Goal: Task Accomplishment & Management: Manage account settings

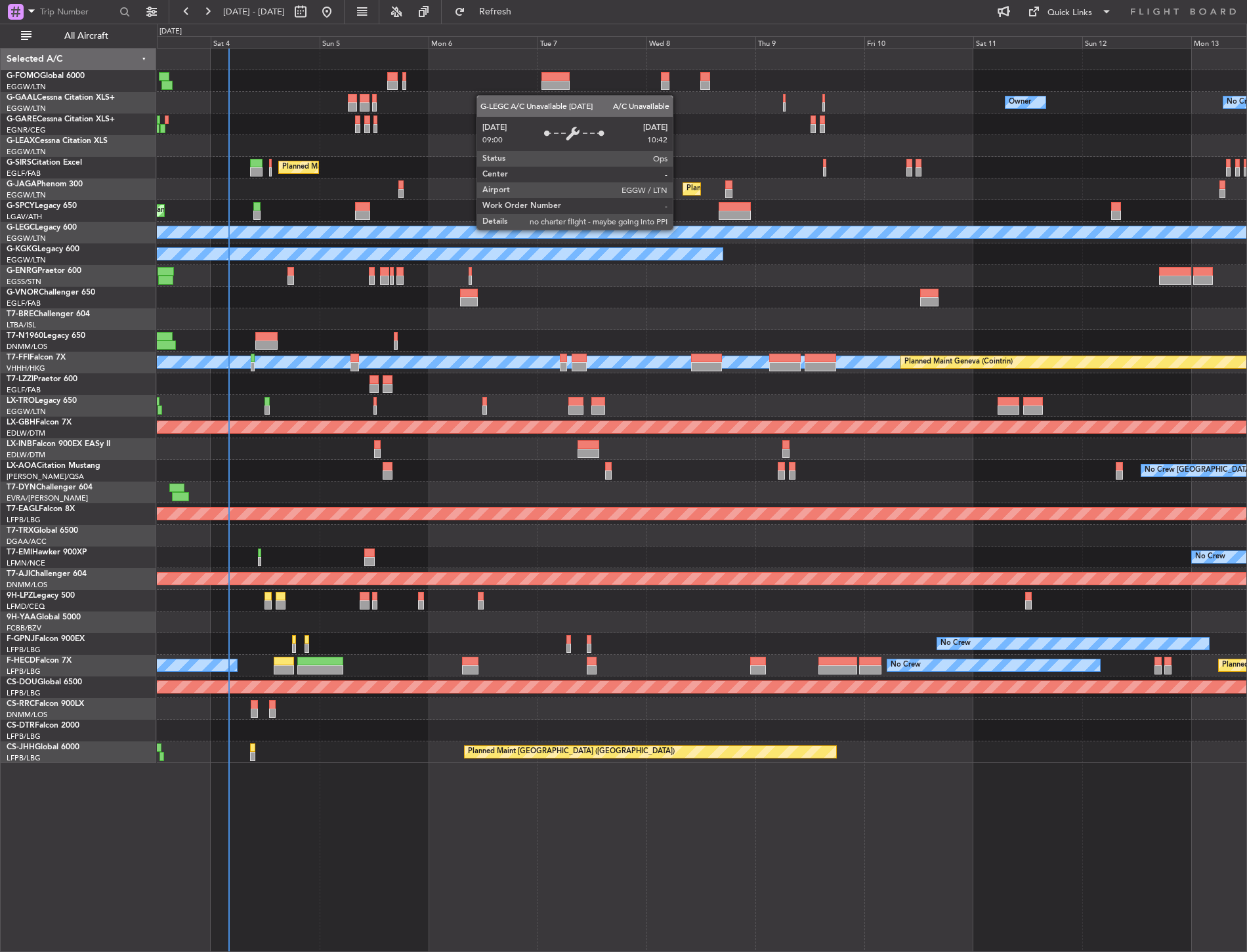
click at [207, 232] on div "A/C Unavailable [GEOGRAPHIC_DATA] ([GEOGRAPHIC_DATA])" at bounding box center [857, 232] width 2955 height 12
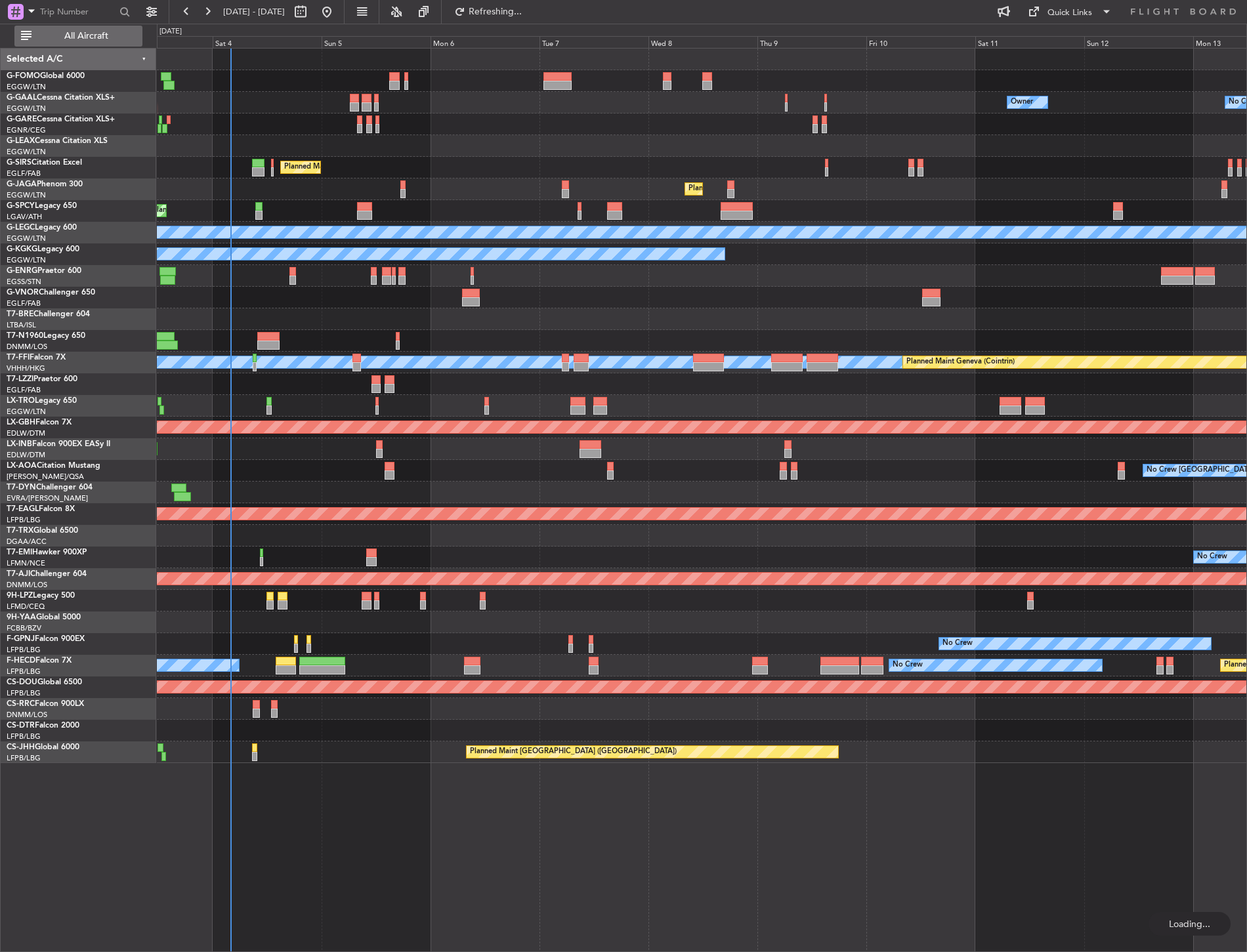
click at [123, 34] on span "All Aircraft" at bounding box center [86, 36] width 104 height 9
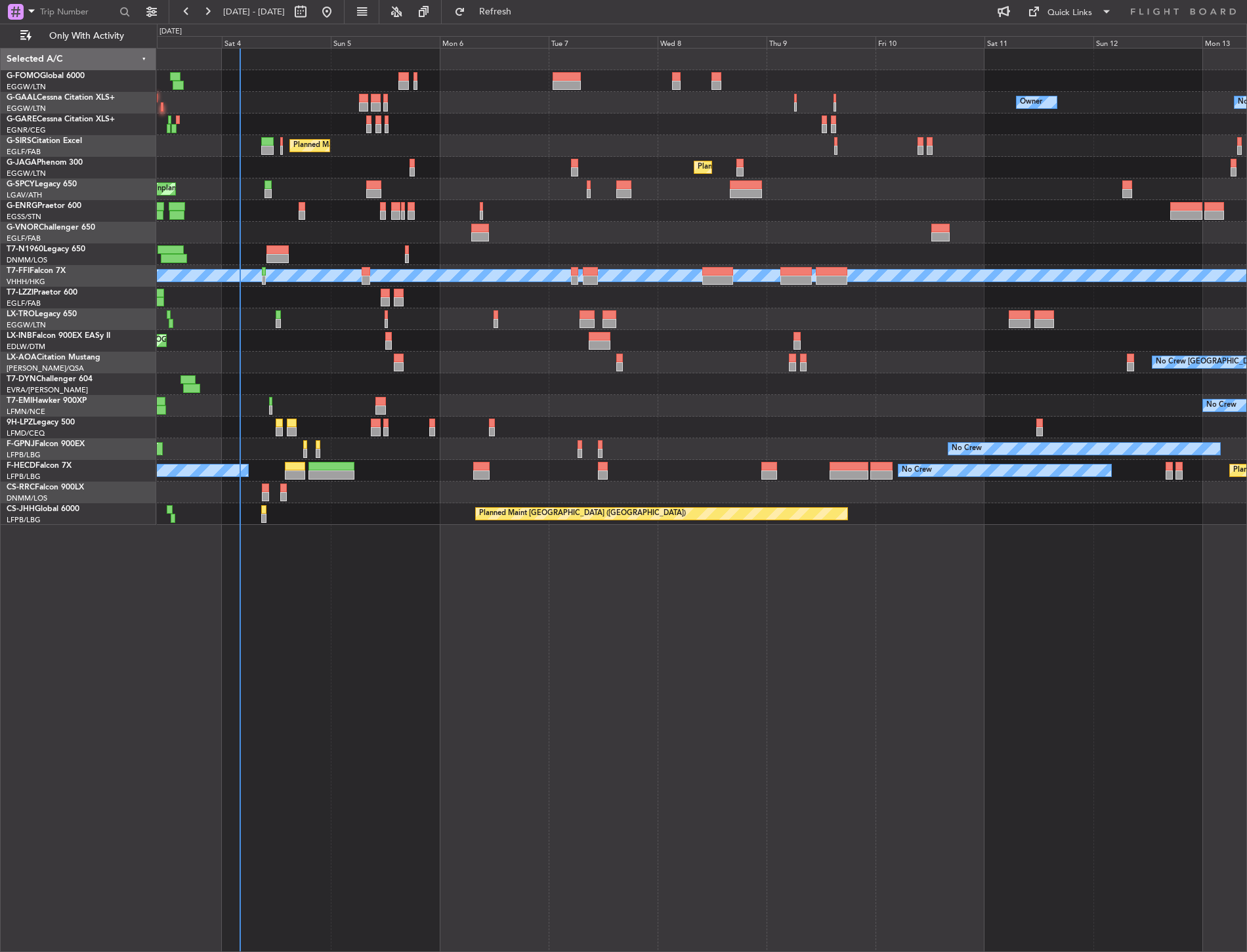
click at [309, 349] on div "Owner No Crew AOG Maint [GEOGRAPHIC_DATA] Owner Planned [GEOGRAPHIC_DATA] Plann…" at bounding box center [702, 286] width 1090 height 477
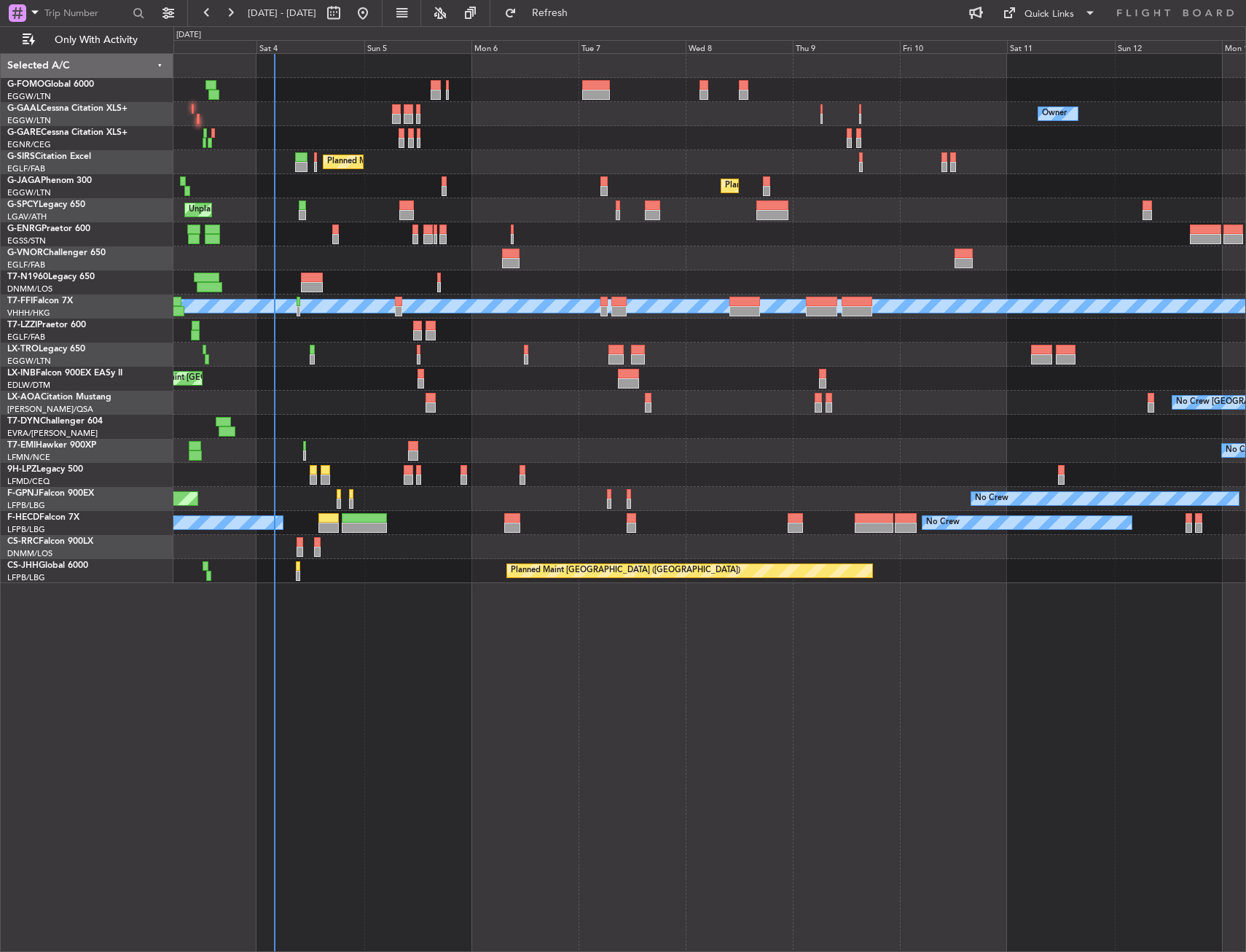
click at [524, 215] on div "Unplanned Maint [GEOGRAPHIC_DATA] Planned Maint [GEOGRAPHIC_DATA]" at bounding box center [709, 210] width 1072 height 24
click at [437, 616] on div "Owner AOG Maint [GEOGRAPHIC_DATA] No Crew Owner Planned [GEOGRAPHIC_DATA] Plann…" at bounding box center [710, 502] width 1073 height 898
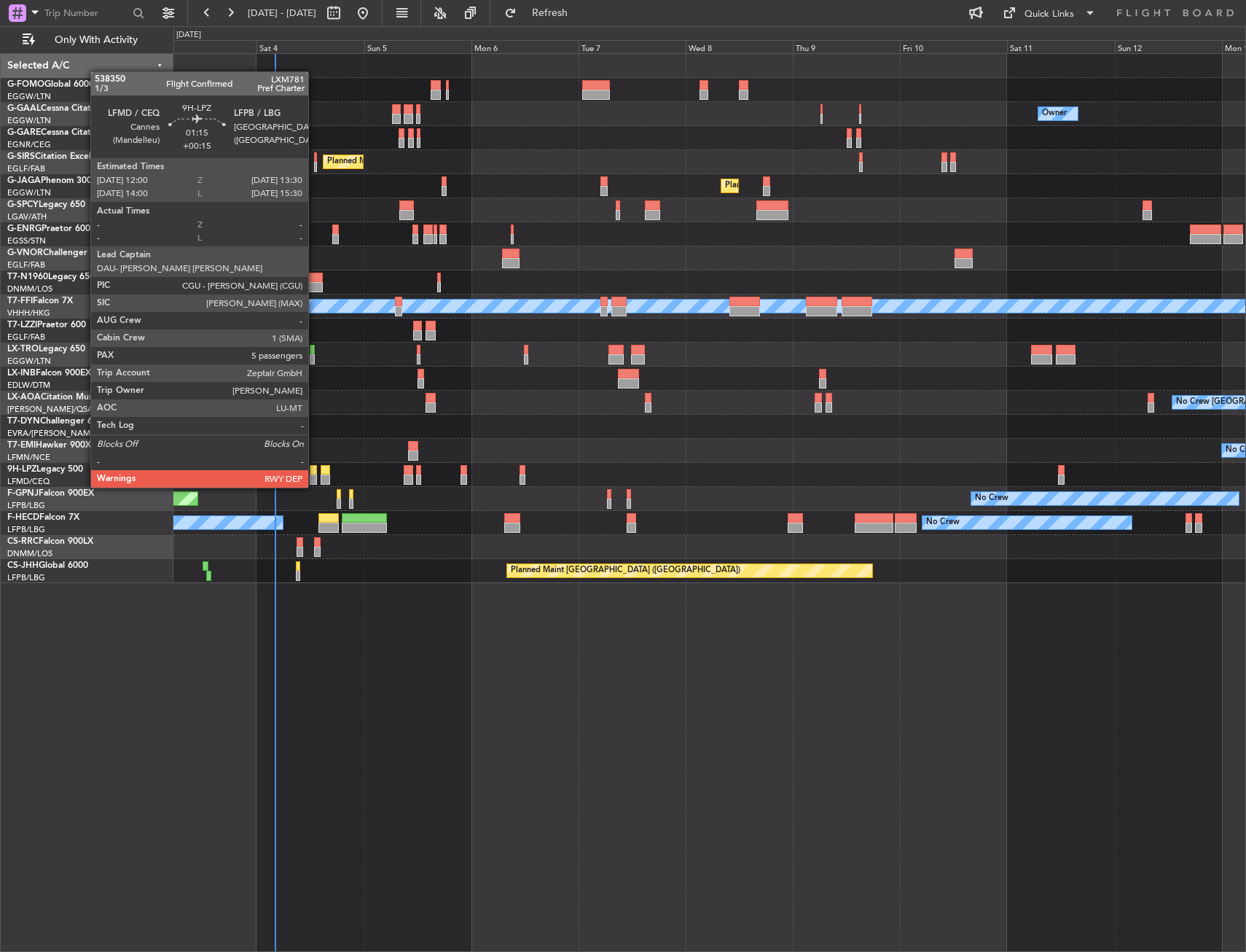
click at [315, 473] on div at bounding box center [313, 469] width 7 height 10
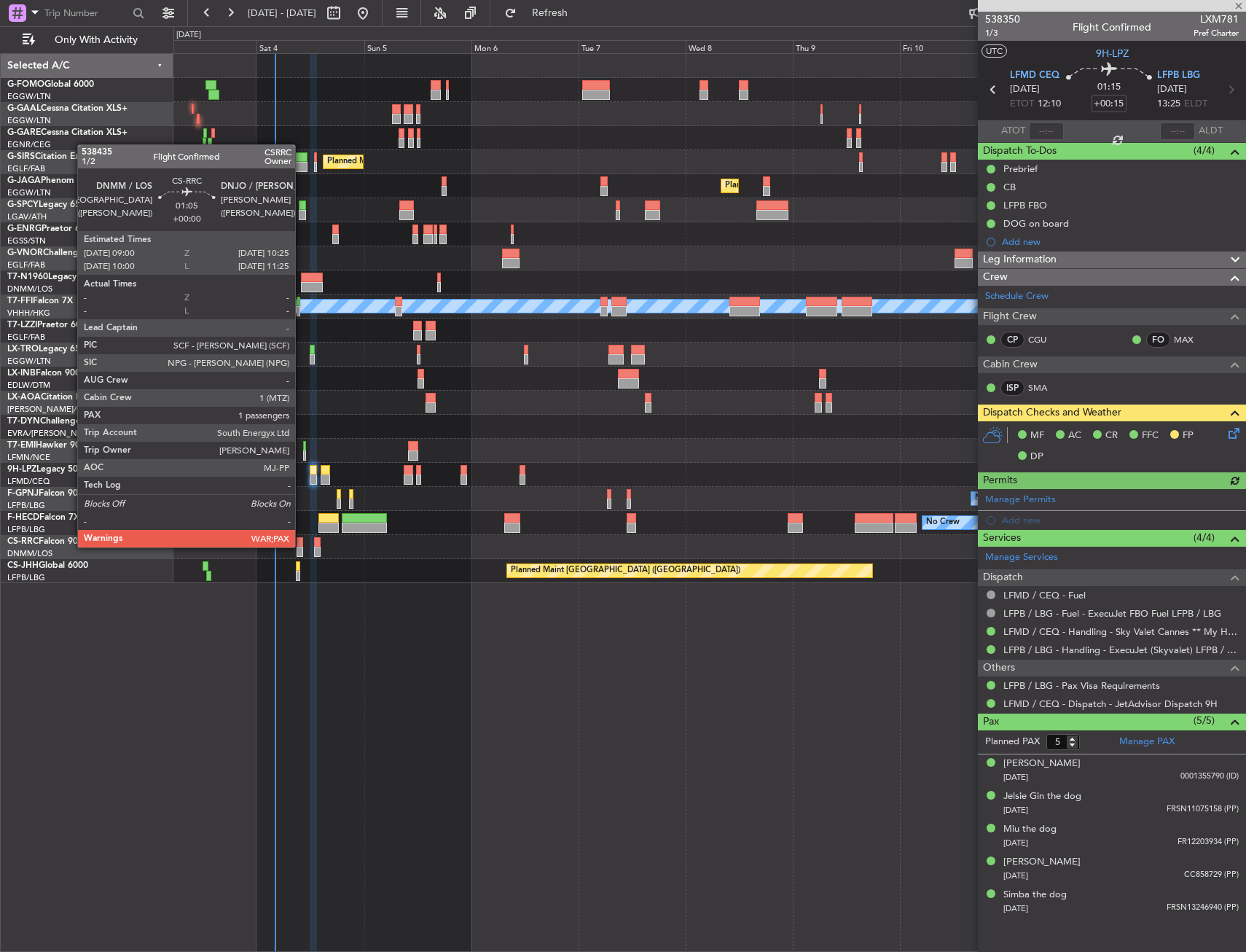
click at [301, 546] on div at bounding box center [300, 542] width 6 height 10
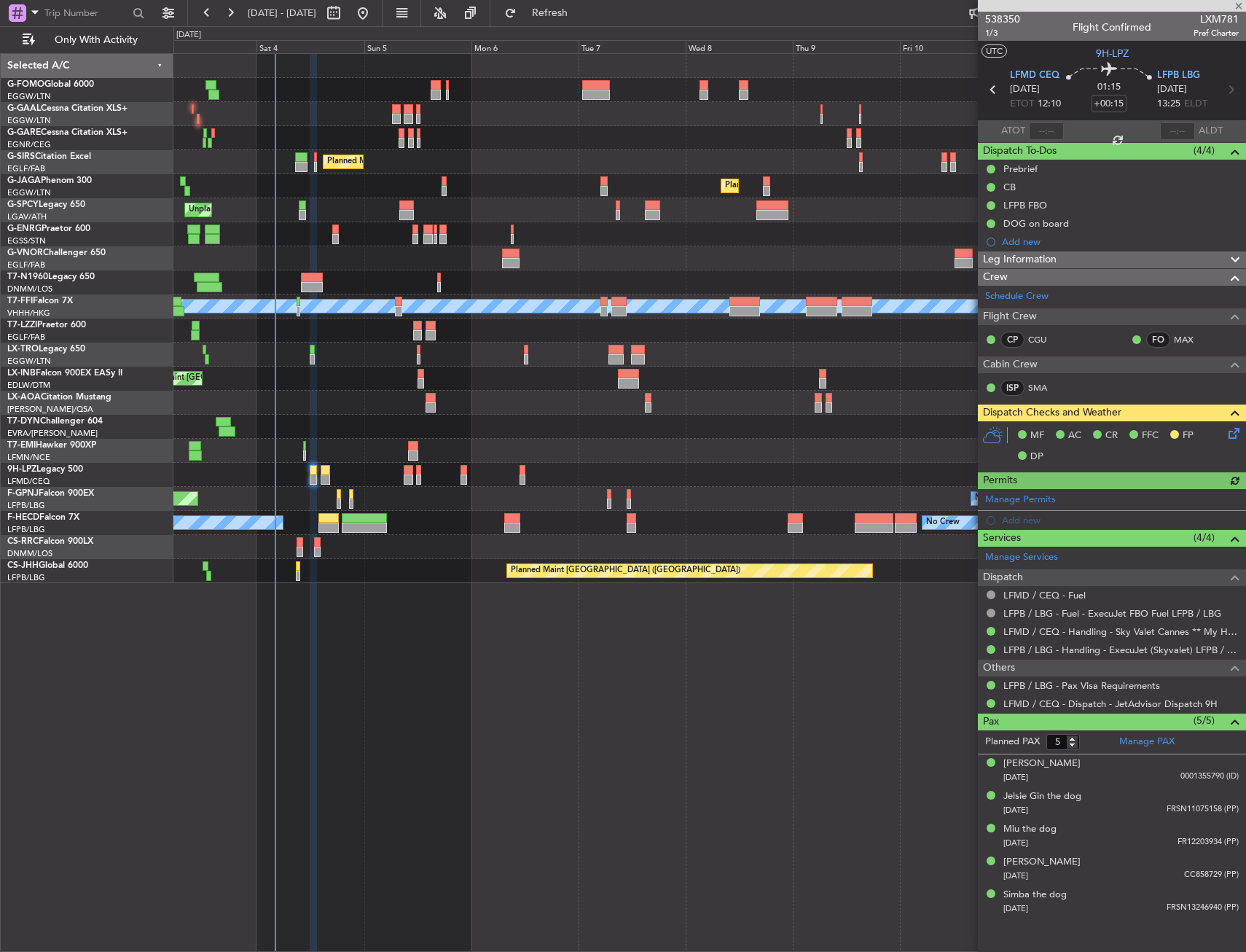
type input "6"
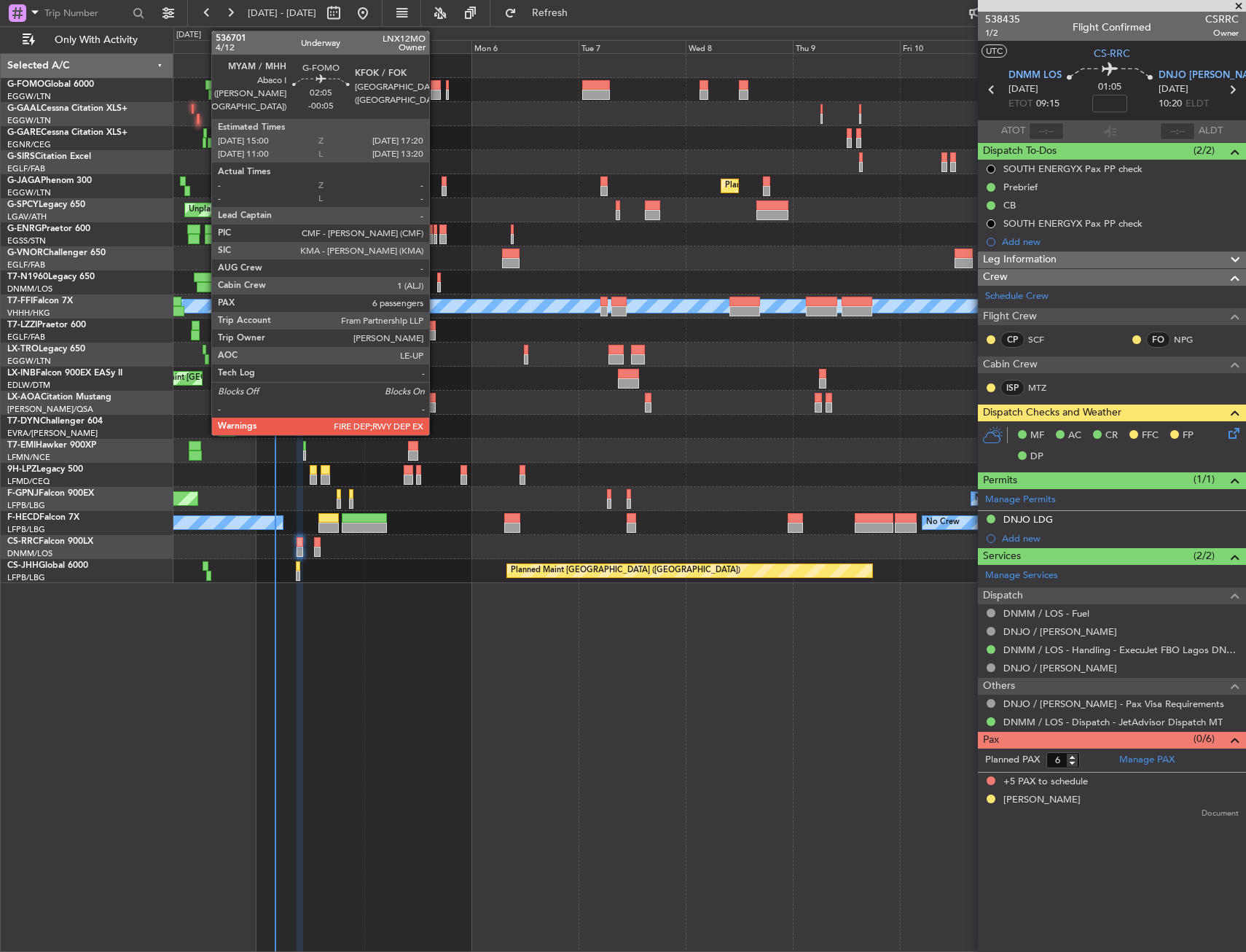
click at [435, 91] on div at bounding box center [436, 95] width 11 height 10
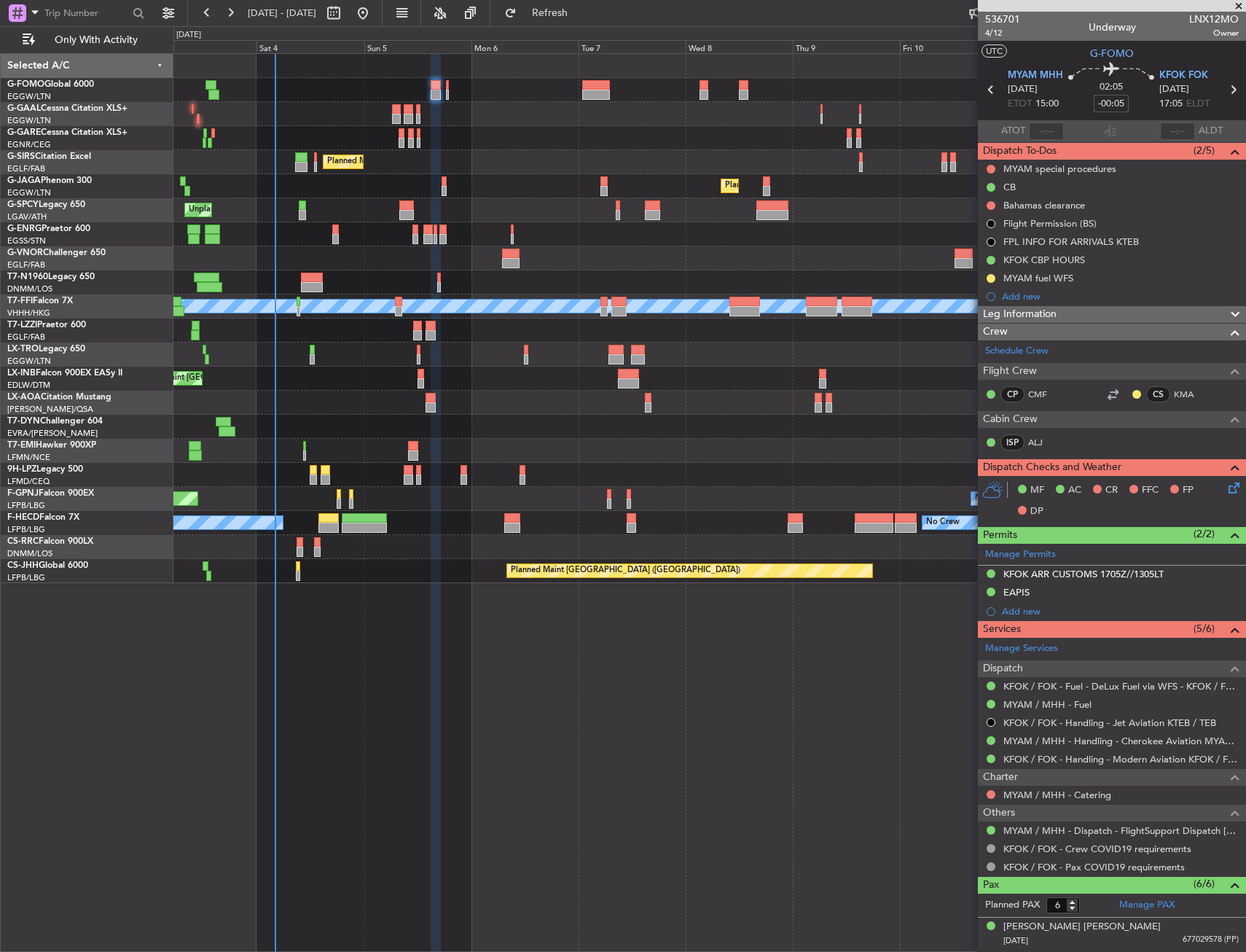
click at [1095, 99] on input "-00:05" at bounding box center [1111, 103] width 35 height 17
click at [1143, 99] on div "02:05 0" at bounding box center [1111, 89] width 96 height 54
type input "+00:00"
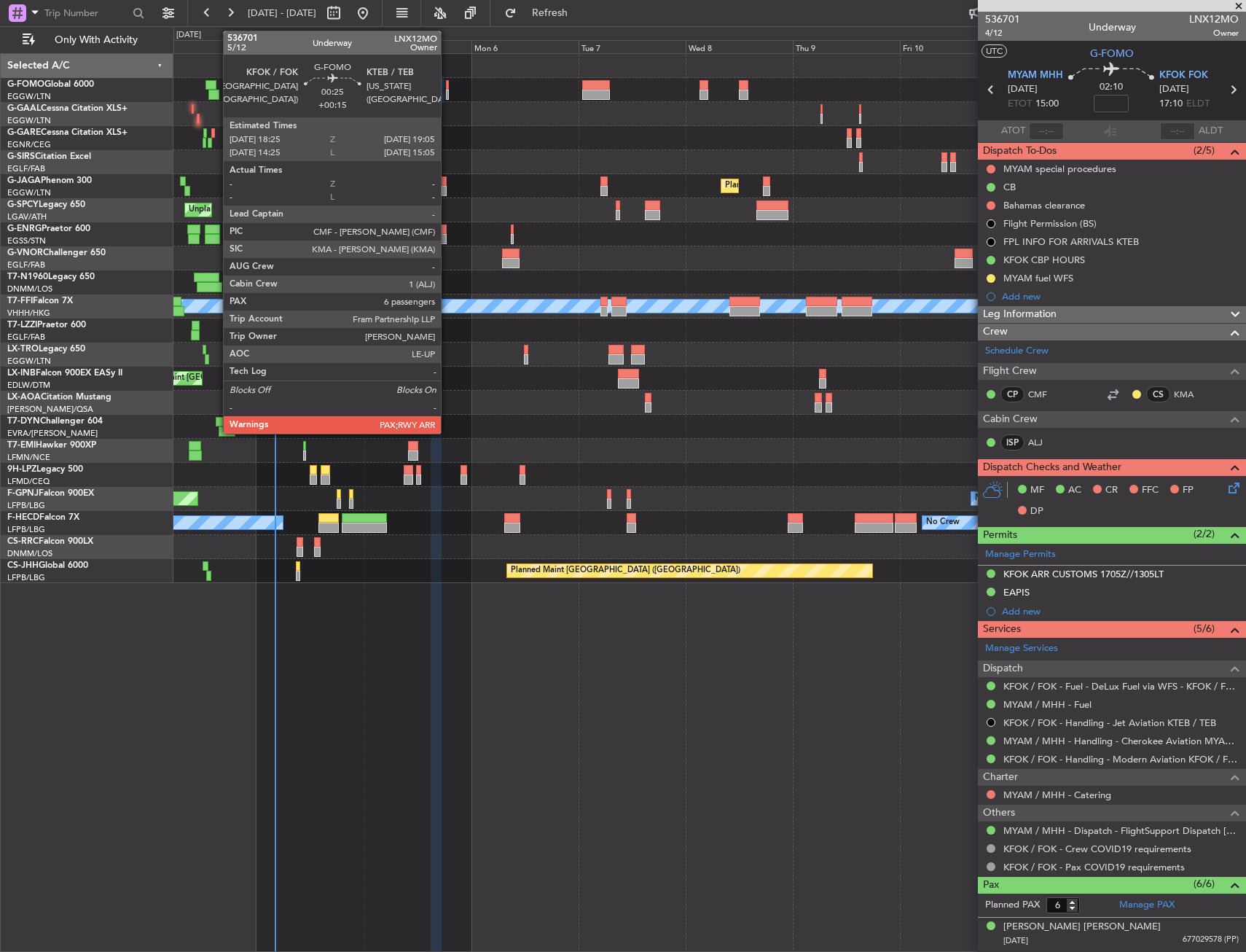
click at [447, 86] on div at bounding box center [447, 85] width 4 height 10
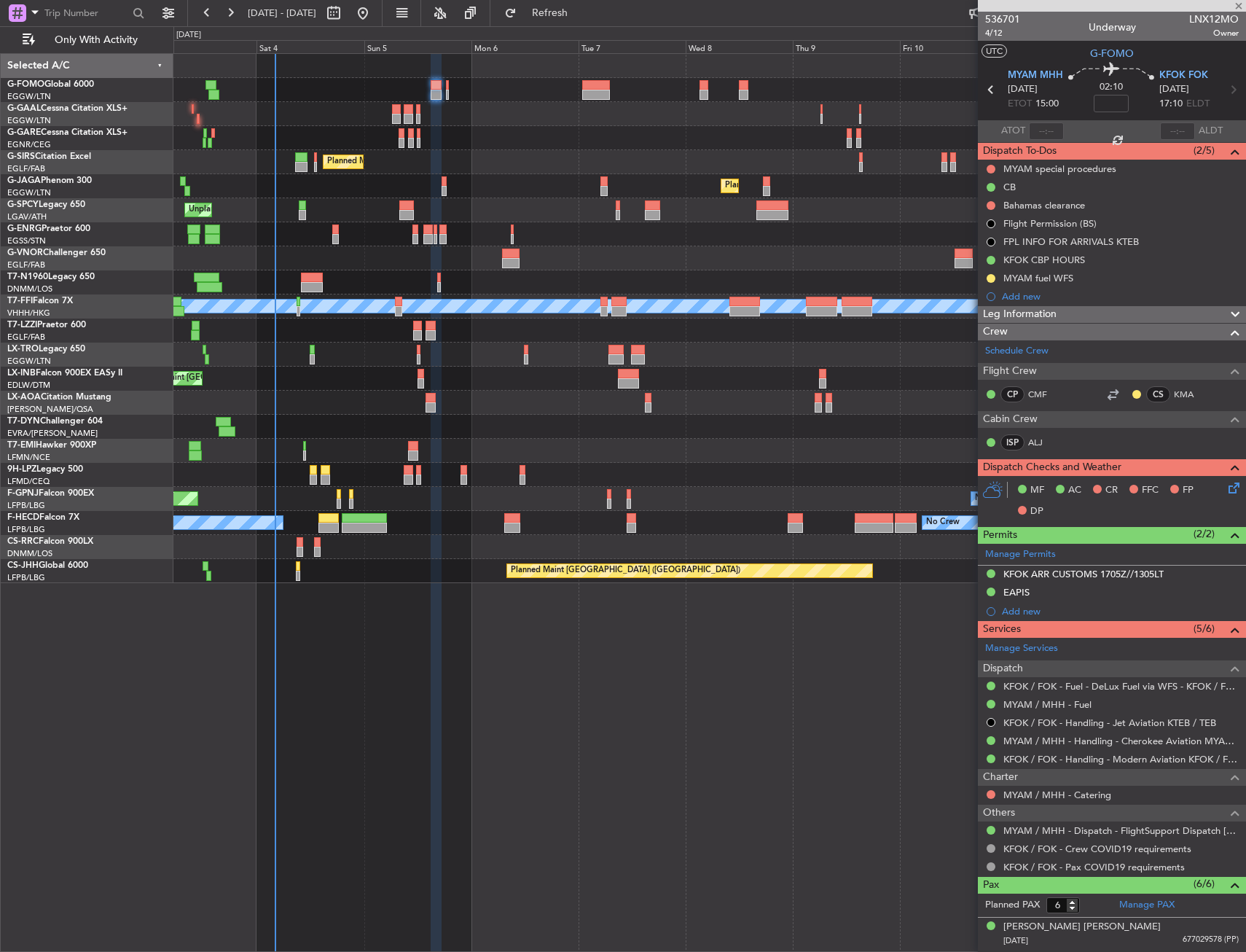
type input "+00:15"
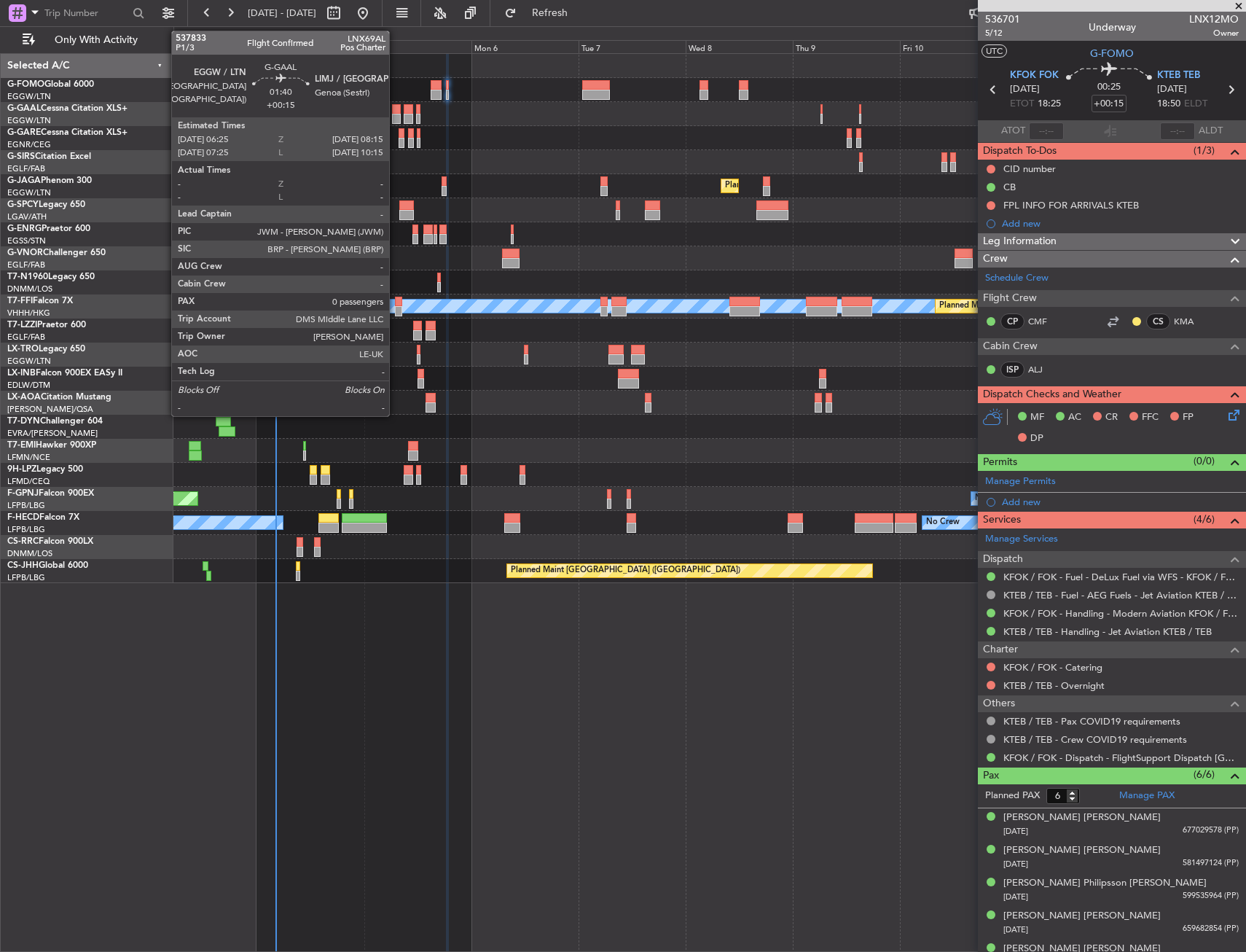
click at [396, 106] on div at bounding box center [396, 109] width 9 height 10
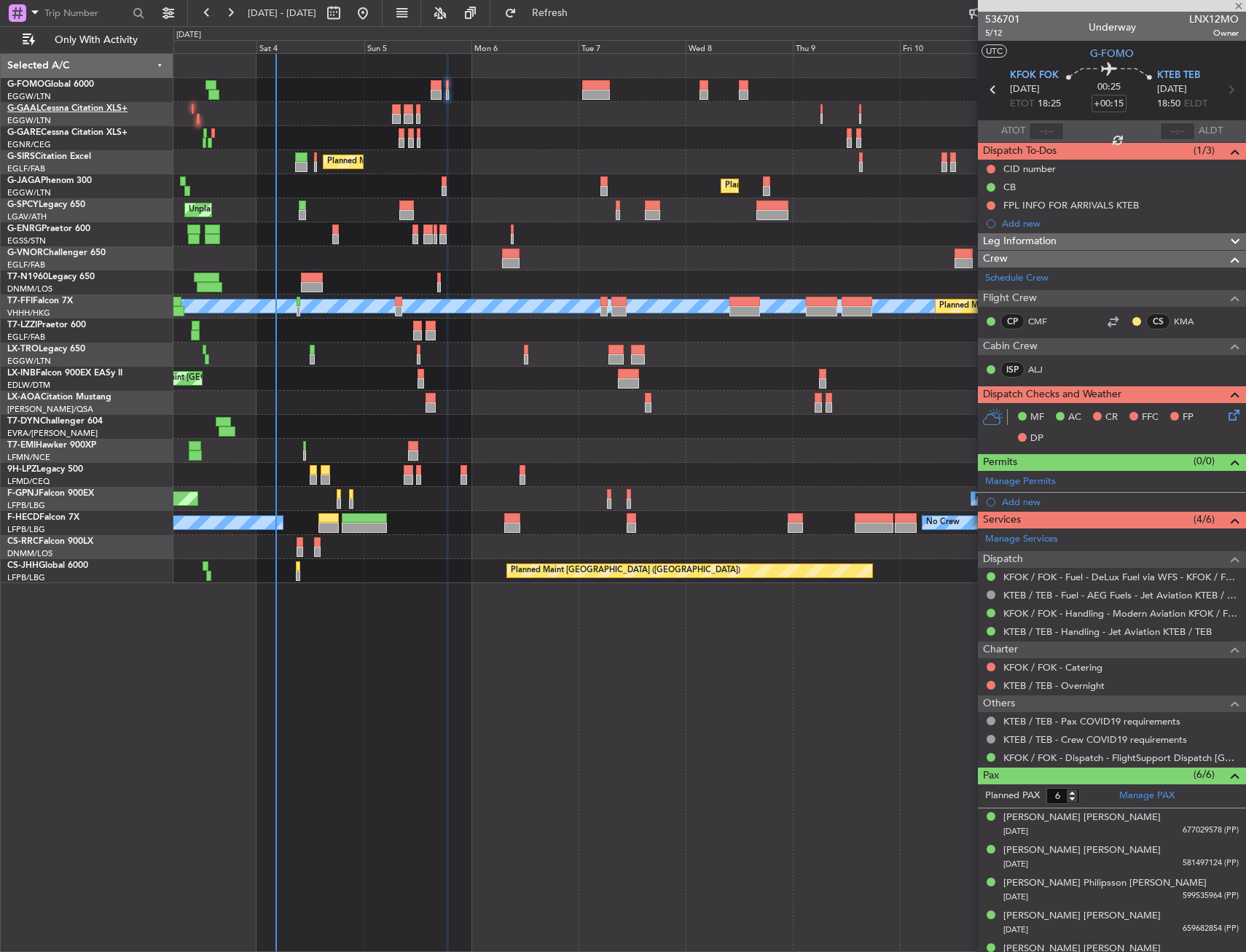
type input "0"
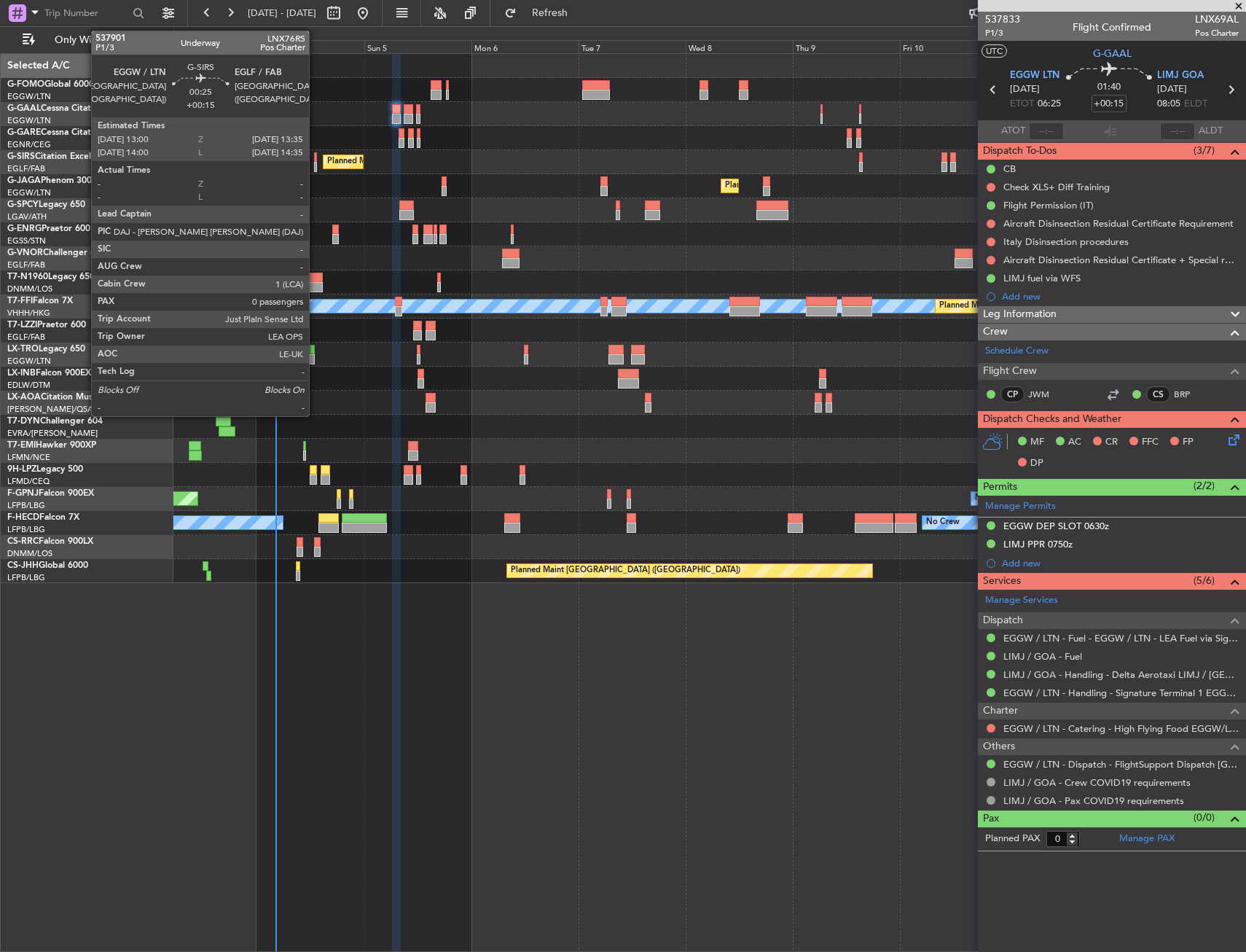
click at [315, 159] on div at bounding box center [315, 157] width 3 height 10
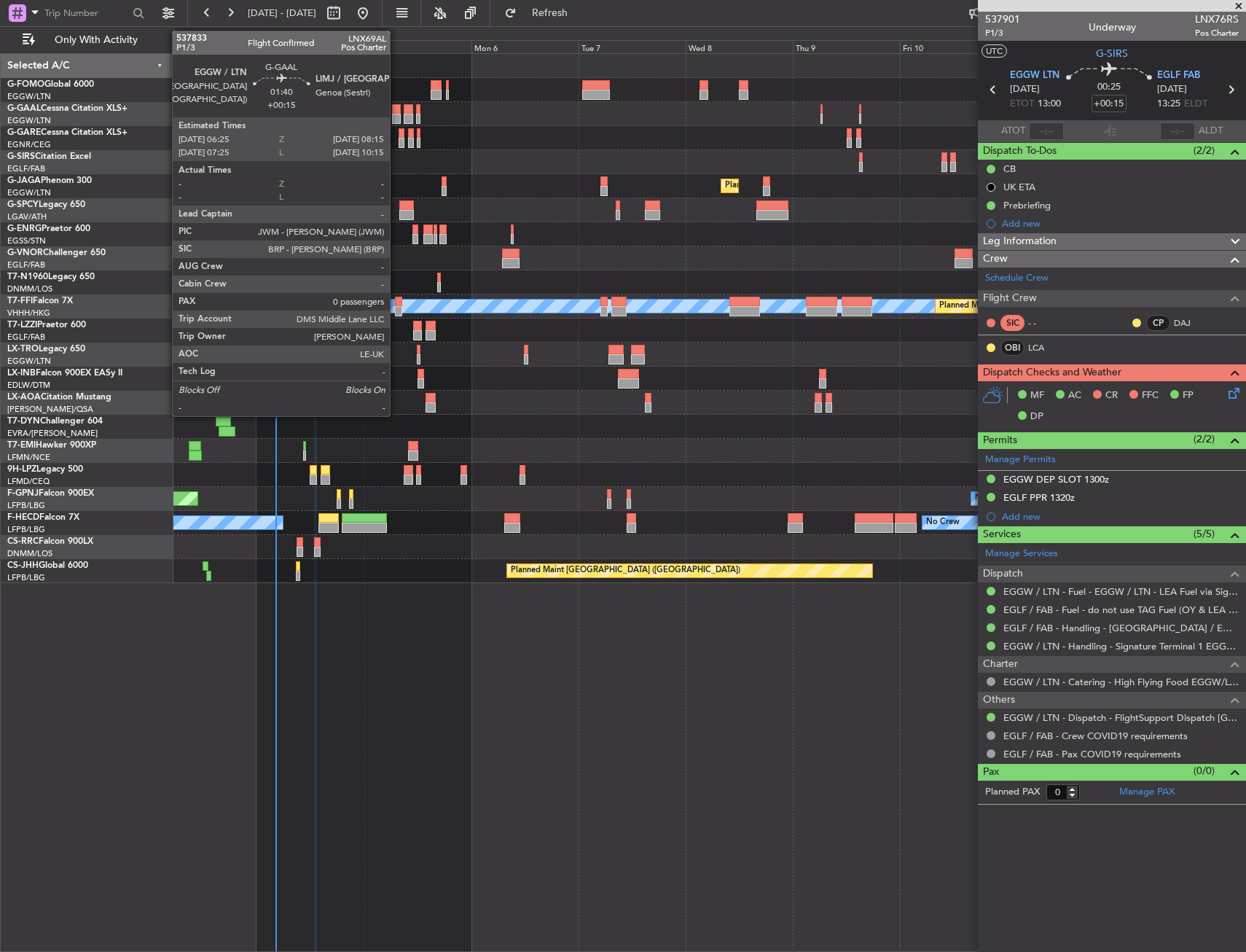
click at [397, 114] on div at bounding box center [396, 118] width 9 height 10
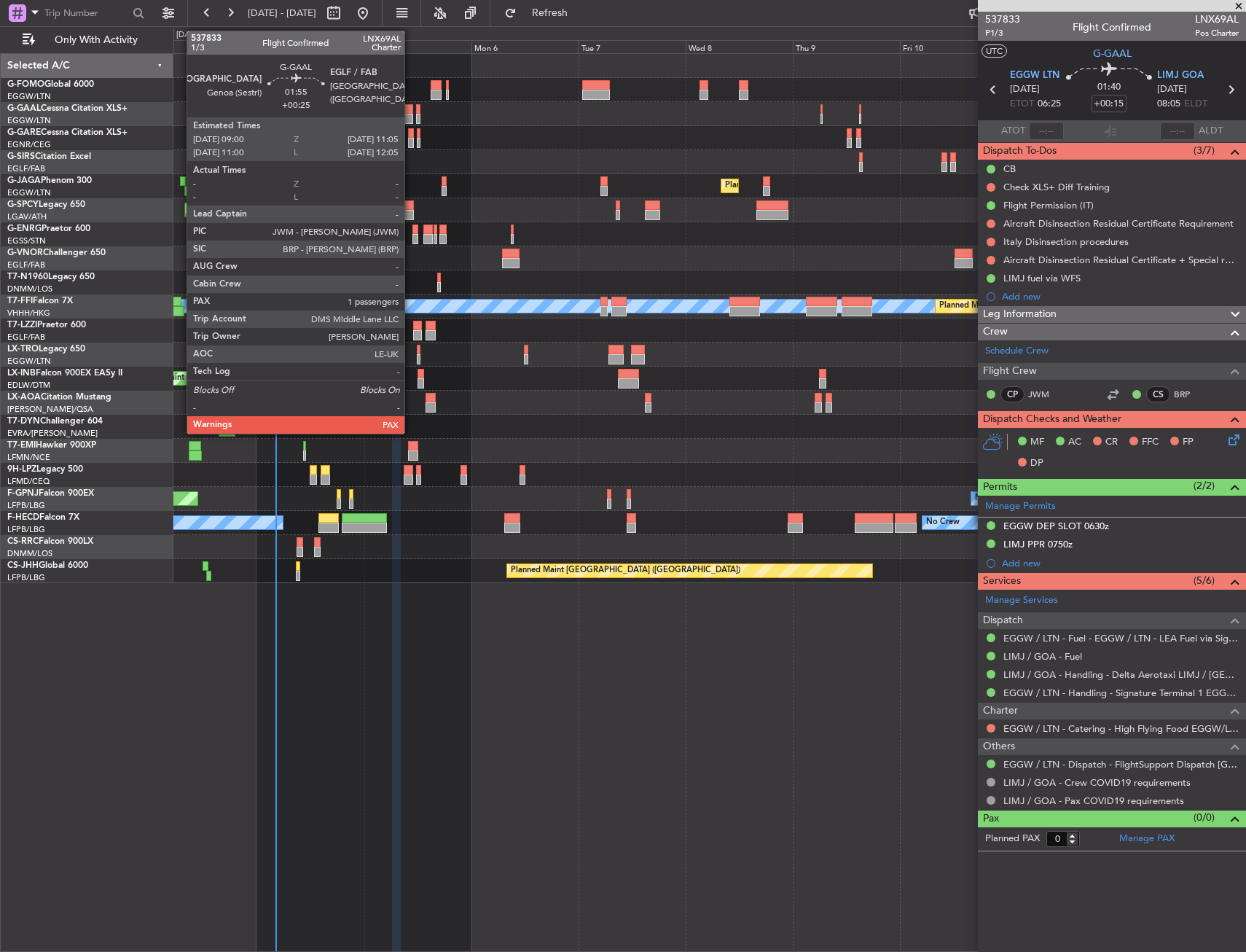
click at [411, 114] on div at bounding box center [408, 118] width 9 height 10
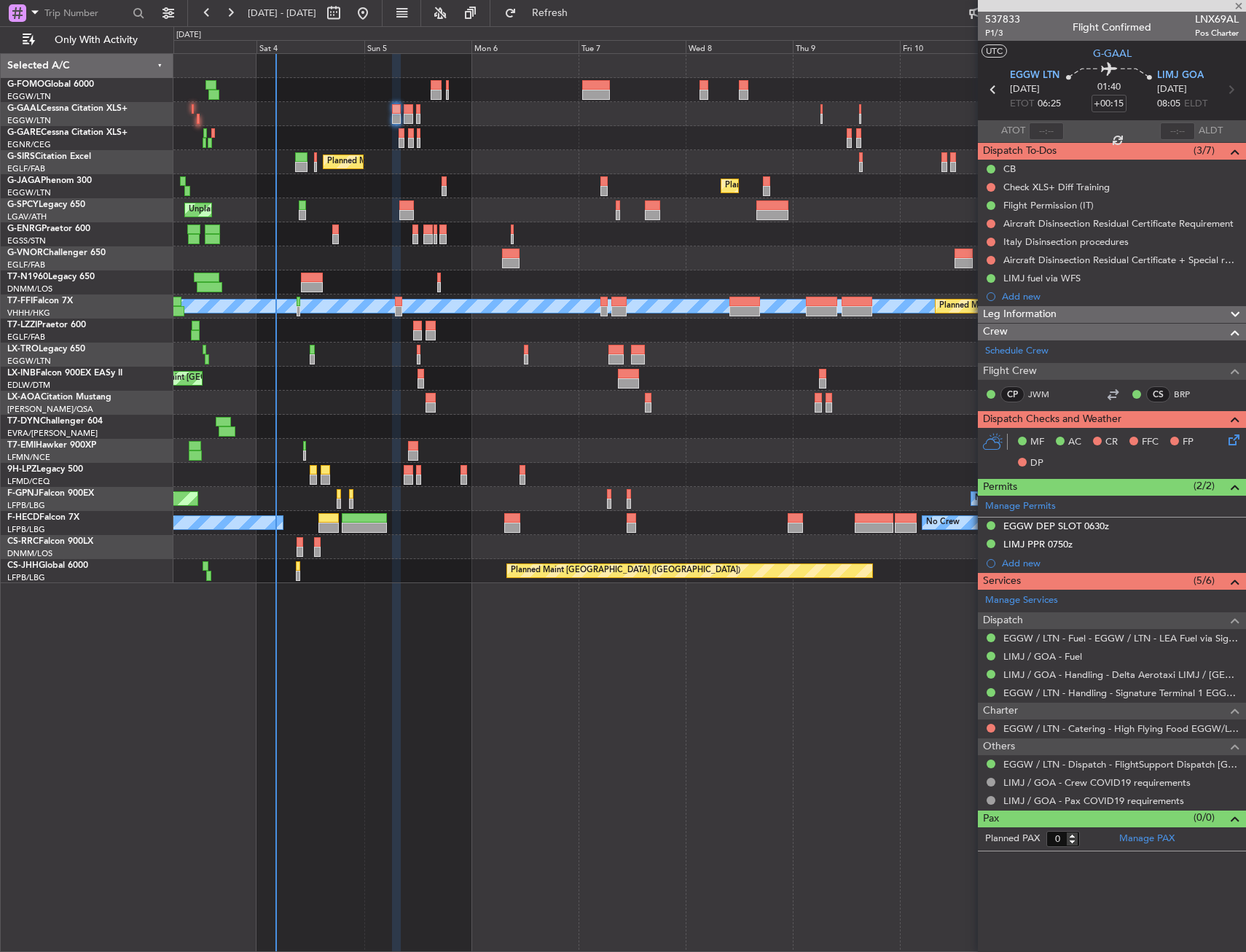
type input "+00:25"
type input "1"
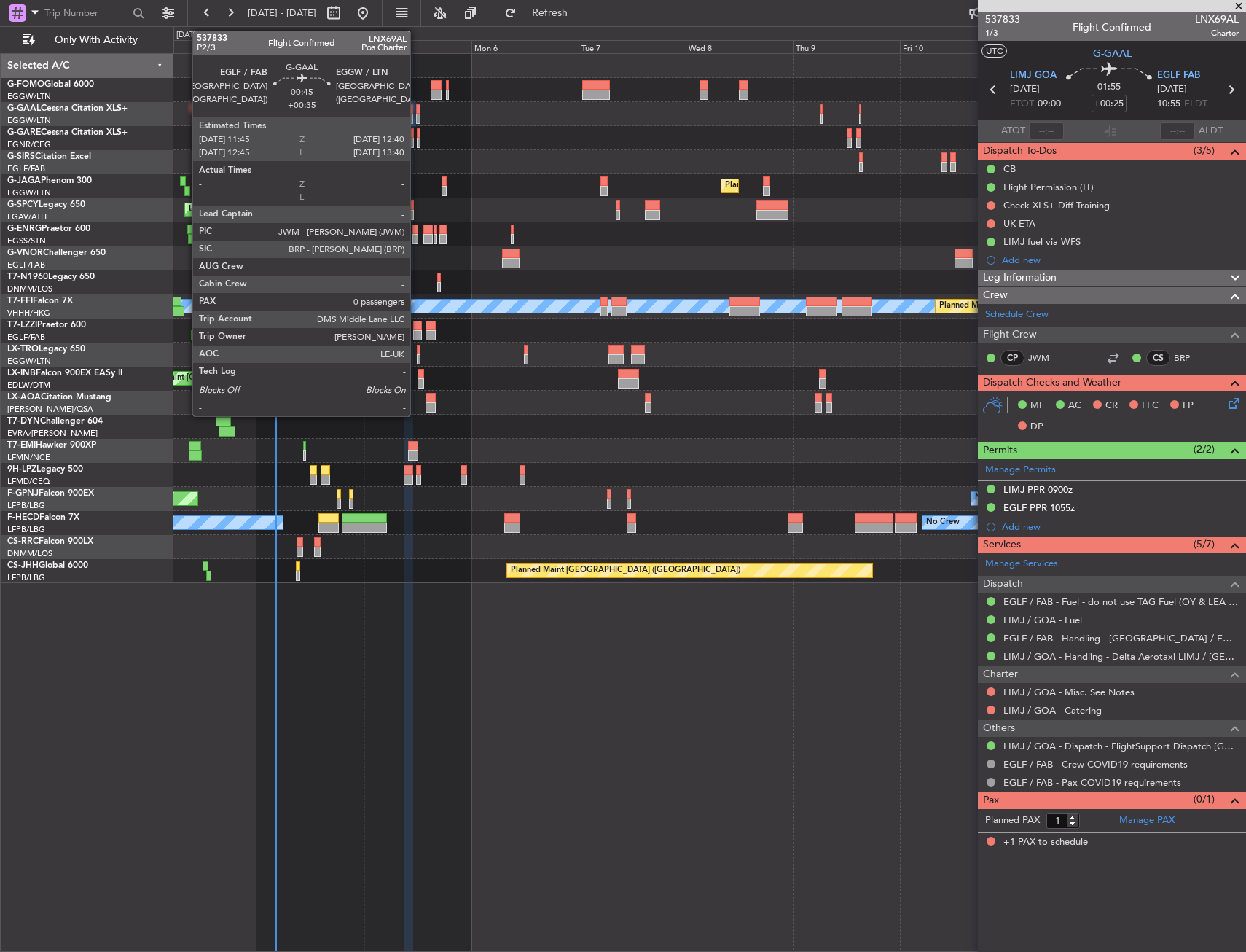
click at [416, 112] on div at bounding box center [419, 109] width 5 height 10
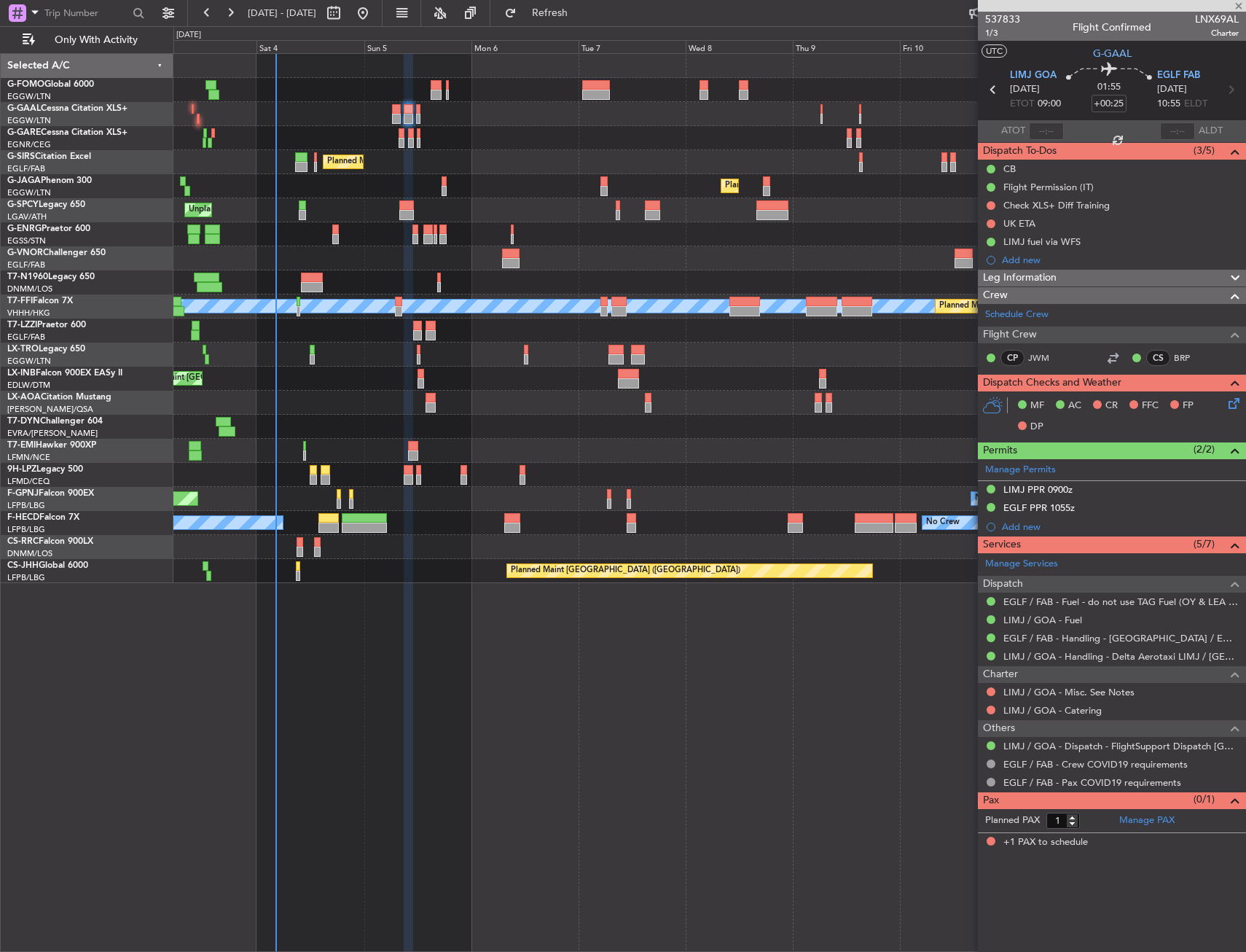
type input "+00:35"
type input "0"
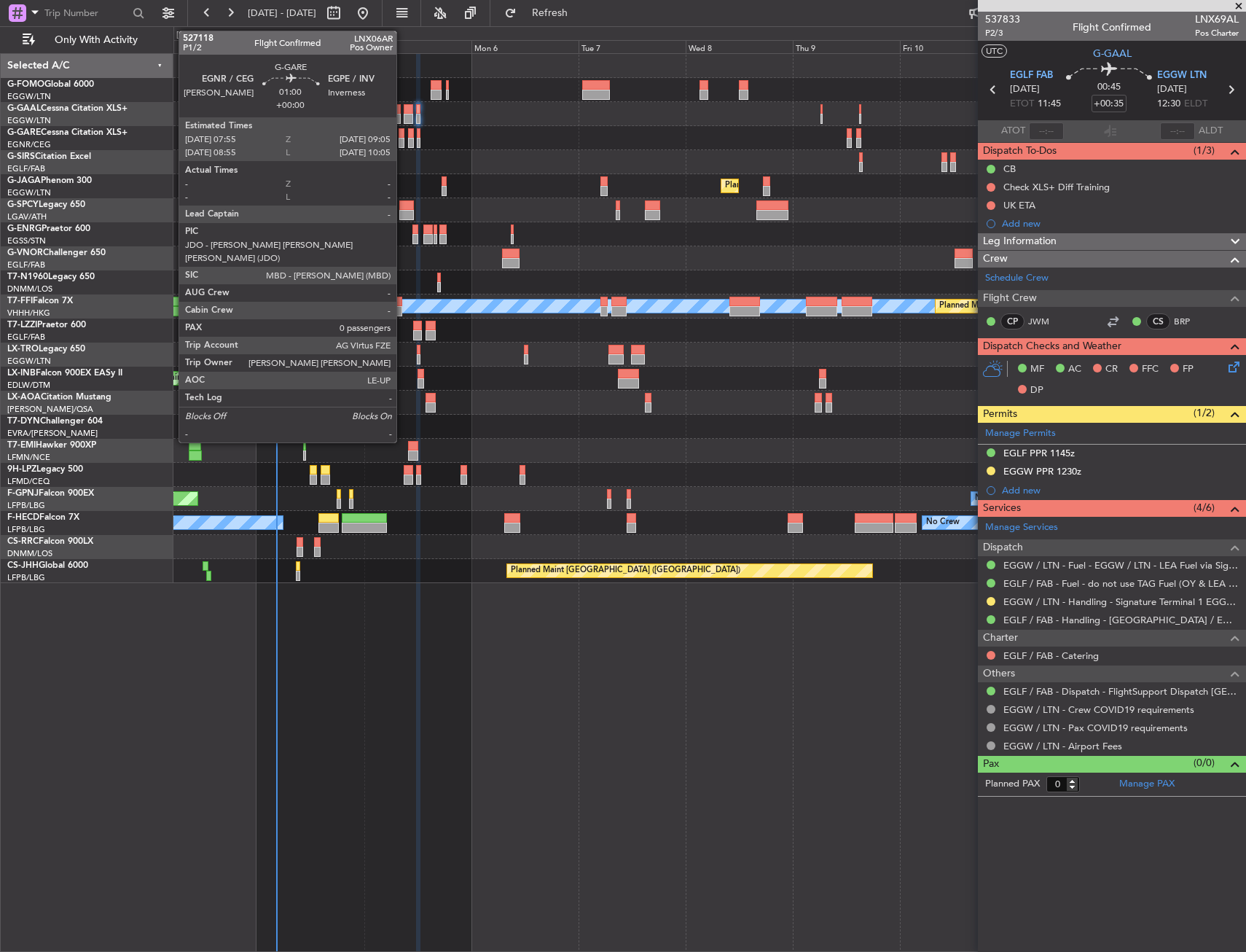
click at [403, 138] on div at bounding box center [401, 143] width 6 height 10
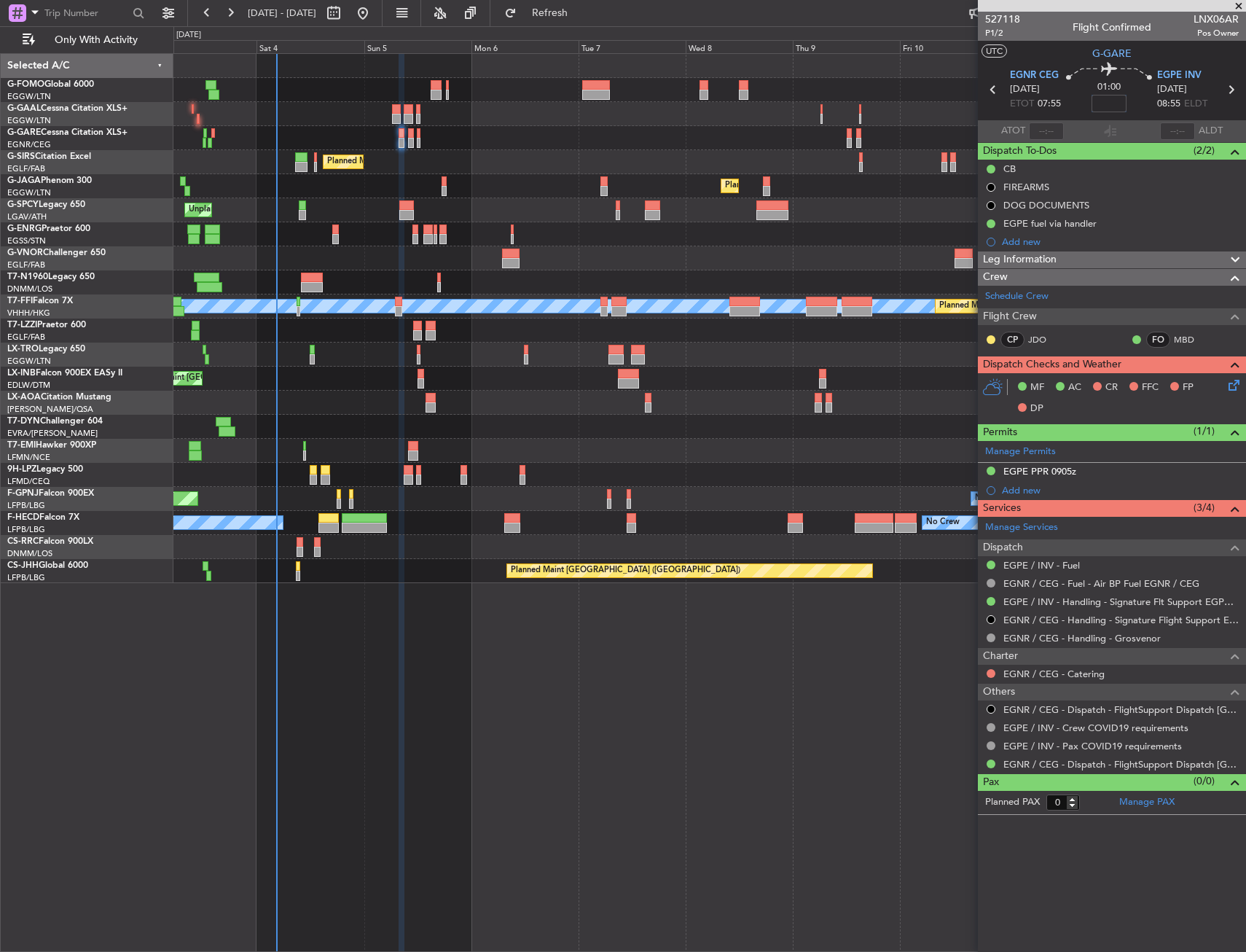
click at [1105, 102] on input at bounding box center [1109, 103] width 35 height 17
click at [1062, 114] on div "01:00 20" at bounding box center [1109, 89] width 96 height 54
click at [1106, 105] on input "+00:20" at bounding box center [1109, 103] width 35 height 17
click at [1141, 110] on div "01:20 0" at bounding box center [1109, 89] width 96 height 54
type input "+00:00"
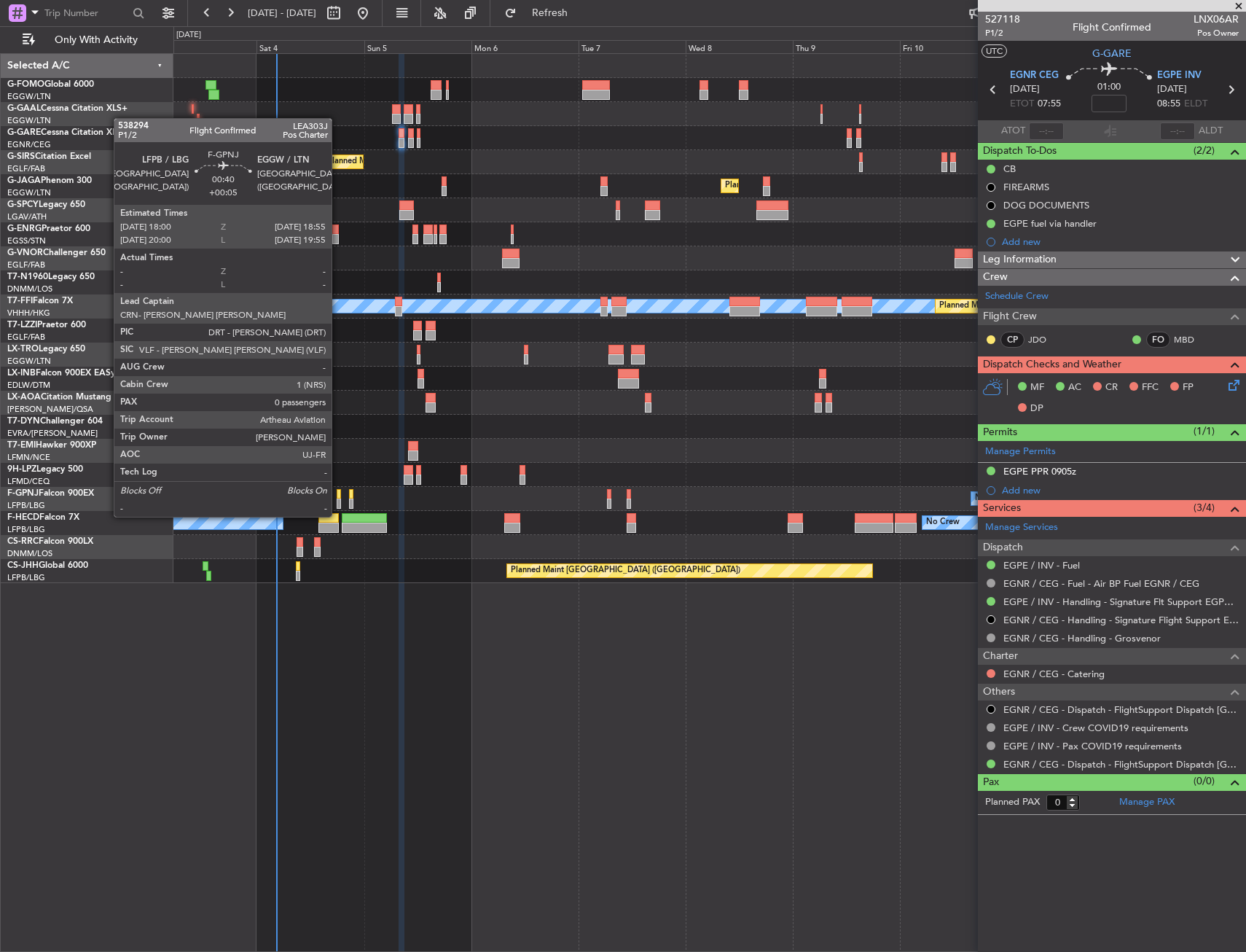
click at [338, 502] on div at bounding box center [339, 503] width 5 height 10
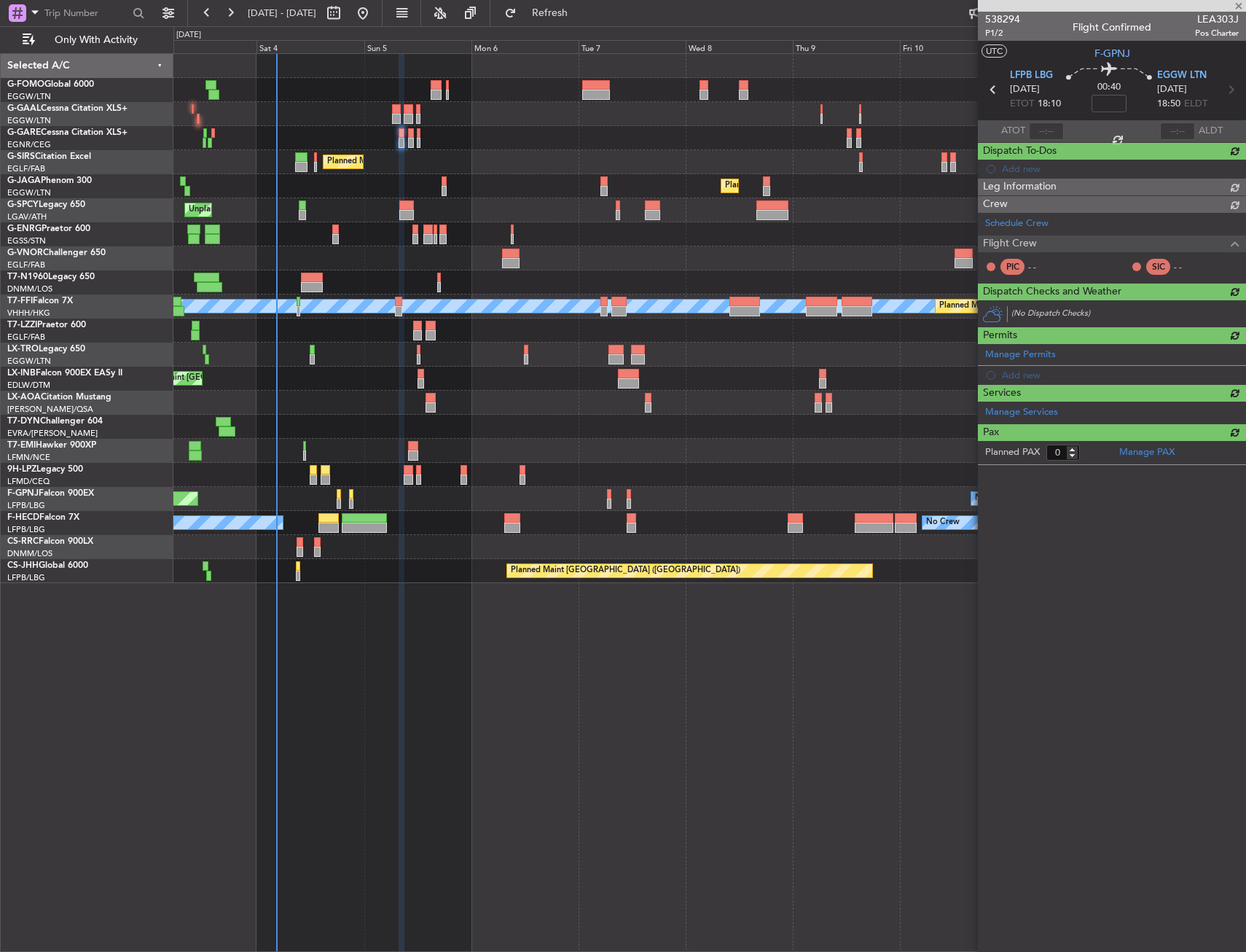
type input "+00:05"
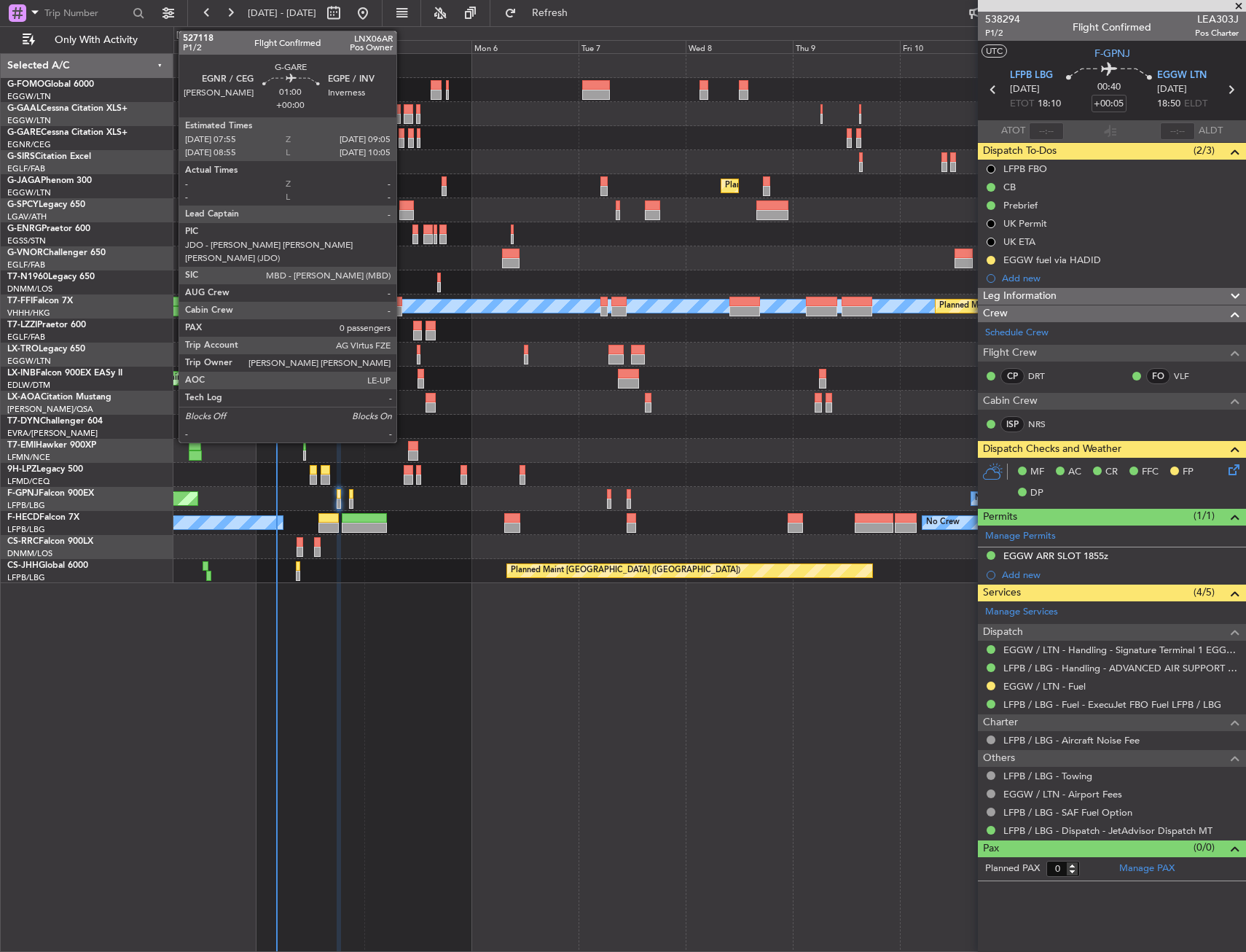
click at [403, 144] on div at bounding box center [401, 143] width 6 height 10
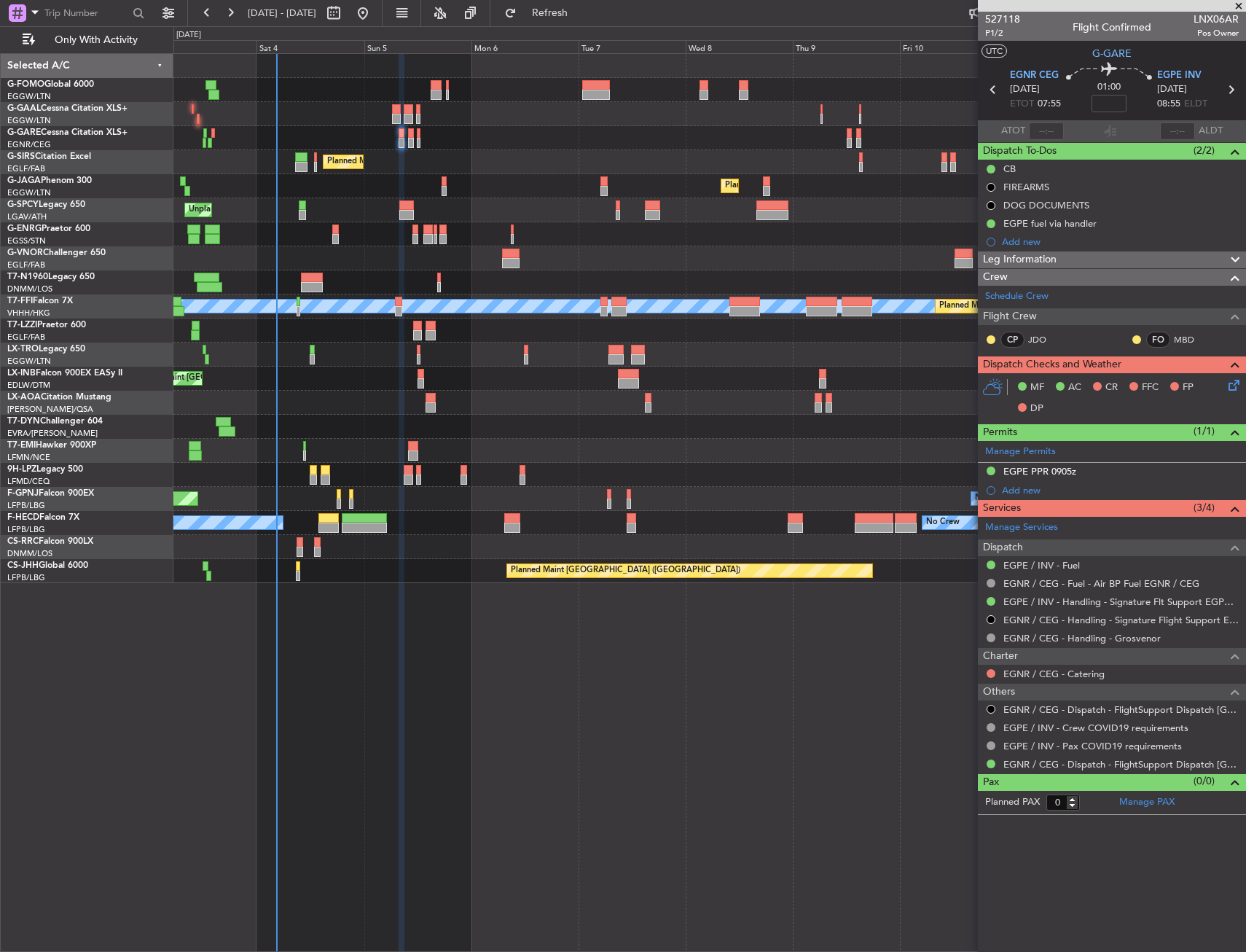
click at [1201, 17] on span "LNX06AR" at bounding box center [1215, 19] width 45 height 15
copy span "LNX06AR"
click at [984, 677] on div "EGNR / CEG - Catering" at bounding box center [1112, 674] width 268 height 18
click at [989, 674] on button at bounding box center [990, 673] width 9 height 9
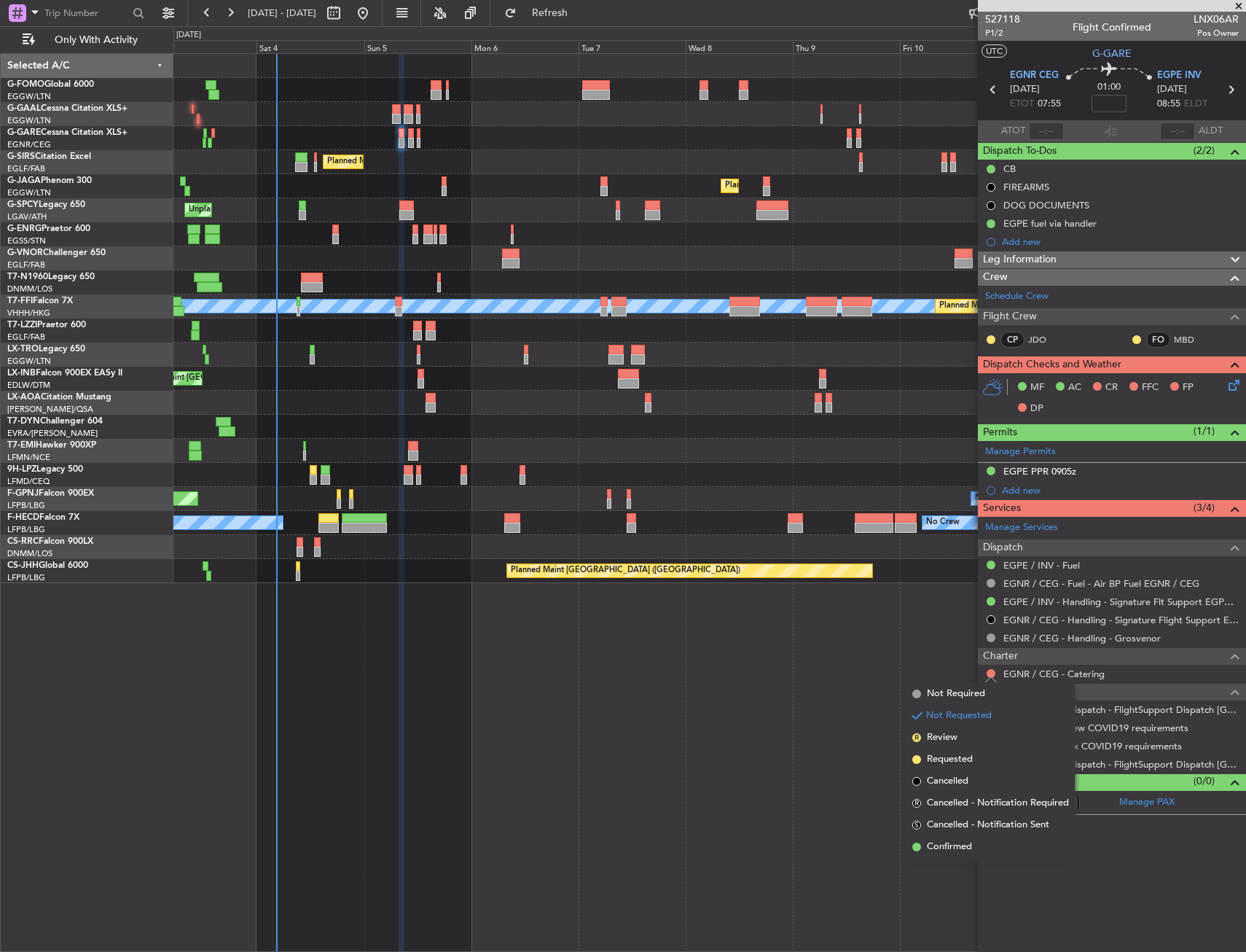
click at [943, 704] on li "Not Required" at bounding box center [990, 694] width 168 height 22
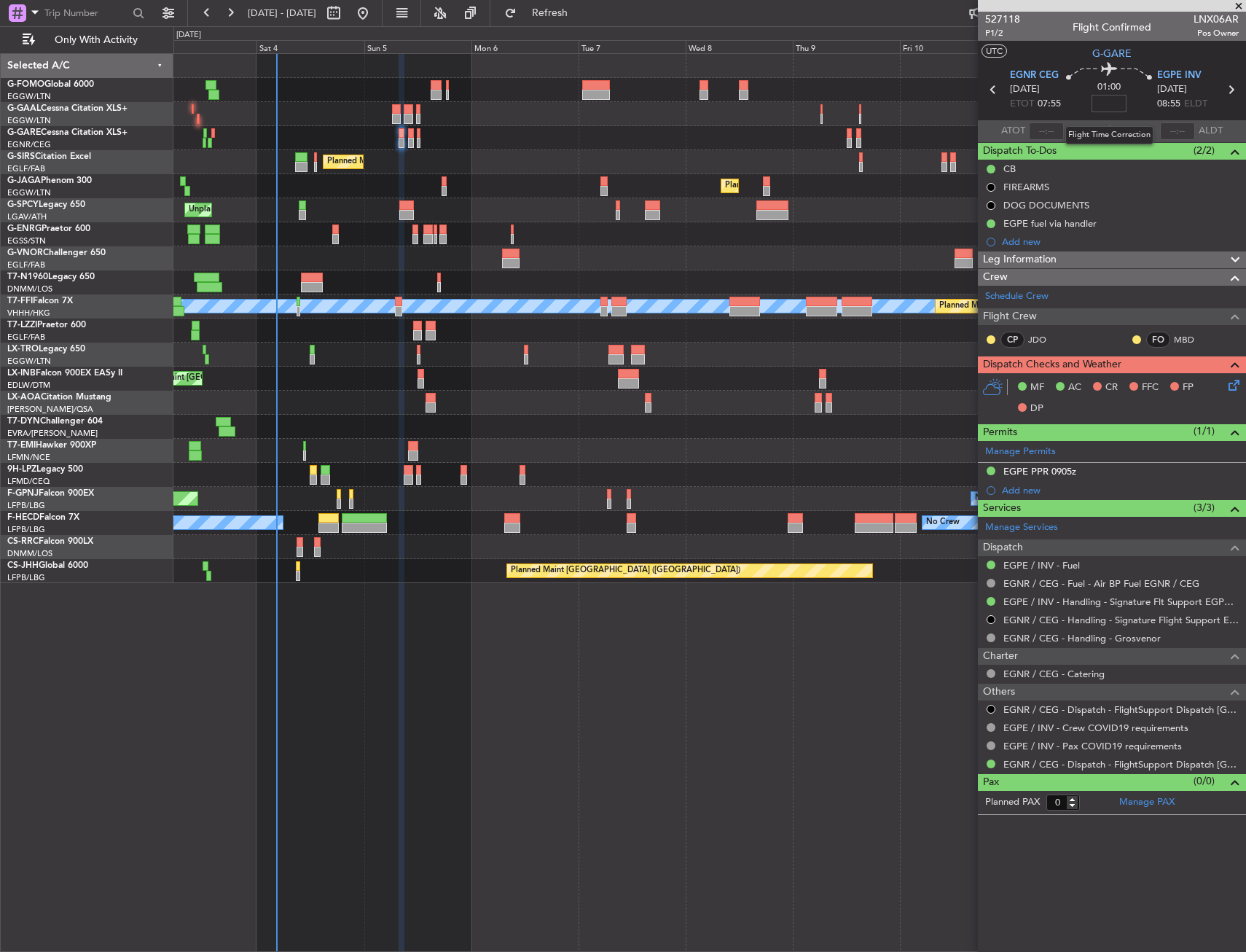
click at [1119, 104] on input at bounding box center [1109, 103] width 35 height 17
click at [1143, 91] on div "01:00 -10" at bounding box center [1109, 89] width 96 height 54
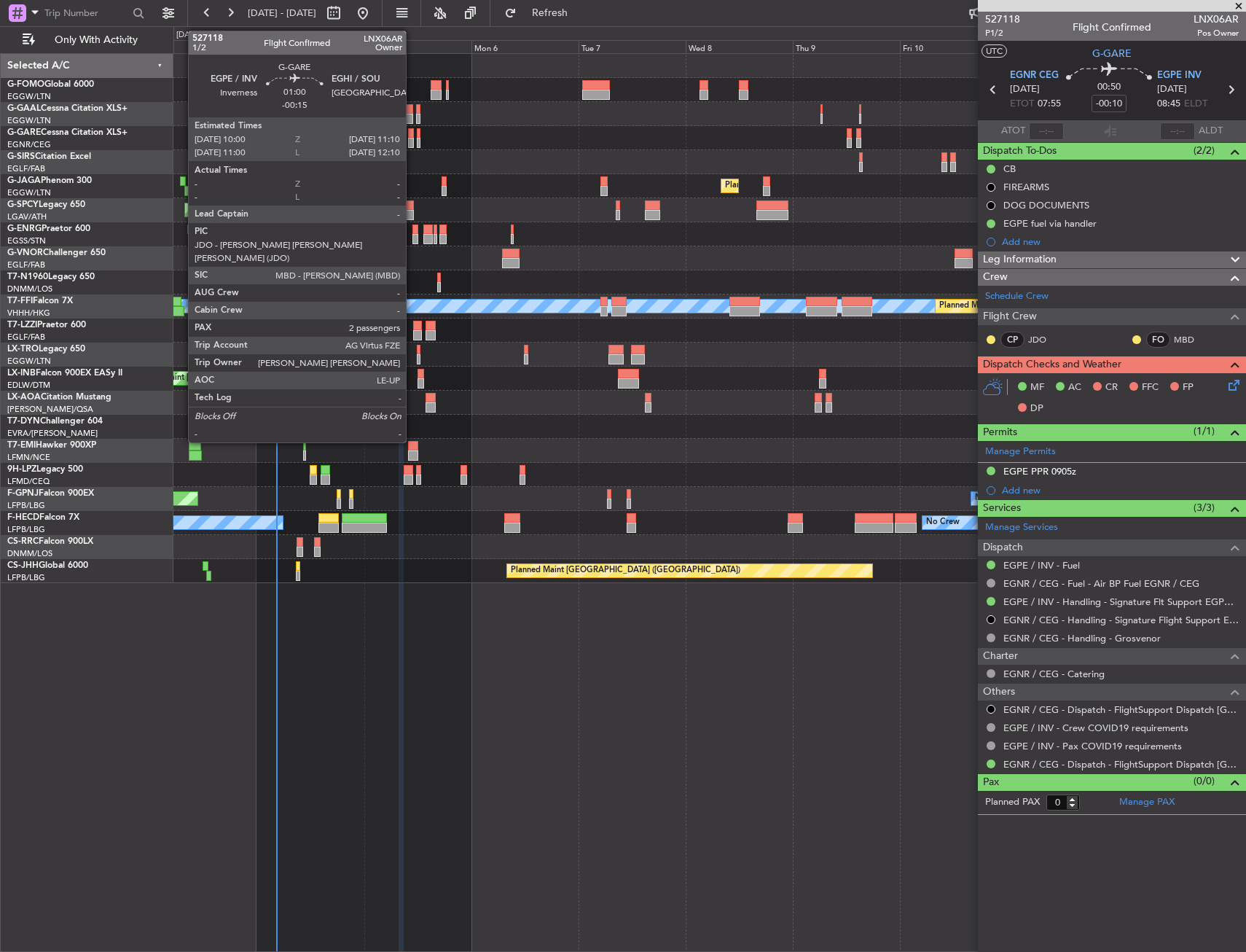
click at [412, 133] on div at bounding box center [410, 133] width 6 height 10
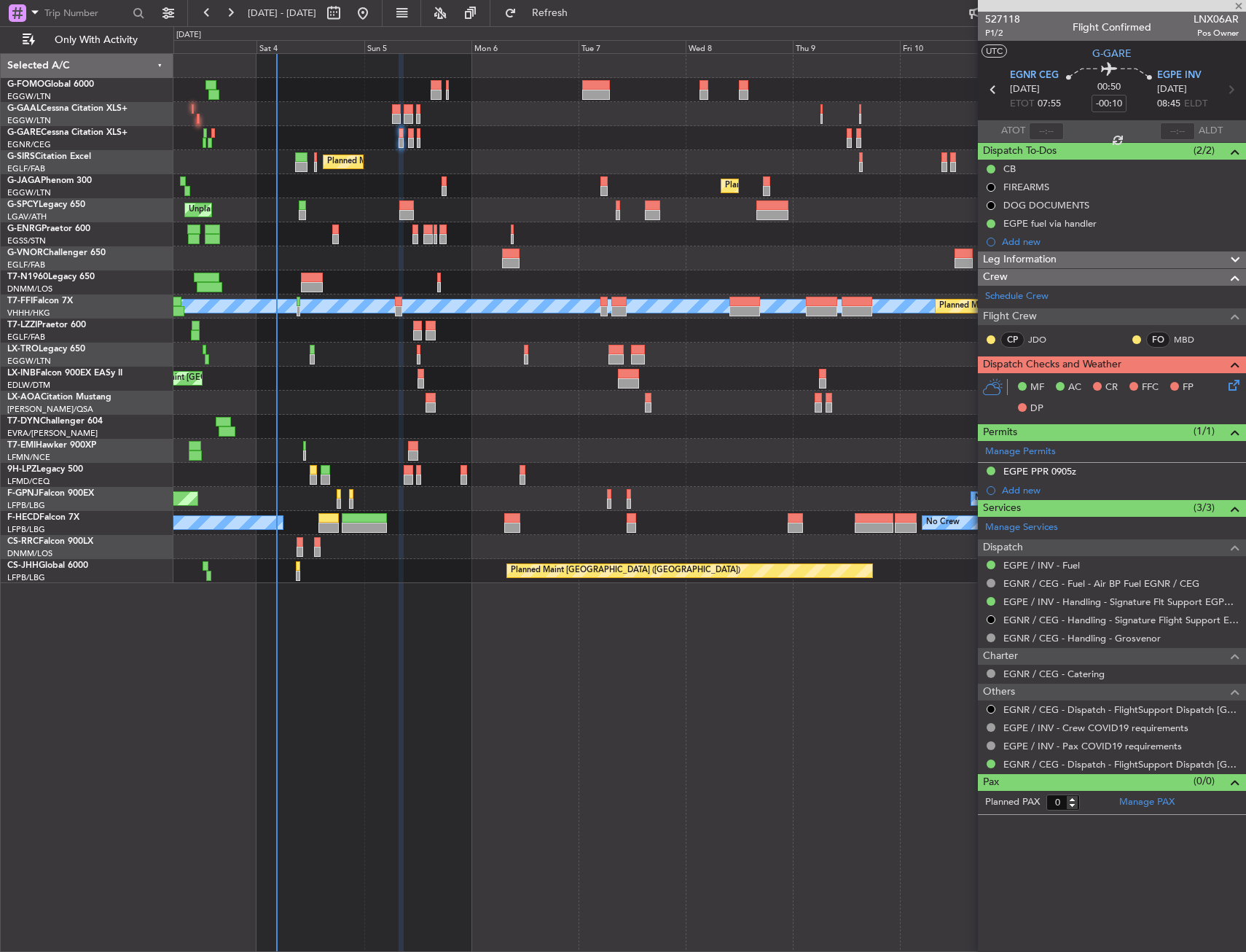
type input "-00:15"
type input "2"
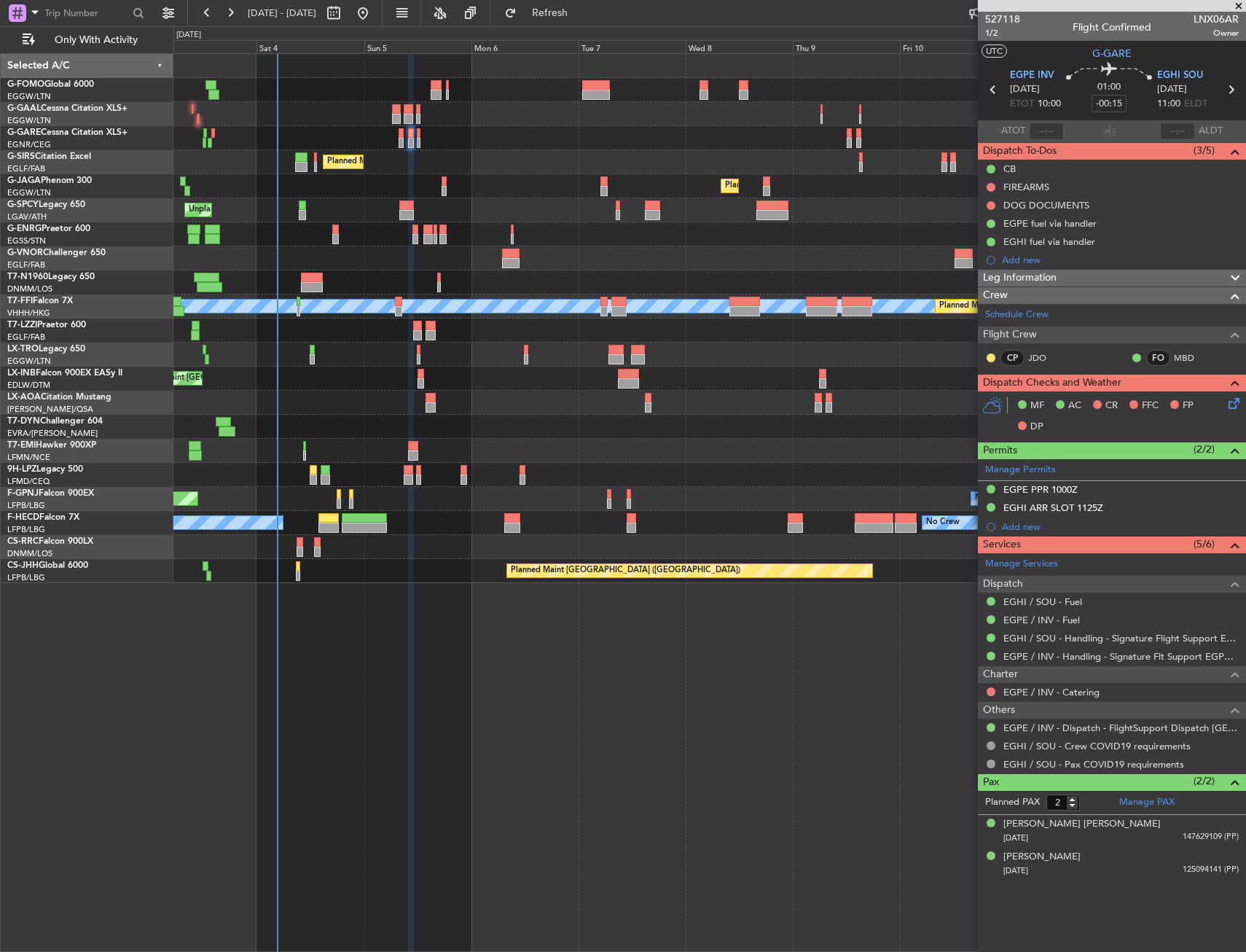
click at [0, 177] on html "[DATE] - [DATE] Refresh Quick Links Only With Activity Owner AOG Maint [GEOGRAP…" at bounding box center [623, 476] width 1246 height 952
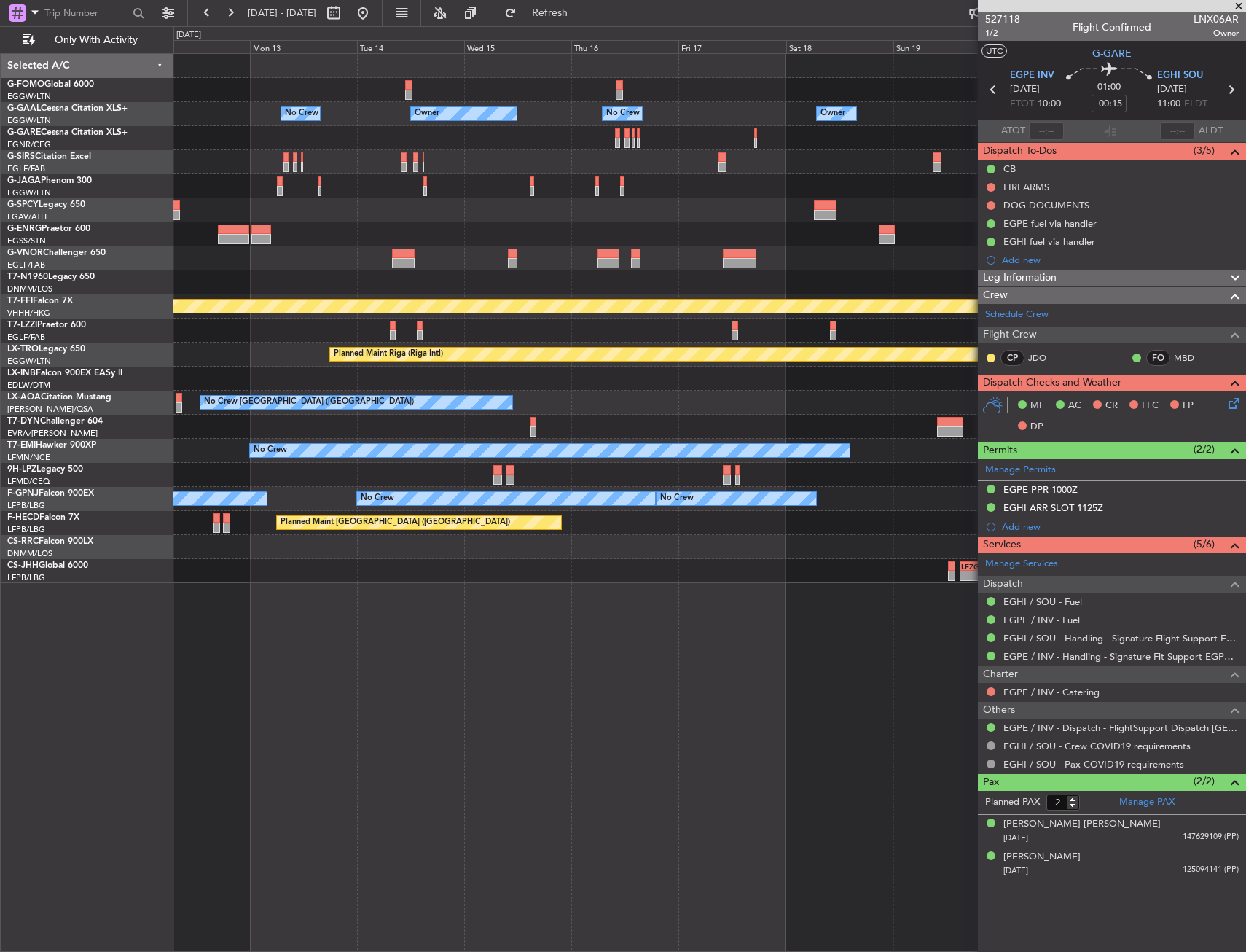
click at [0, 259] on html "[DATE] - [DATE] Refresh Quick Links Only With Activity No Crew Owner Owner No C…" at bounding box center [623, 476] width 1246 height 952
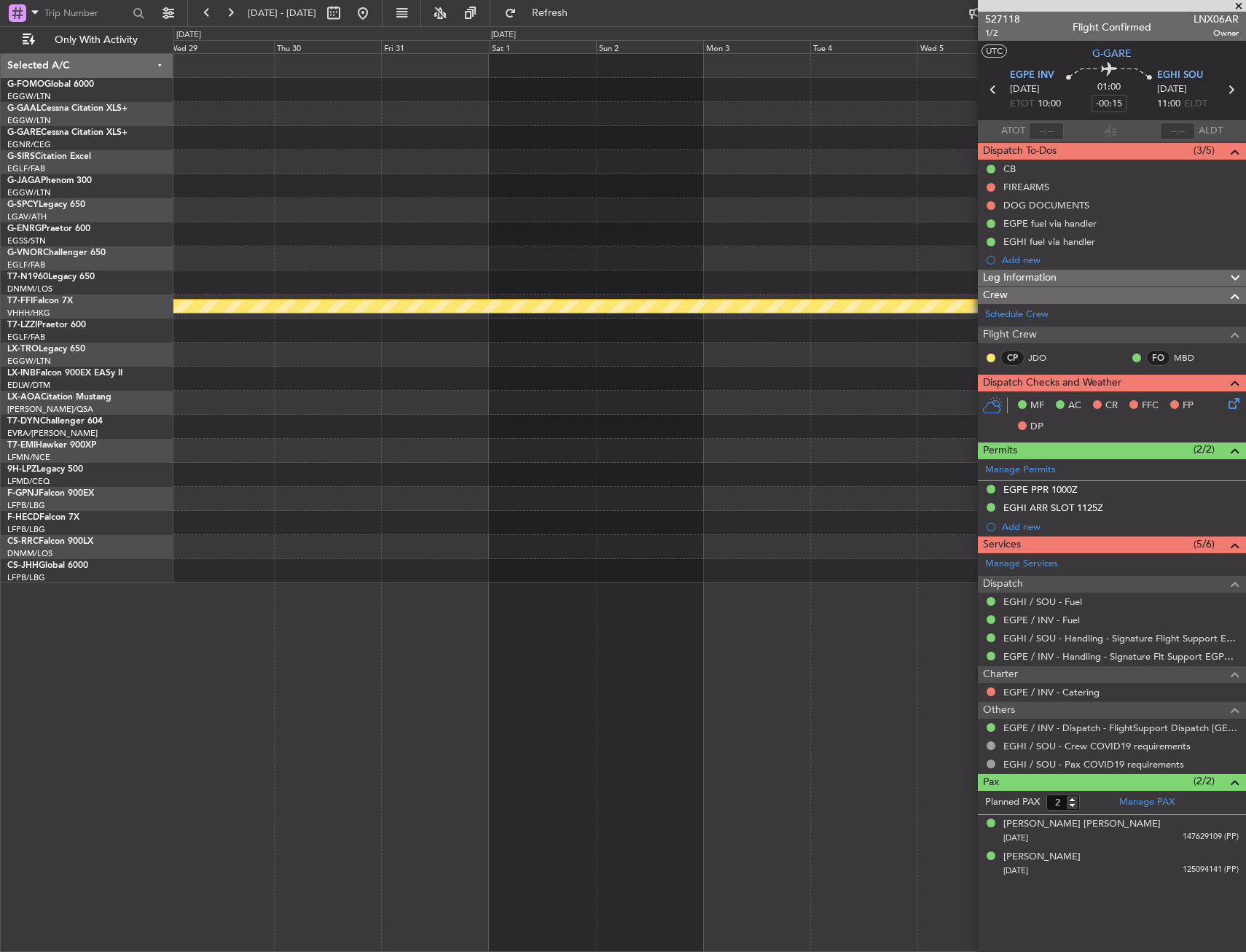
click at [0, 208] on html "[DATE] - [DATE] Refresh Quick Links Only With Activity [PERSON_NAME] [PERSON_NA…" at bounding box center [623, 476] width 1246 height 952
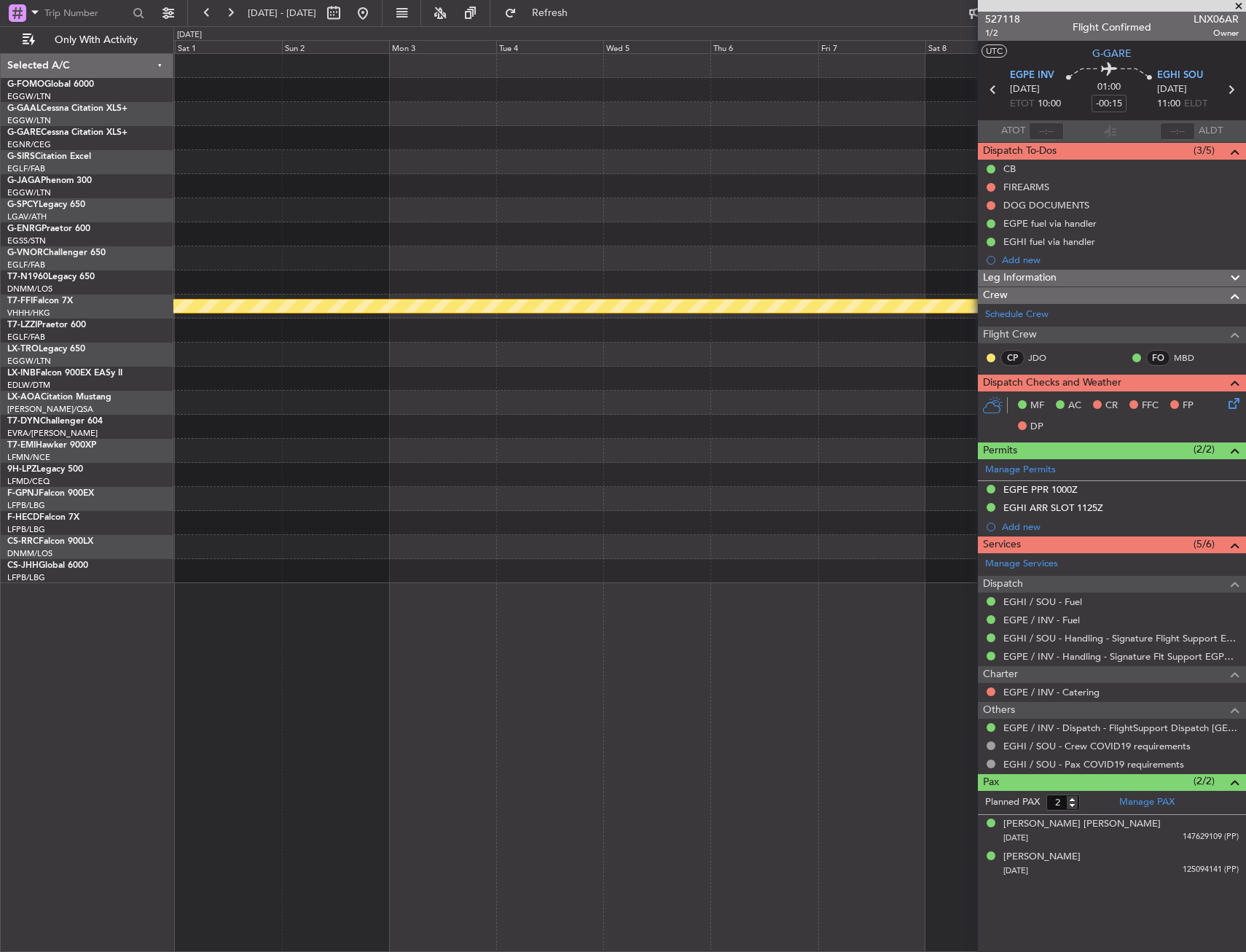
click at [0, 212] on html "[DATE] - [DATE] Refresh Quick Links Only With Activity [PERSON_NAME] [PERSON_NA…" at bounding box center [623, 476] width 1246 height 952
click at [987, 216] on fb-app "[DATE] - [DATE] Refresh Quick Links Only With Activity [PERSON_NAME] [PERSON_NA…" at bounding box center [623, 481] width 1246 height 941
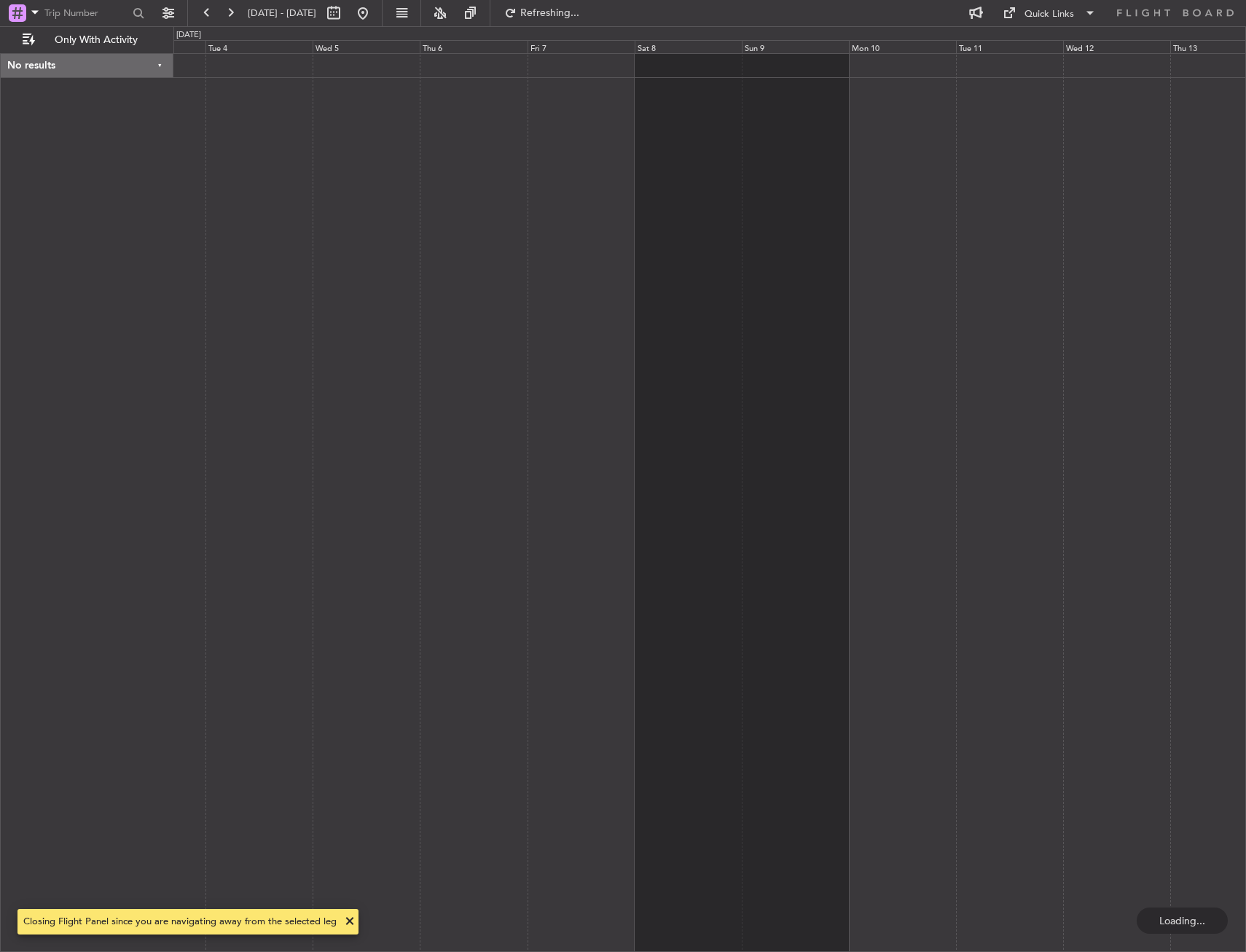
click at [630, 153] on div at bounding box center [710, 502] width 1073 height 898
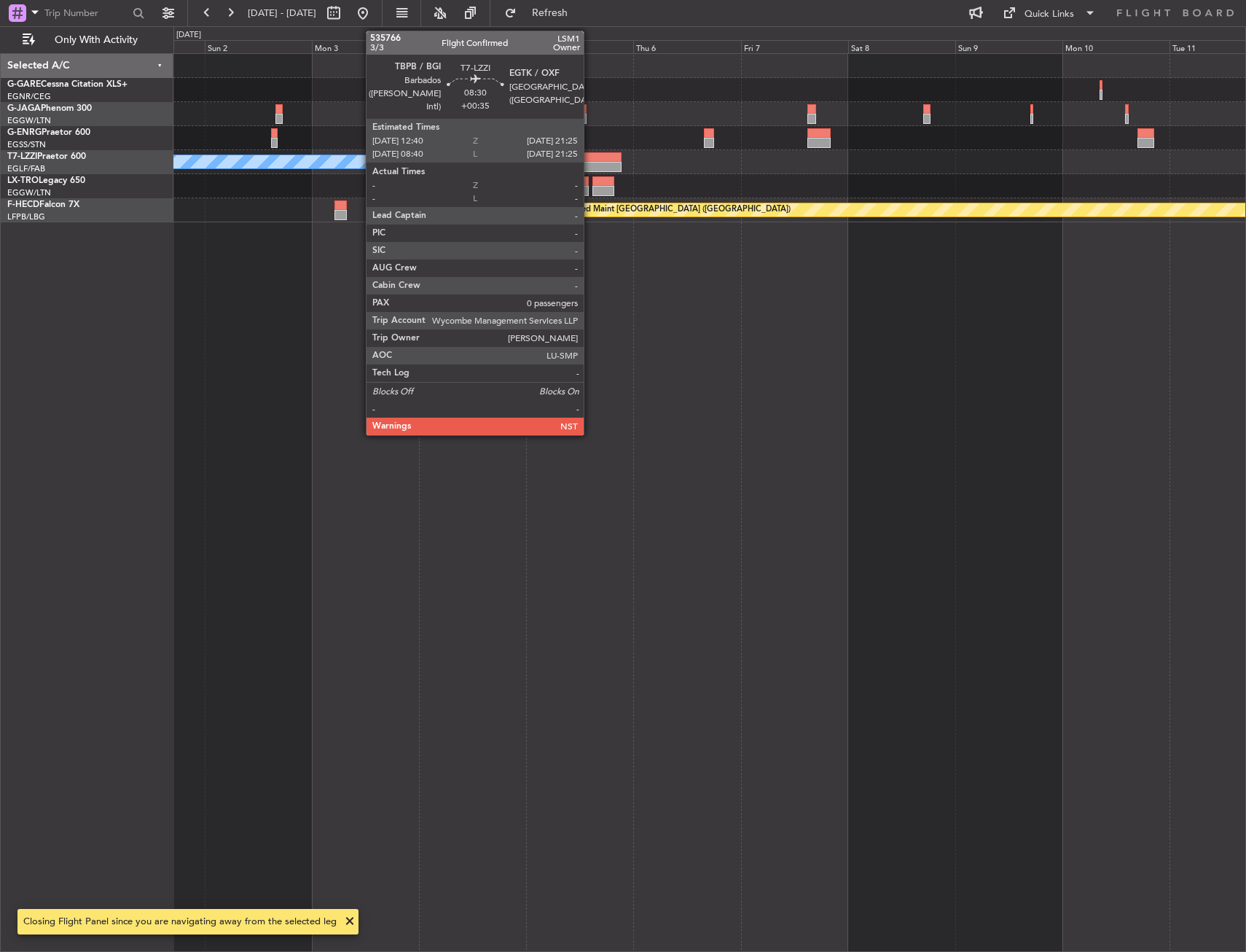
click at [590, 160] on div at bounding box center [602, 157] width 39 height 10
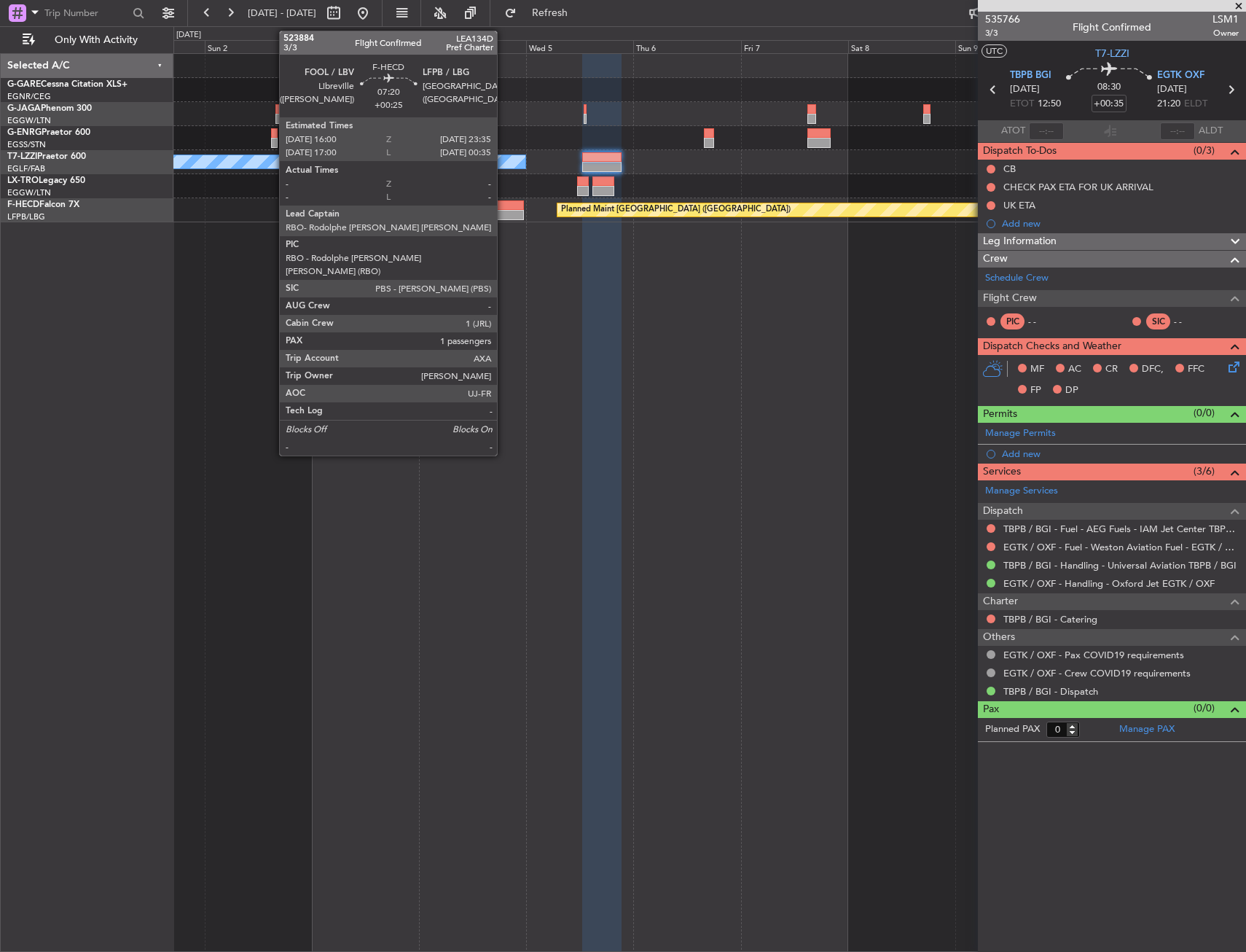
click at [503, 208] on div at bounding box center [506, 205] width 34 height 10
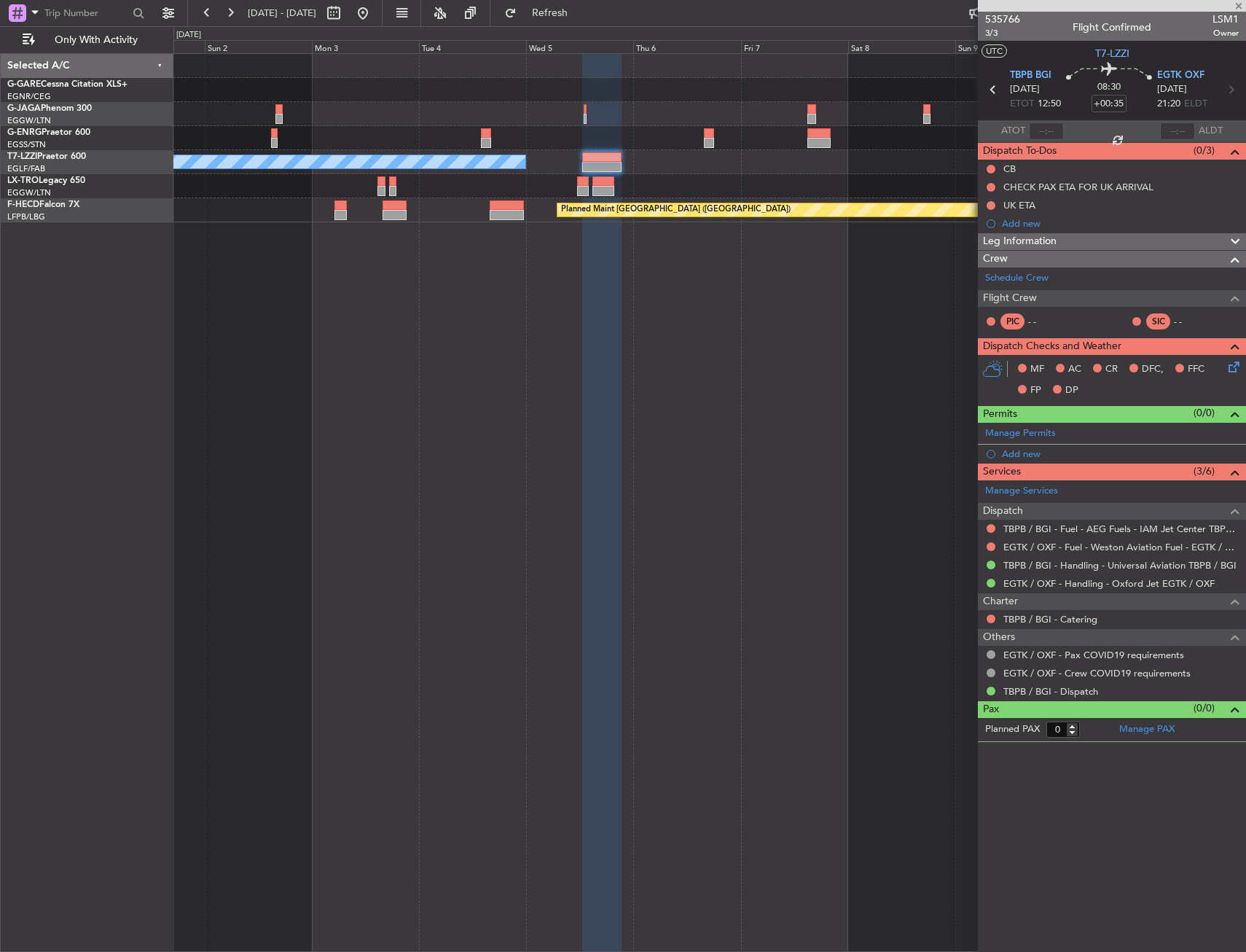
type input "+00:25"
type input "1"
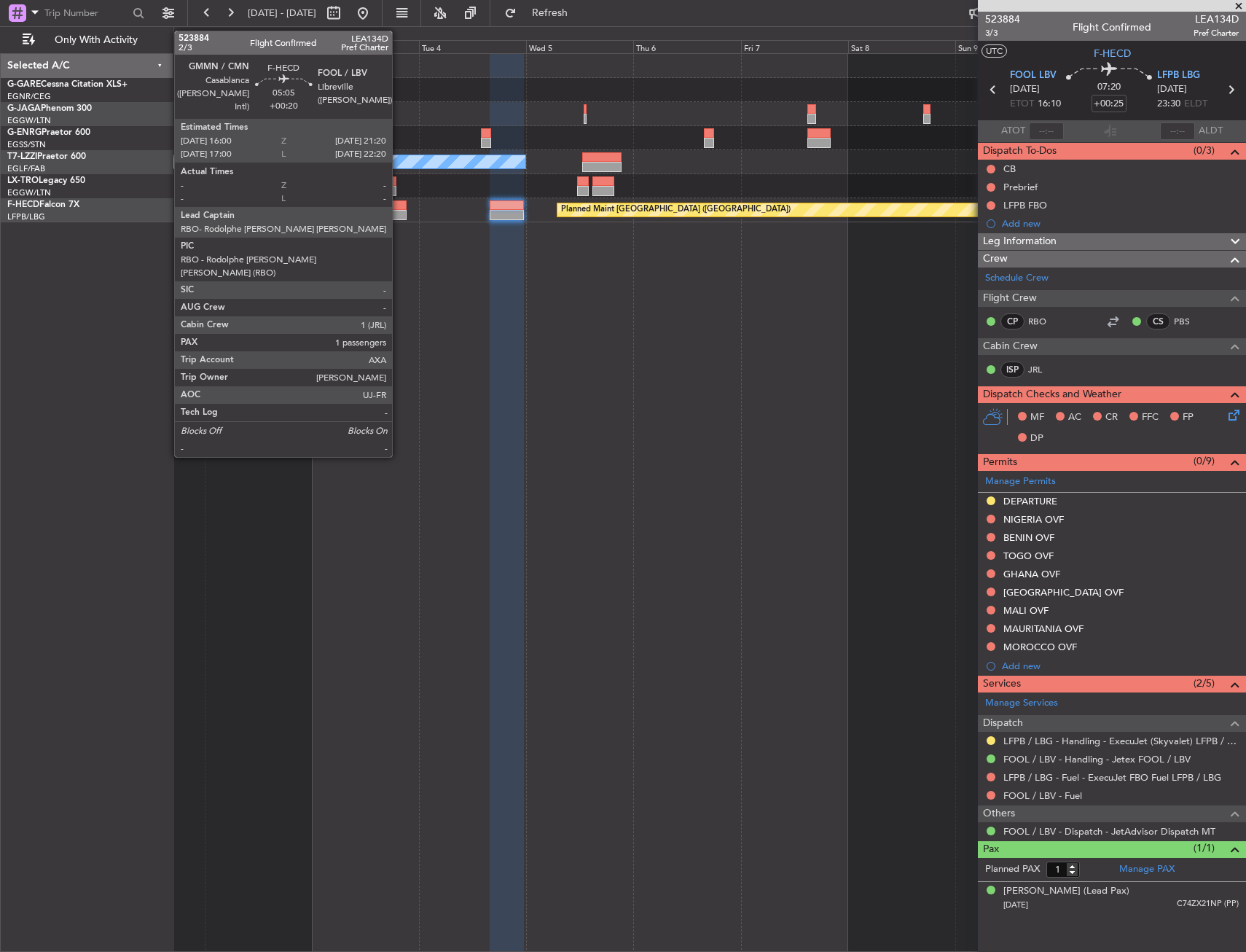
click at [398, 210] on div at bounding box center [394, 215] width 24 height 10
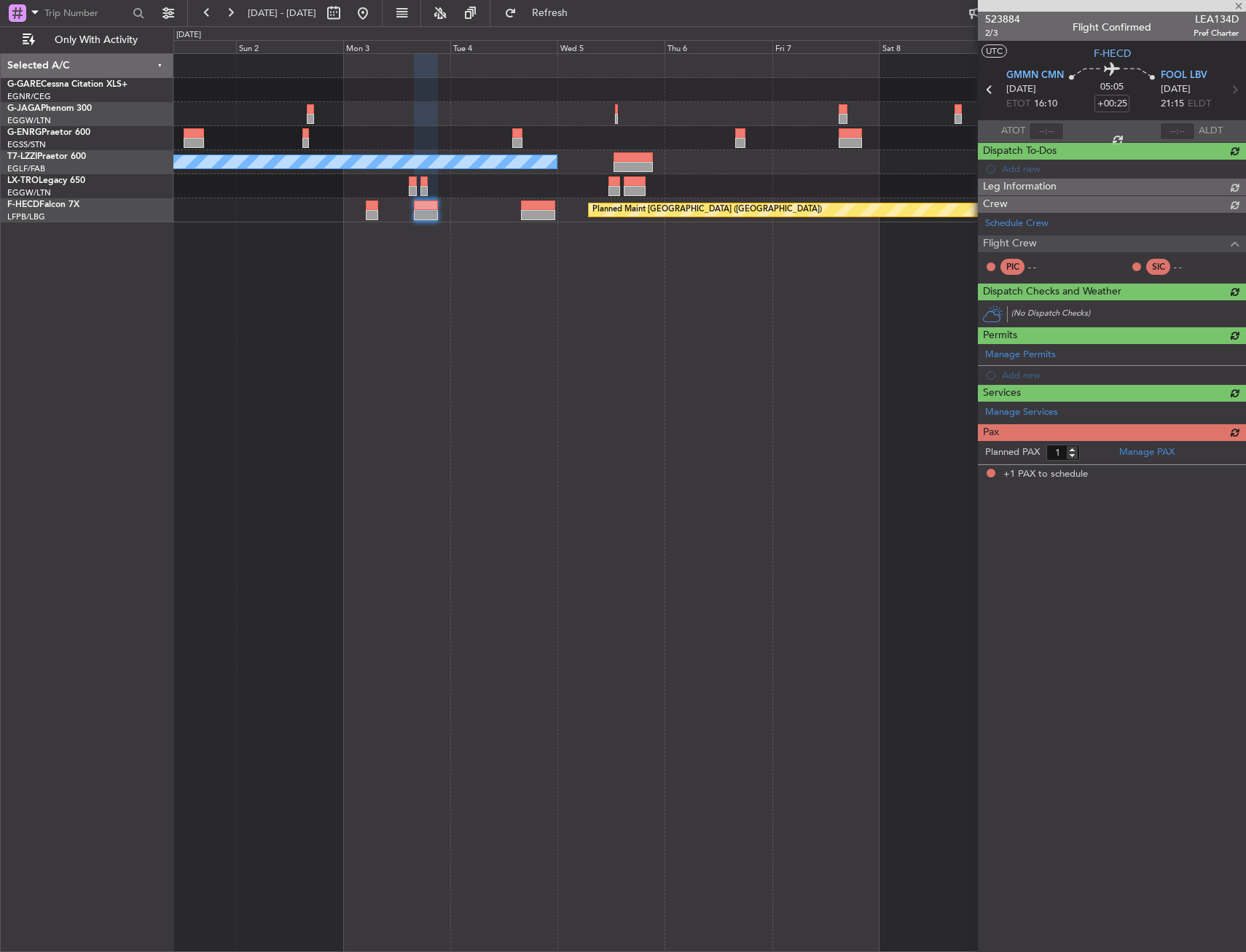
type input "+00:20"
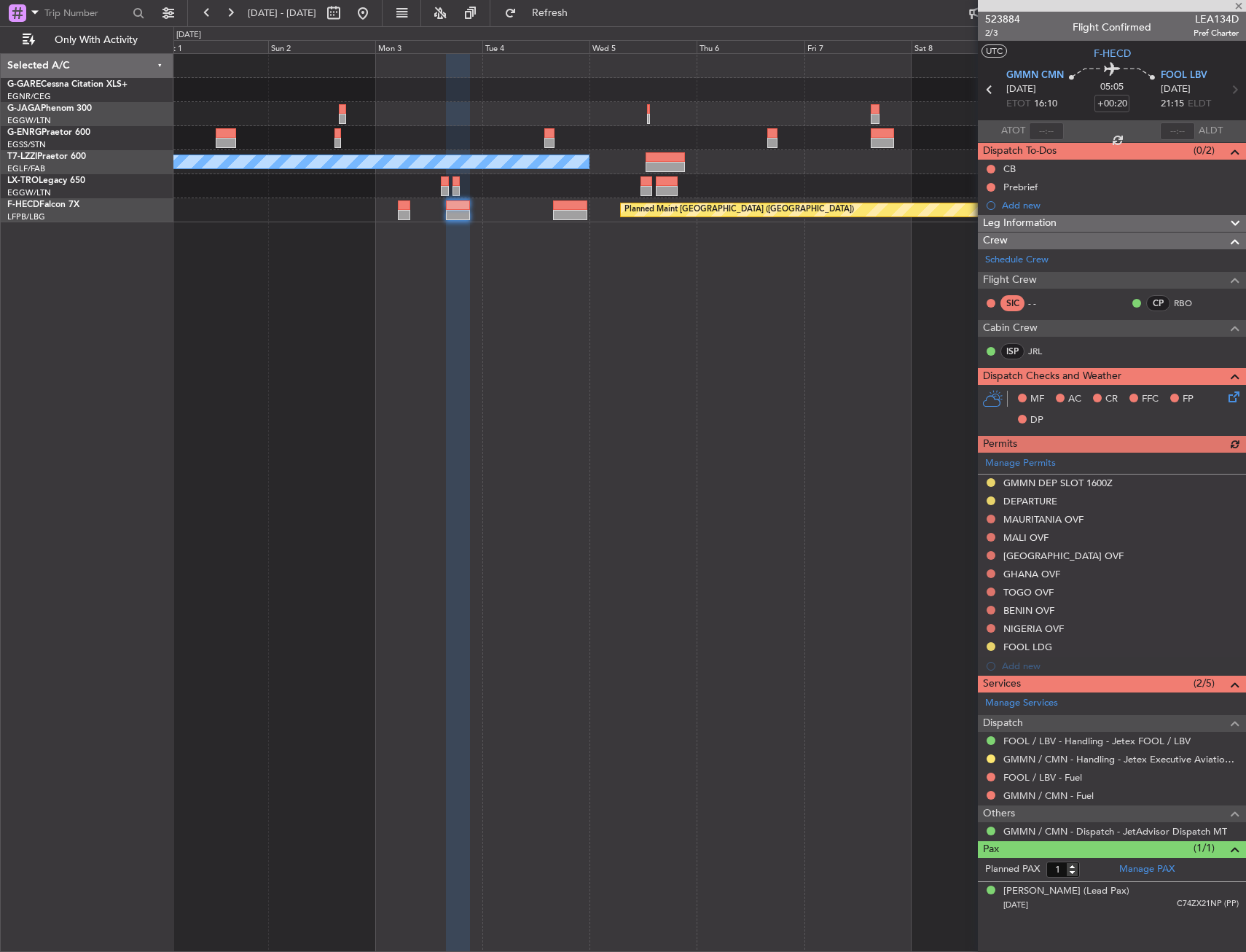
click at [498, 232] on div "A/C Unavailable [GEOGRAPHIC_DATA] ([GEOGRAPHIC_DATA]) Planned Maint [GEOGRAPHIC…" at bounding box center [710, 502] width 1073 height 898
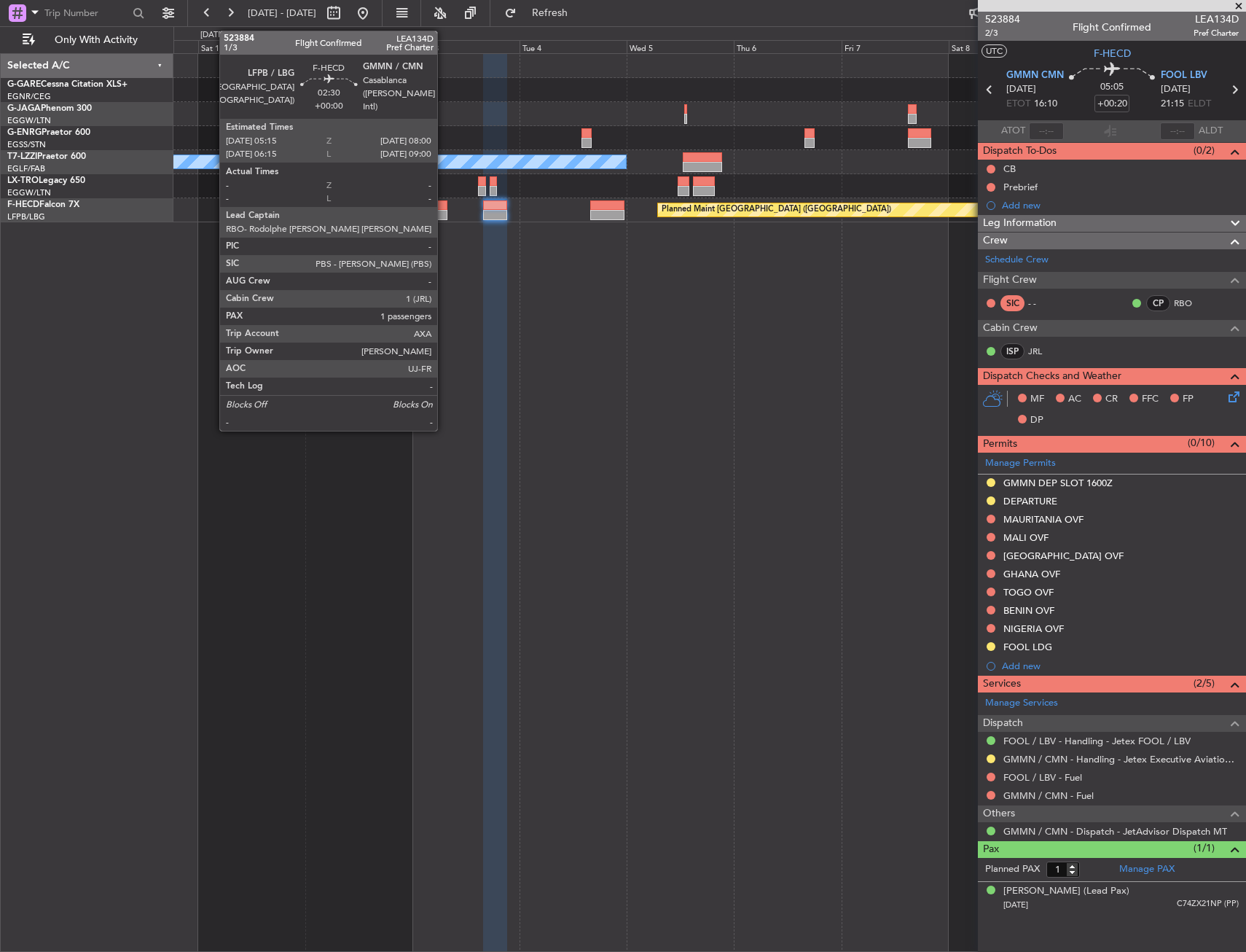
click at [444, 211] on div at bounding box center [442, 215] width 13 height 10
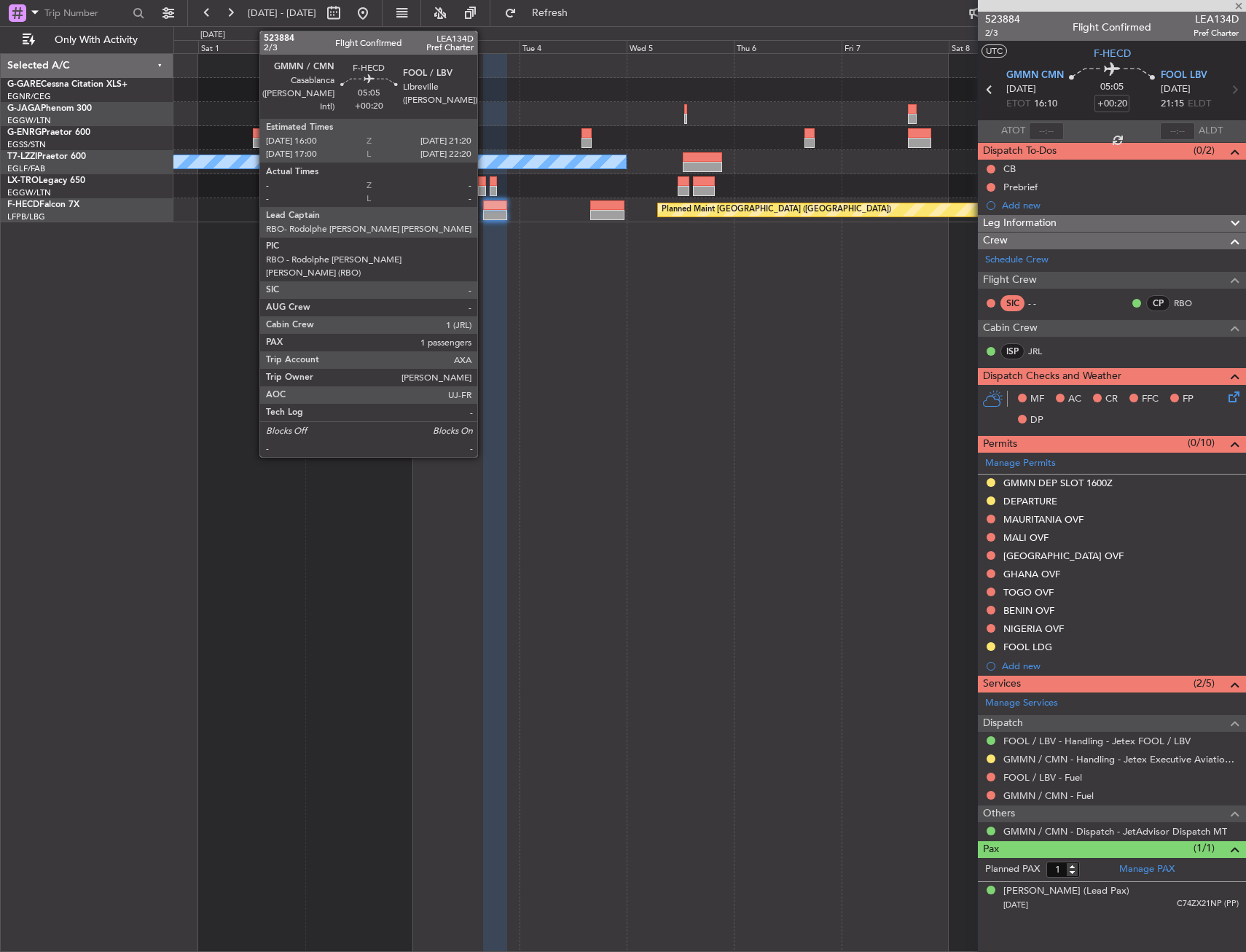
click at [483, 209] on div at bounding box center [494, 205] width 24 height 10
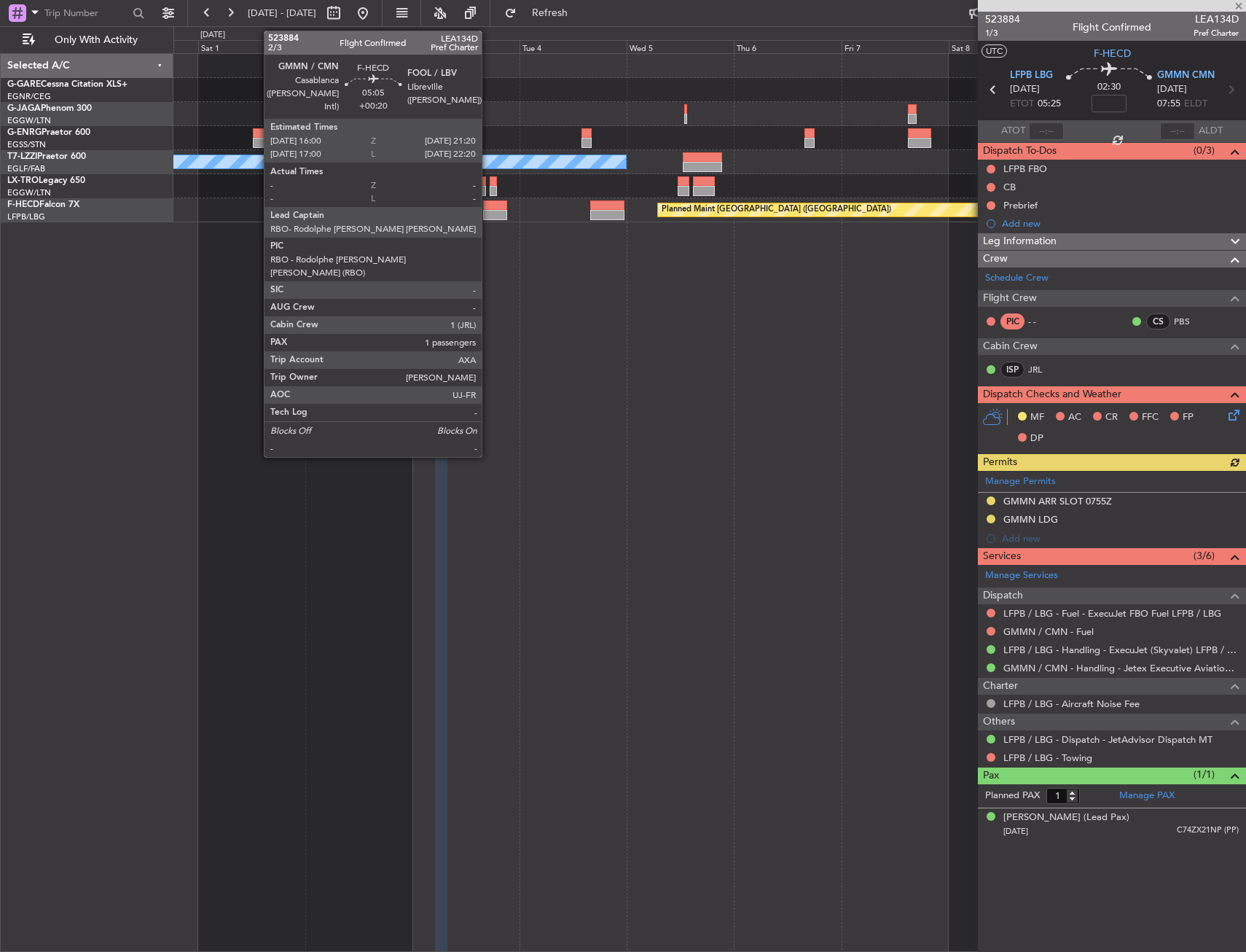
type input "+00:20"
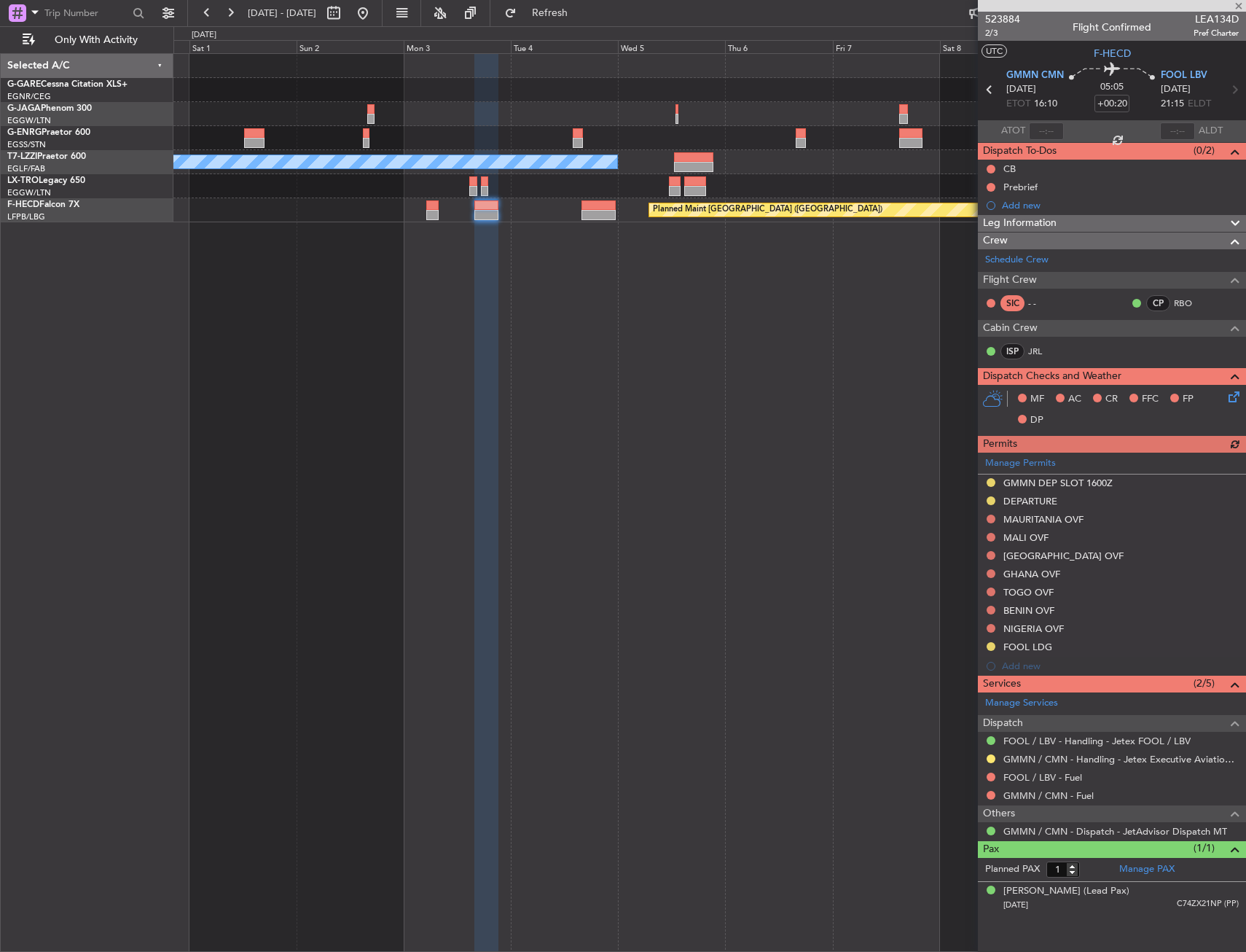
click at [484, 265] on div "A/C Unavailable [GEOGRAPHIC_DATA] ([GEOGRAPHIC_DATA]) Planned Maint [GEOGRAPHIC…" at bounding box center [710, 502] width 1073 height 898
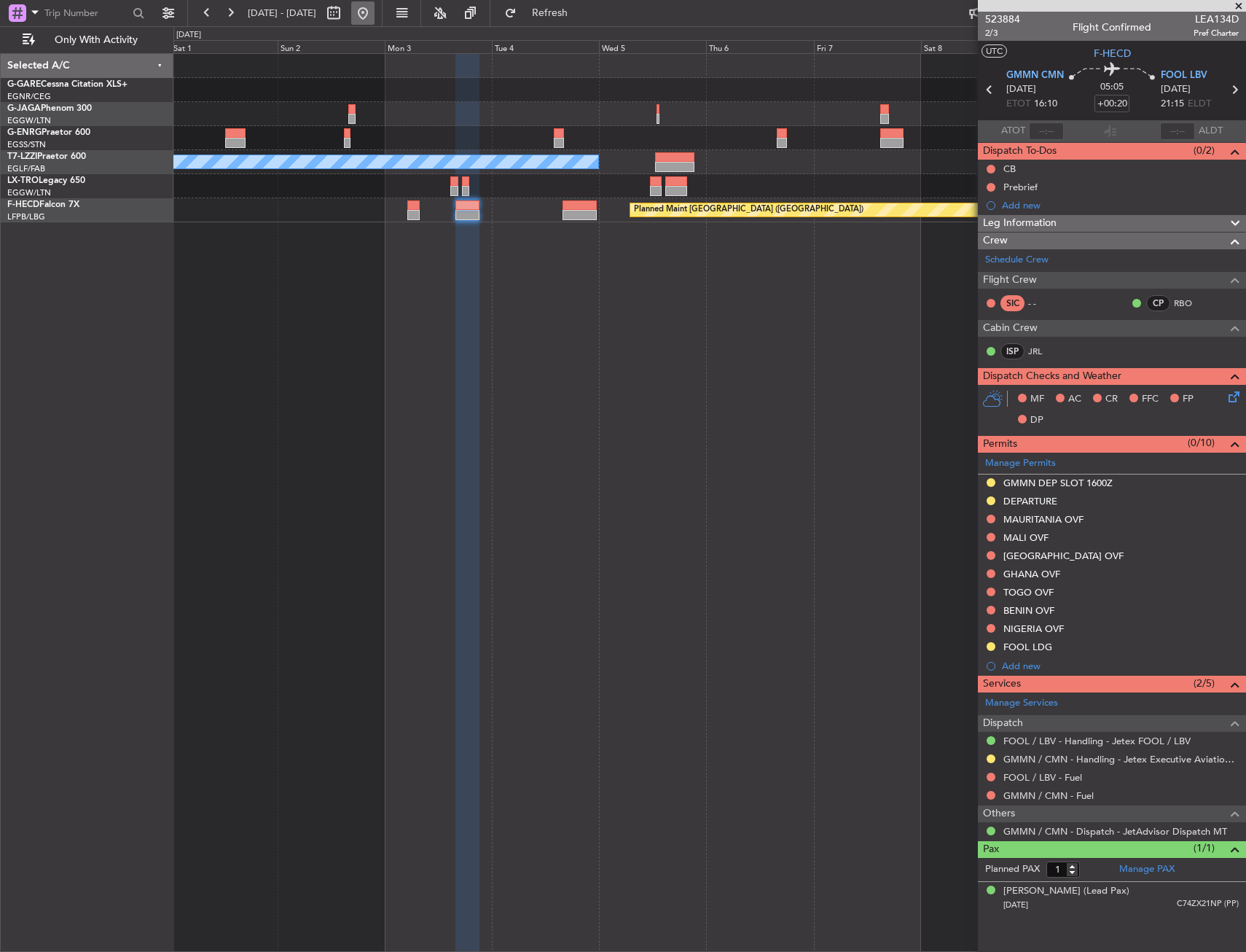
click at [375, 9] on button at bounding box center [363, 13] width 24 height 24
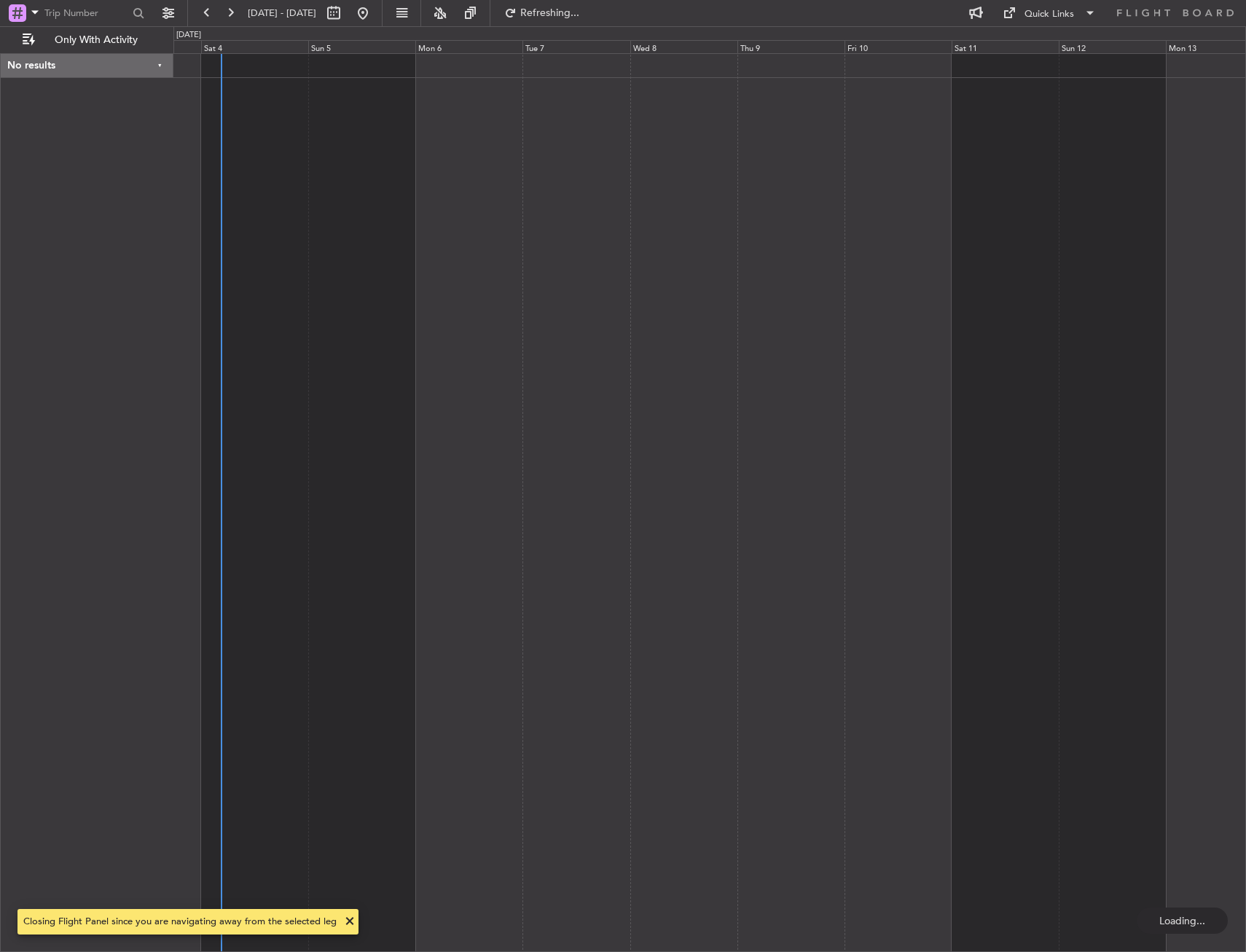
click at [398, 176] on div at bounding box center [710, 502] width 1073 height 898
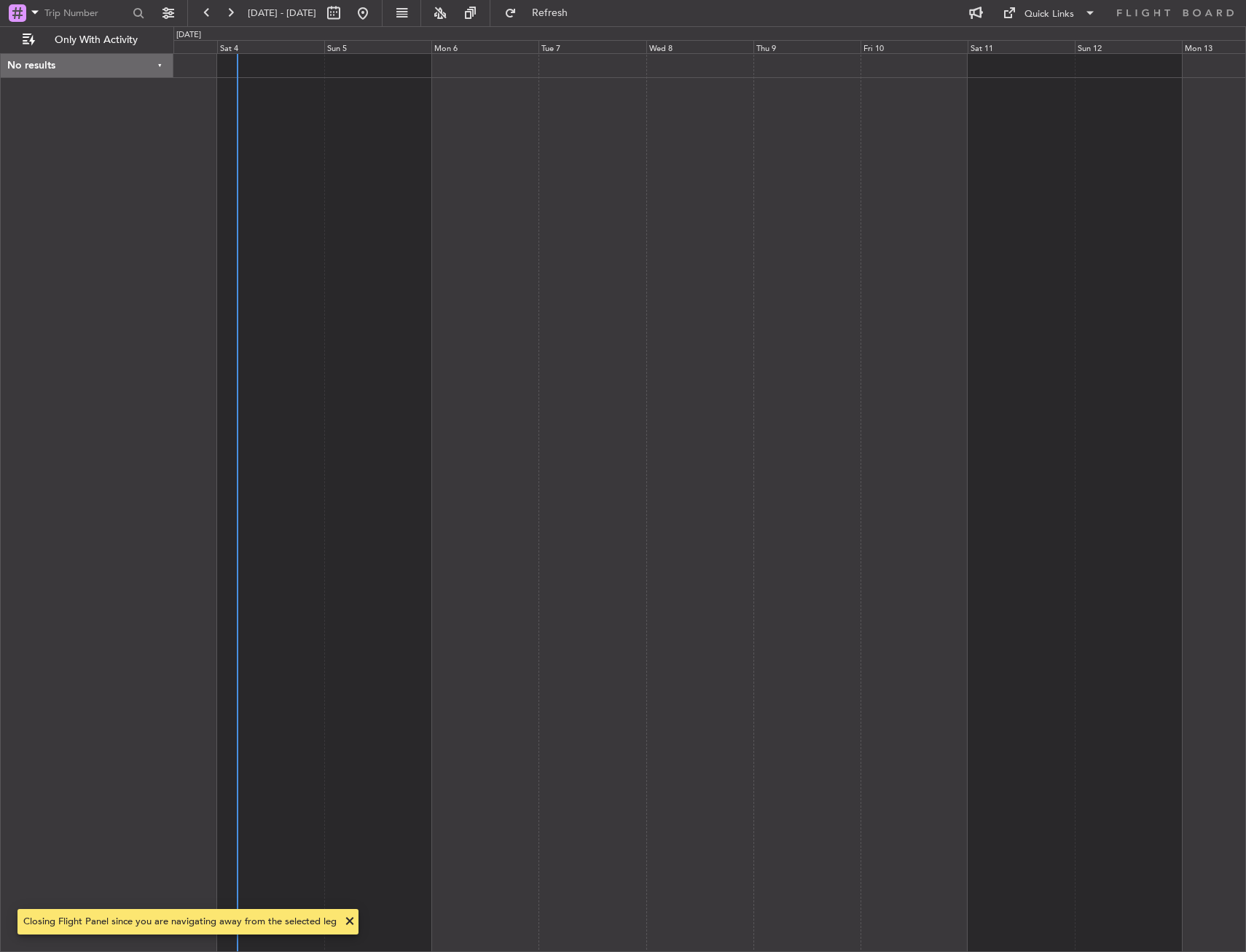
click at [416, 175] on div at bounding box center [710, 502] width 1073 height 898
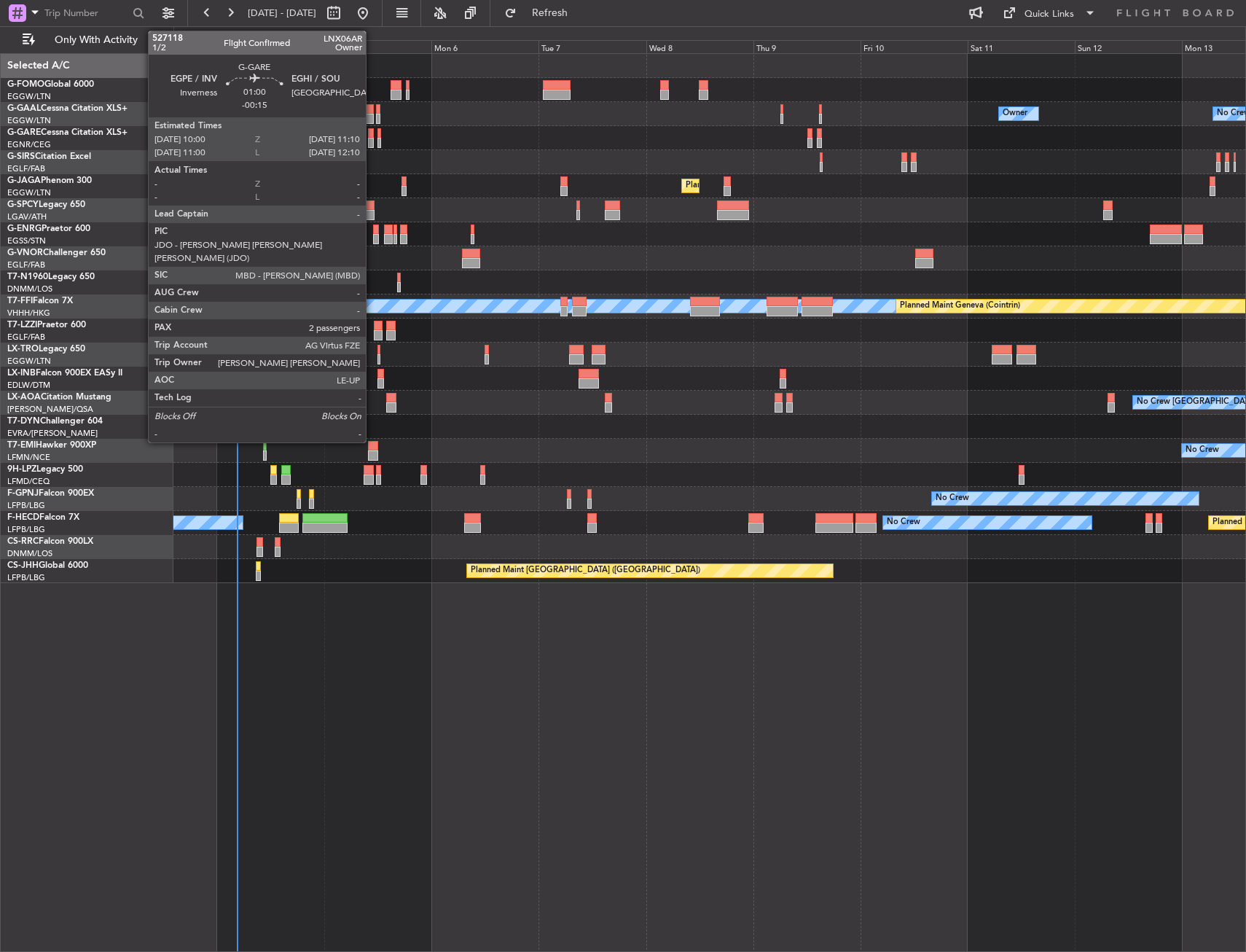
click at [372, 130] on div at bounding box center [371, 133] width 6 height 10
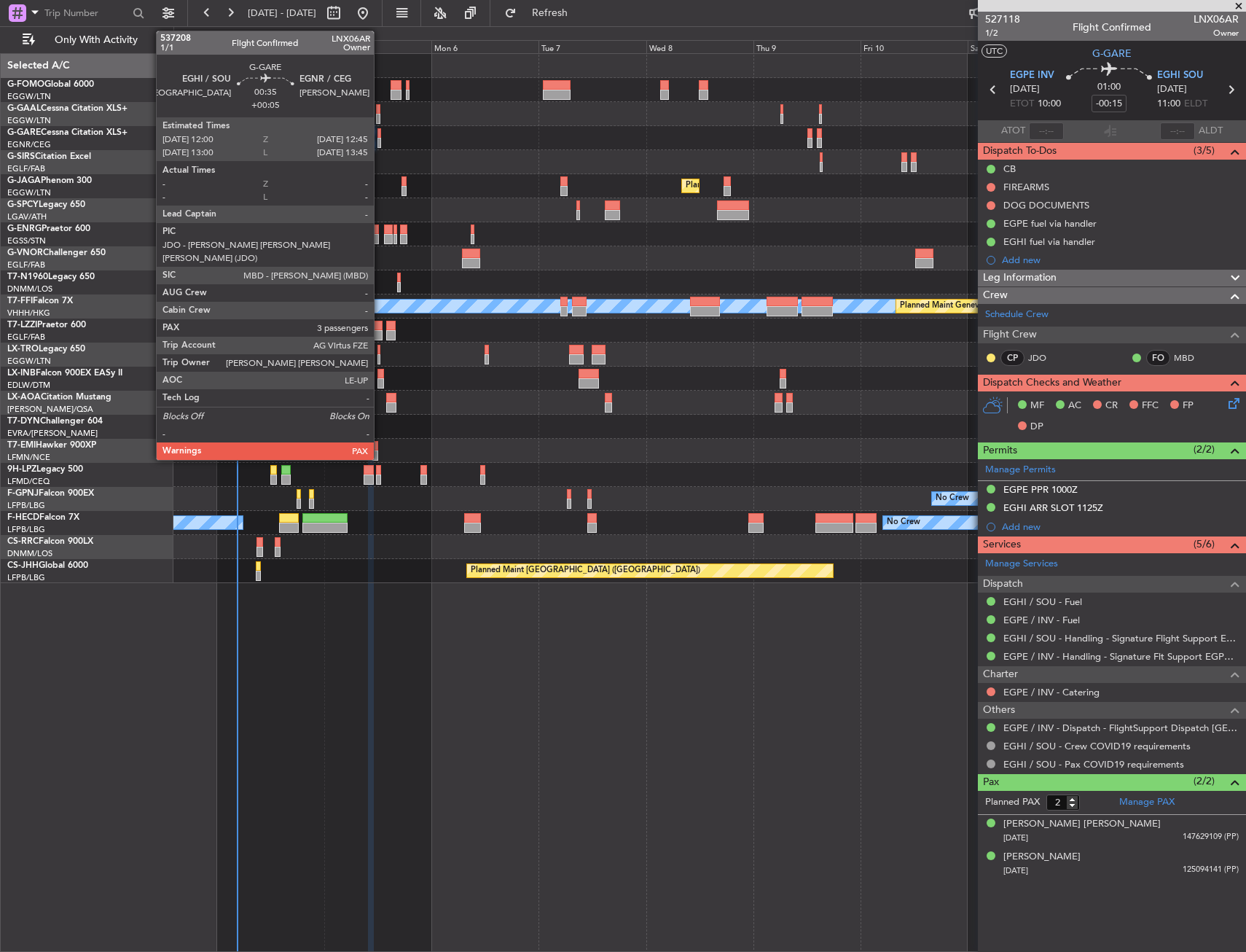
click at [380, 140] on div at bounding box center [379, 143] width 4 height 10
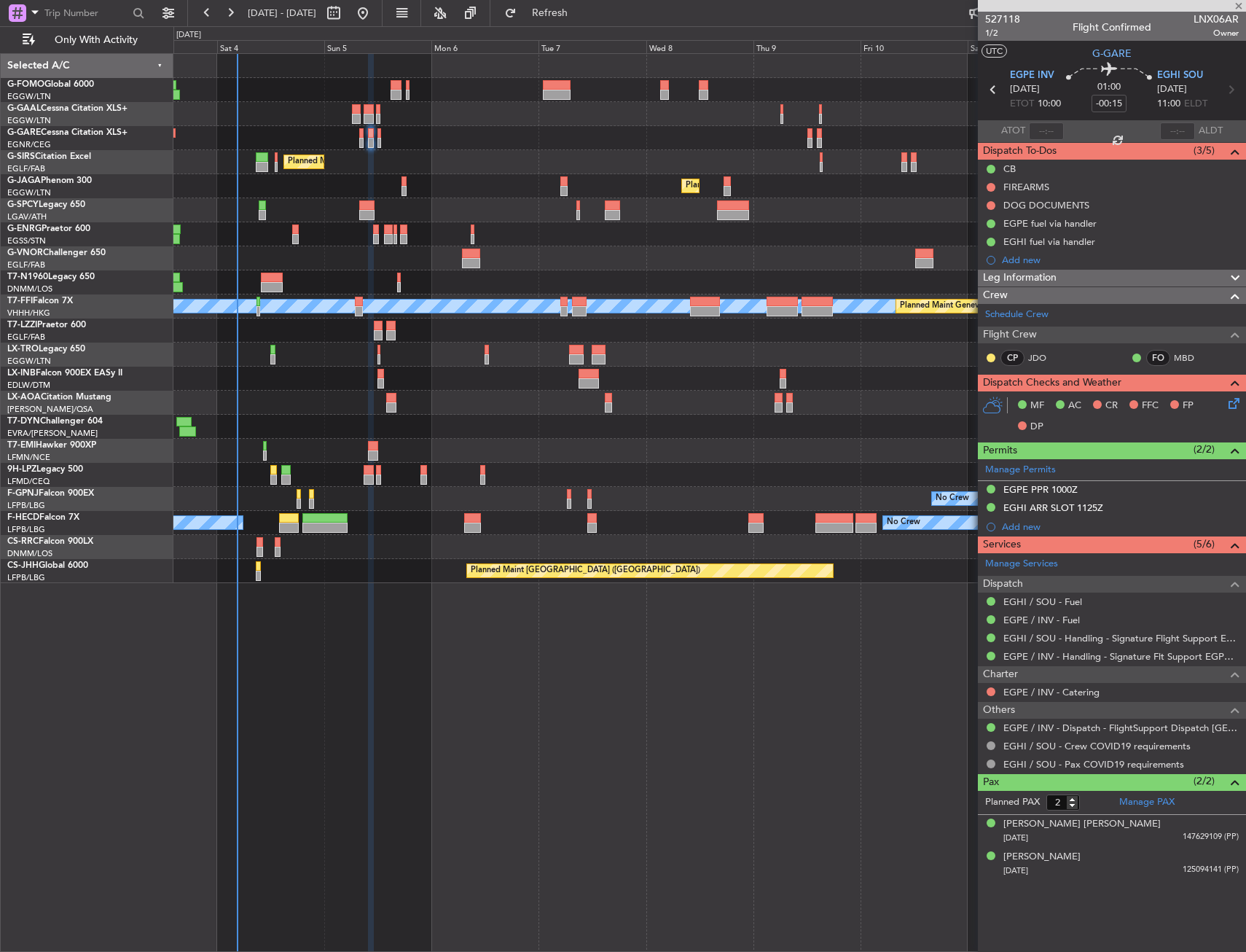
type input "+00:05"
type input "3"
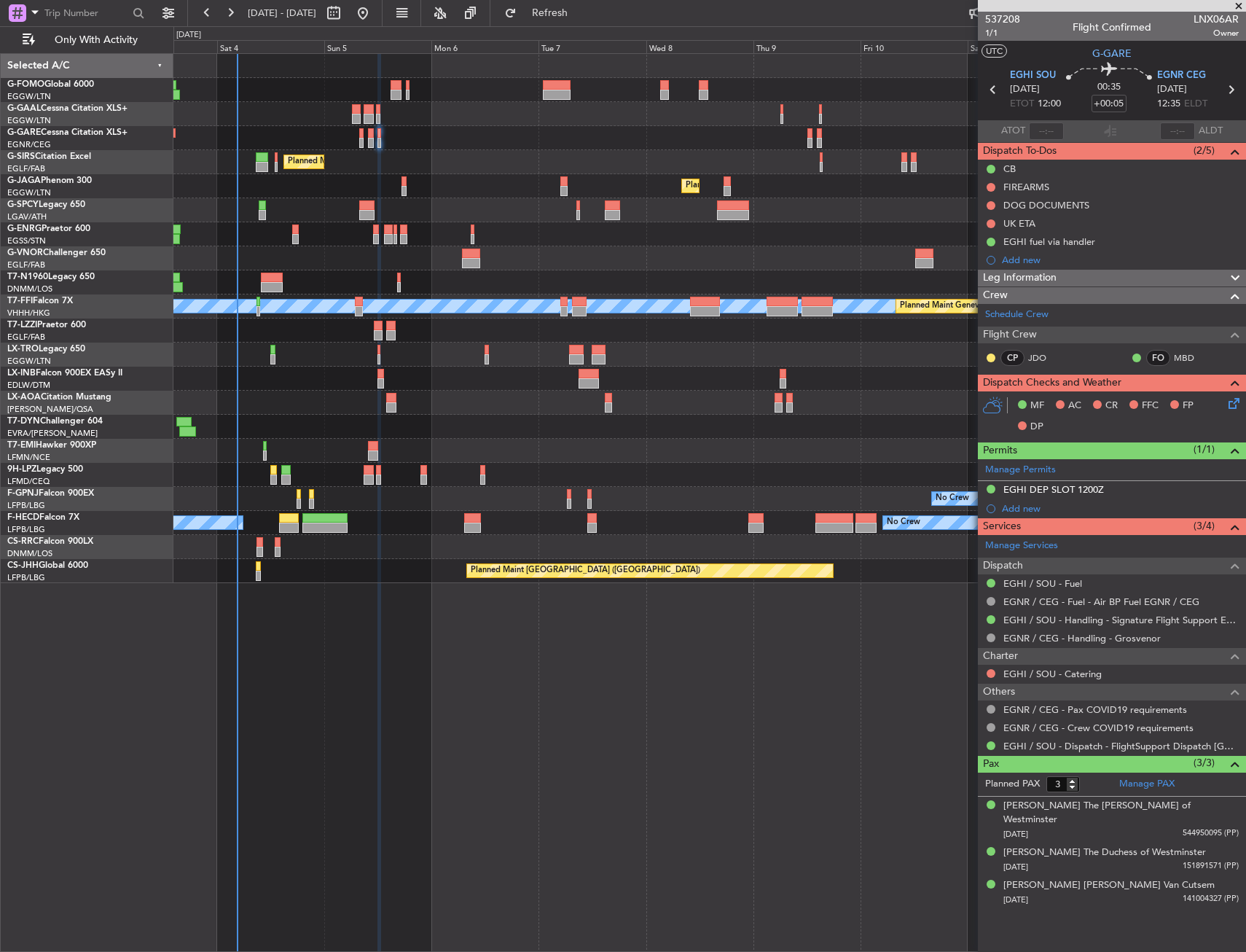
click at [406, 189] on div at bounding box center [404, 191] width 5 height 10
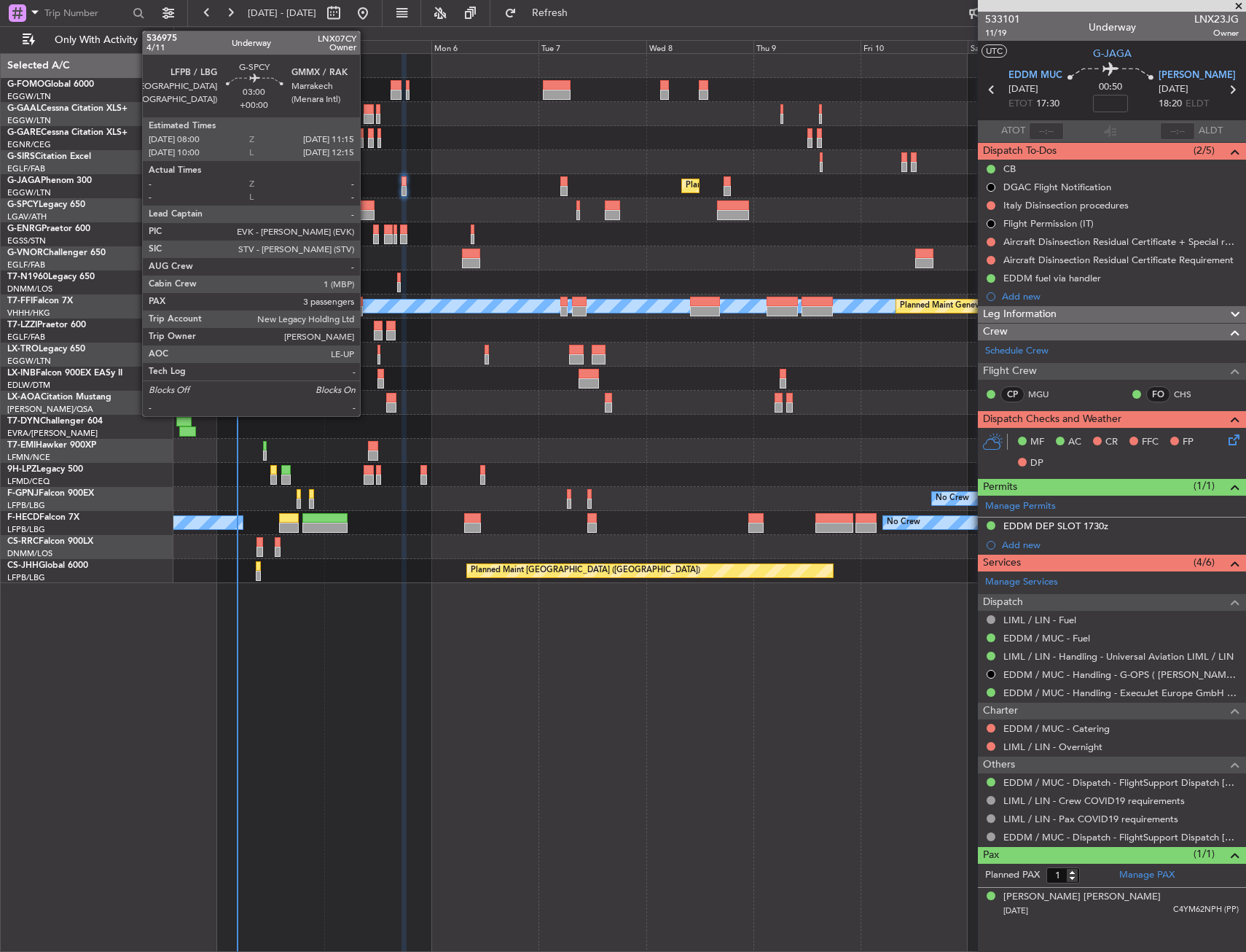
click at [367, 203] on div at bounding box center [366, 205] width 14 height 10
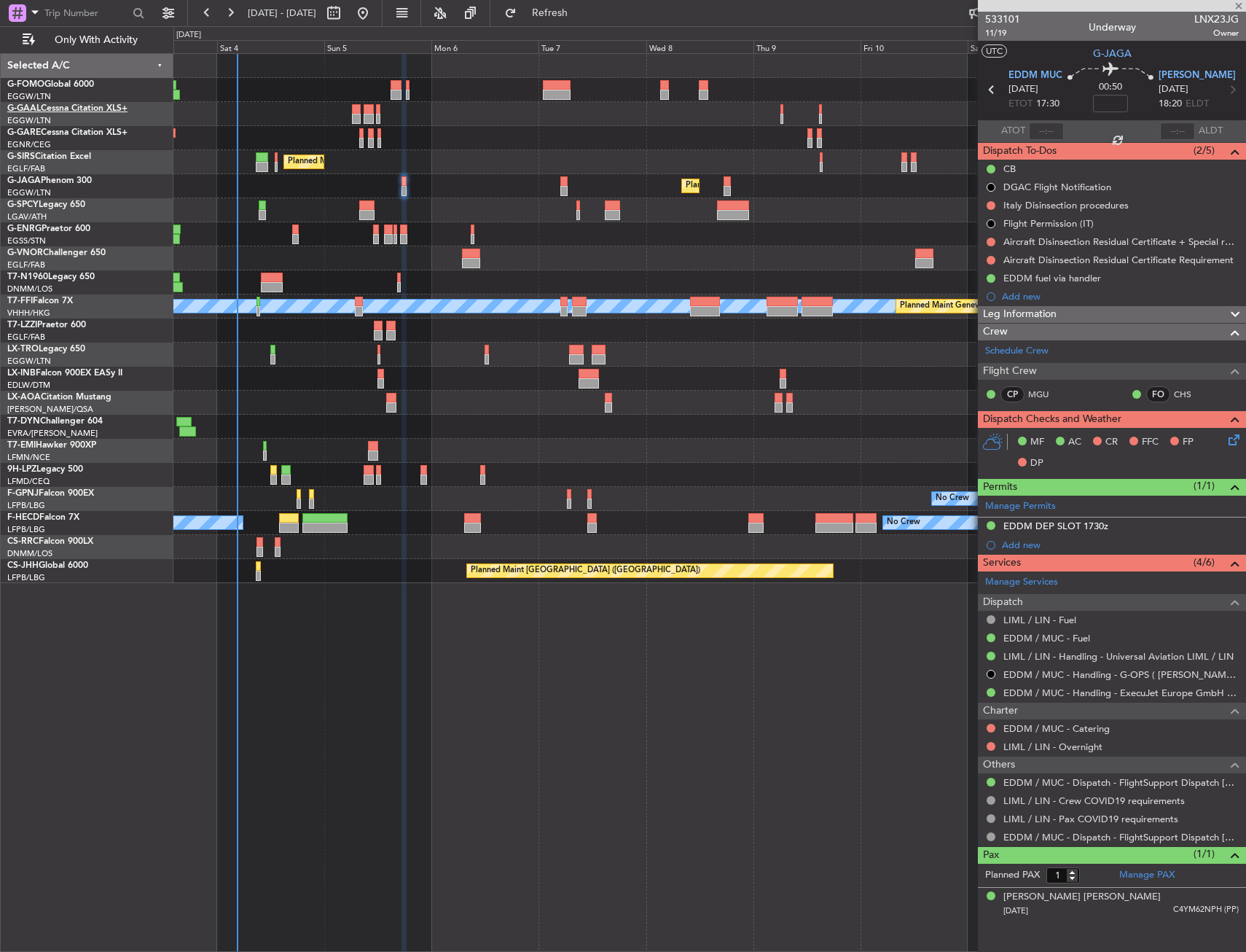
type input "3"
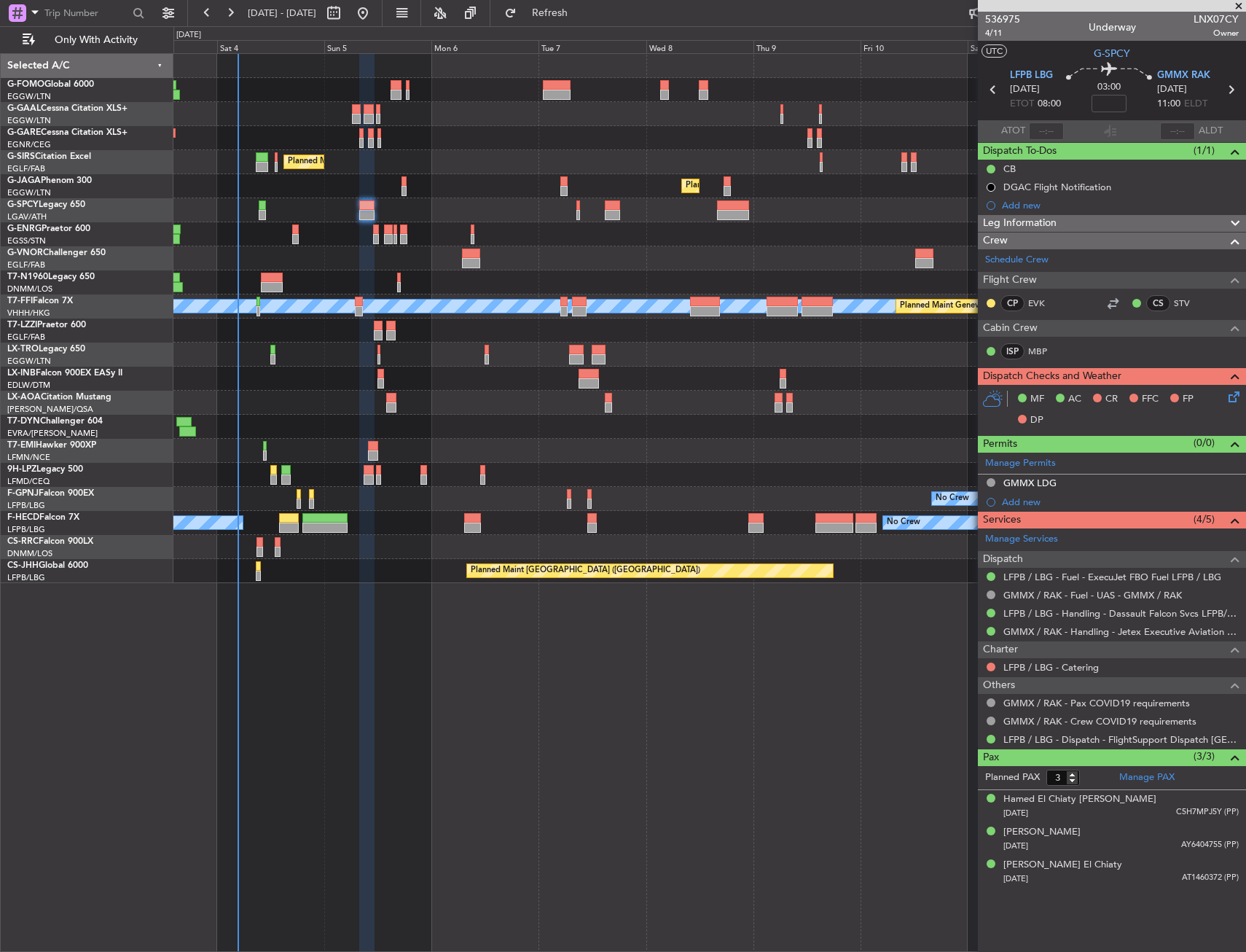
click at [1107, 113] on nimbus-time-variation at bounding box center [1109, 106] width 35 height 23
click at [1113, 107] on input at bounding box center [1109, 103] width 35 height 17
type input "-00:05"
click at [1134, 100] on div "03:00 -00:05" at bounding box center [1109, 89] width 96 height 54
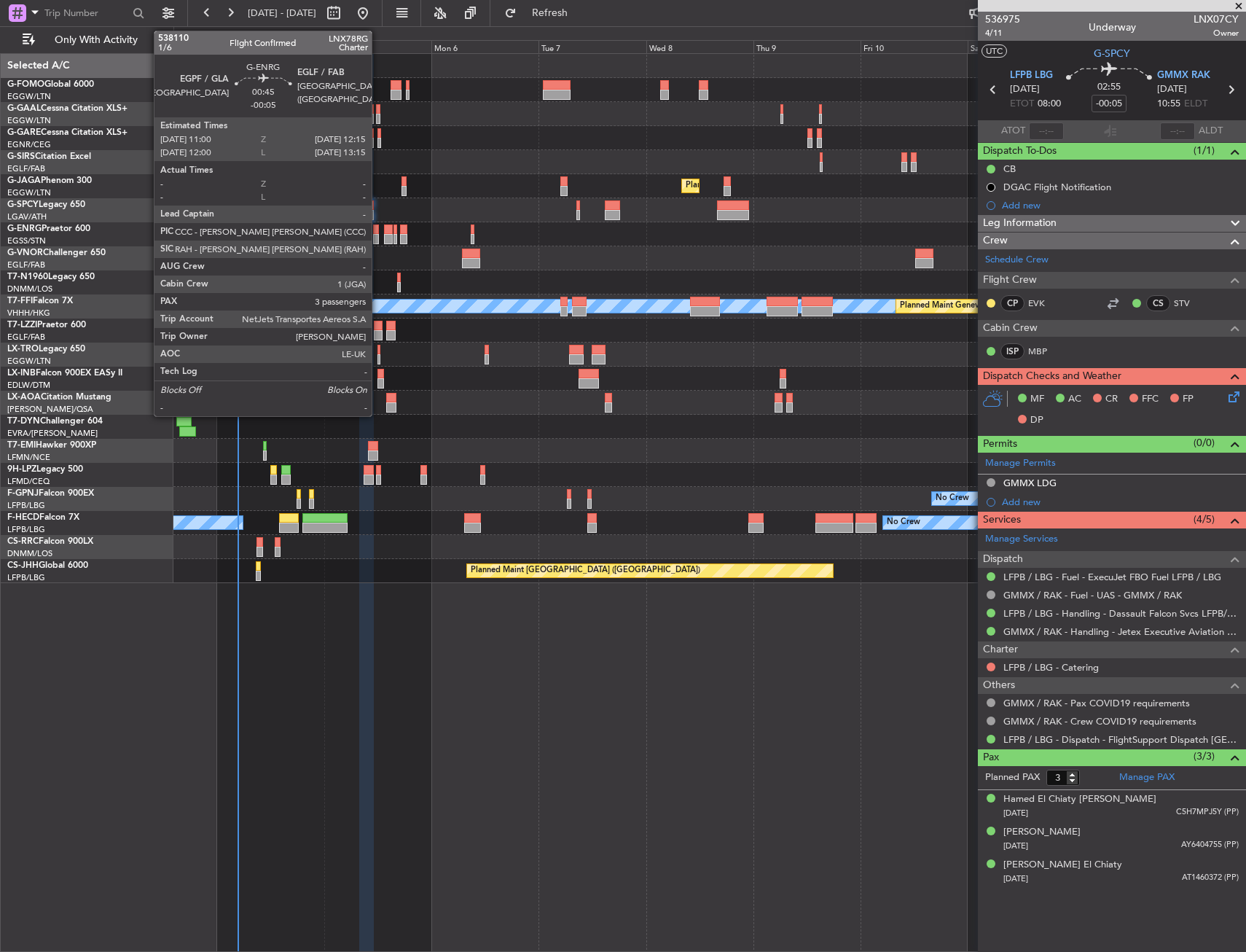
click at [378, 235] on div at bounding box center [375, 239] width 6 height 10
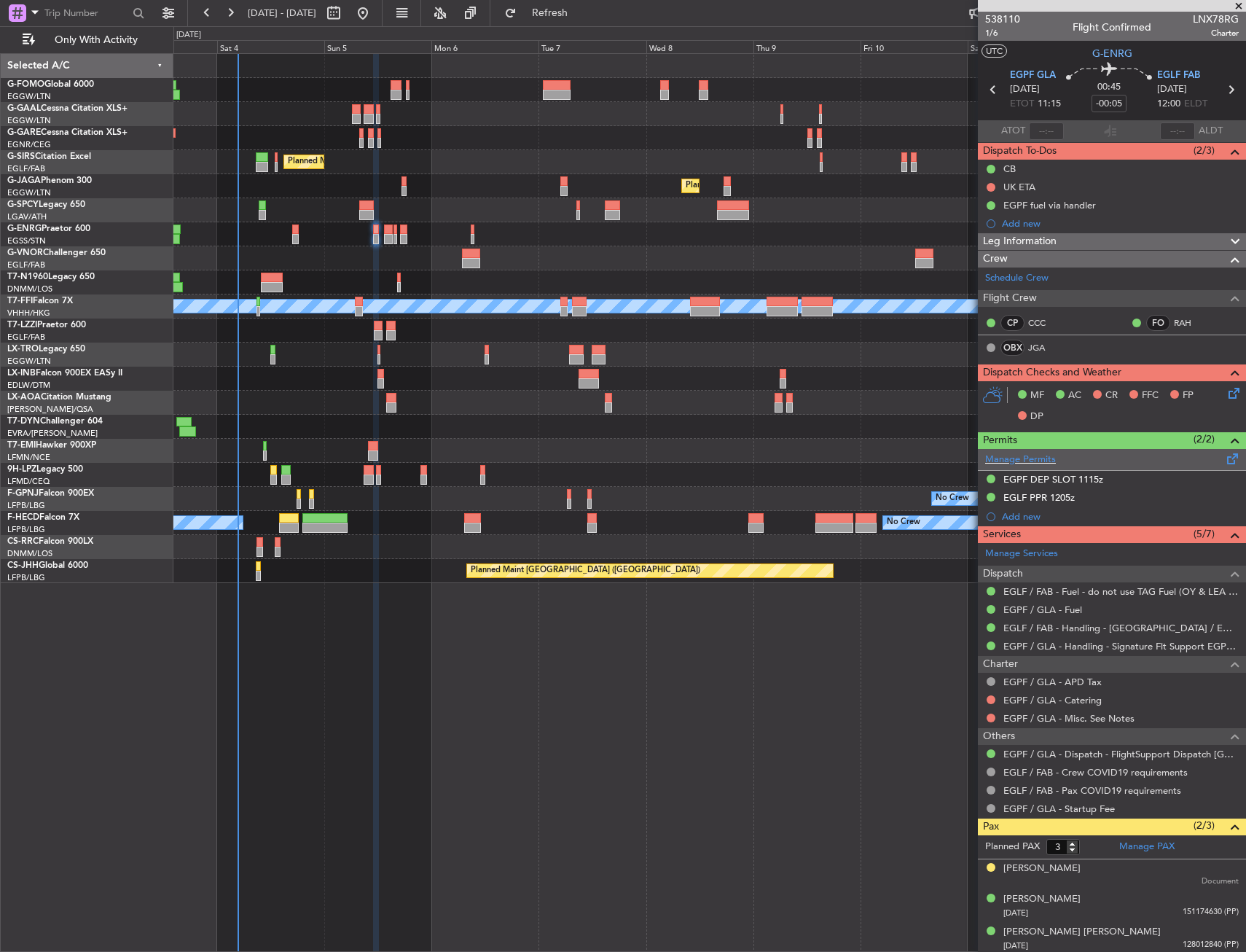
scroll to position [3, 0]
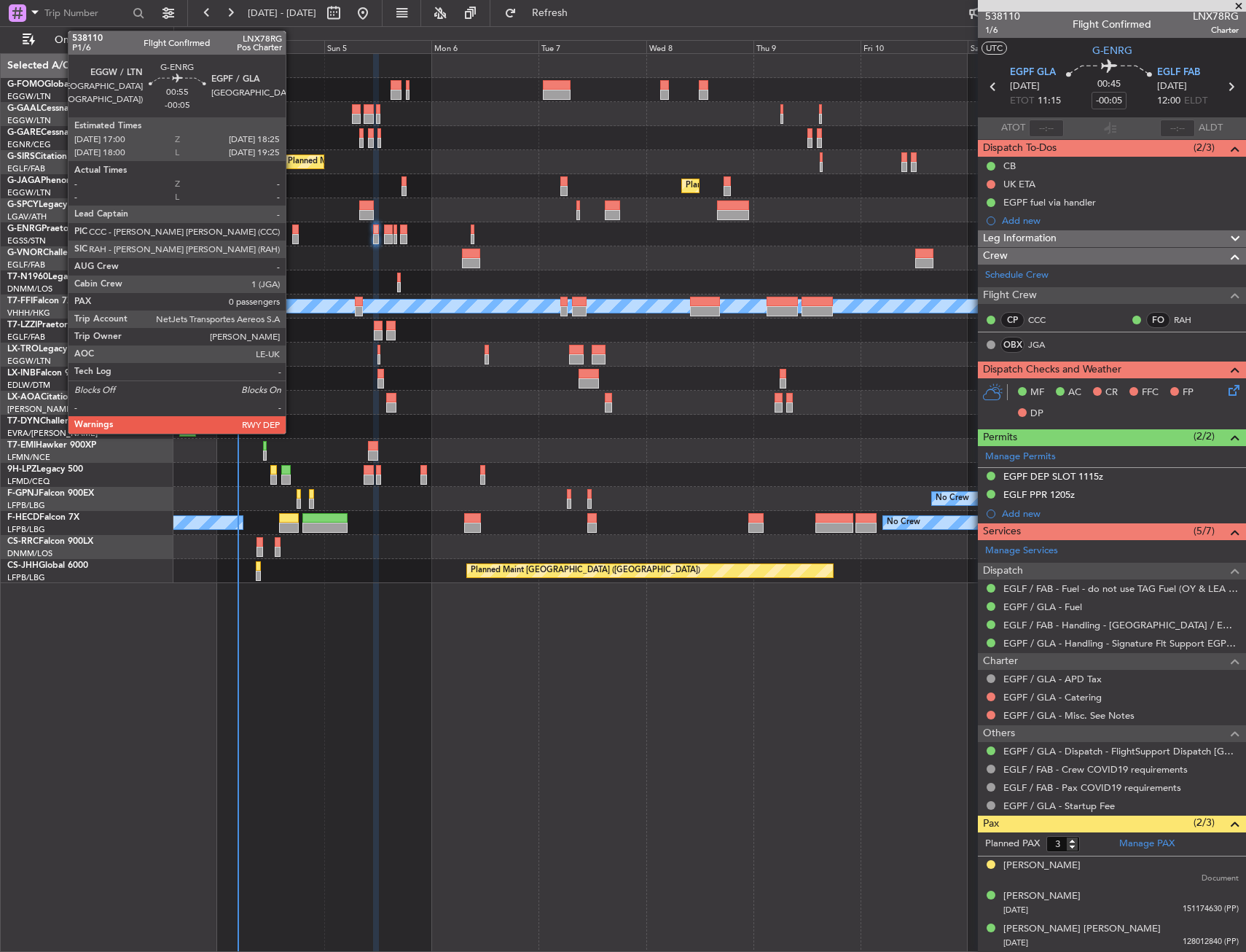
click at [292, 233] on div at bounding box center [295, 230] width 6 height 10
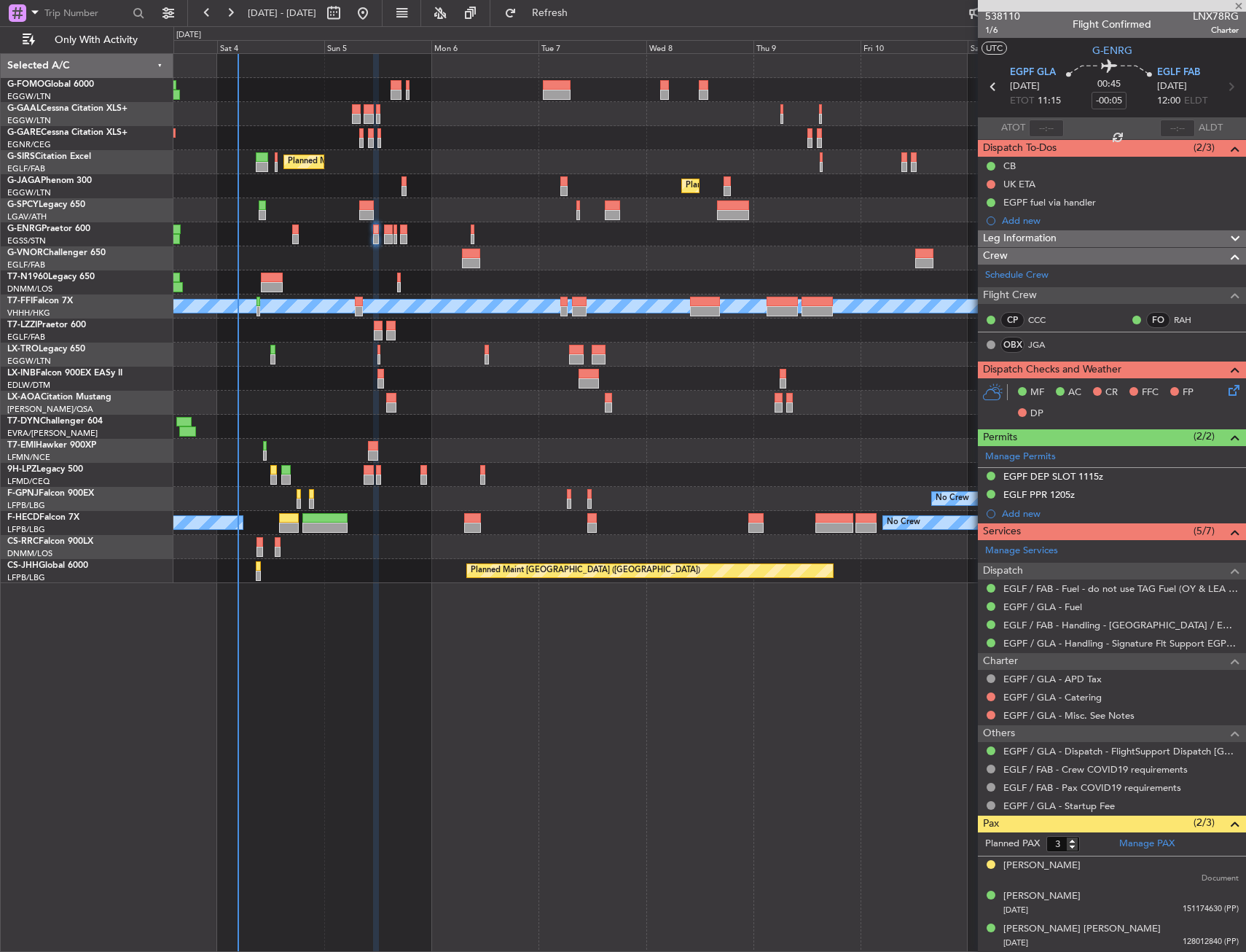
type input "0"
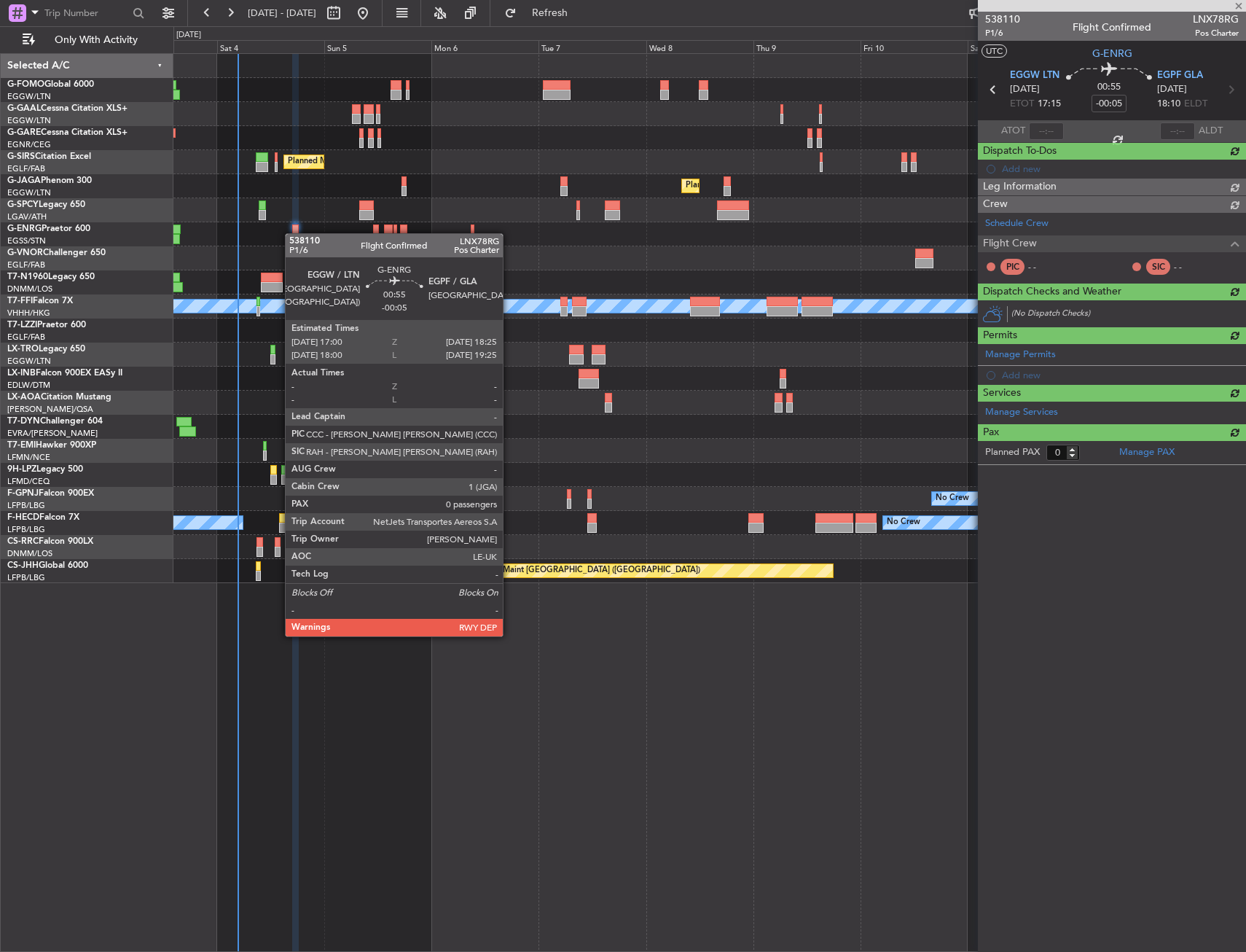
scroll to position [0, 0]
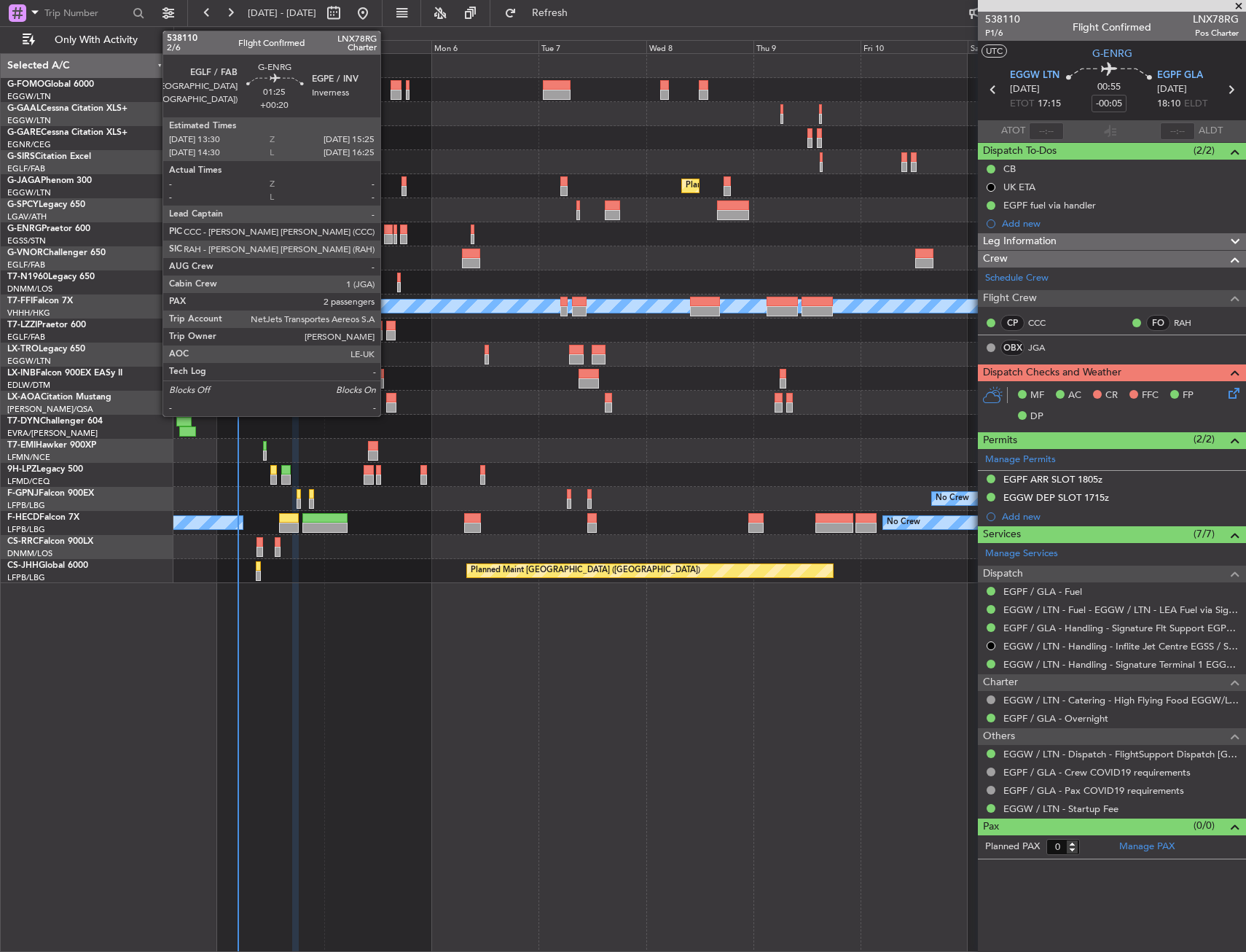
click at [387, 236] on div at bounding box center [388, 239] width 9 height 10
type input "+00:20"
type input "2"
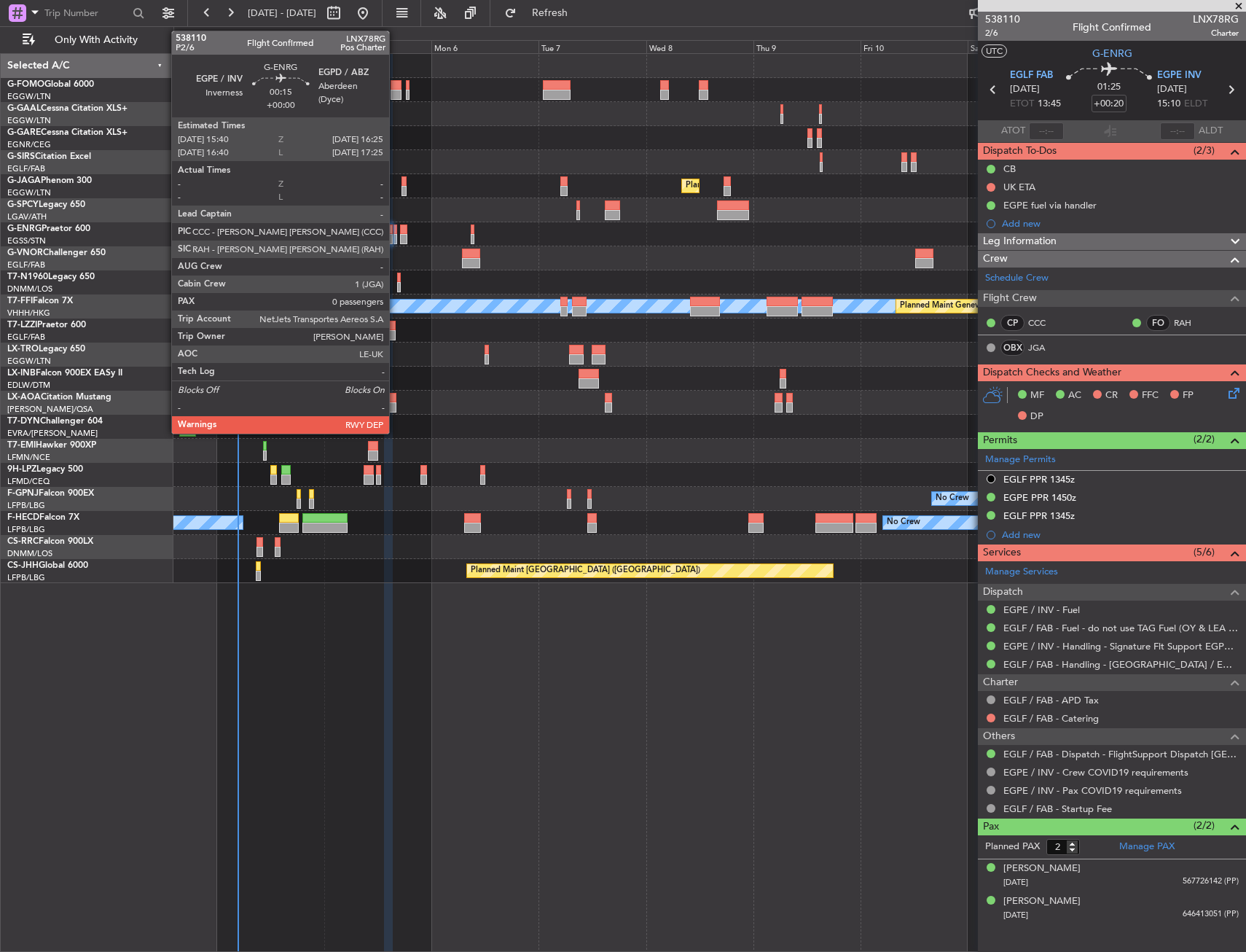
click at [396, 233] on div at bounding box center [395, 230] width 4 height 10
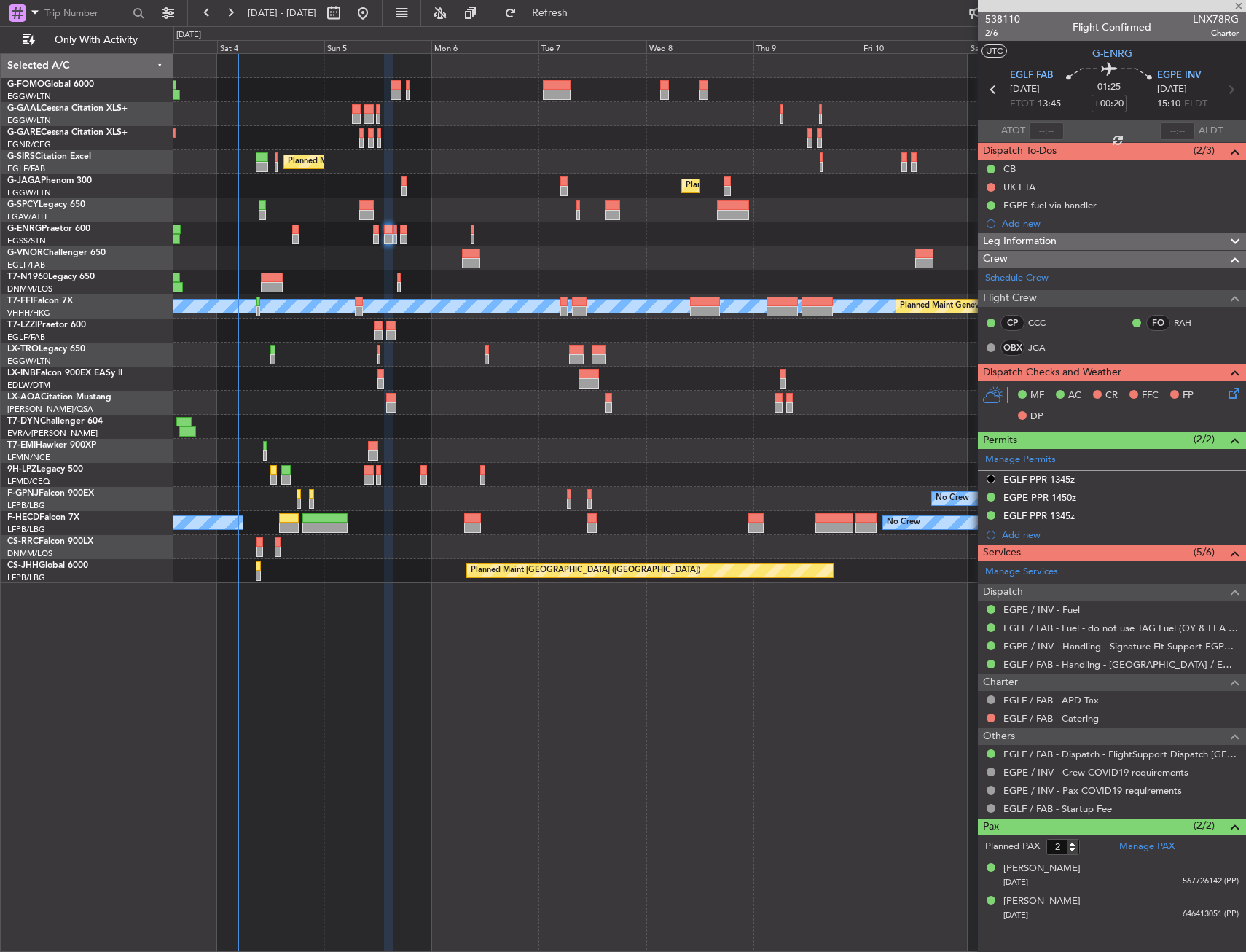
type input "0"
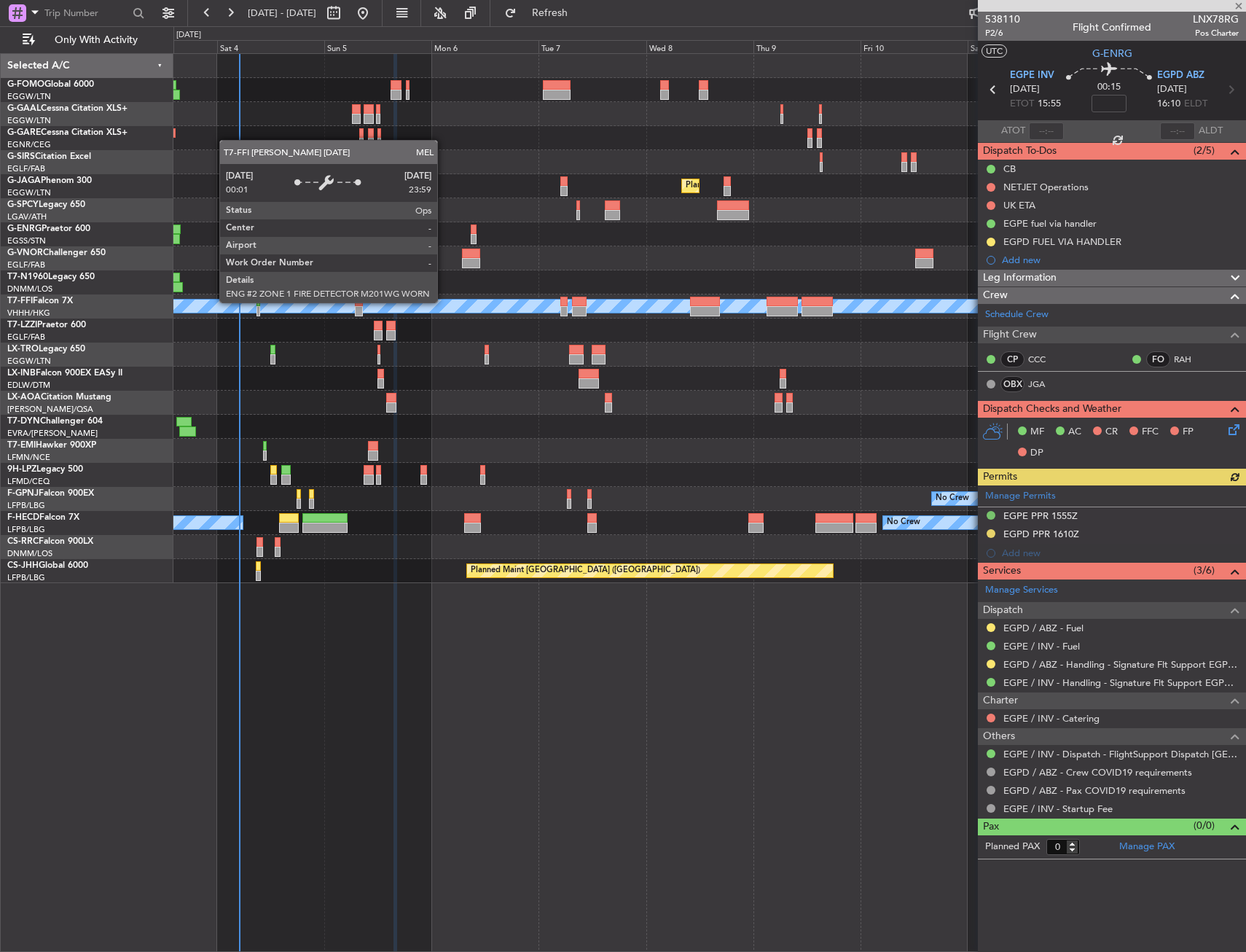
drag, startPoint x: 444, startPoint y: 301, endPoint x: 438, endPoint y: 292, distance: 10.8
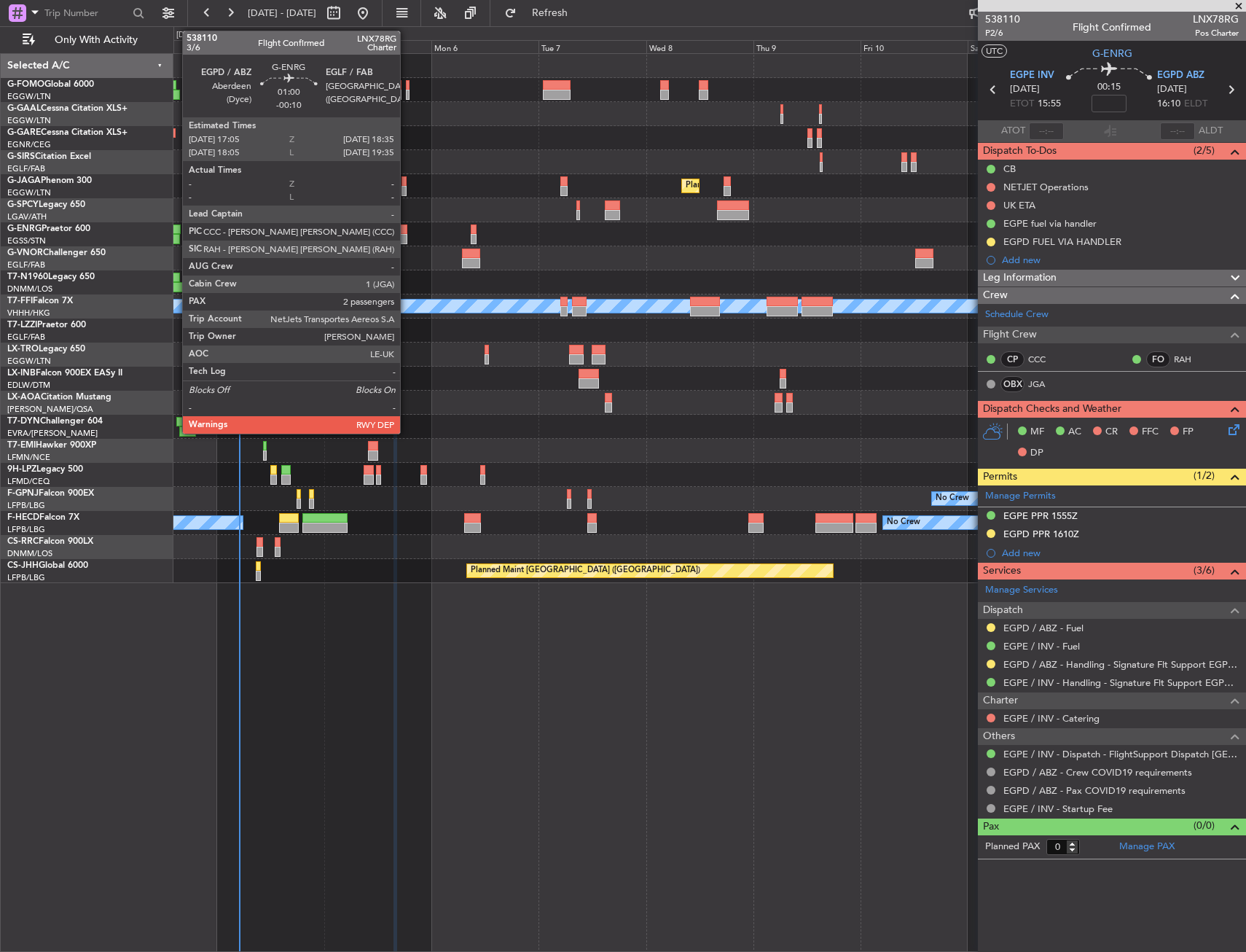
click at [406, 232] on div at bounding box center [403, 230] width 7 height 10
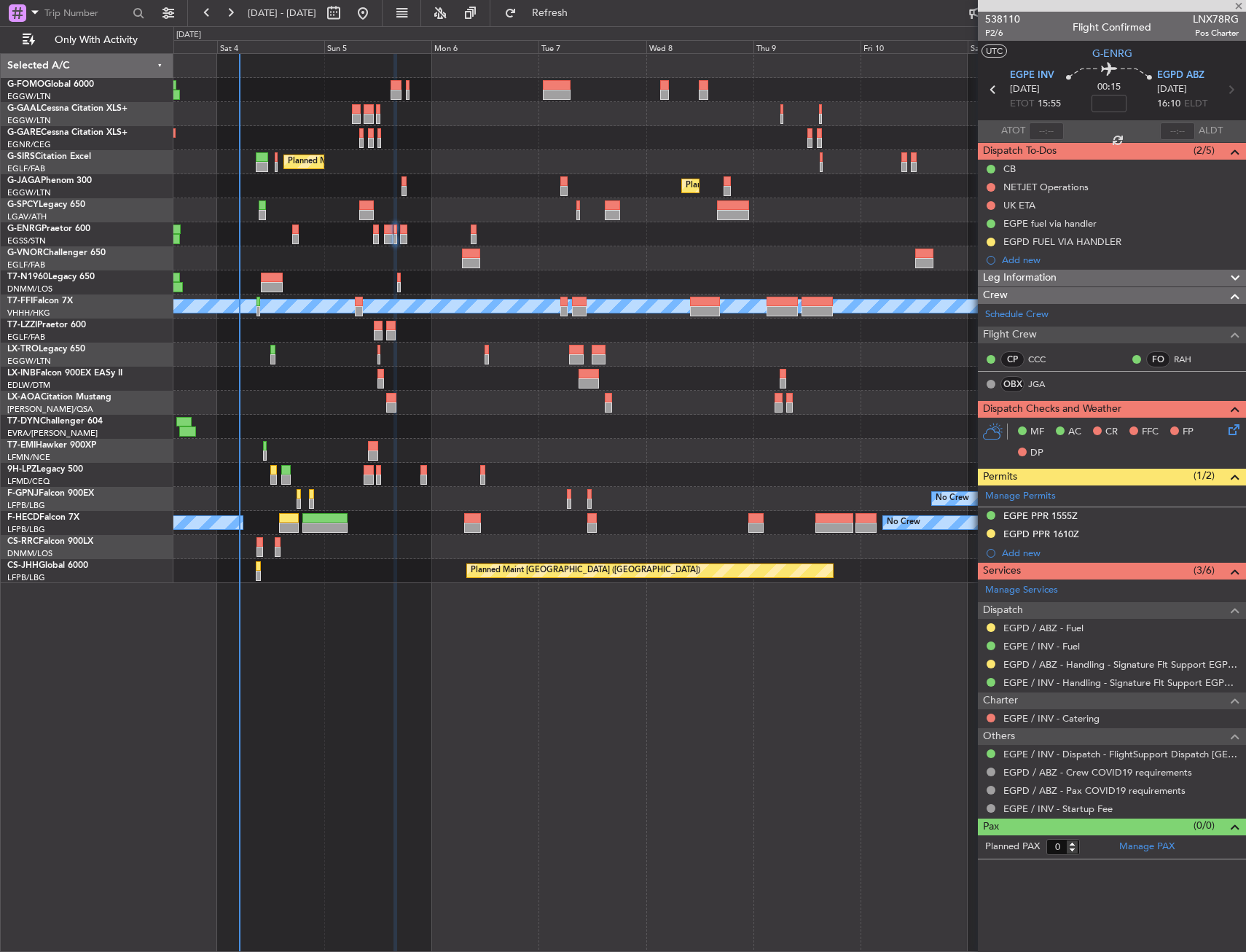
type input "-00:10"
type input "2"
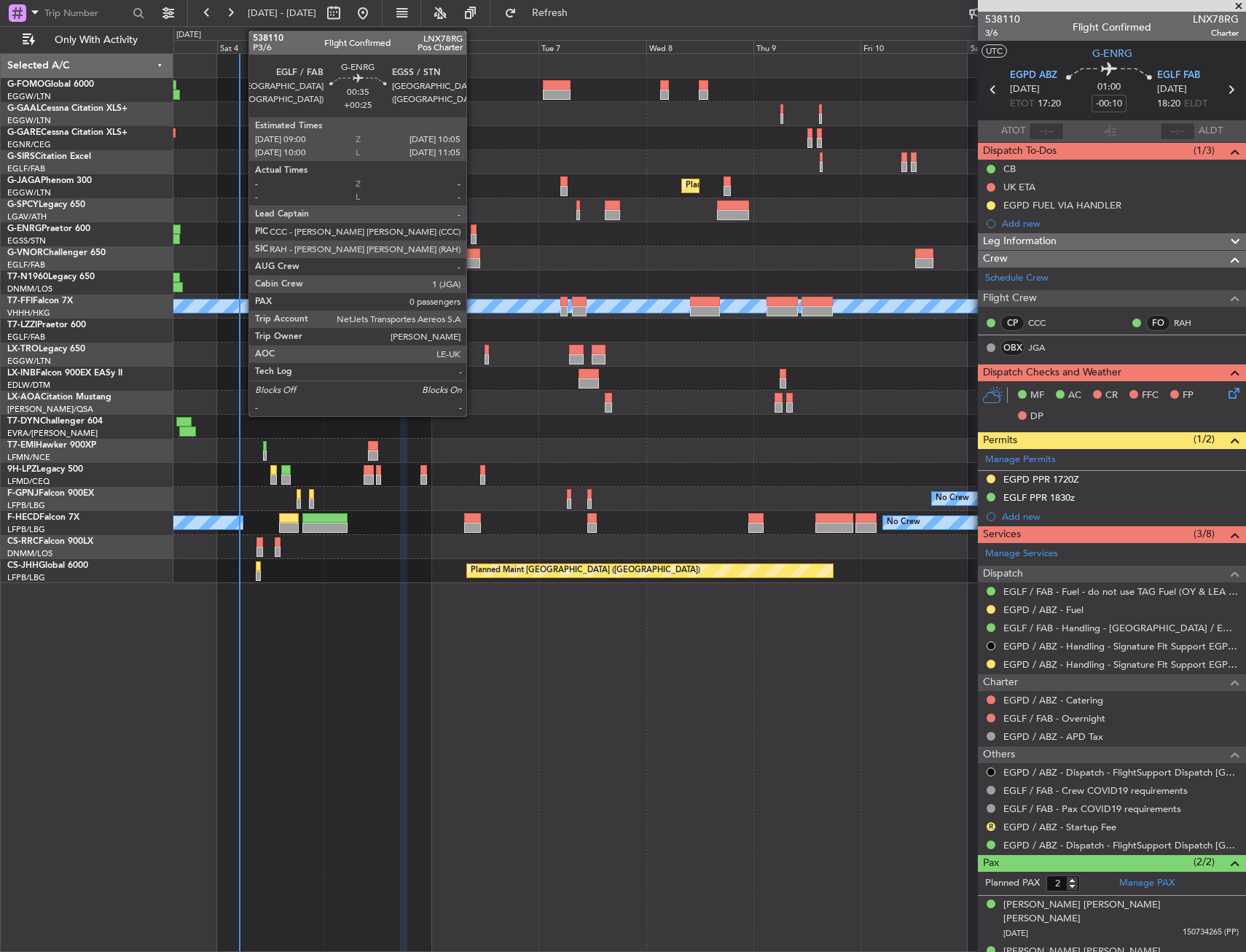
click at [473, 230] on div at bounding box center [473, 230] width 5 height 10
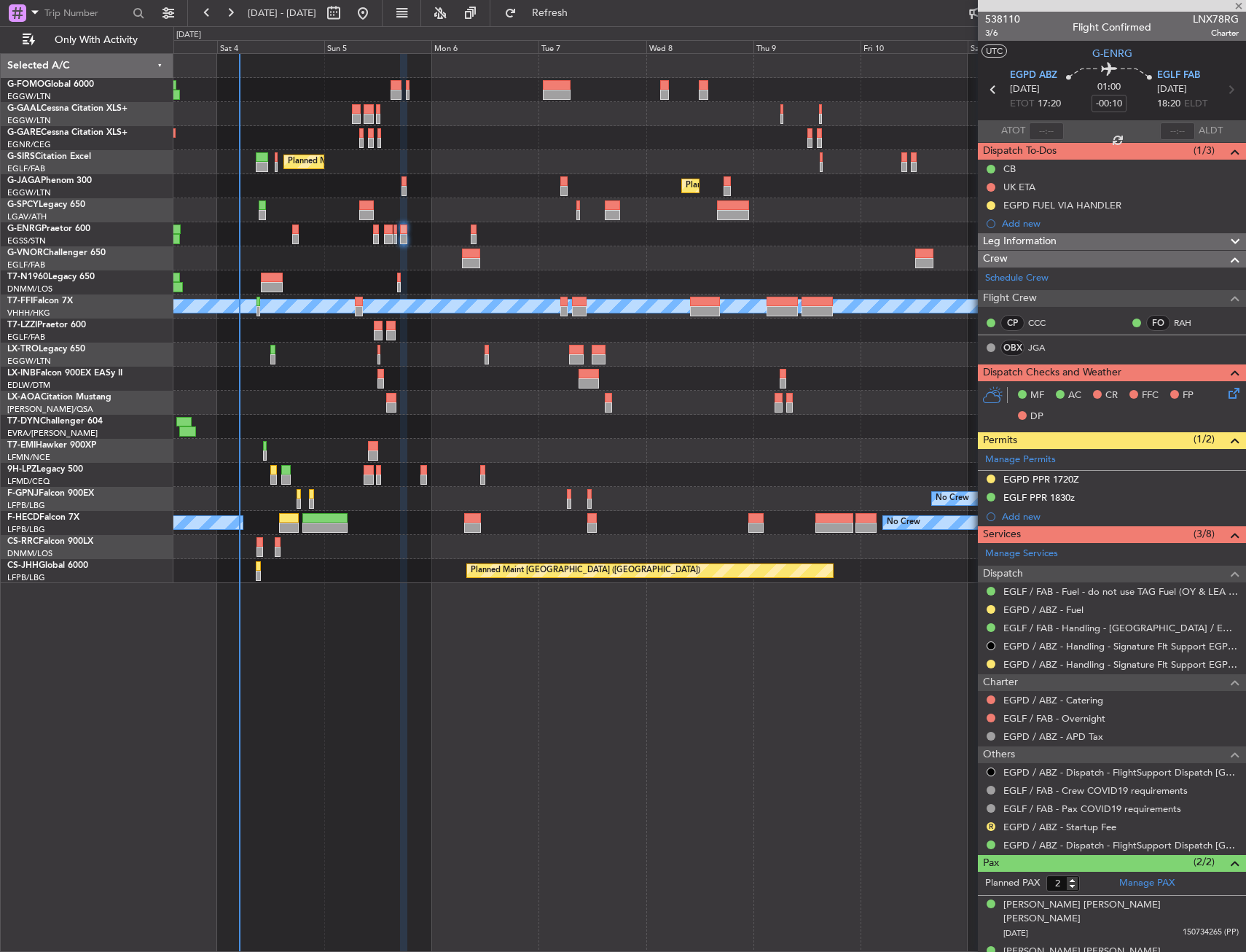
type input "+00:25"
type input "0"
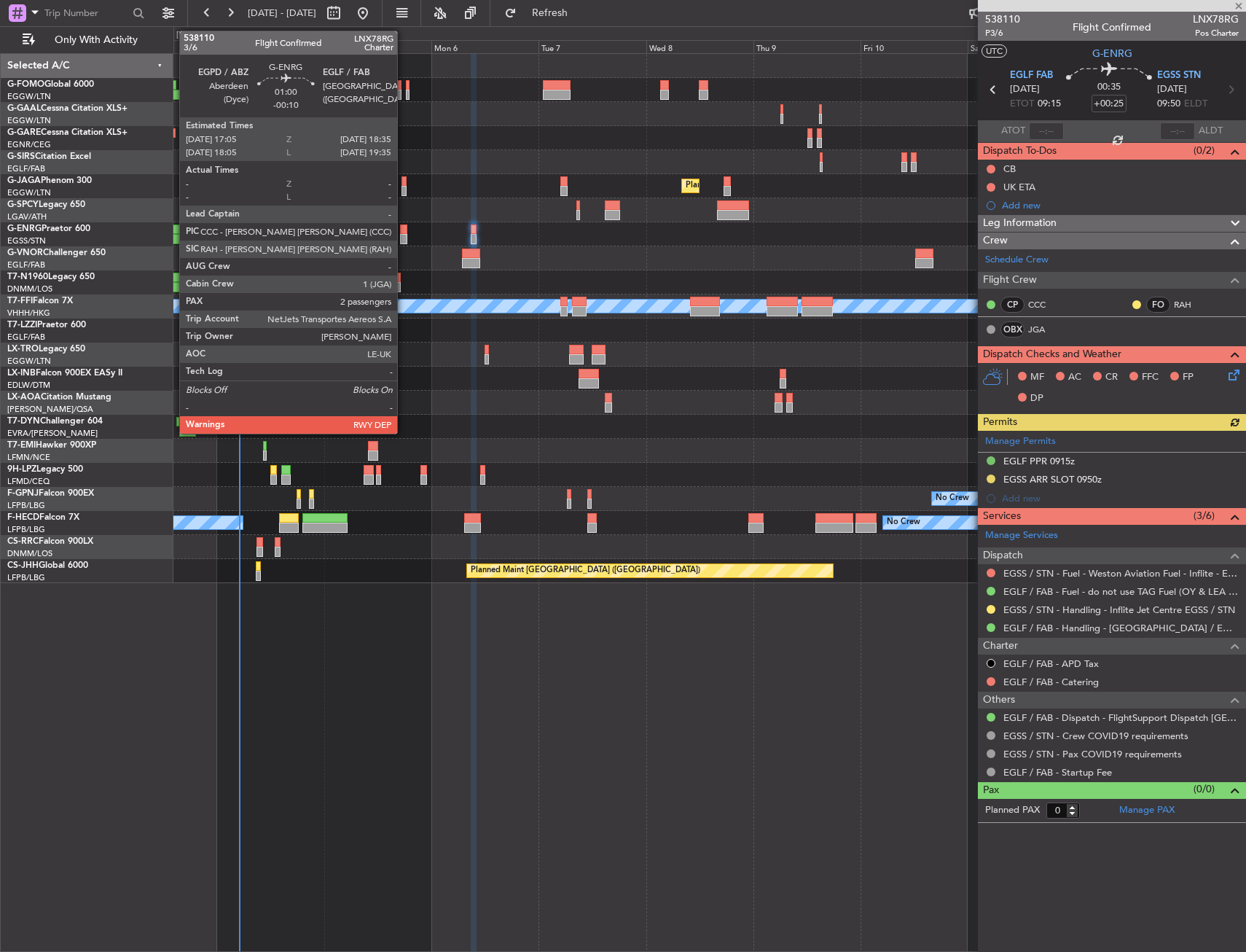
click at [404, 234] on div at bounding box center [403, 239] width 7 height 10
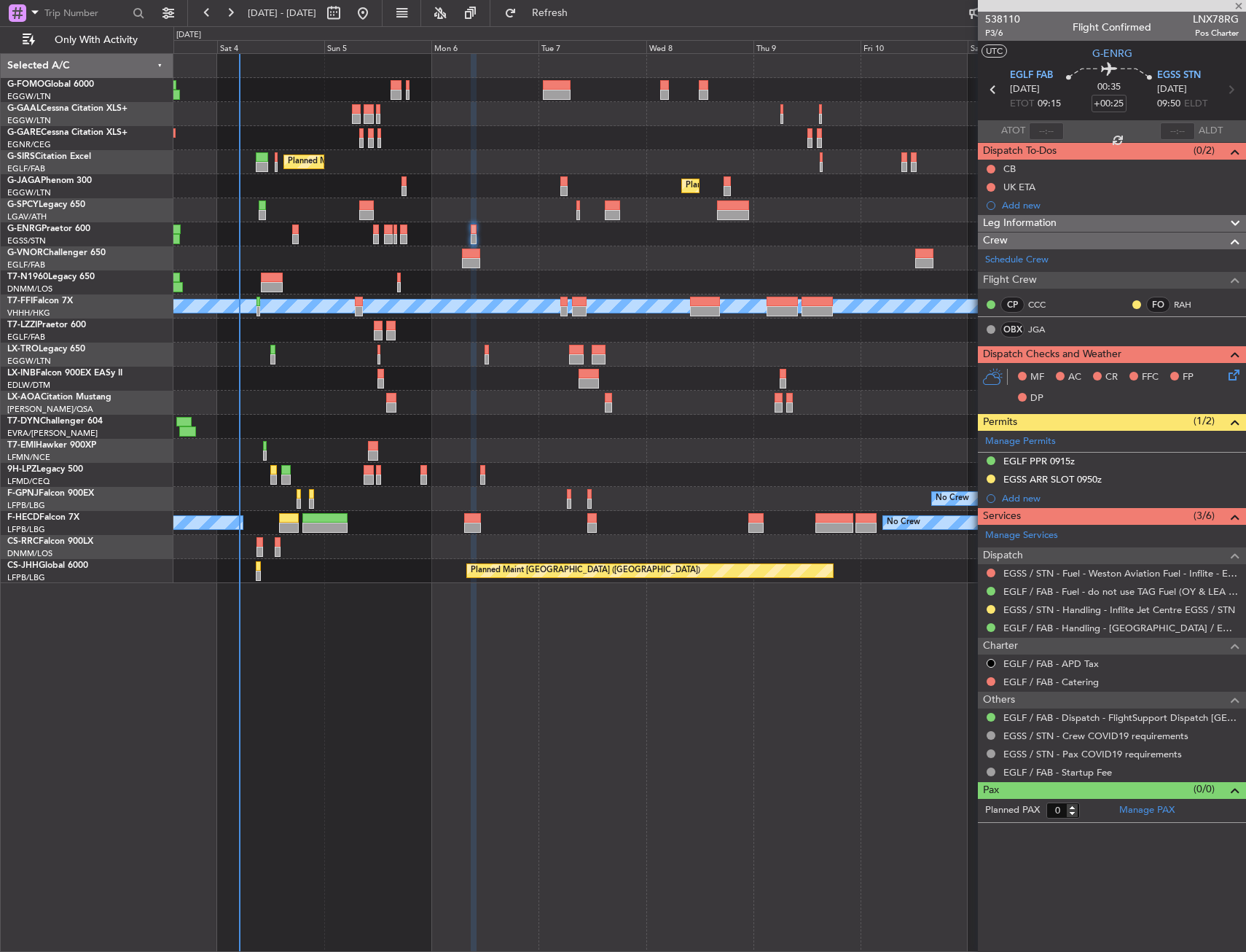
type input "-00:10"
type input "2"
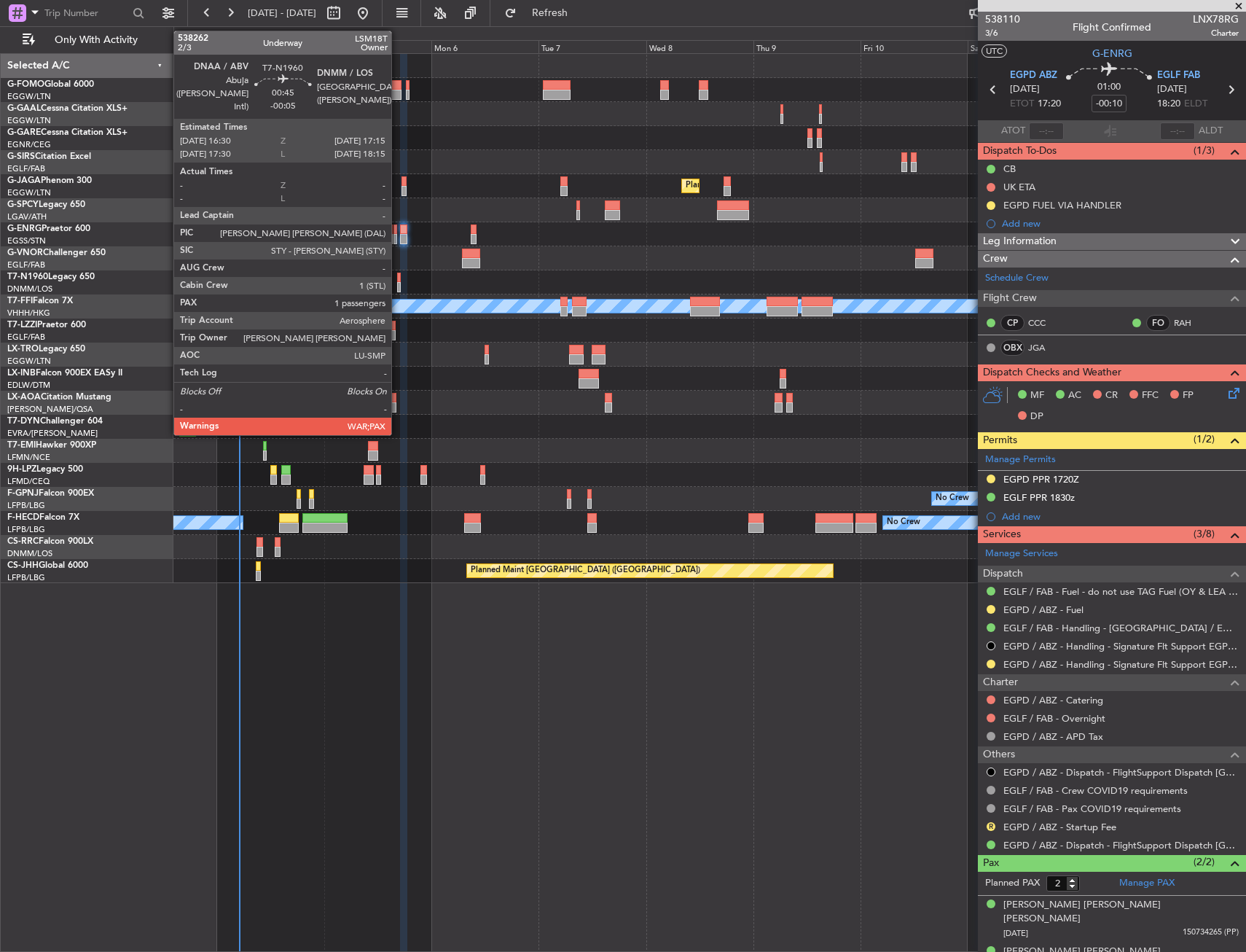
click at [397, 279] on div at bounding box center [398, 278] width 4 height 10
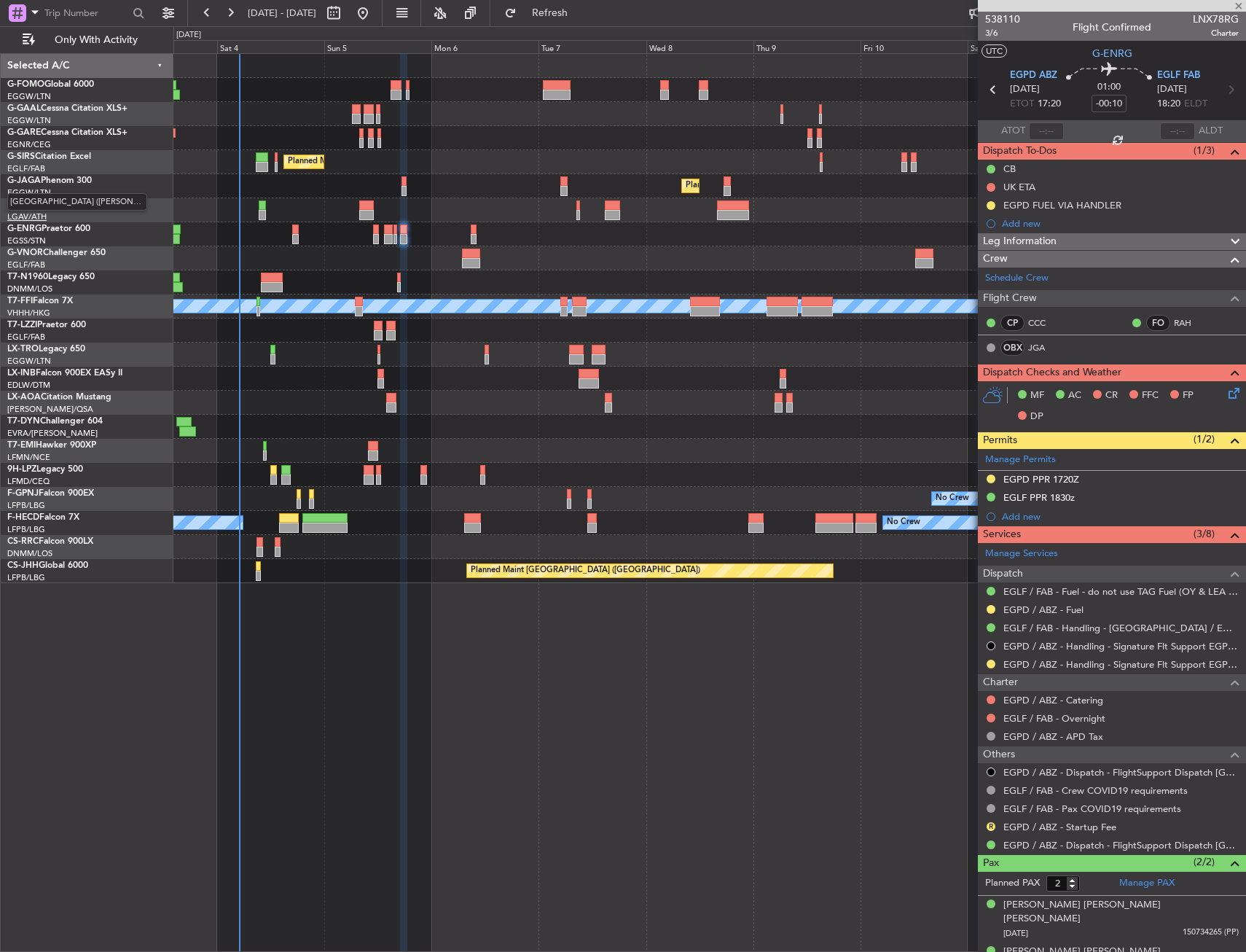
type input "-00:05"
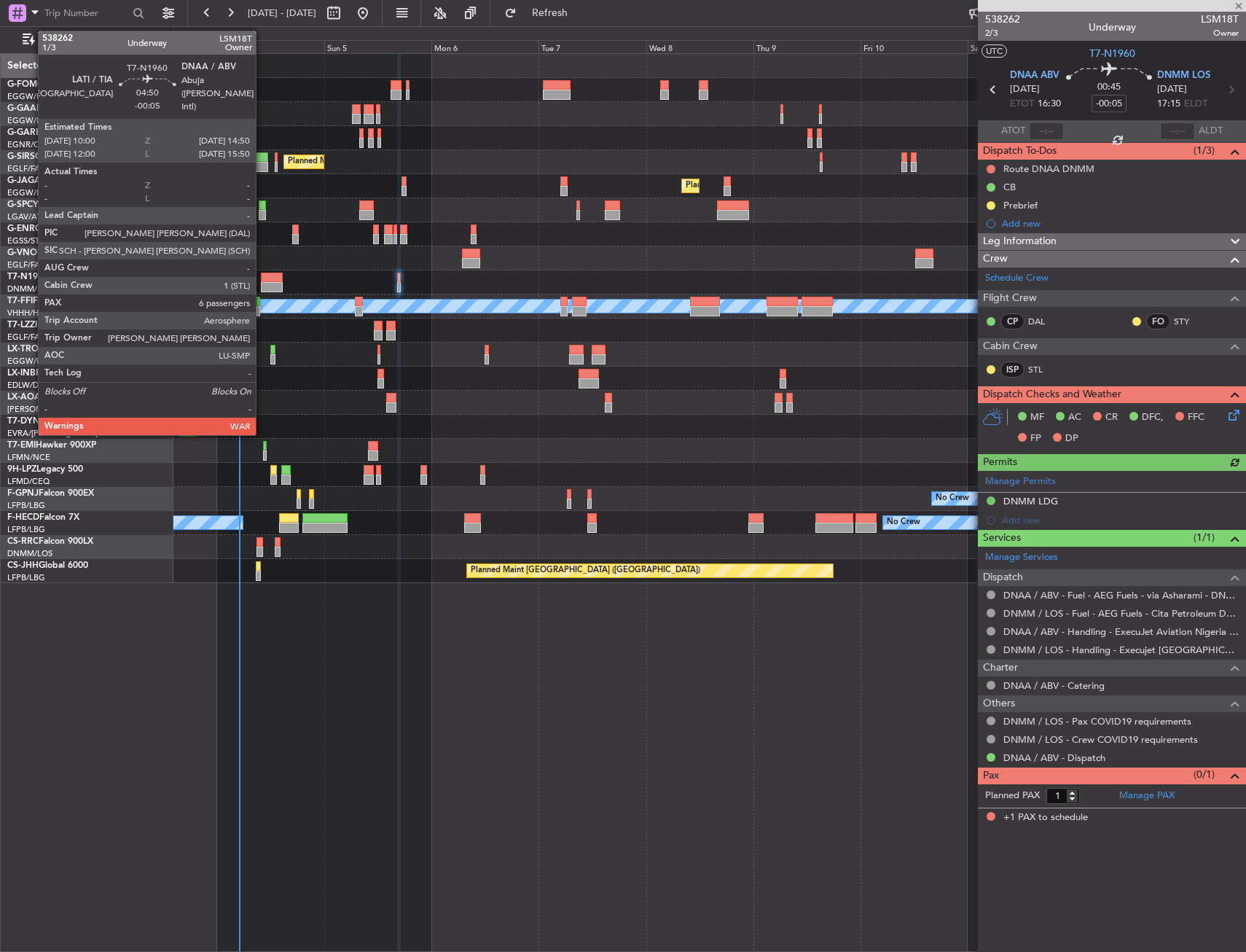
click at [263, 280] on div at bounding box center [272, 278] width 22 height 10
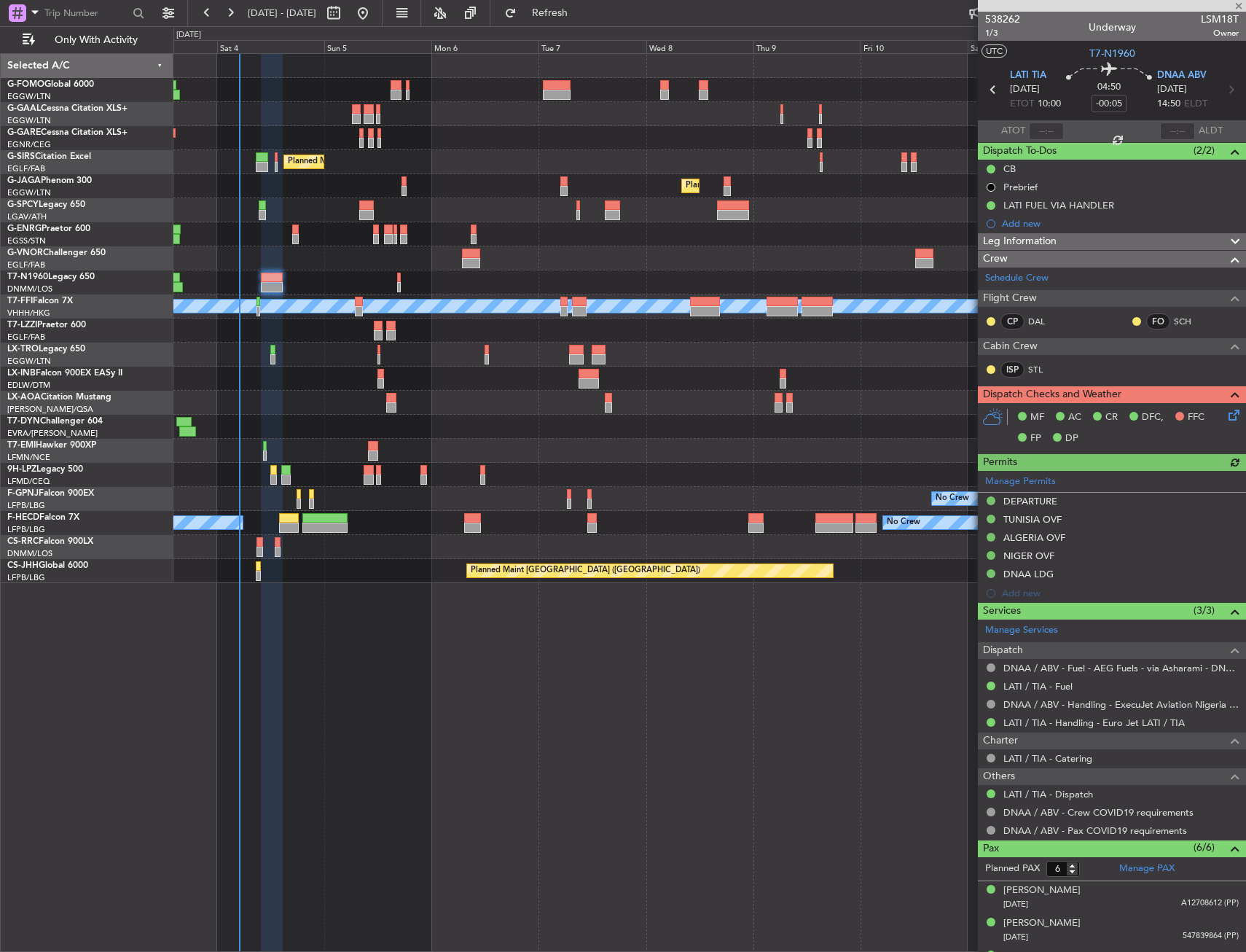
click at [1219, 425] on div "MF AC CR DFC, FFC FP DP" at bounding box center [1112, 428] width 268 height 50
click at [1225, 416] on icon at bounding box center [1231, 412] width 12 height 12
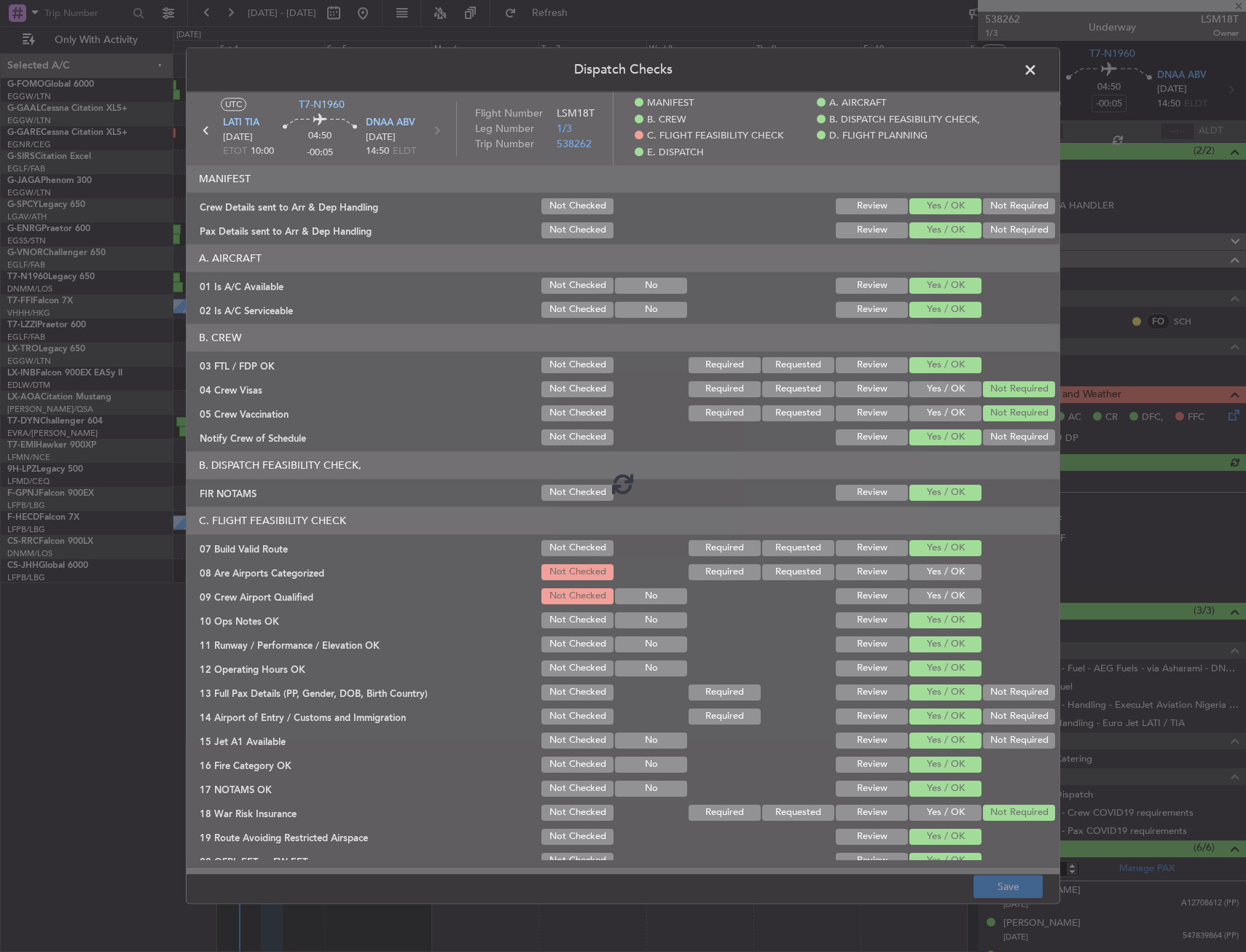
click at [944, 589] on div at bounding box center [622, 482] width 873 height 782
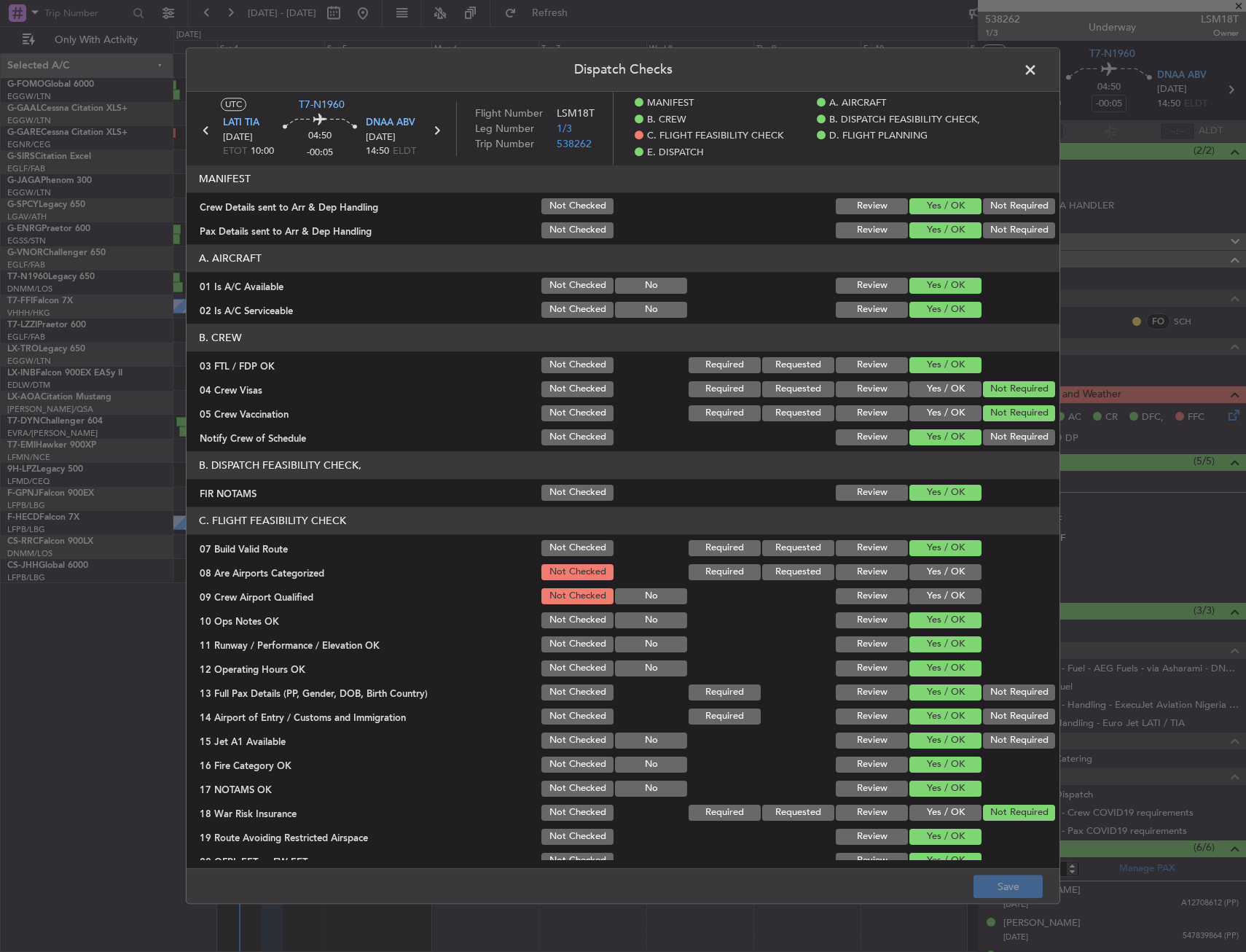
click at [923, 584] on section "C. FLIGHT FEASIBILITY CHECK 07 Build Valid Route Not Checked Required Requested…" at bounding box center [622, 700] width 873 height 388
click at [930, 581] on div "Yes / OK" at bounding box center [943, 572] width 73 height 21
click at [932, 598] on button "Yes / OK" at bounding box center [945, 596] width 72 height 16
click at [949, 570] on button "Yes / OK" at bounding box center [945, 572] width 72 height 16
click at [1004, 889] on button "Save" at bounding box center [1008, 887] width 69 height 24
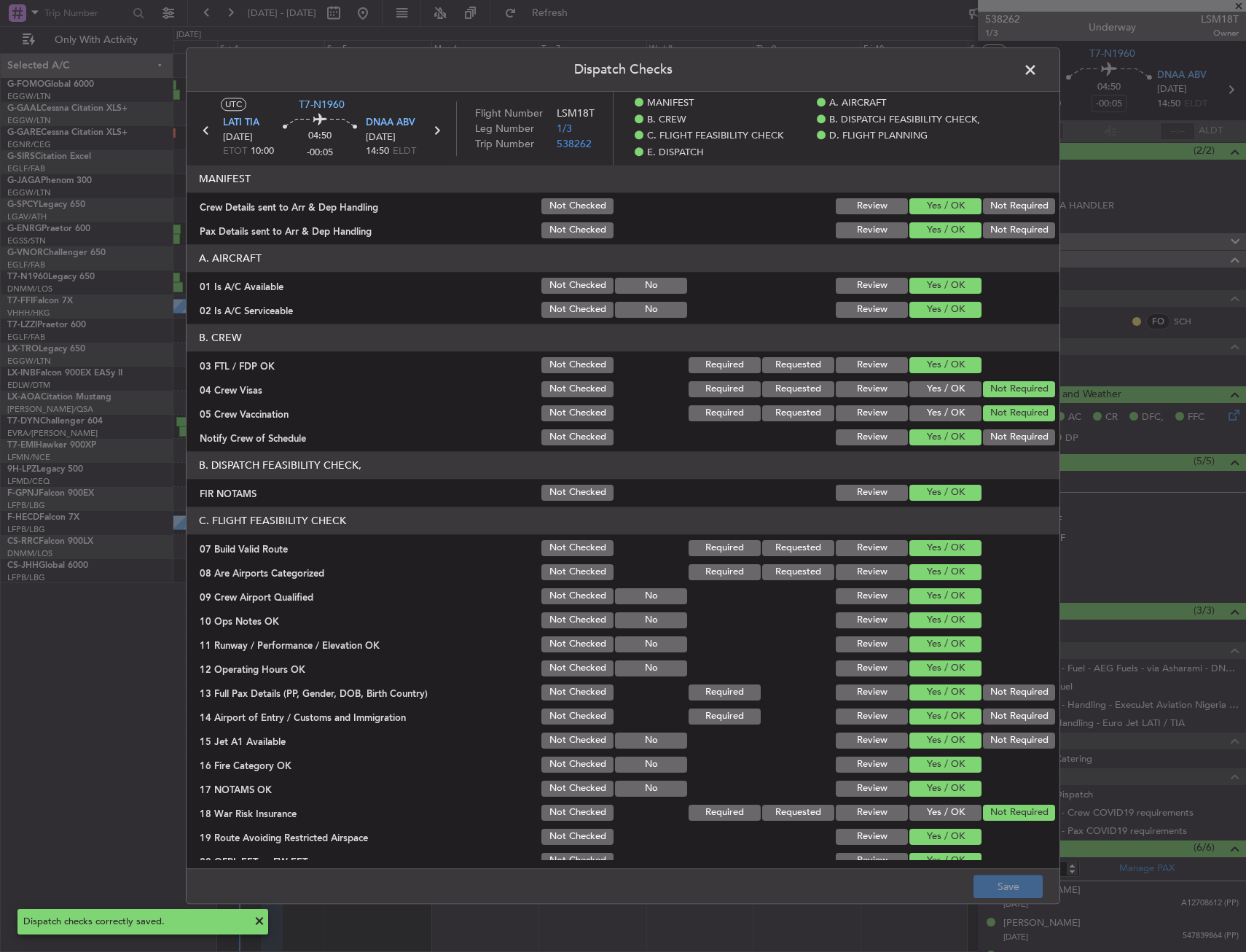
click at [1038, 63] on span at bounding box center [1038, 73] width 0 height 29
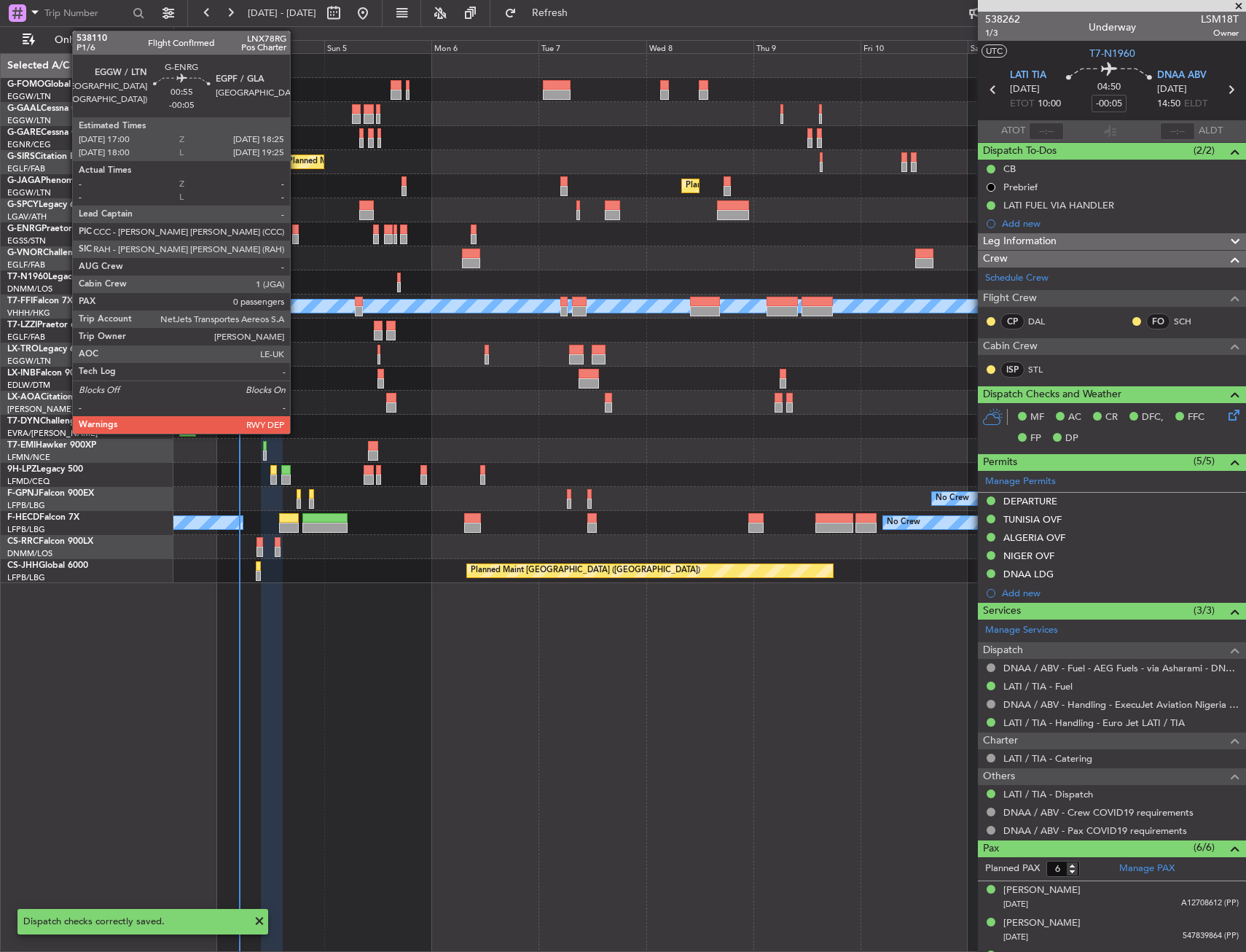
click at [297, 231] on div at bounding box center [295, 230] width 6 height 10
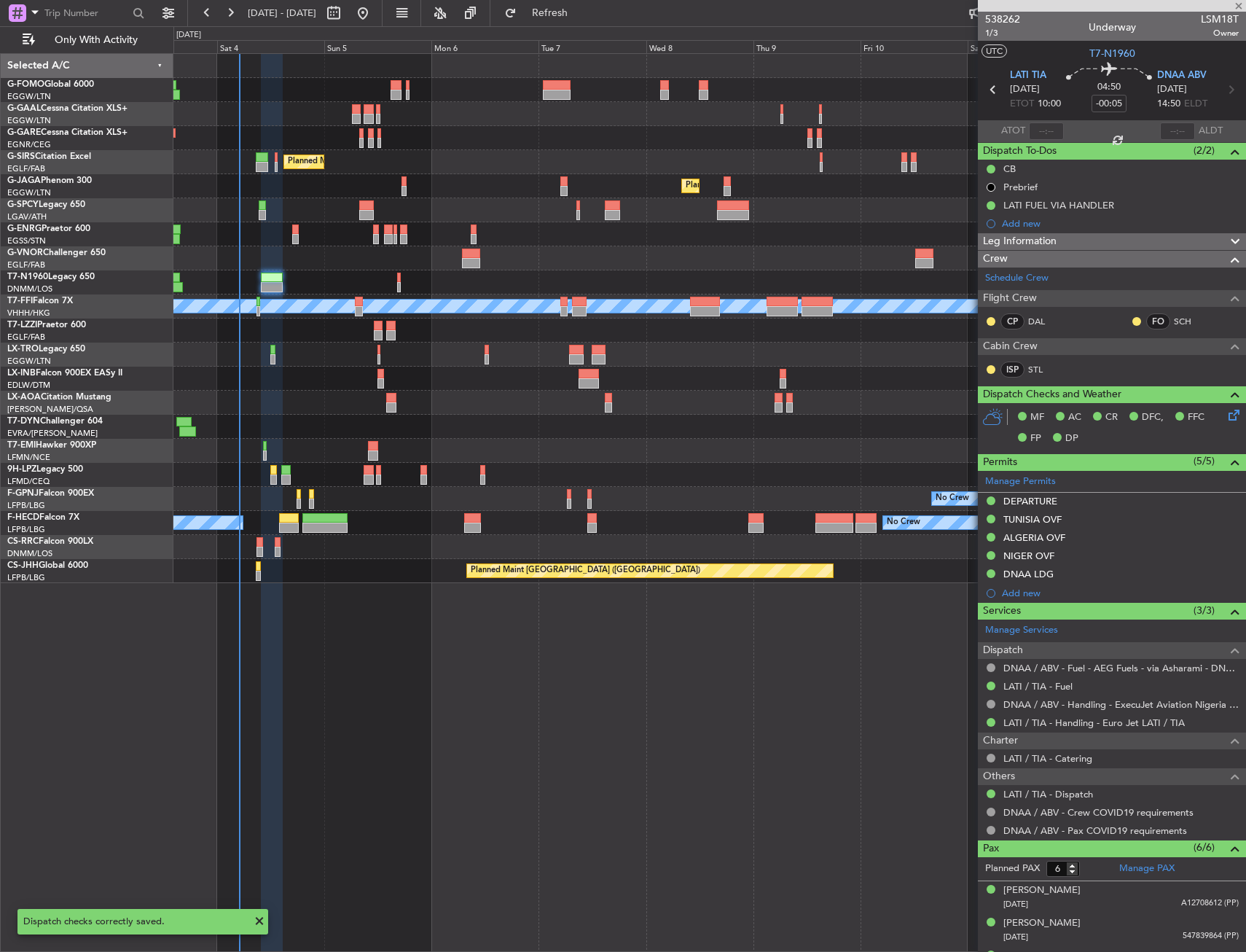
type input "0"
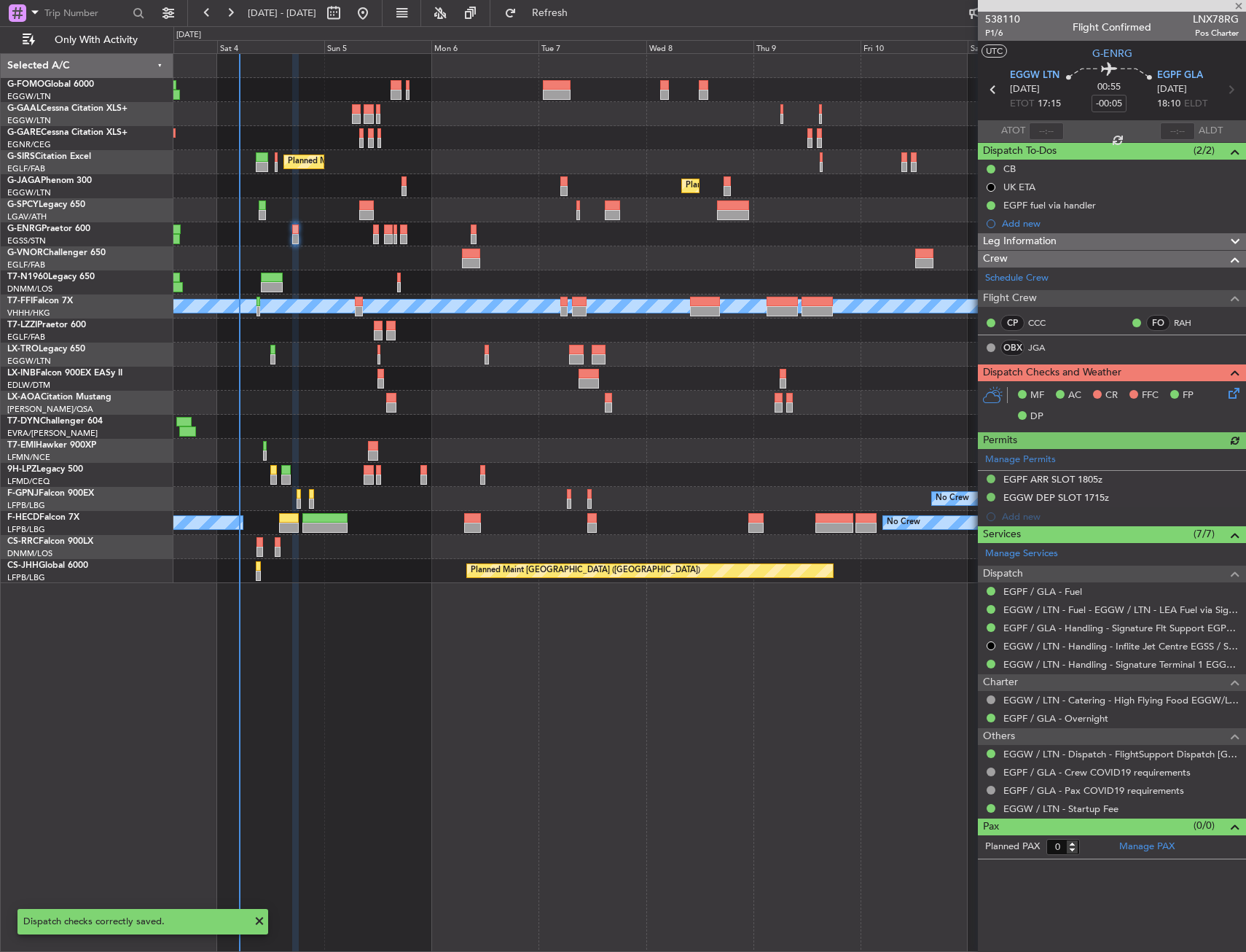
click at [1225, 394] on icon at bounding box center [1231, 390] width 12 height 12
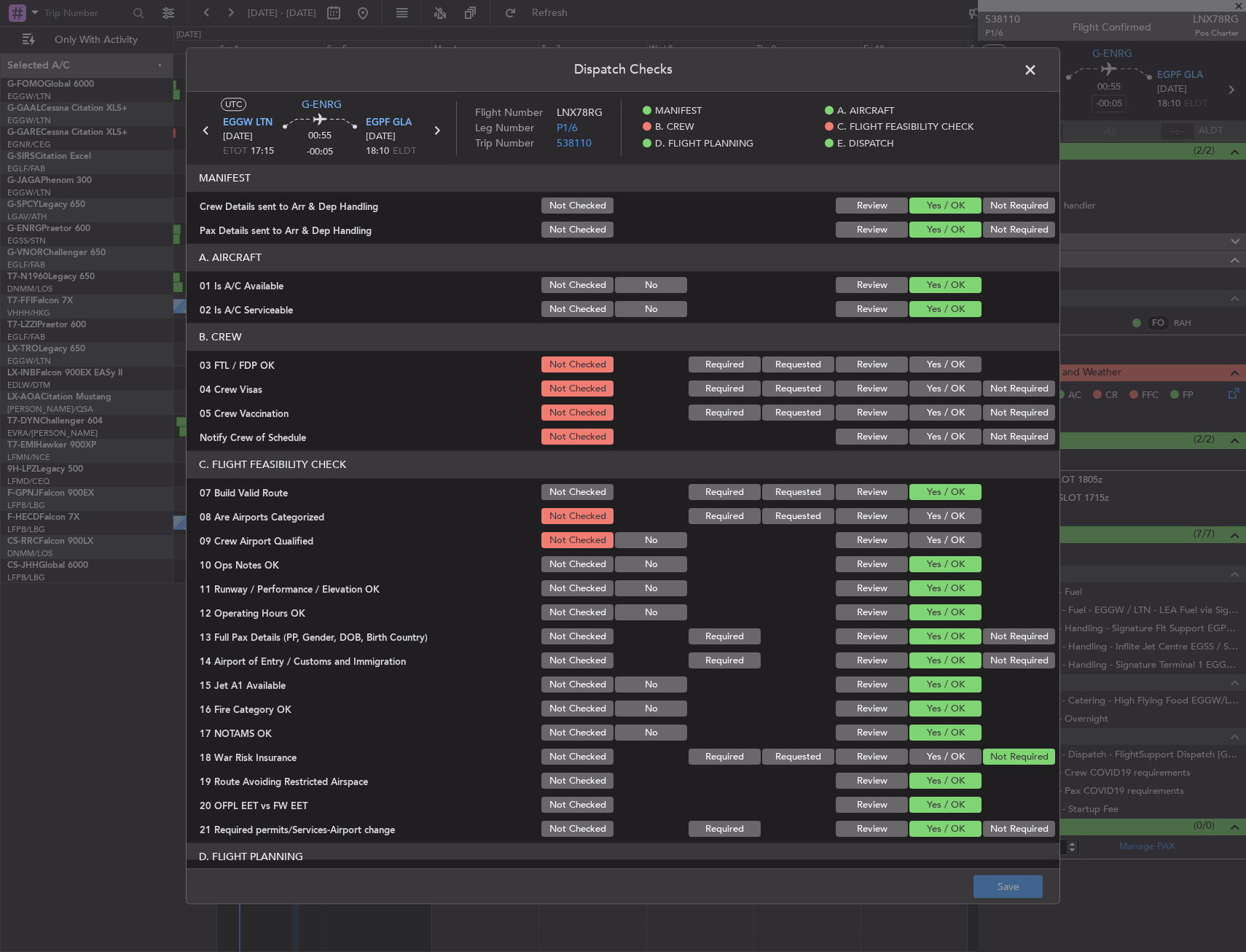
click at [913, 359] on button "Yes / OK" at bounding box center [945, 365] width 72 height 16
drag, startPoint x: 979, startPoint y: 386, endPoint x: 979, endPoint y: 397, distance: 11.0
click at [983, 387] on button "Not Required" at bounding box center [1018, 389] width 72 height 16
click at [983, 406] on button "Not Required" at bounding box center [1018, 413] width 72 height 16
click at [946, 432] on button "Yes / OK" at bounding box center [945, 437] width 72 height 16
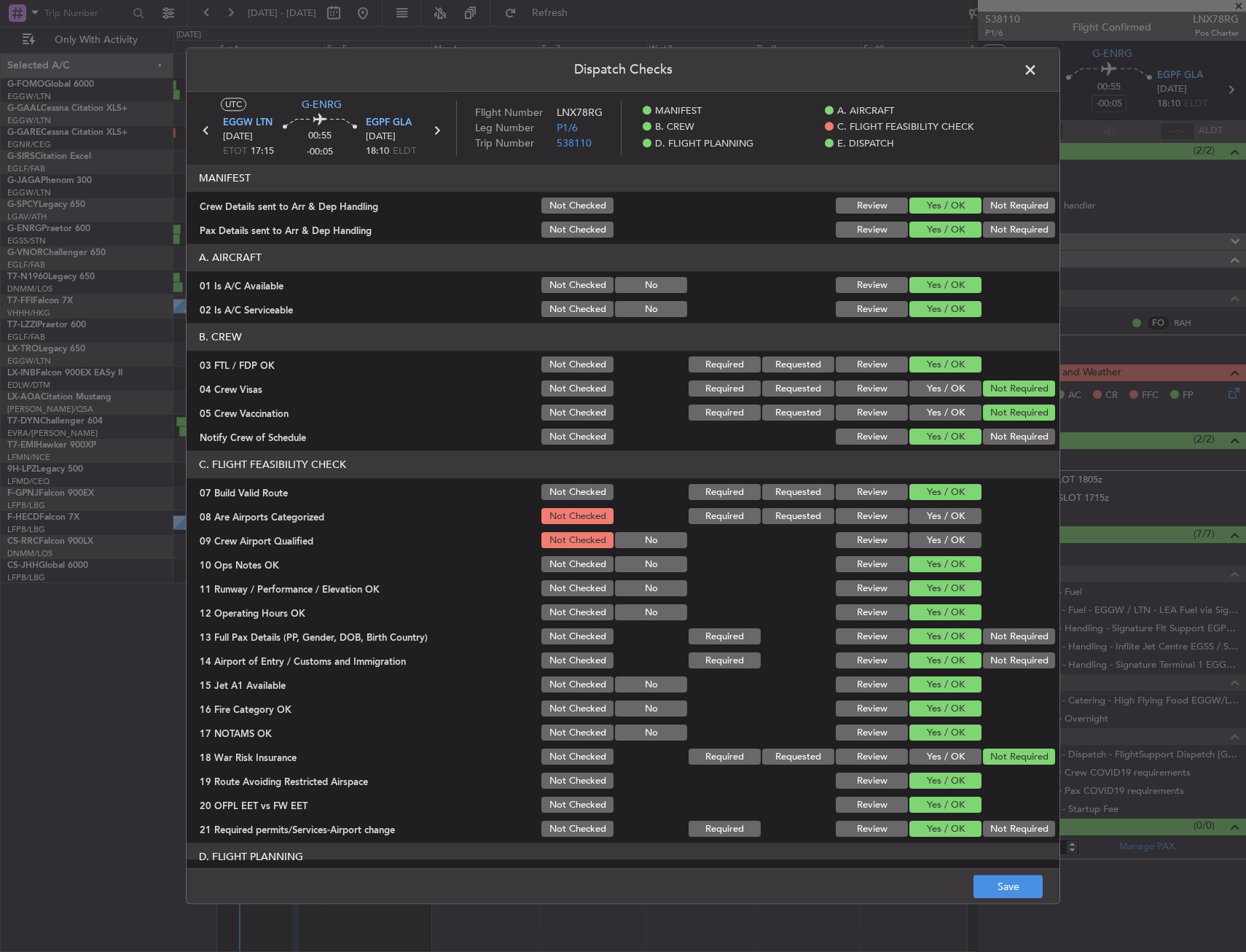
drag, startPoint x: 926, startPoint y: 519, endPoint x: 926, endPoint y: 535, distance: 16.0
click at [926, 520] on button "Yes / OK" at bounding box center [945, 517] width 72 height 16
click at [926, 536] on button "Yes / OK" at bounding box center [945, 540] width 72 height 16
click at [1038, 71] on span at bounding box center [1038, 73] width 0 height 29
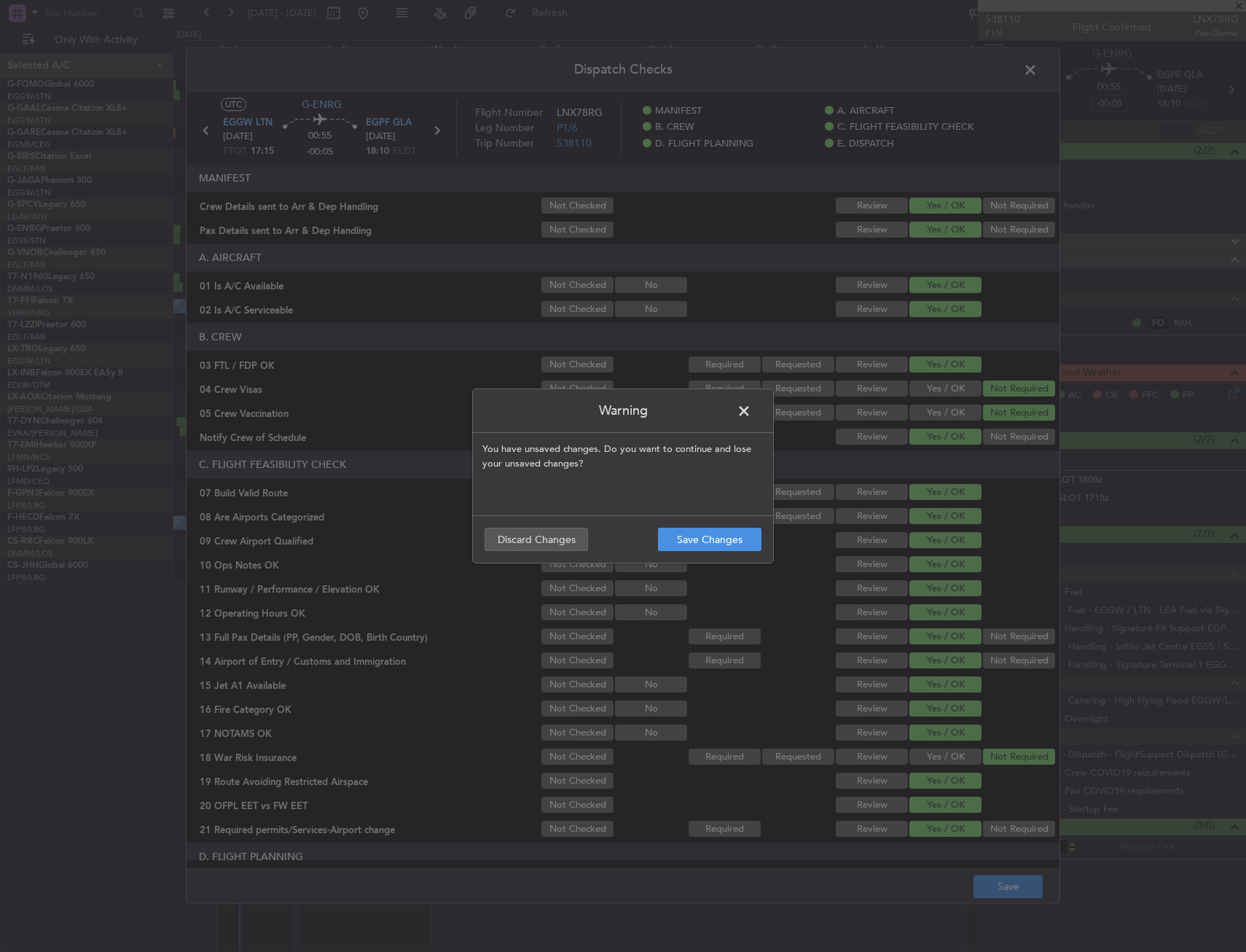
click at [558, 526] on footer "Save Changes Discard Changes" at bounding box center [623, 539] width 300 height 47
click at [553, 542] on button "Discard Changes" at bounding box center [535, 539] width 103 height 24
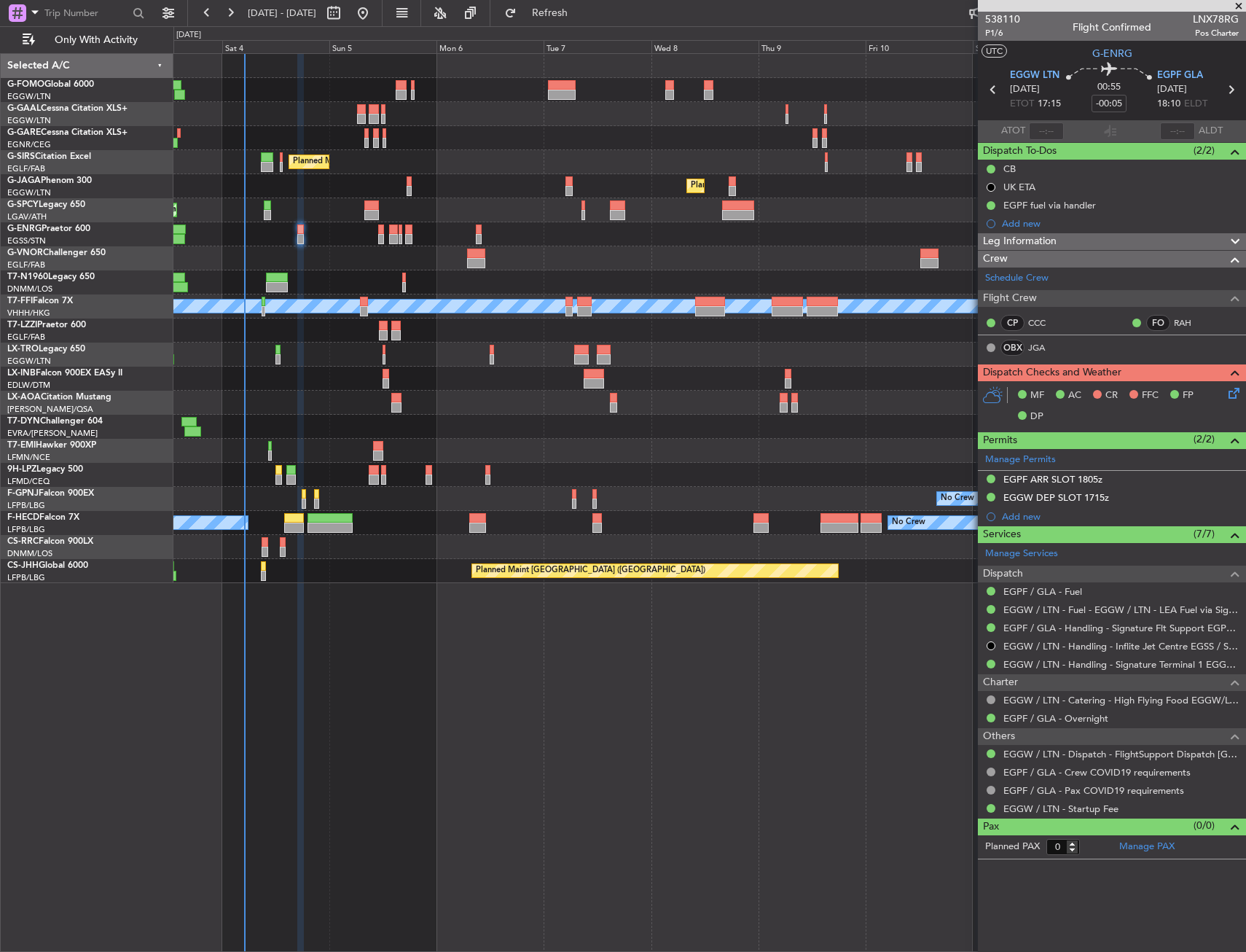
click at [326, 254] on div at bounding box center [709, 258] width 1072 height 24
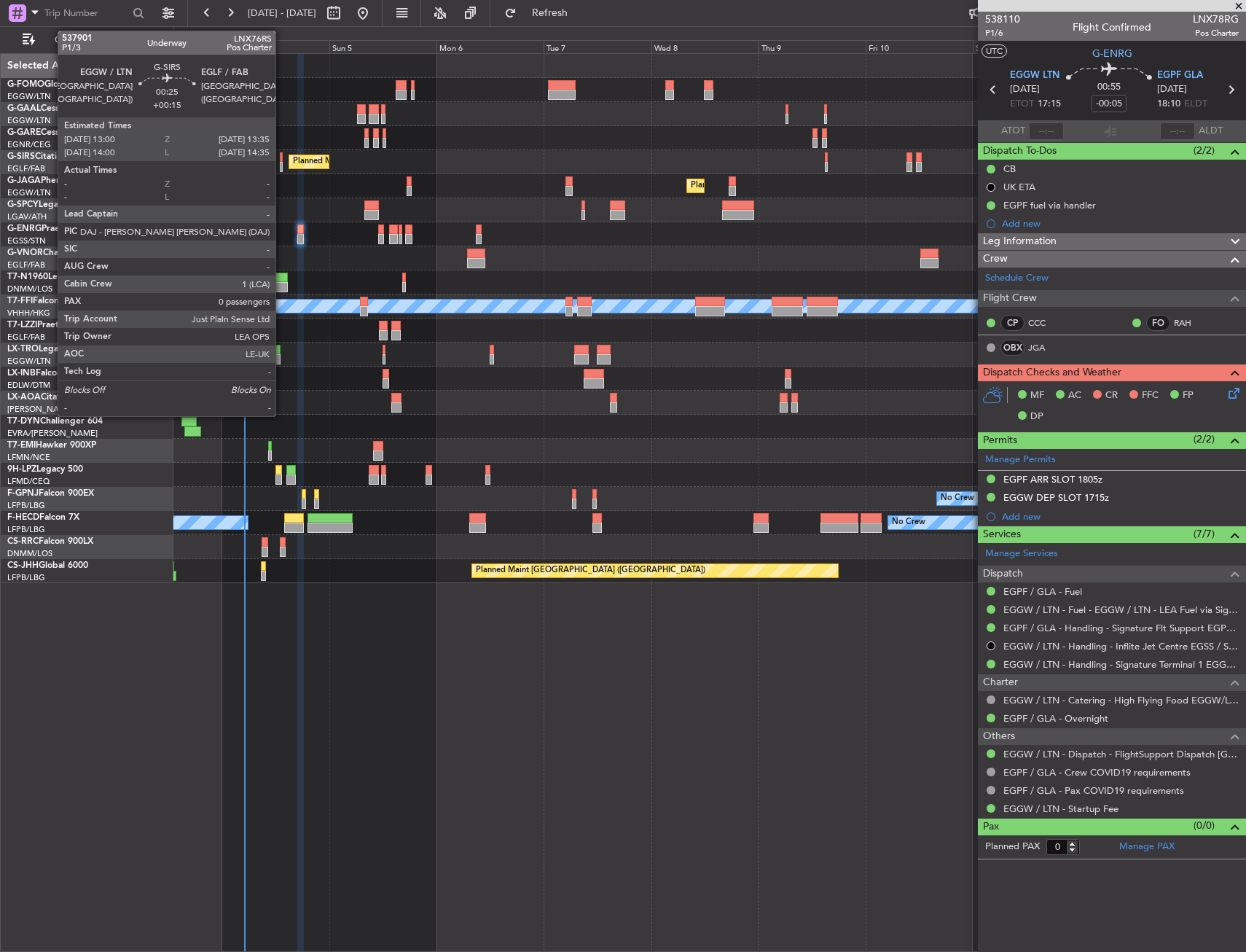
click at [282, 158] on div at bounding box center [282, 157] width 3 height 10
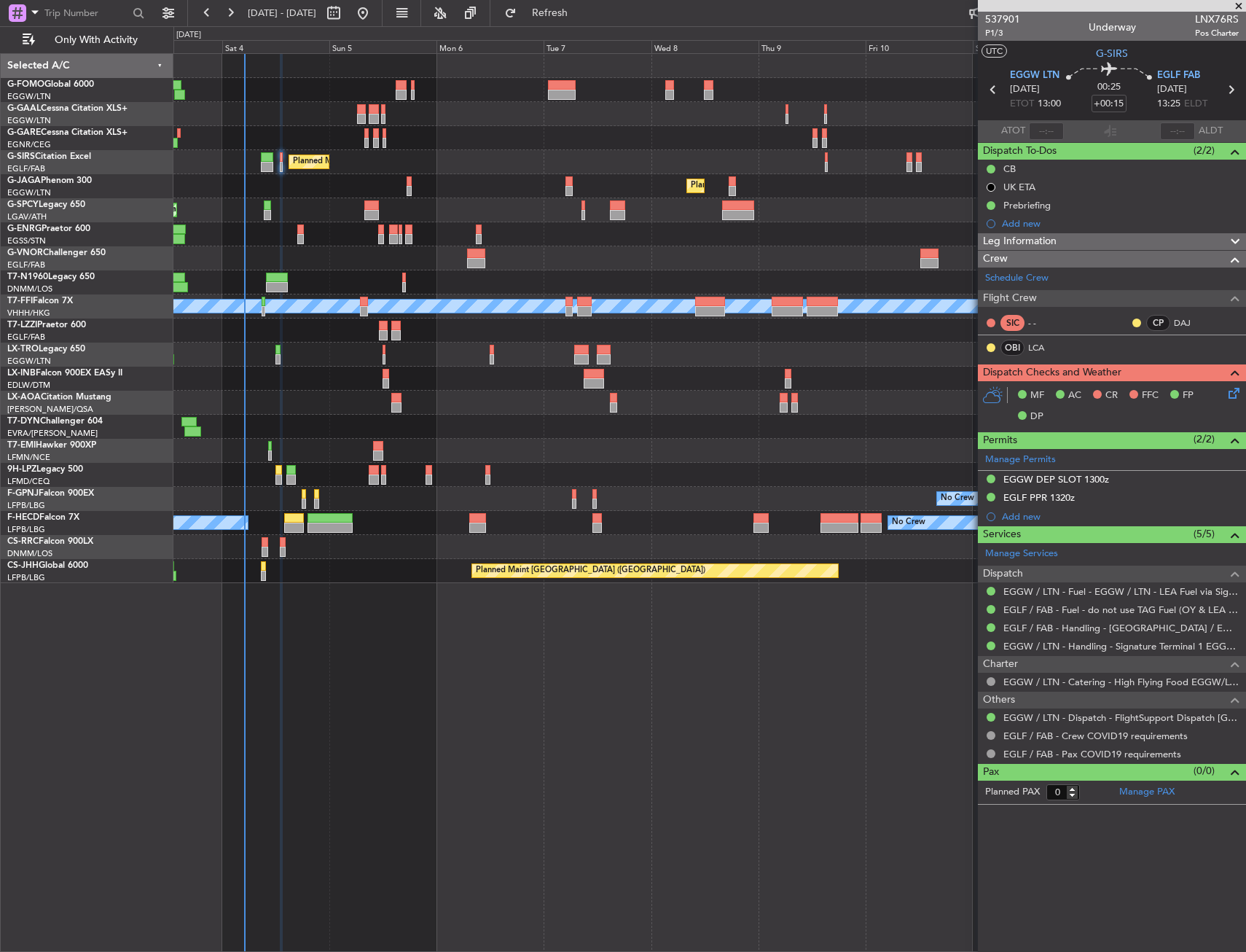
click at [319, 273] on div at bounding box center [709, 282] width 1072 height 24
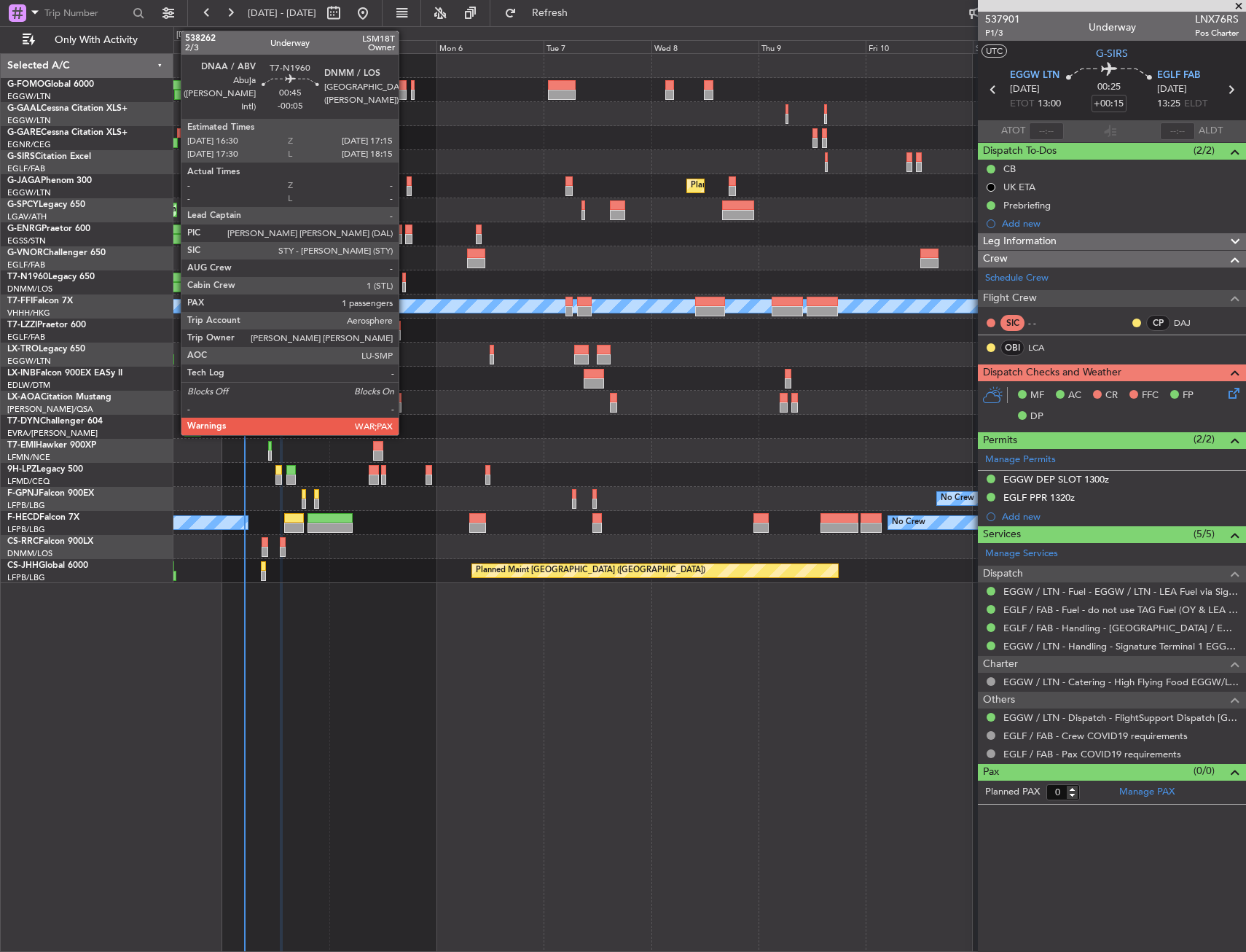
click at [405, 282] on div at bounding box center [404, 278] width 4 height 10
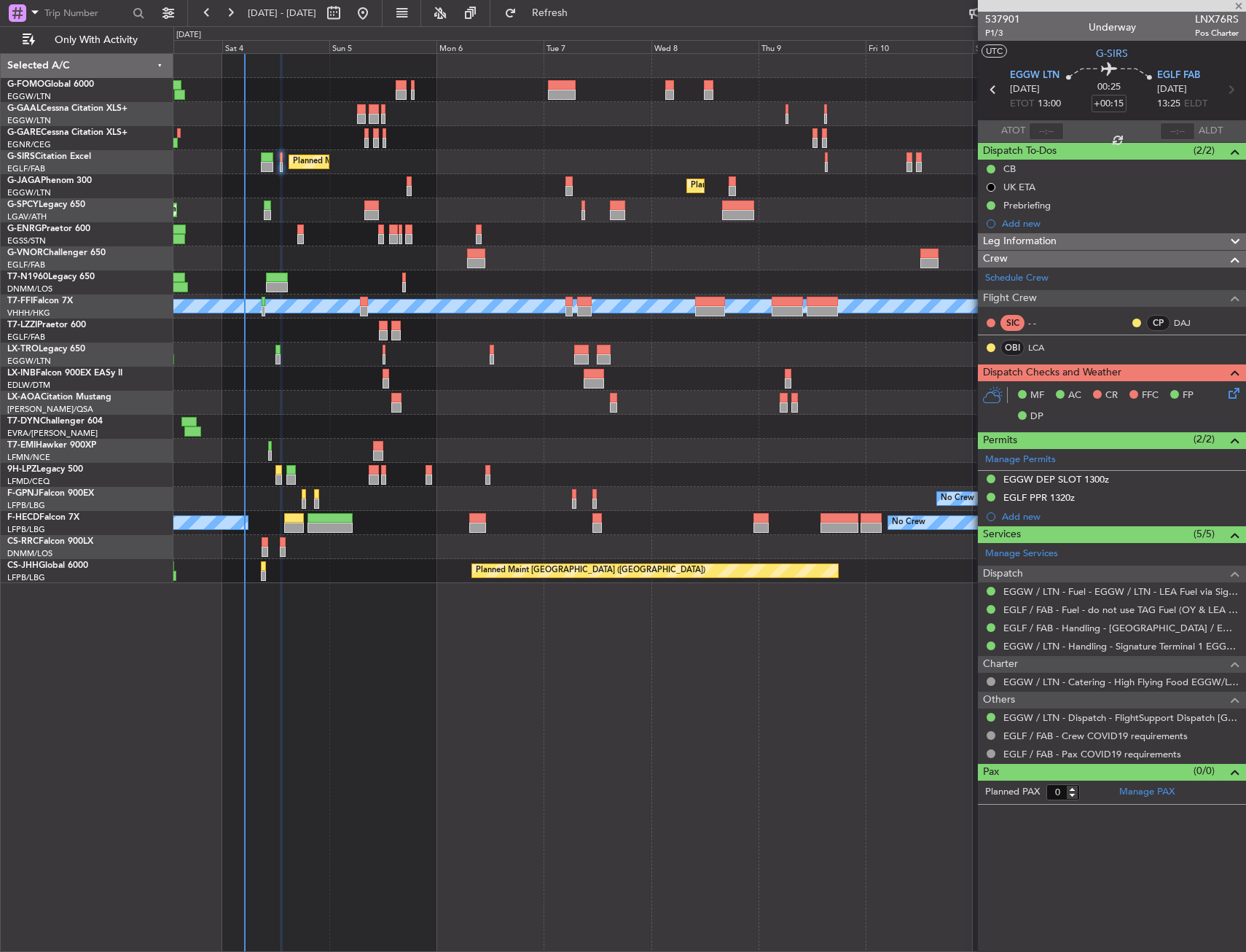
type input "-00:05"
type input "1"
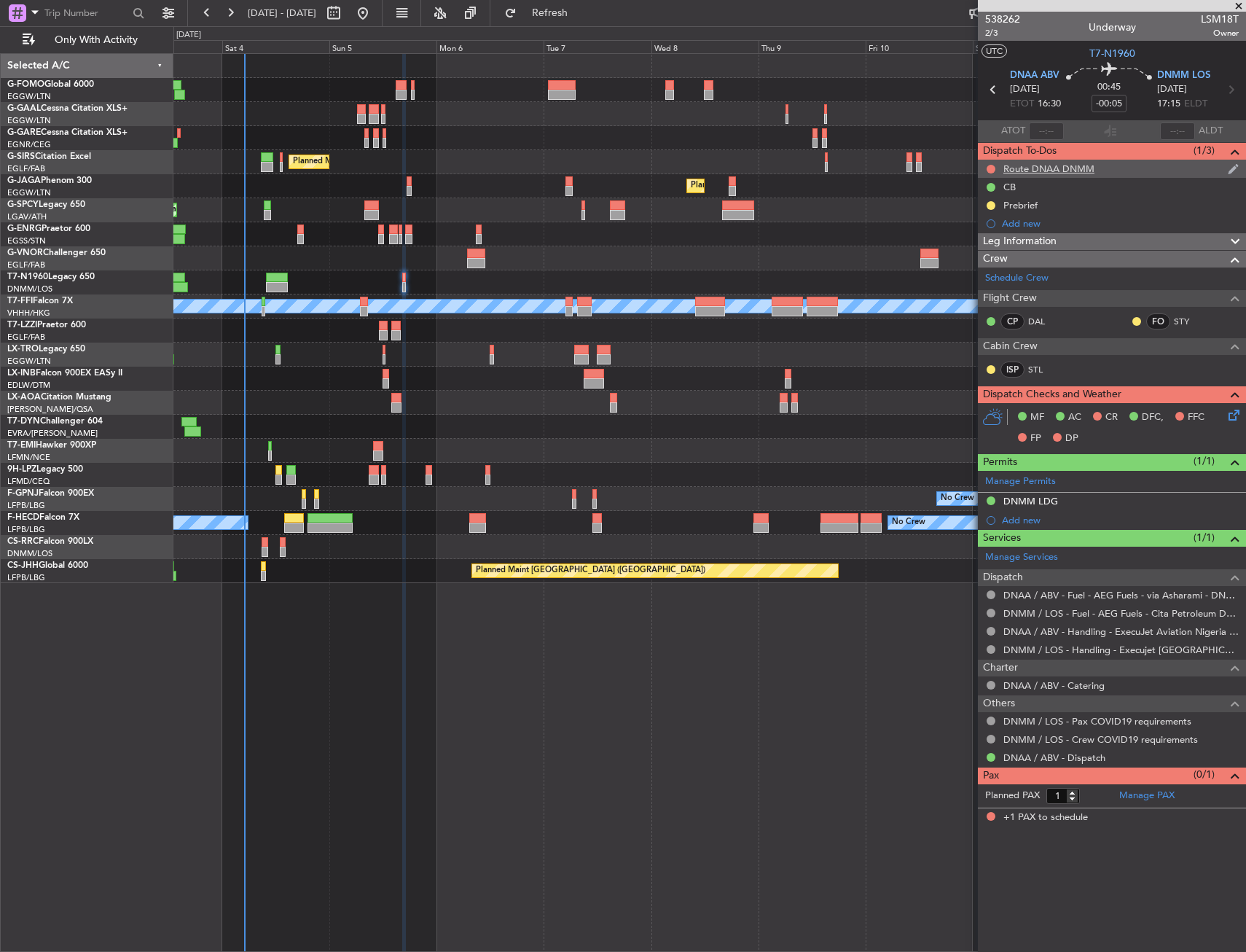
click at [1025, 173] on div "Route DNAA DNMM" at bounding box center [1048, 169] width 91 height 13
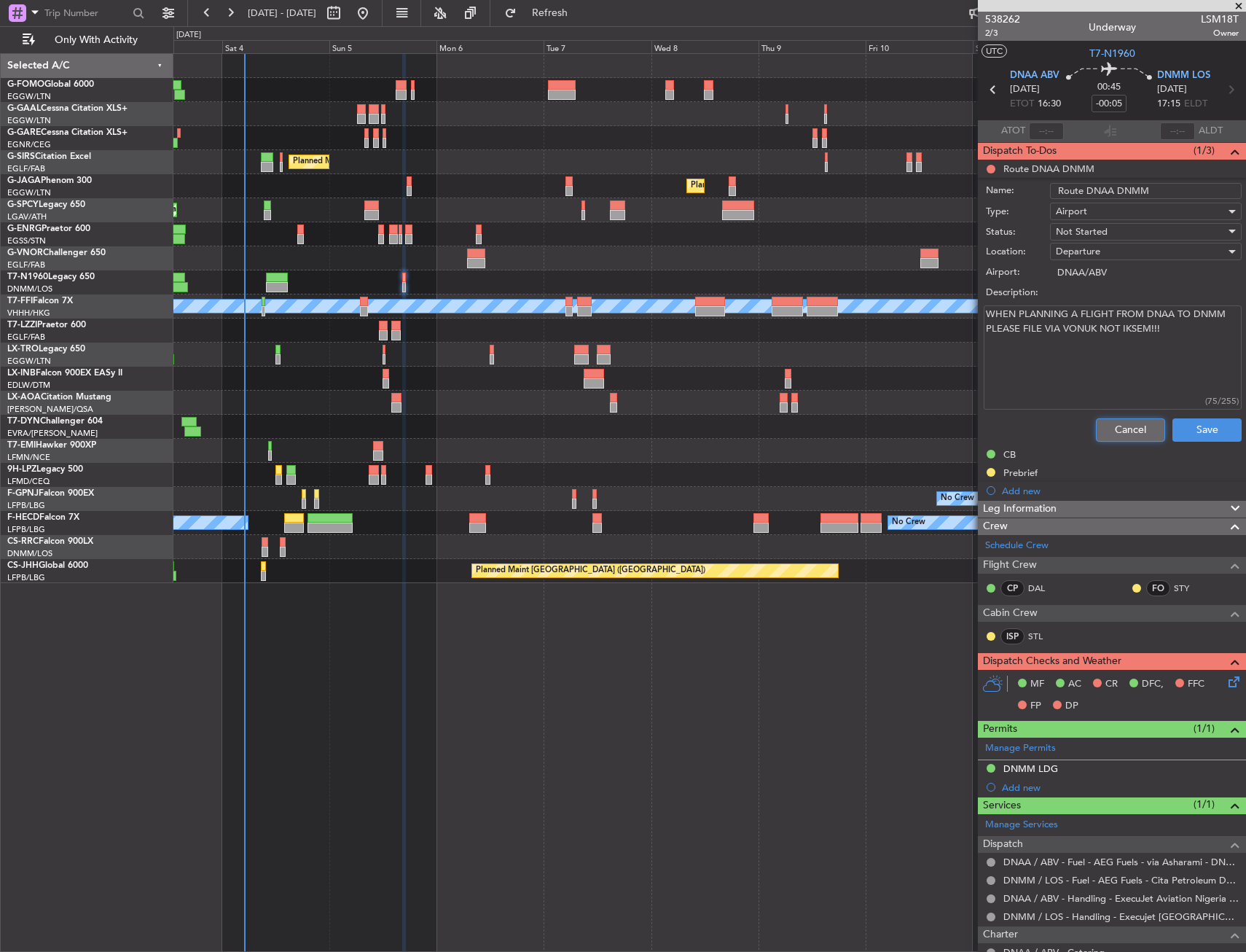
click at [1114, 420] on button "Cancel" at bounding box center [1130, 430] width 69 height 24
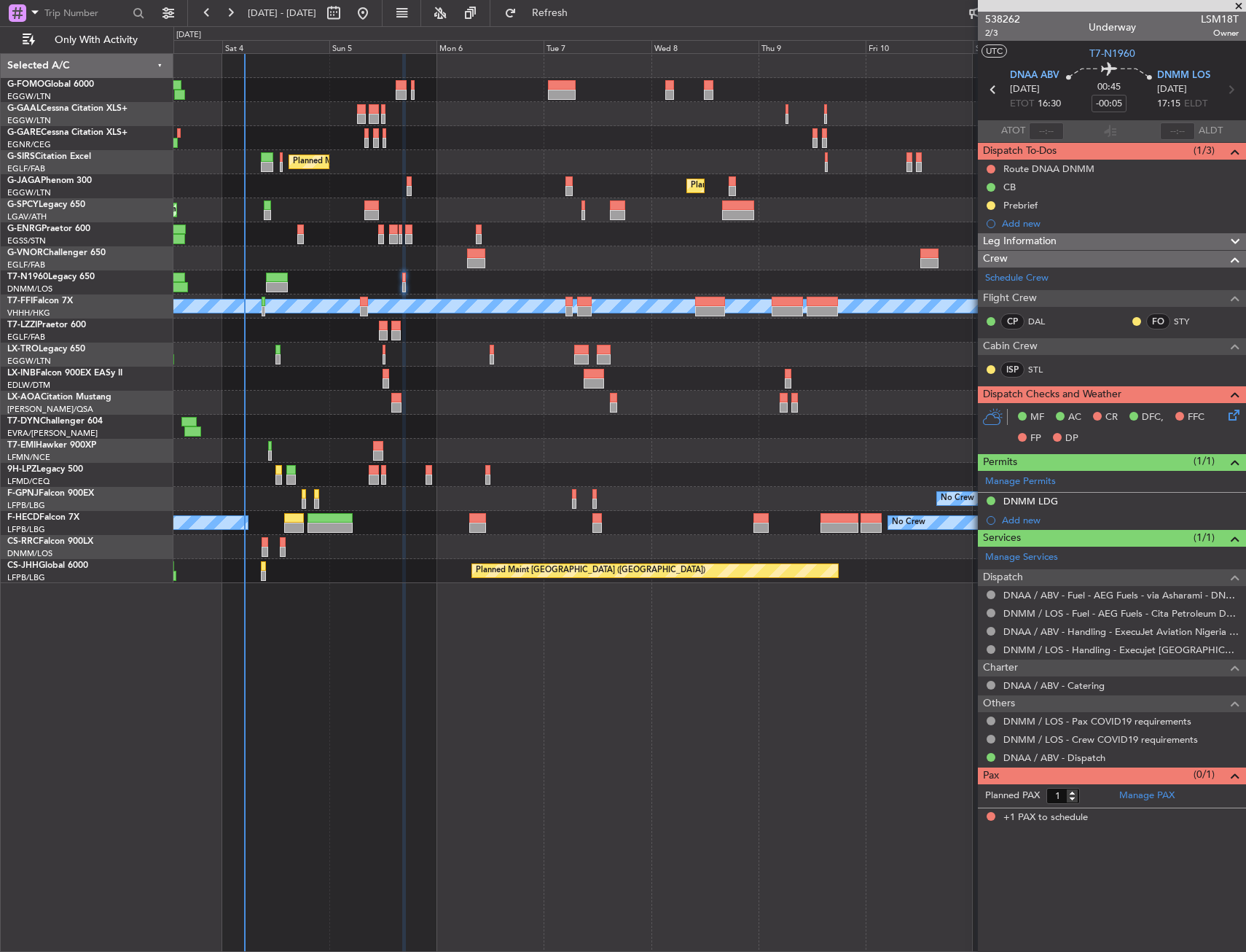
drag, startPoint x: 990, startPoint y: 166, endPoint x: 994, endPoint y: 198, distance: 32.2
click at [990, 167] on button at bounding box center [990, 169] width 9 height 9
click at [993, 232] on span "Completed" at bounding box center [997, 233] width 48 height 14
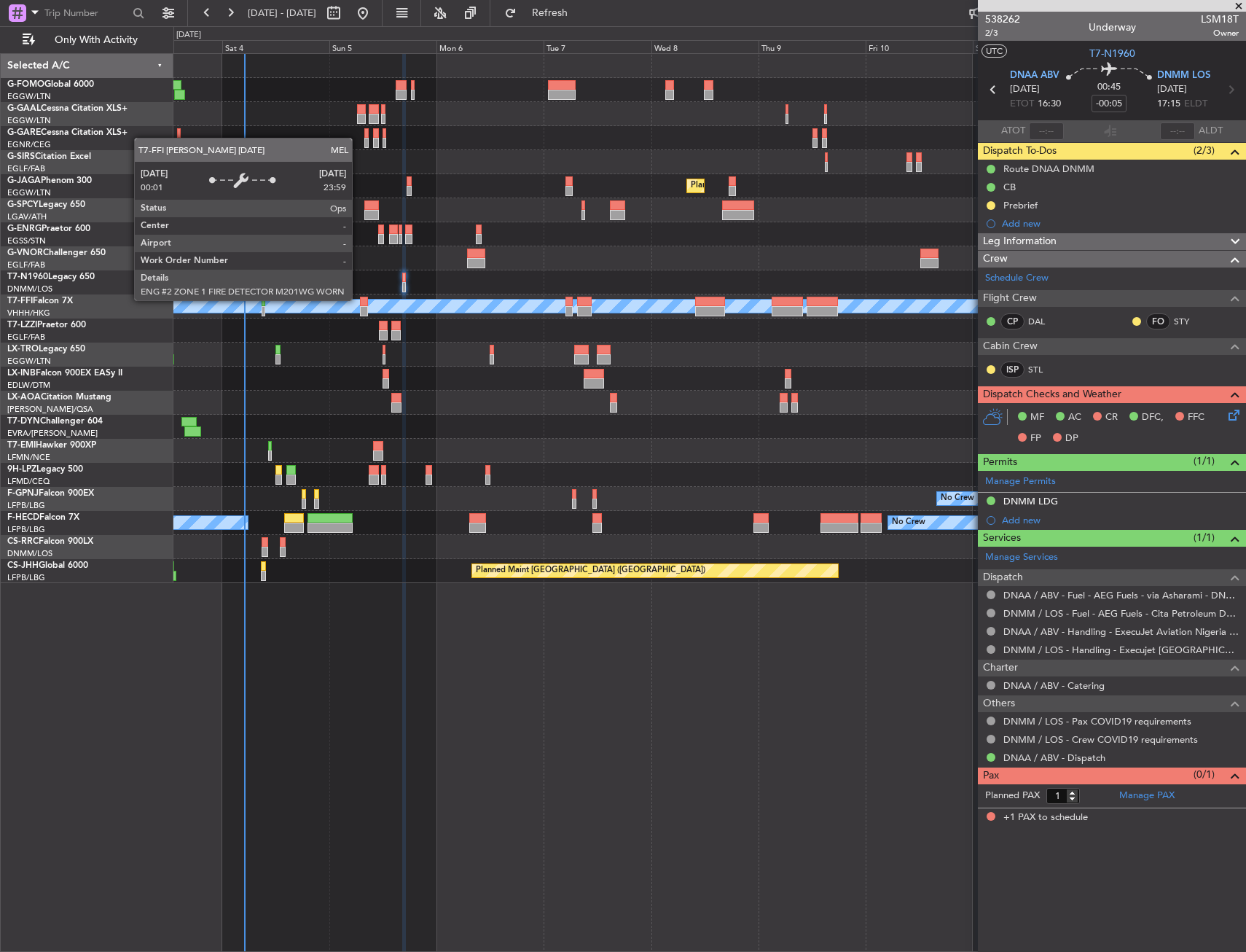
click at [359, 300] on div "MEL" at bounding box center [710, 306] width 3214 height 13
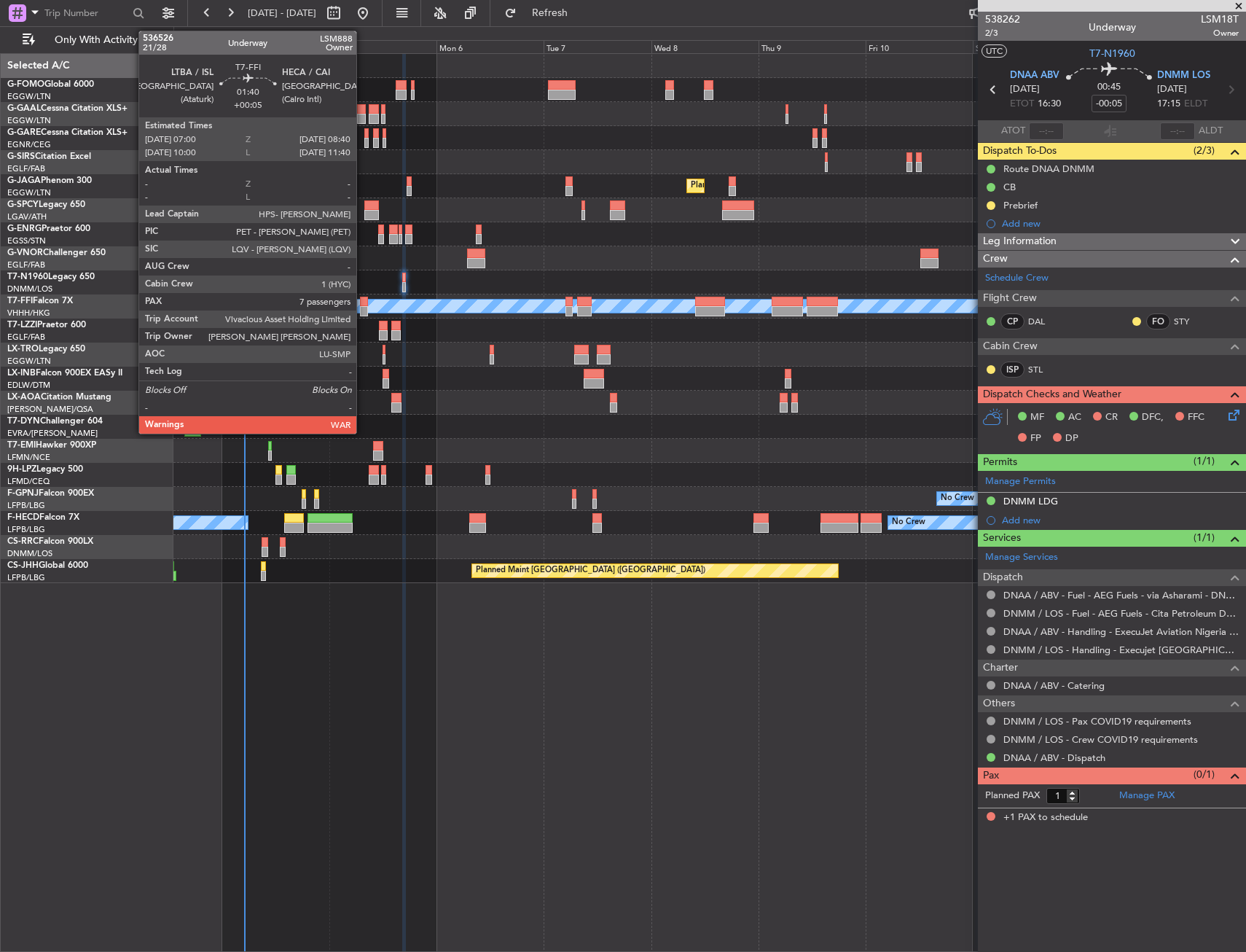
click at [363, 301] on div at bounding box center [364, 301] width 8 height 10
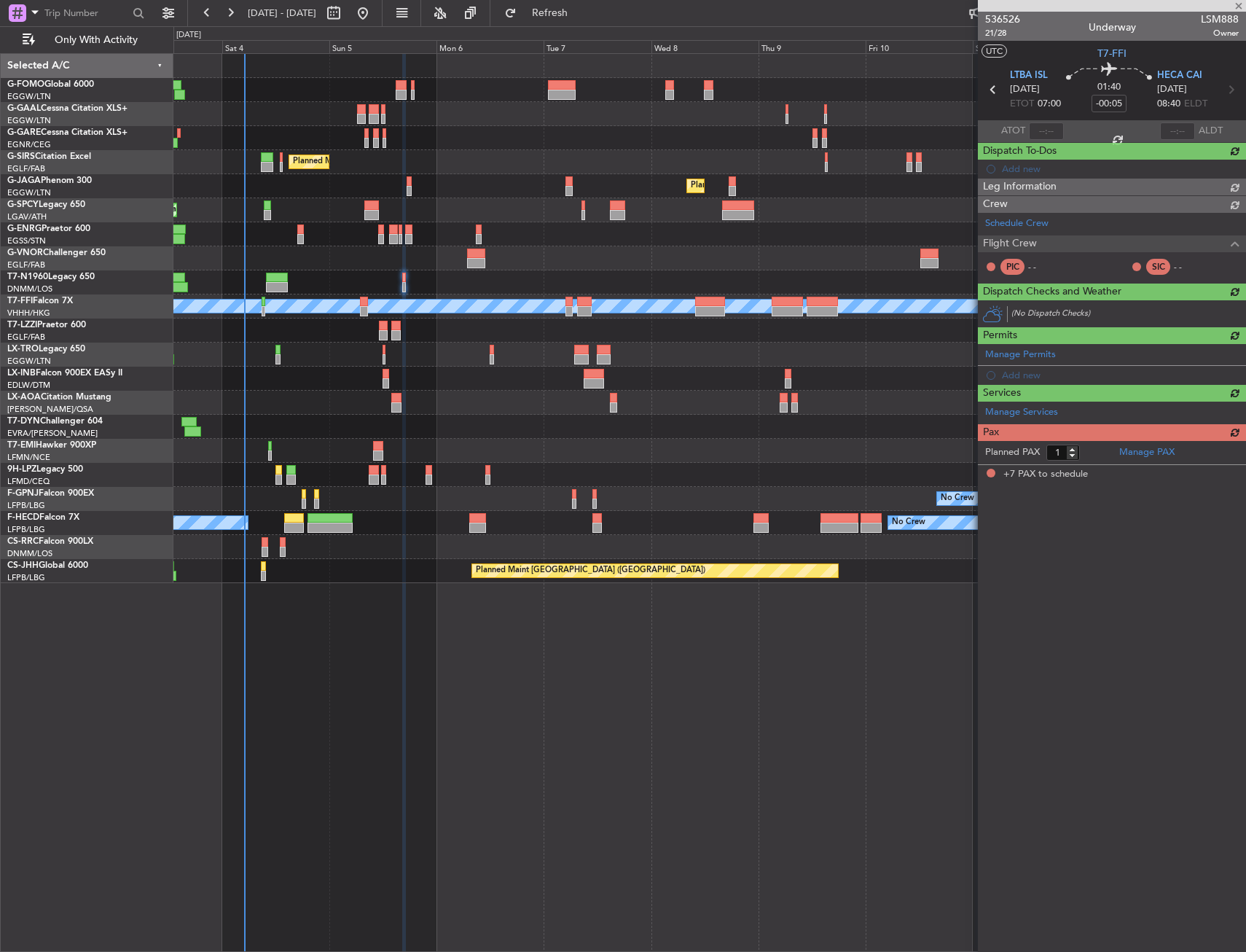
type input "+00:05"
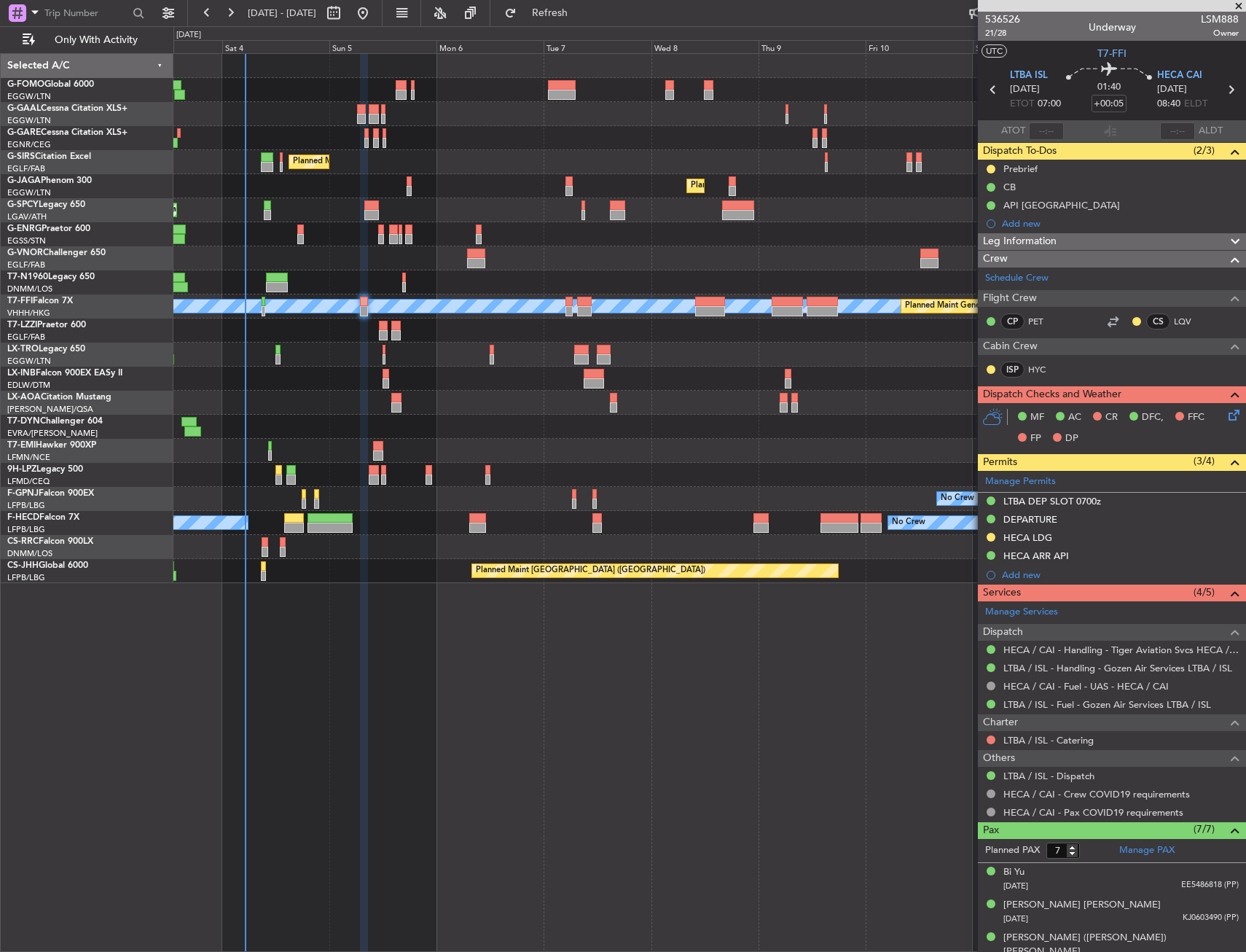
click at [375, 330] on div at bounding box center [709, 330] width 1072 height 24
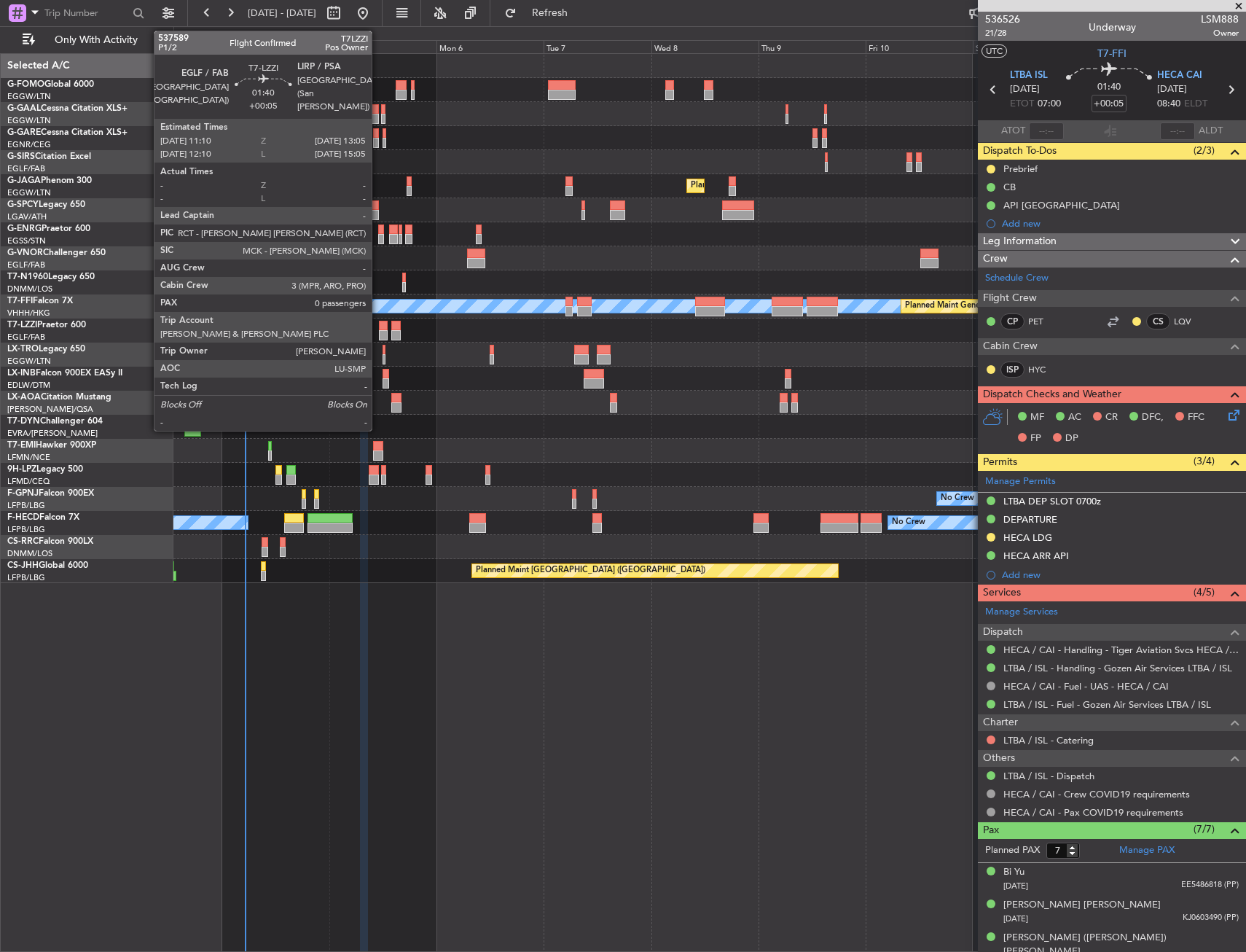
click at [379, 330] on div at bounding box center [382, 325] width 9 height 10
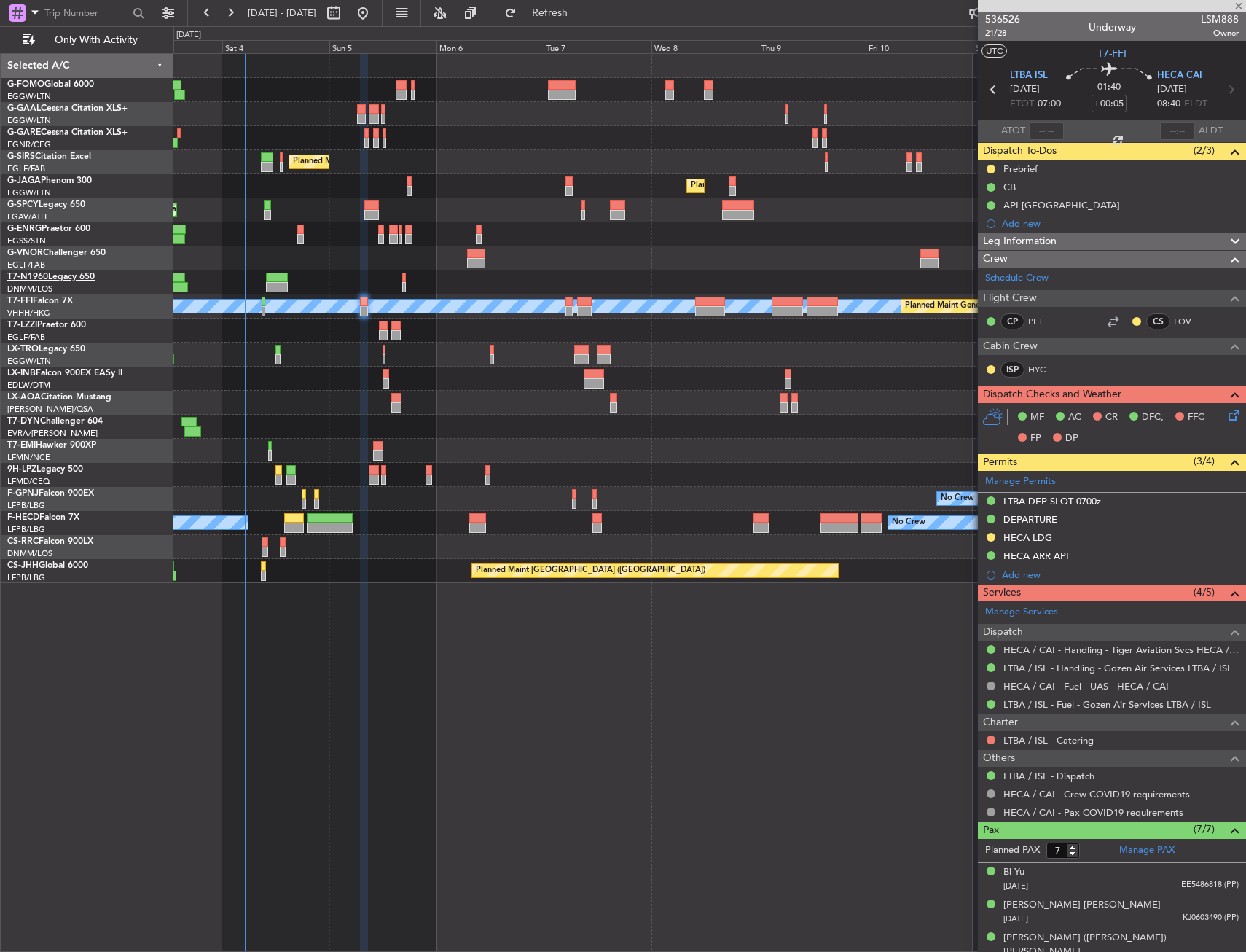
type input "0"
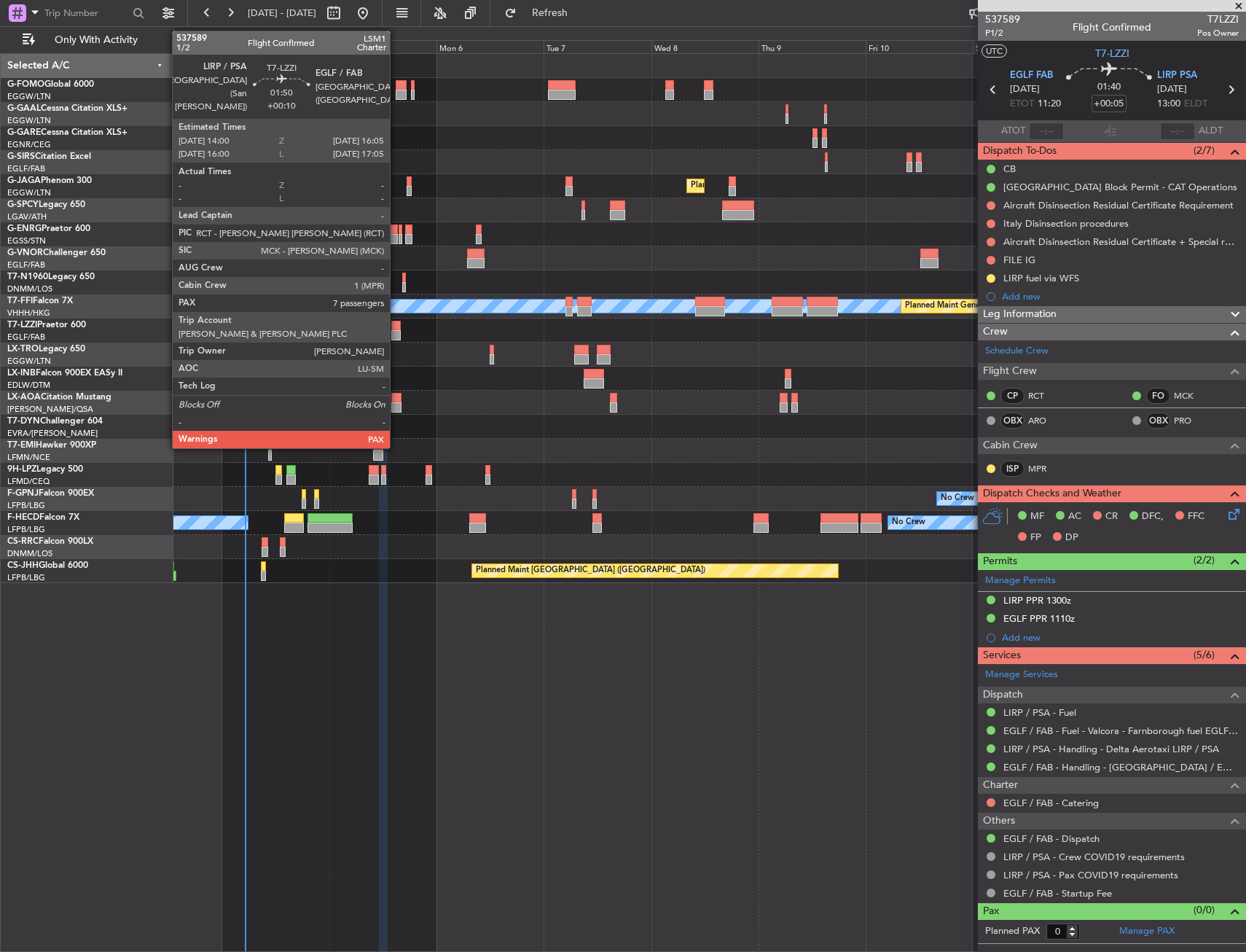
click at [397, 324] on div at bounding box center [396, 325] width 9 height 10
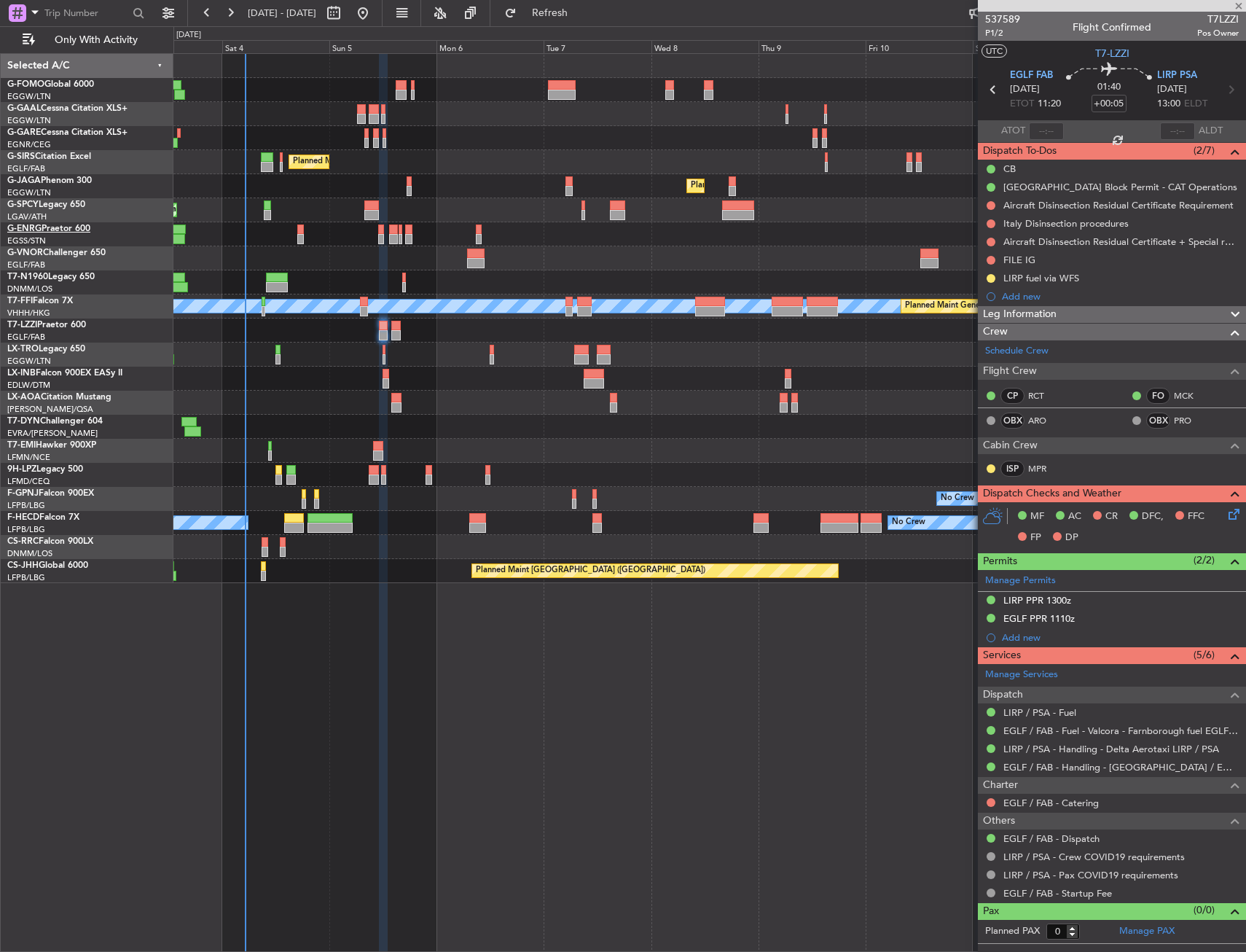
type input "+00:10"
type input "8"
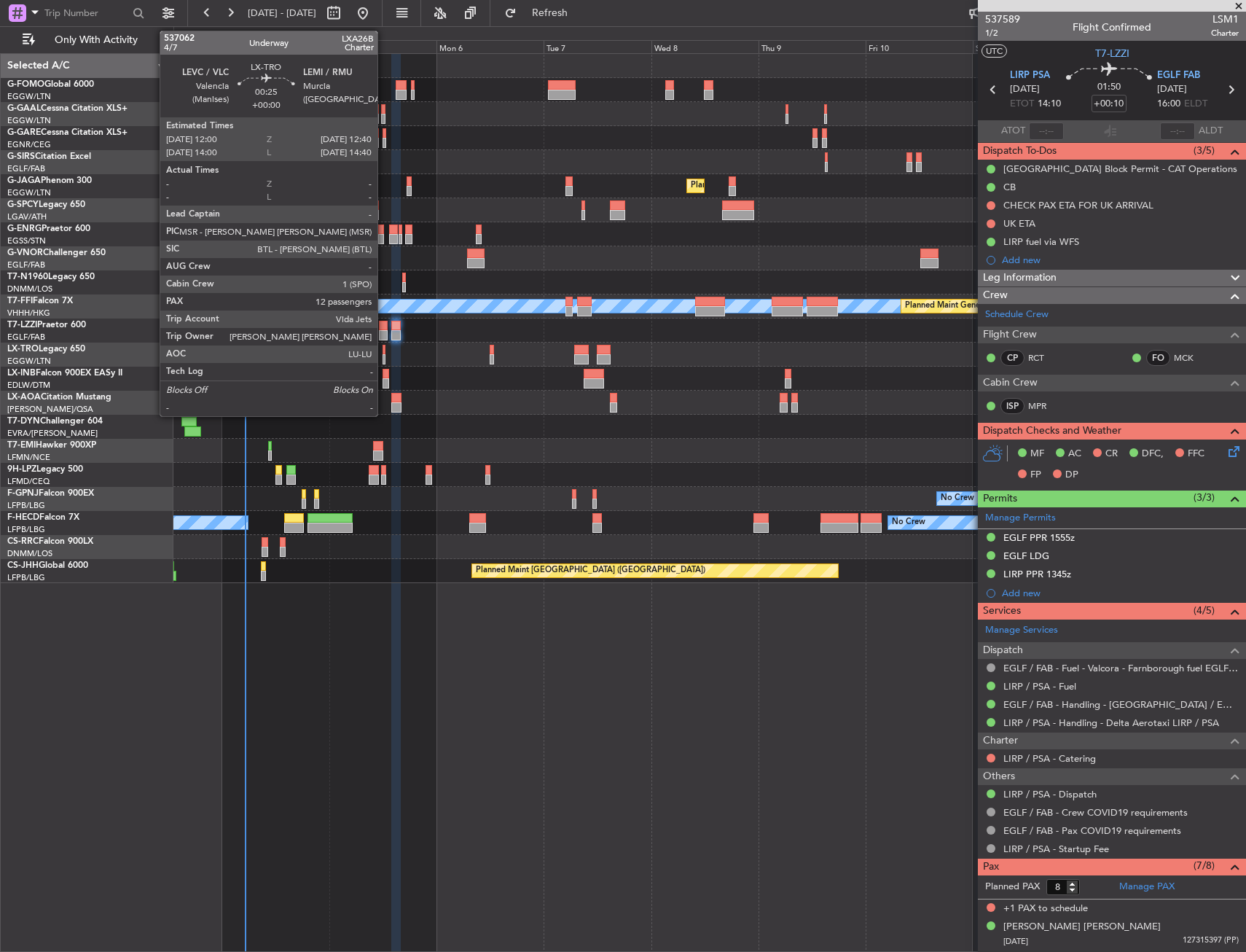
click at [384, 353] on div at bounding box center [384, 349] width 4 height 10
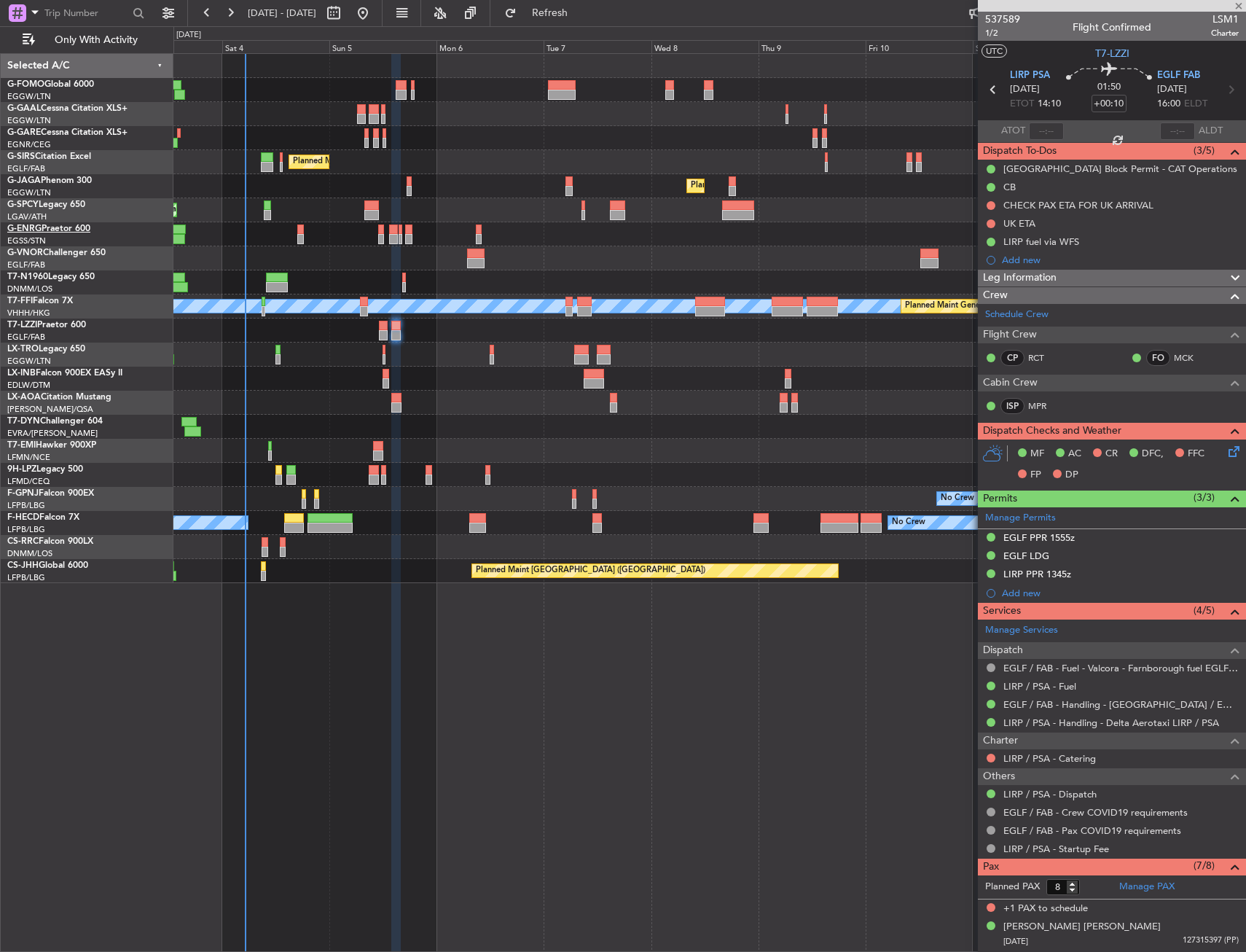
type input "12"
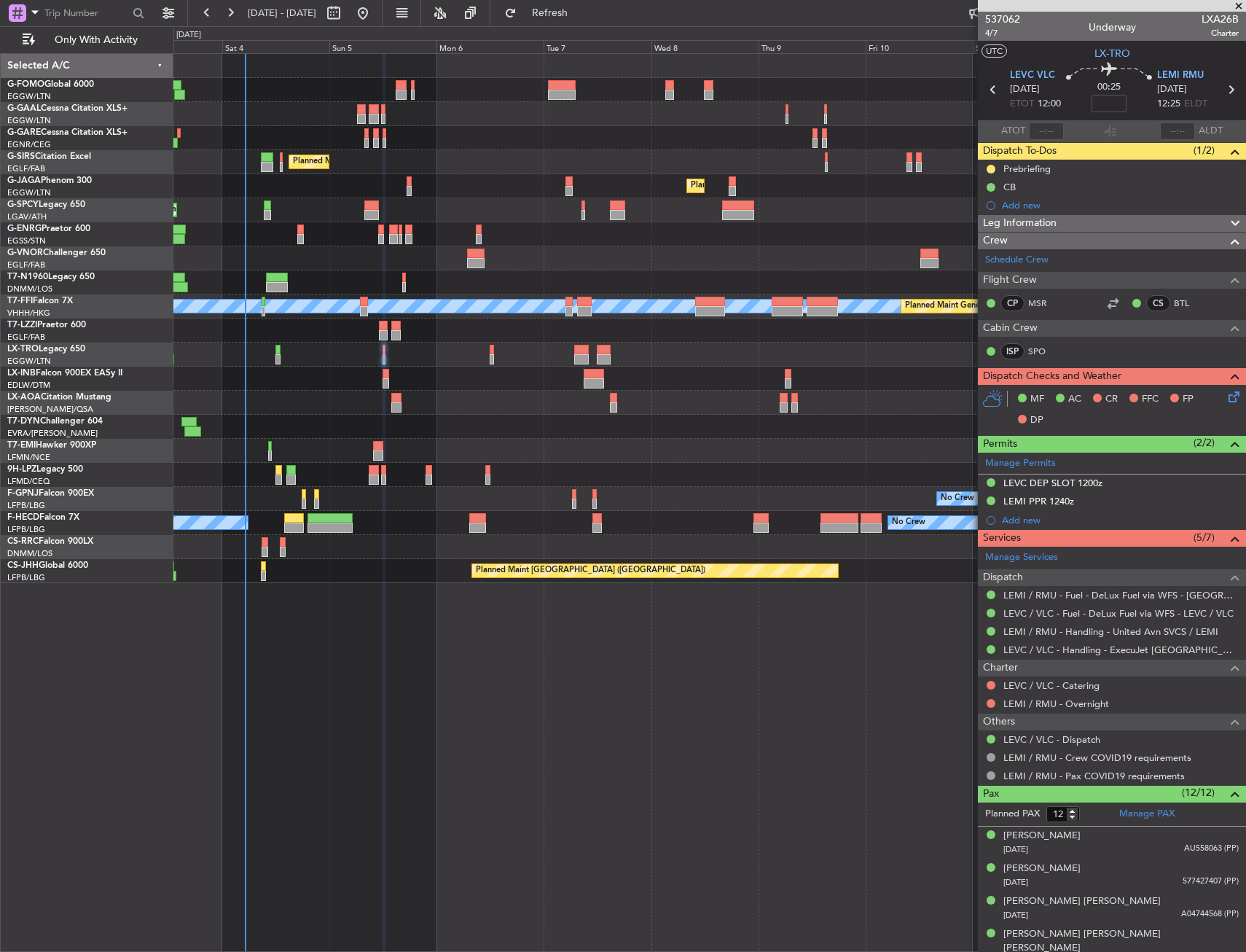
click at [382, 381] on div "Planned Maint [GEOGRAPHIC_DATA]" at bounding box center [709, 379] width 1072 height 24
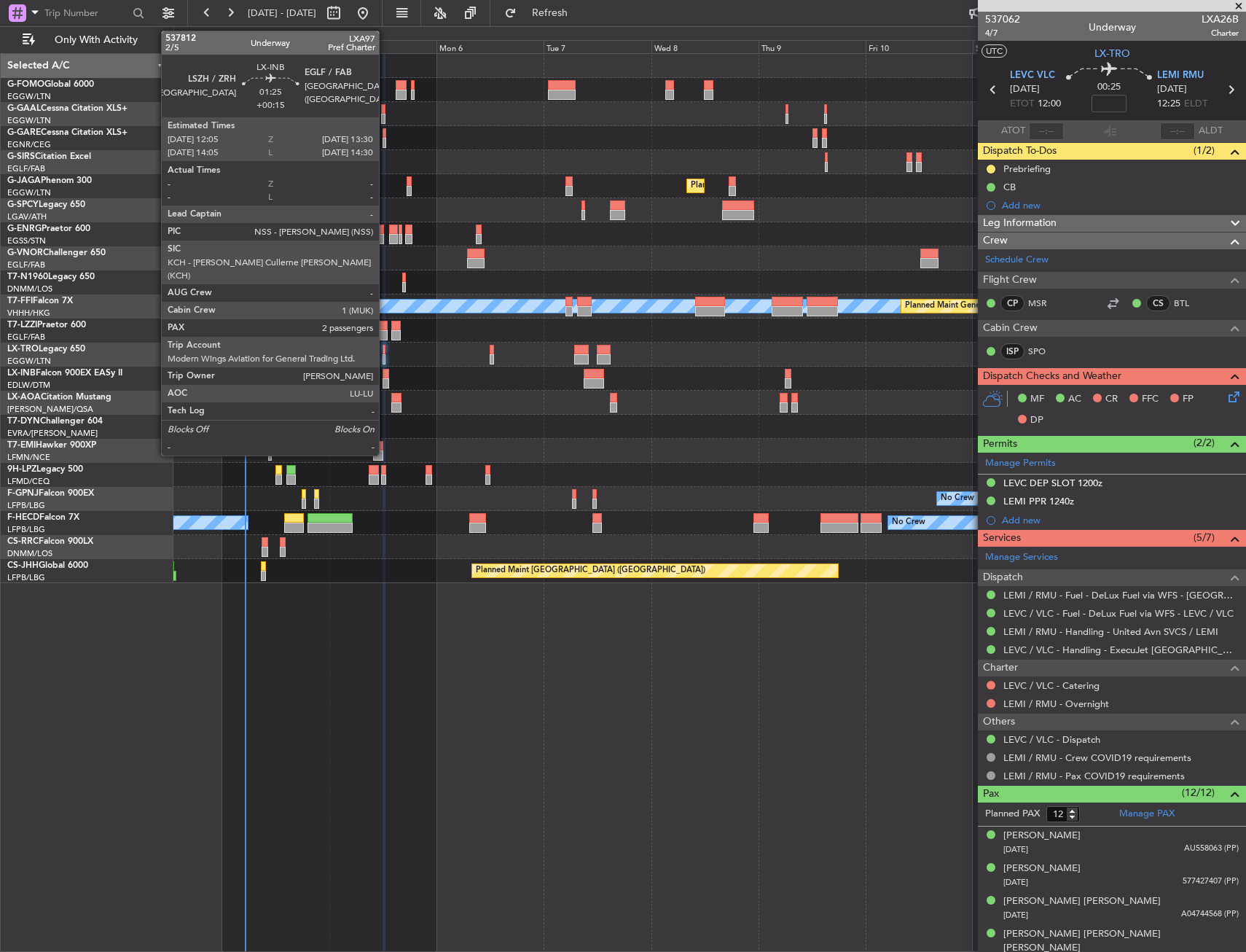
click at [386, 380] on div at bounding box center [386, 383] width 6 height 10
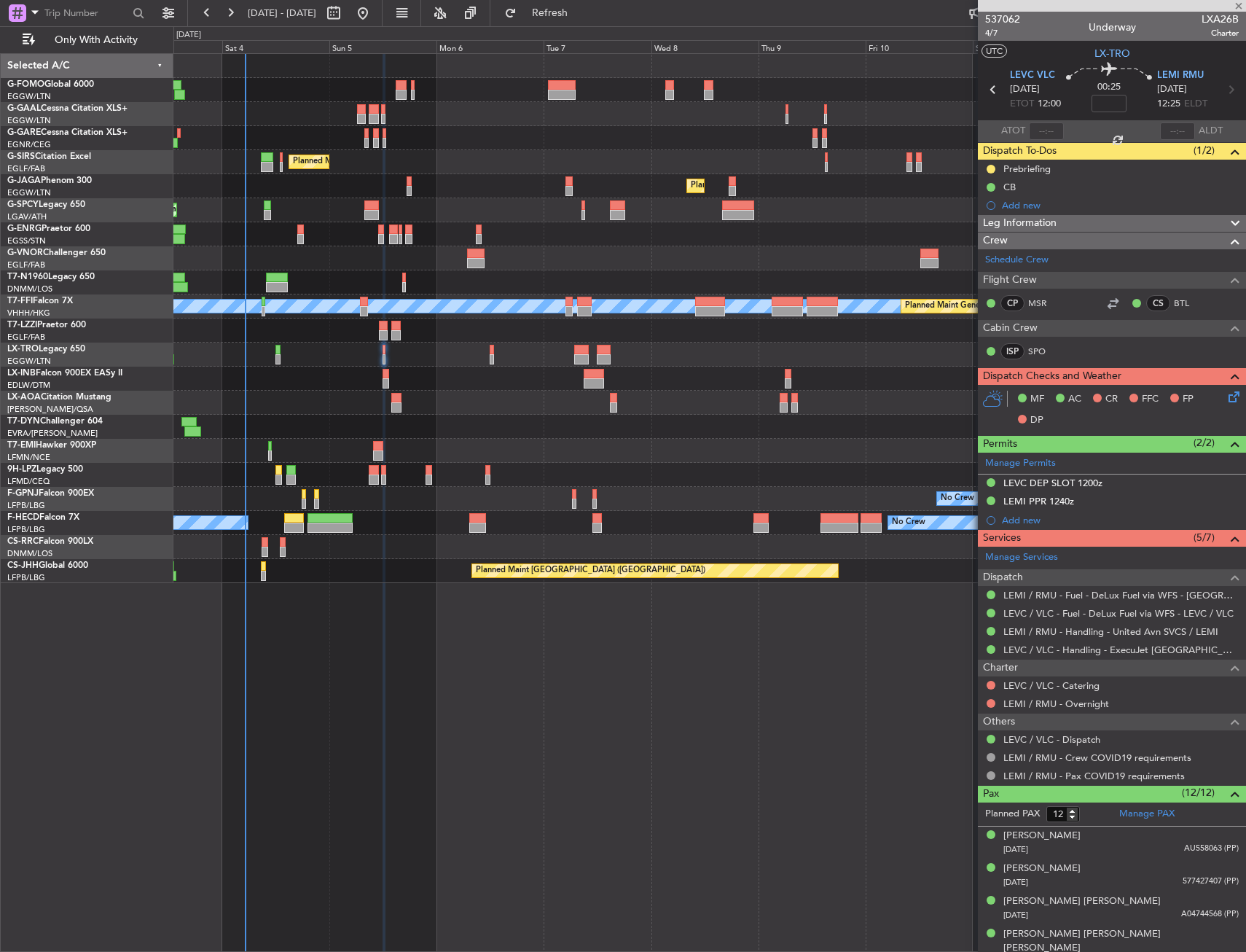
type input "+00:15"
type input "2"
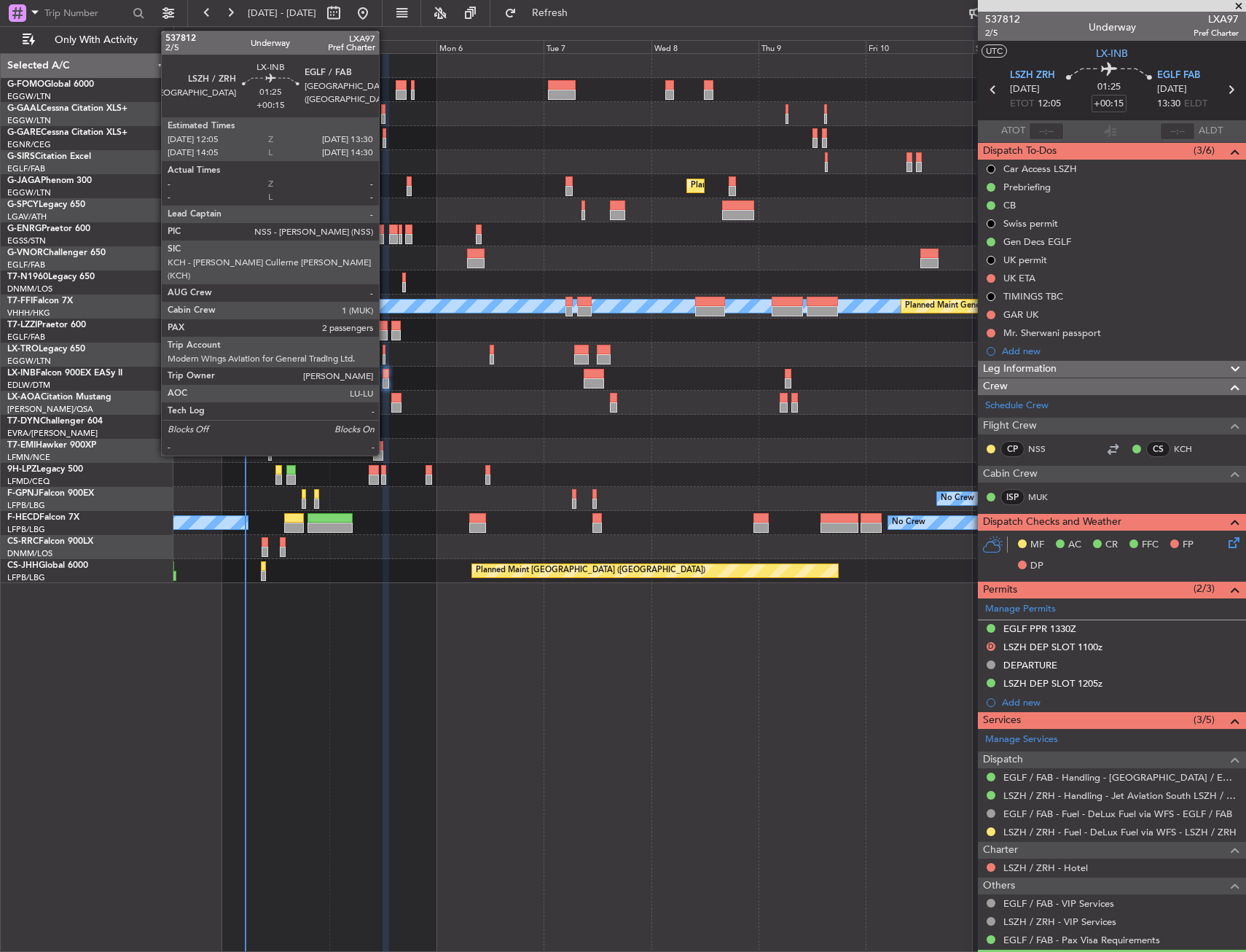
click at [386, 382] on div at bounding box center [386, 383] width 6 height 10
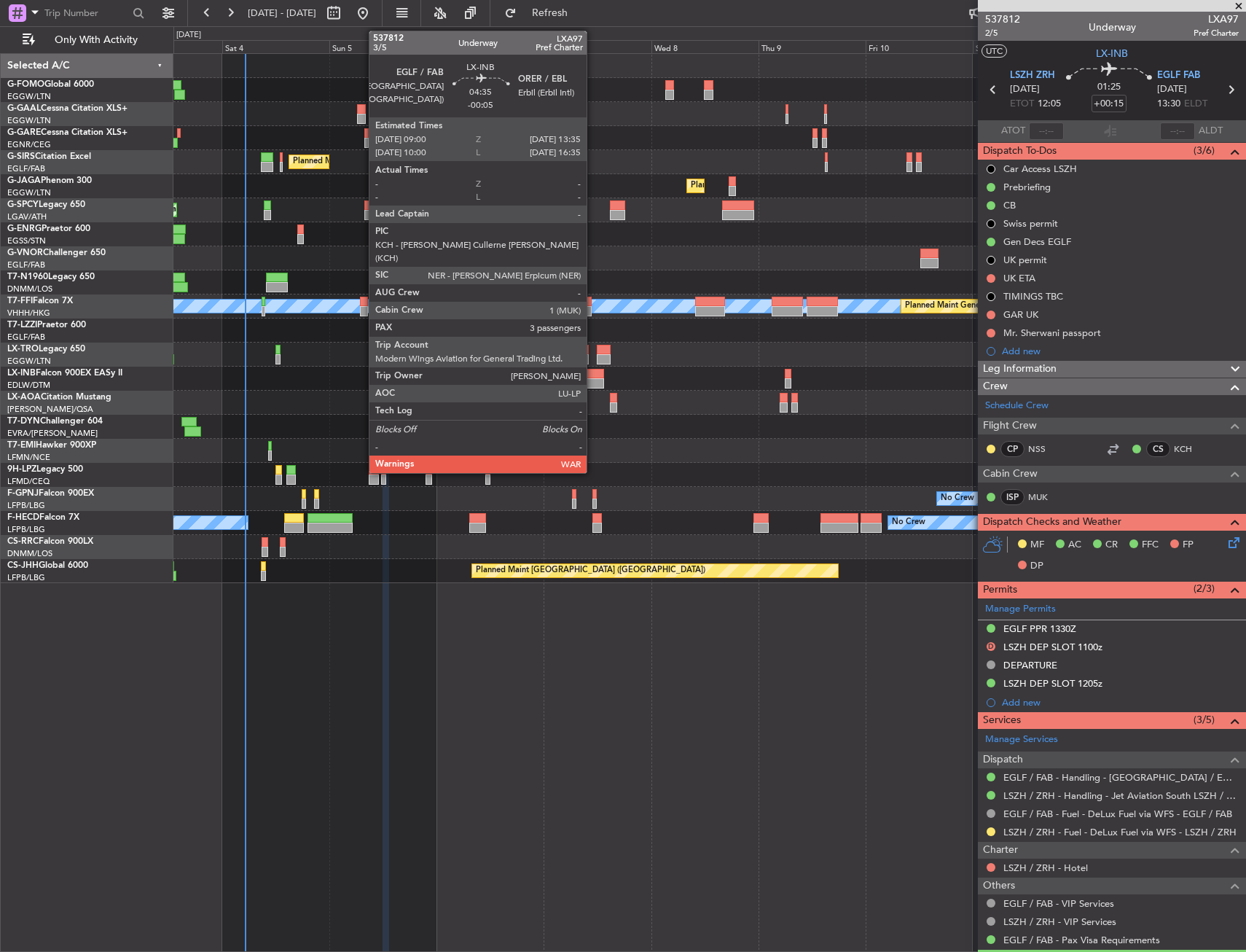
click at [593, 383] on div at bounding box center [594, 383] width 21 height 10
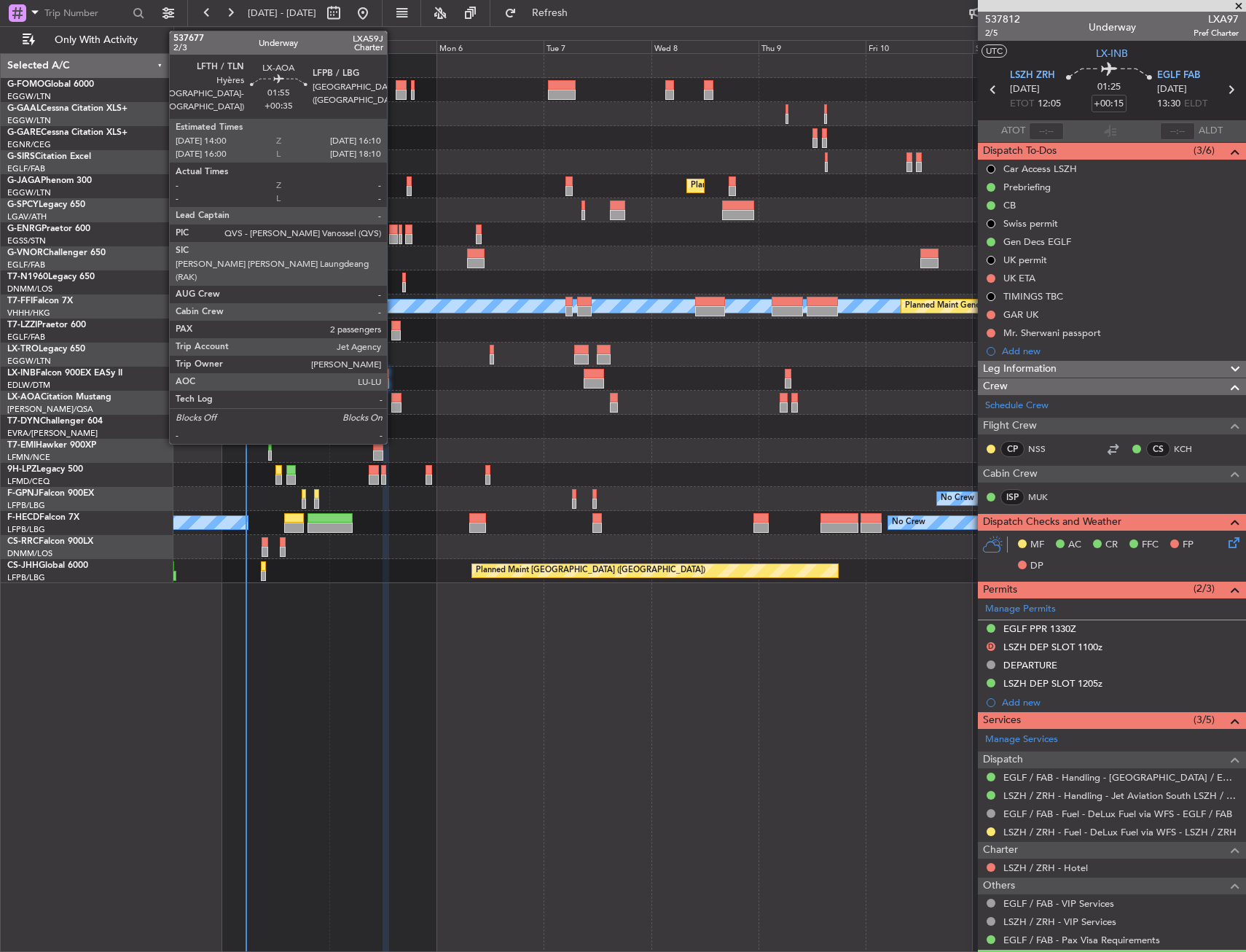
click at [394, 399] on div at bounding box center [396, 398] width 10 height 10
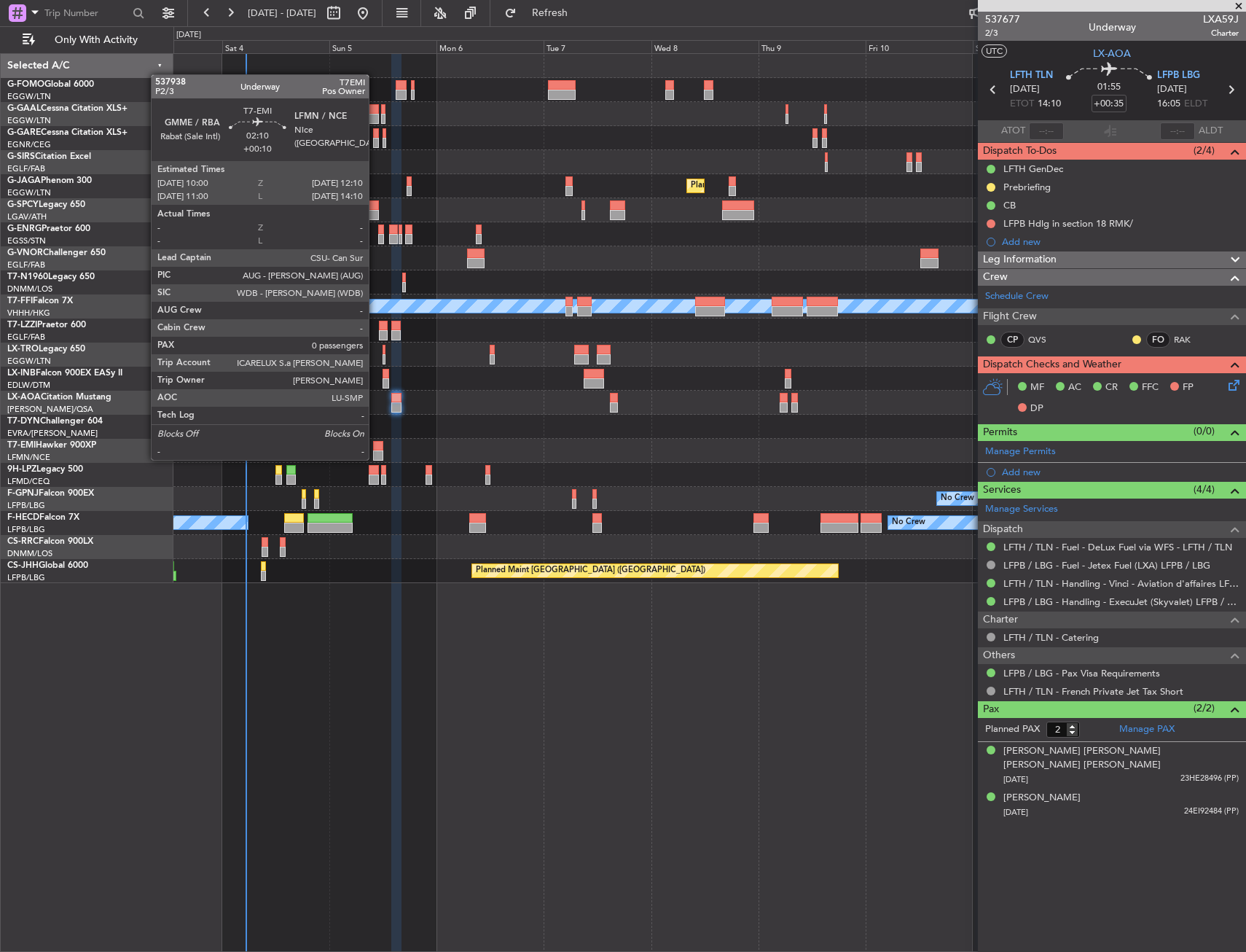
click at [375, 458] on div at bounding box center [378, 455] width 10 height 10
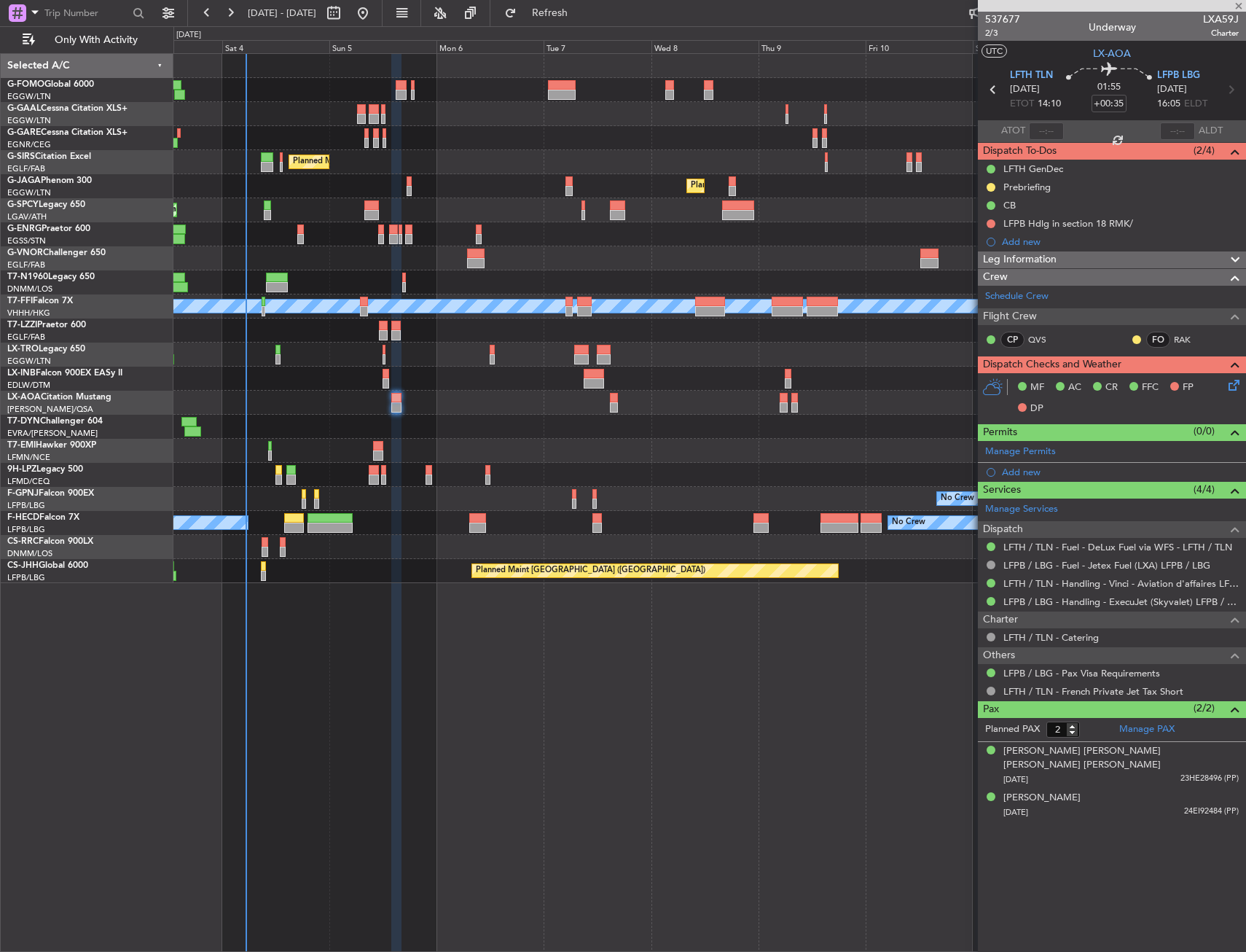
type input "+00:10"
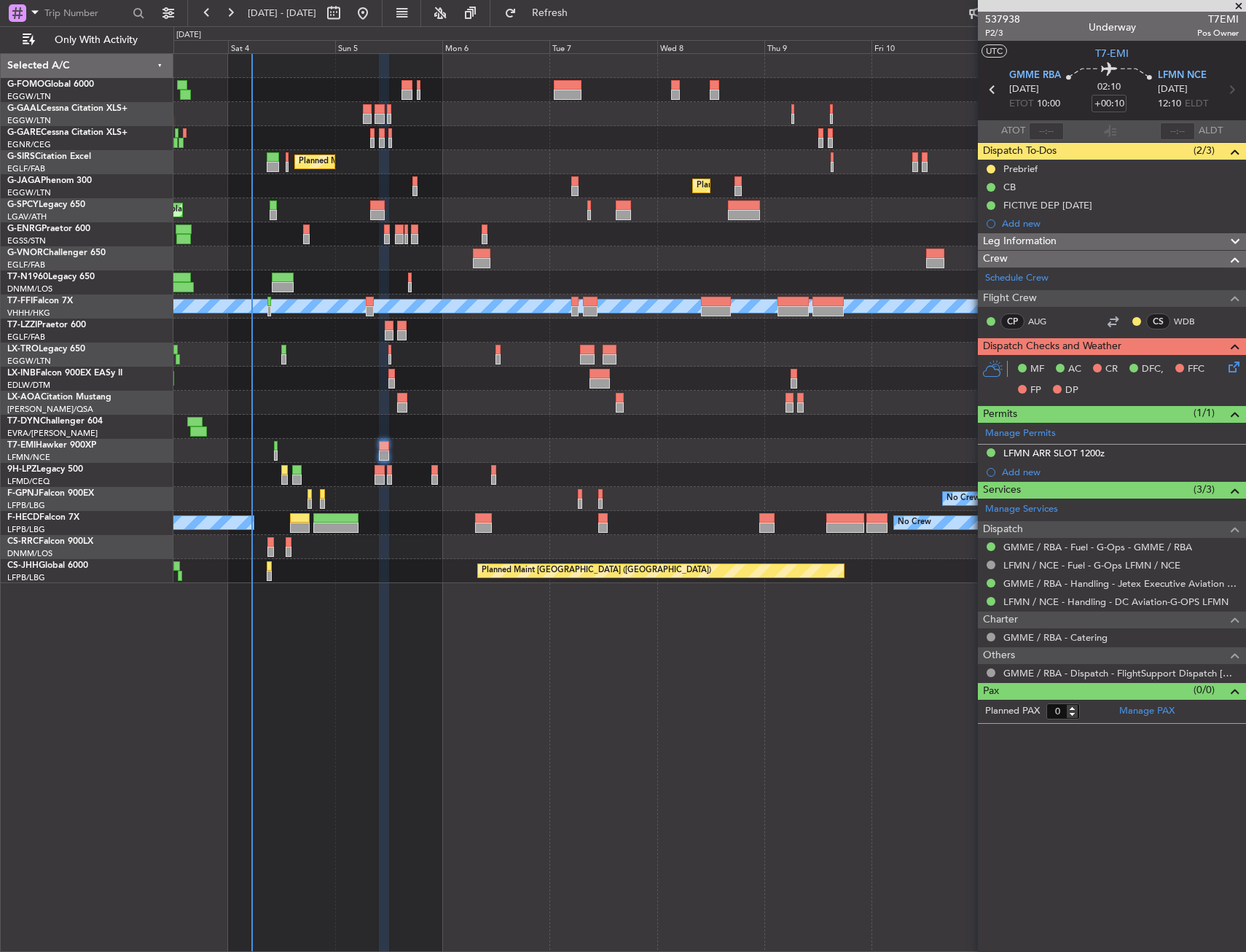
click at [435, 512] on div "Owner No Crew AOG Maint Dusseldorf Owner Planned Maint Dusseldorf Planned Maint…" at bounding box center [709, 318] width 1072 height 529
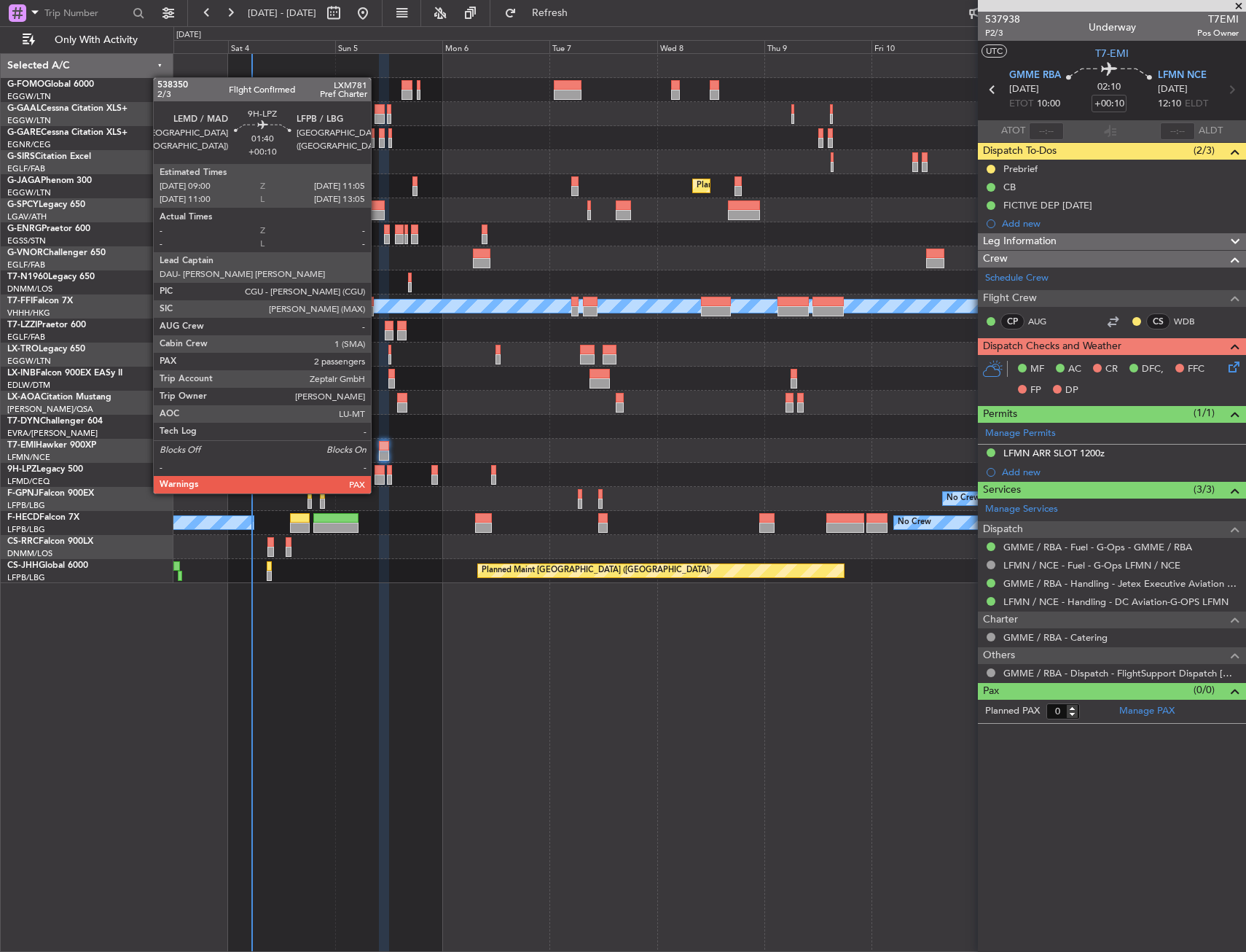
click at [378, 479] on div at bounding box center [379, 479] width 9 height 10
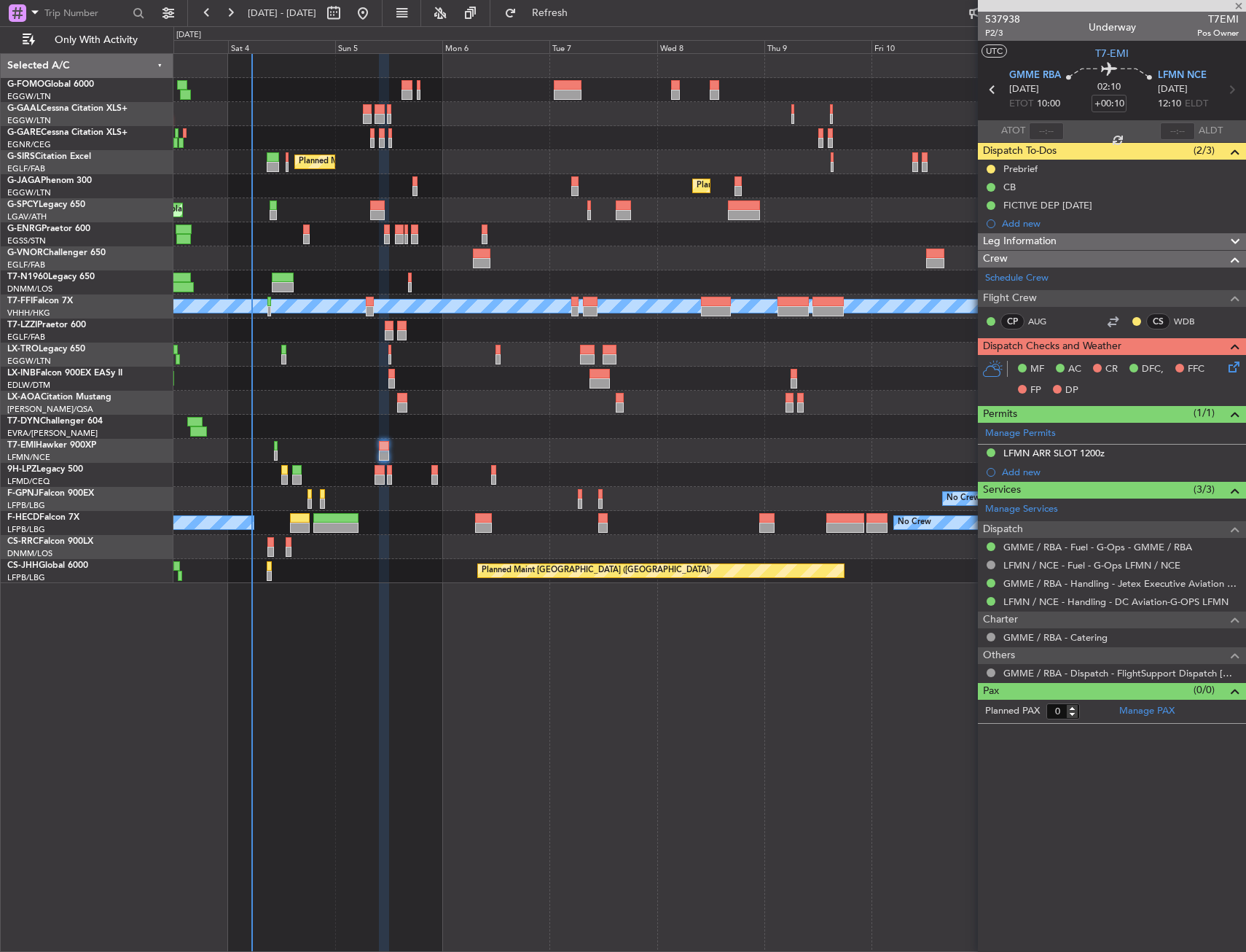
type input "4"
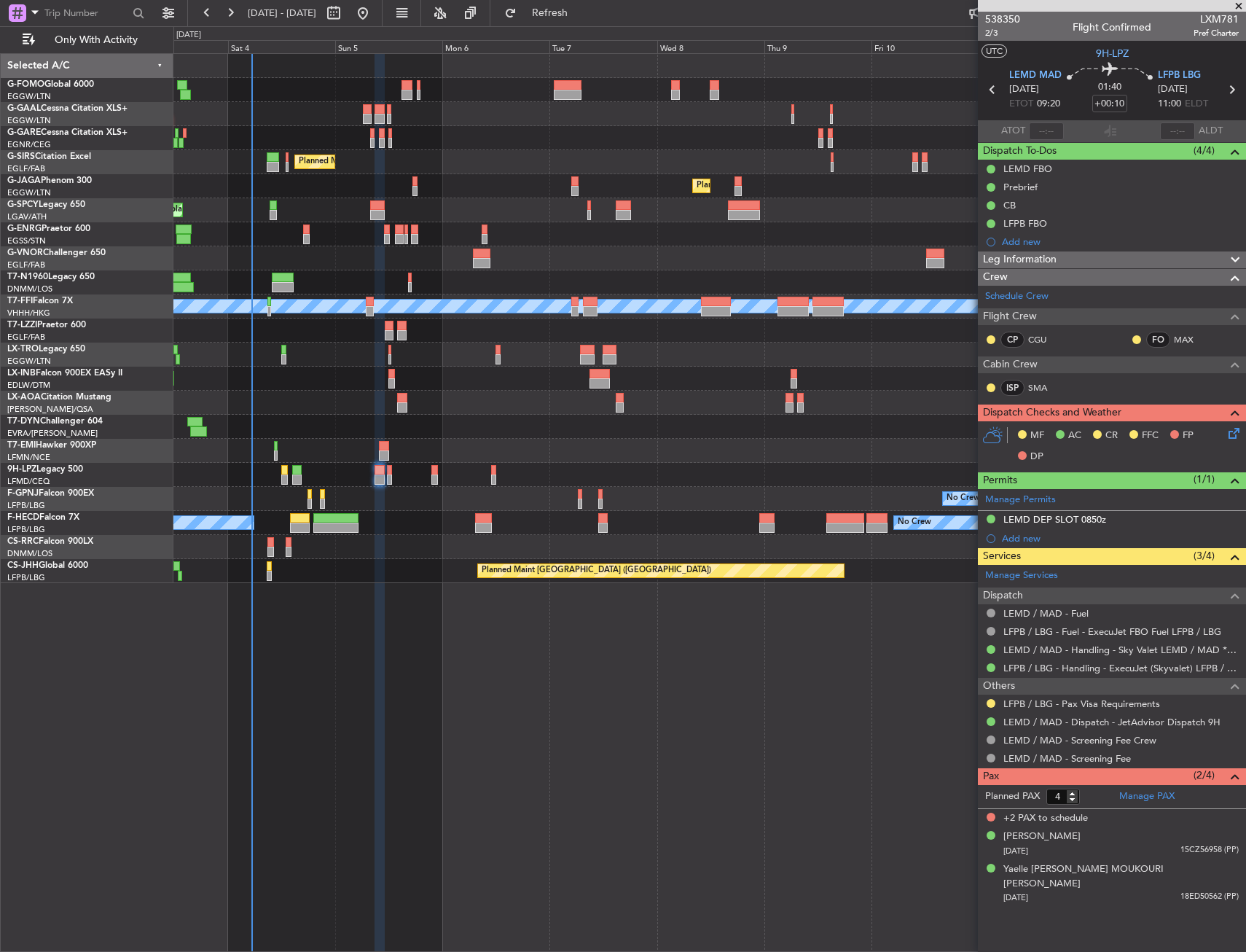
click at [1226, 435] on icon at bounding box center [1231, 431] width 12 height 12
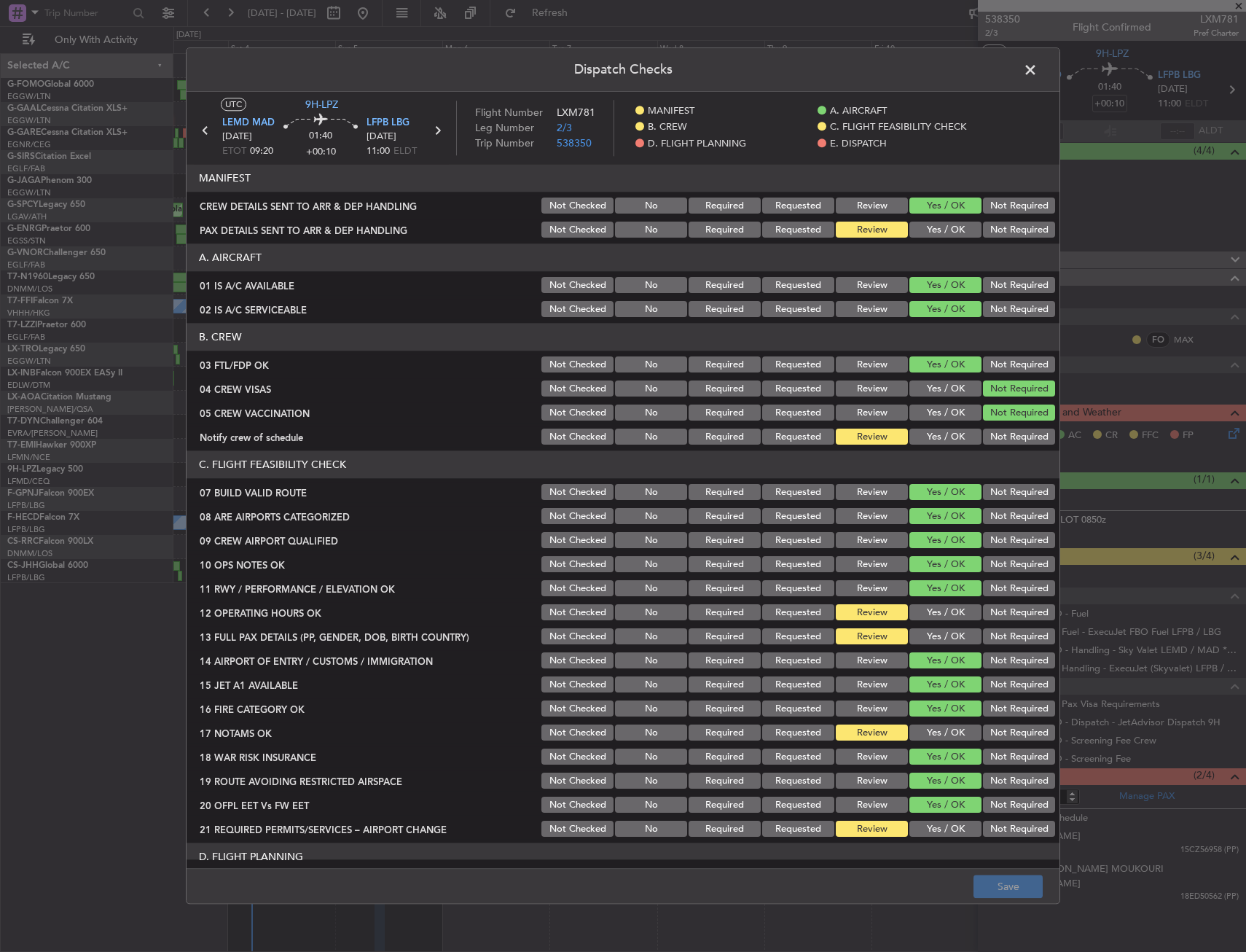
drag, startPoint x: 949, startPoint y: 431, endPoint x: 940, endPoint y: 441, distance: 13.5
click at [946, 431] on button "Yes / OK" at bounding box center [945, 437] width 72 height 16
click at [913, 603] on div "Yes / OK" at bounding box center [943, 613] width 73 height 21
click at [914, 633] on button "Yes / OK" at bounding box center [945, 637] width 72 height 16
click at [917, 613] on button "Yes / OK" at bounding box center [945, 613] width 72 height 16
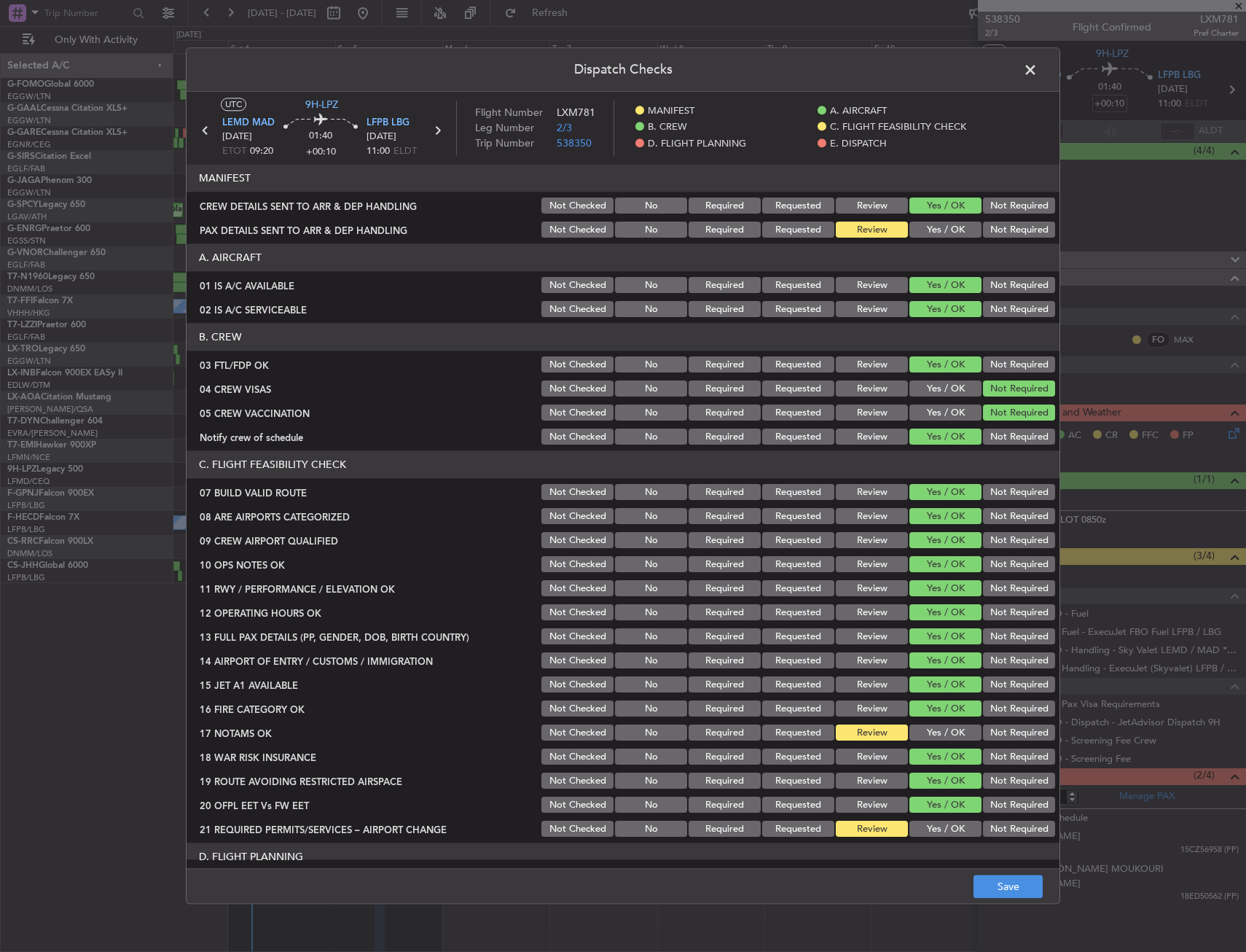
click at [916, 735] on button "Yes / OK" at bounding box center [945, 733] width 72 height 16
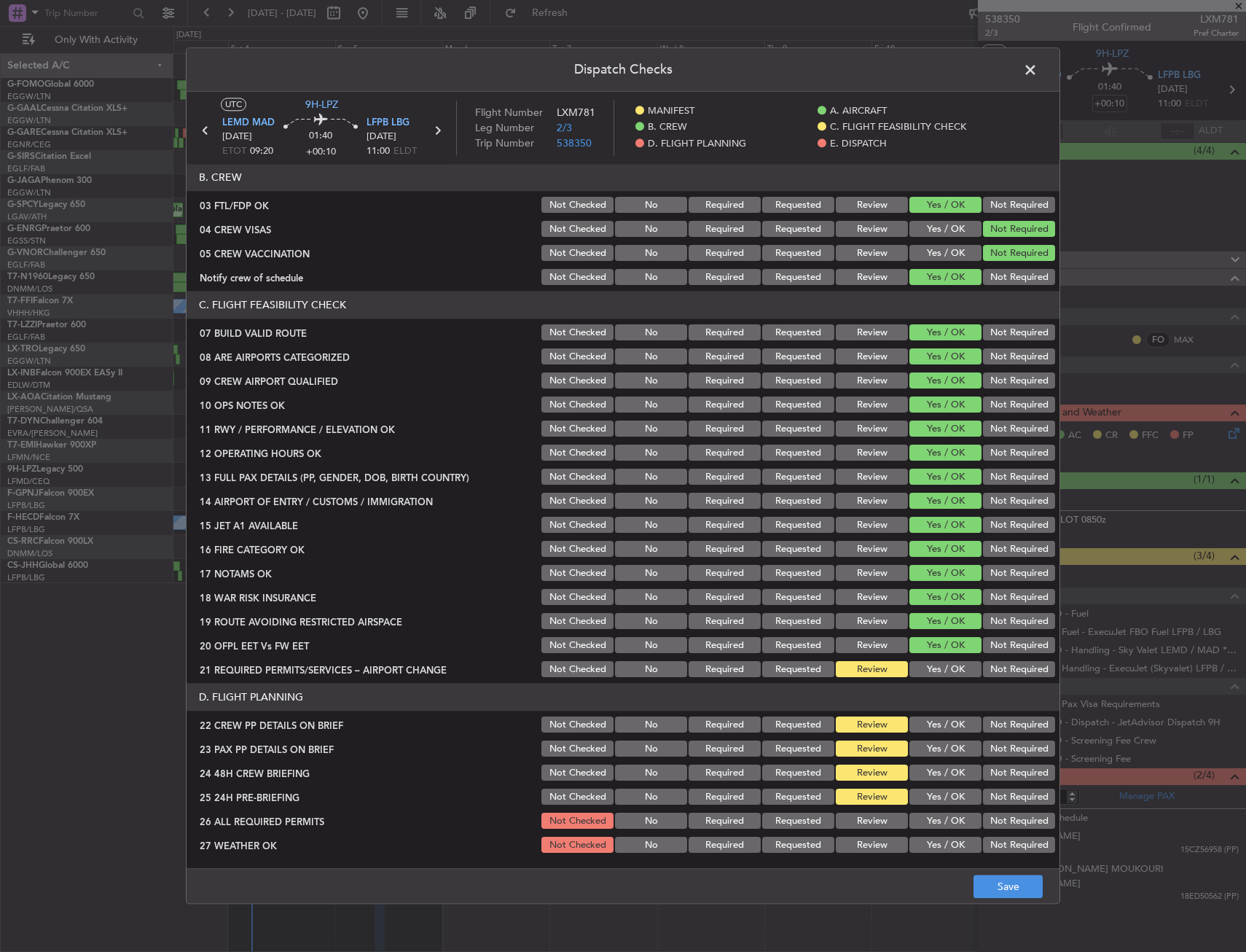
scroll to position [364, 0]
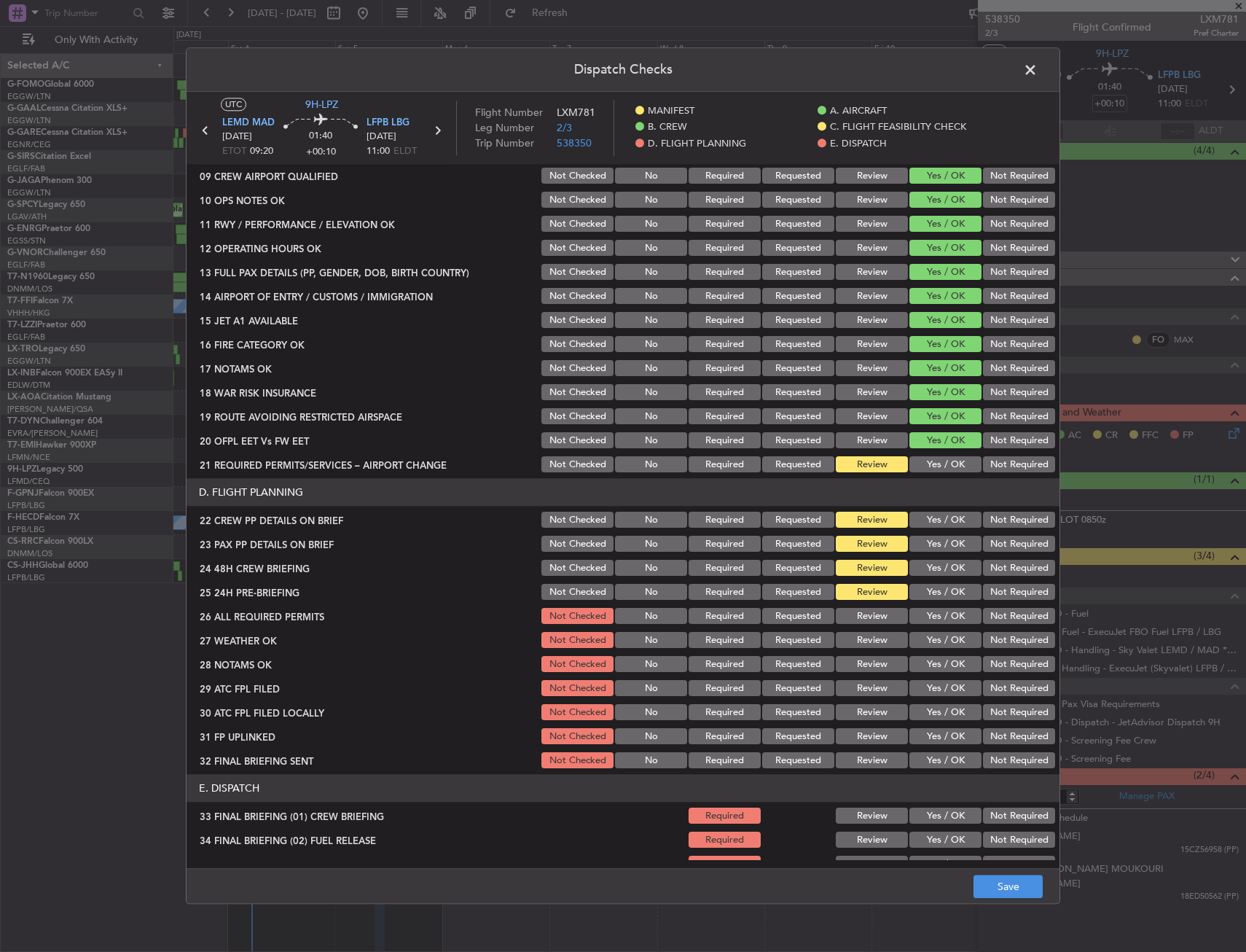
click at [923, 462] on button "Yes / OK" at bounding box center [945, 465] width 72 height 16
click at [919, 521] on button "Yes / OK" at bounding box center [945, 520] width 72 height 16
drag, startPoint x: 919, startPoint y: 547, endPoint x: 922, endPoint y: 560, distance: 13.3
click at [919, 550] on button "Yes / OK" at bounding box center [945, 544] width 72 height 16
drag, startPoint x: 923, startPoint y: 561, endPoint x: 953, endPoint y: 580, distance: 35.5
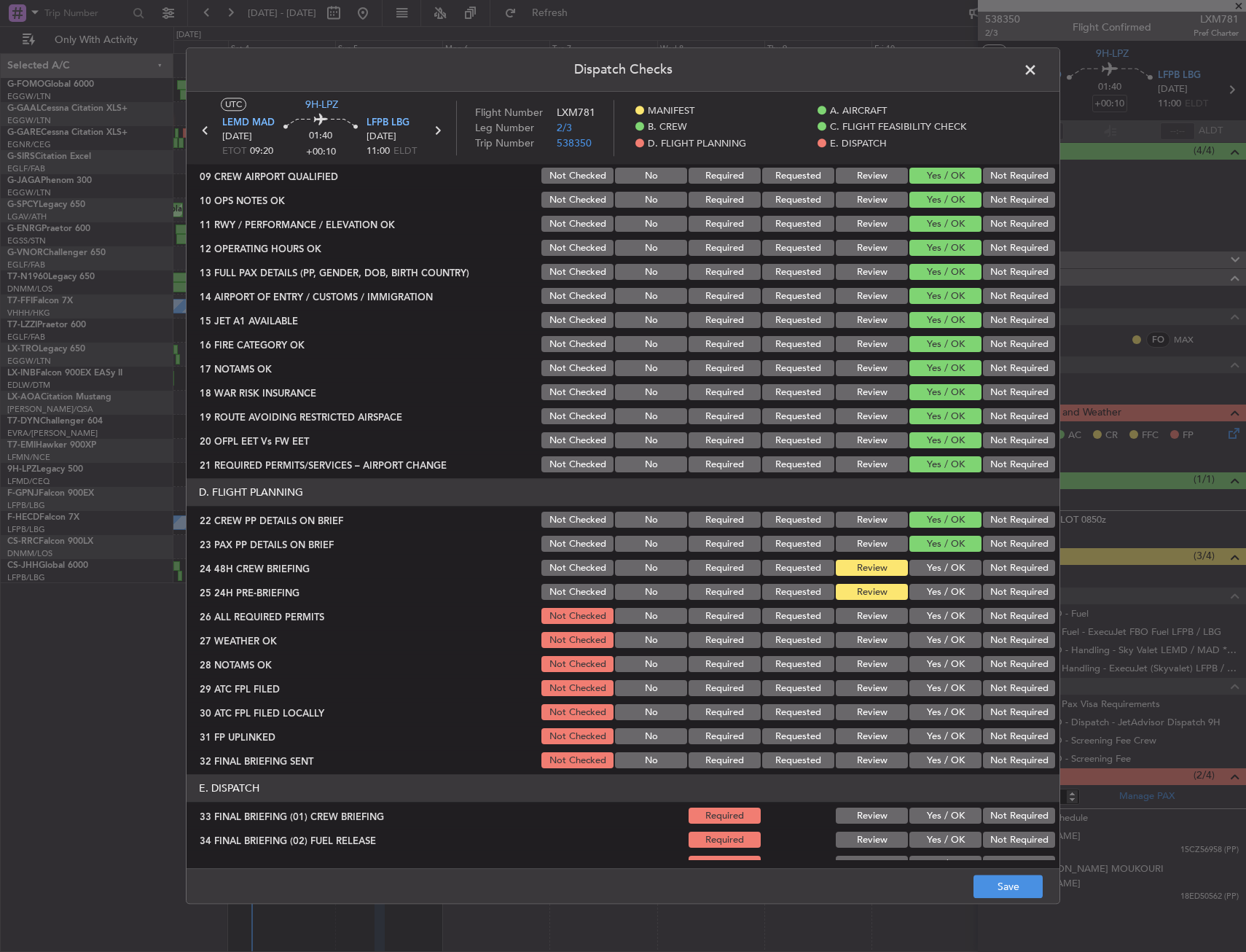
click at [923, 564] on button "Yes / OK" at bounding box center [945, 568] width 72 height 16
click at [1004, 596] on button "Not Required" at bounding box center [1018, 592] width 72 height 16
drag, startPoint x: 964, startPoint y: 927, endPoint x: 1002, endPoint y: 891, distance: 52.3
click at [964, 924] on div "Dispatch Checks UTC 9H-LPZ LEMD MAD 05/10/2025 ETOT 09:20 01:40 +00:10 LFPB LBG…" at bounding box center [623, 476] width 1246 height 952
click at [1002, 891] on button "Save" at bounding box center [1008, 887] width 69 height 24
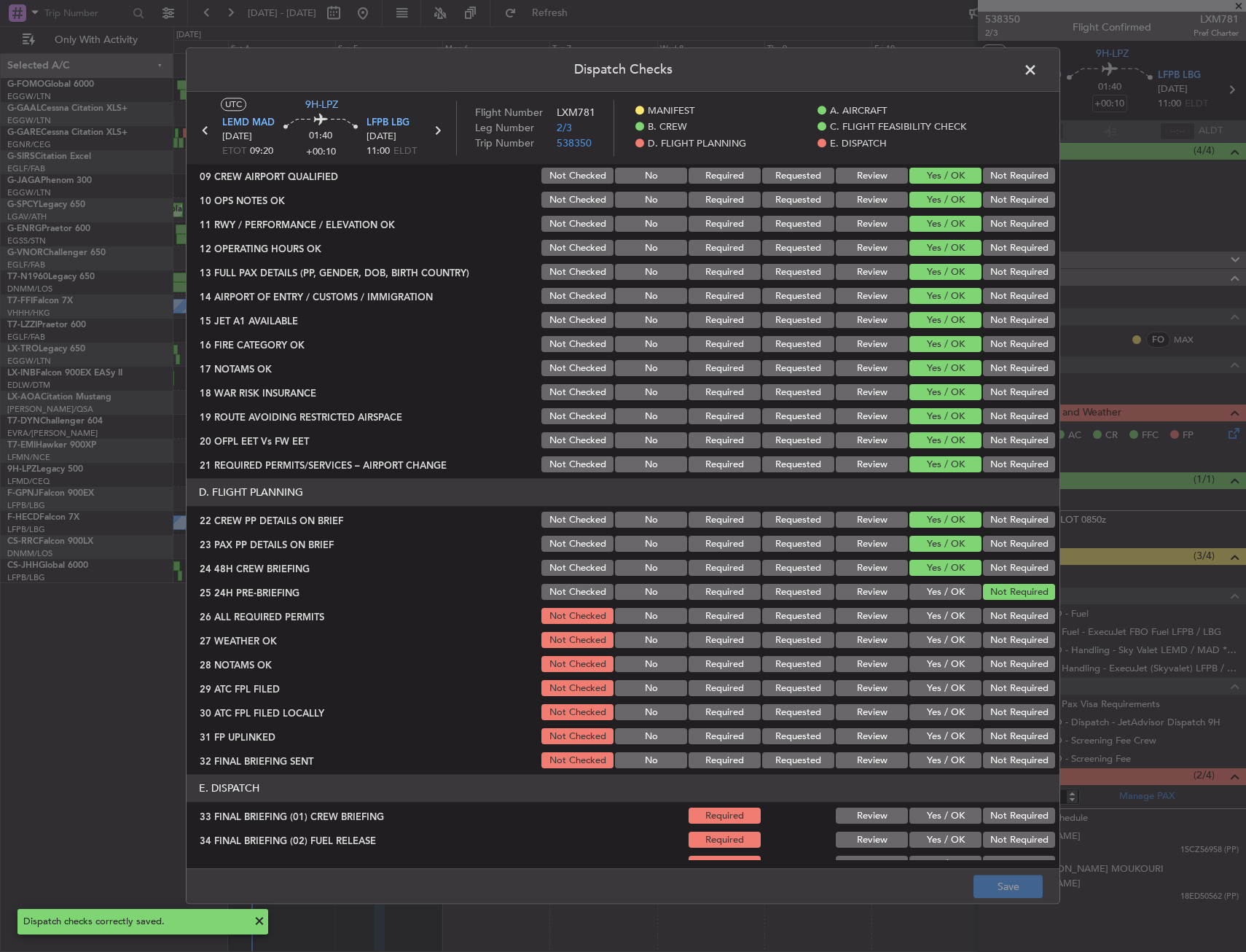
click at [1038, 72] on span at bounding box center [1038, 73] width 0 height 29
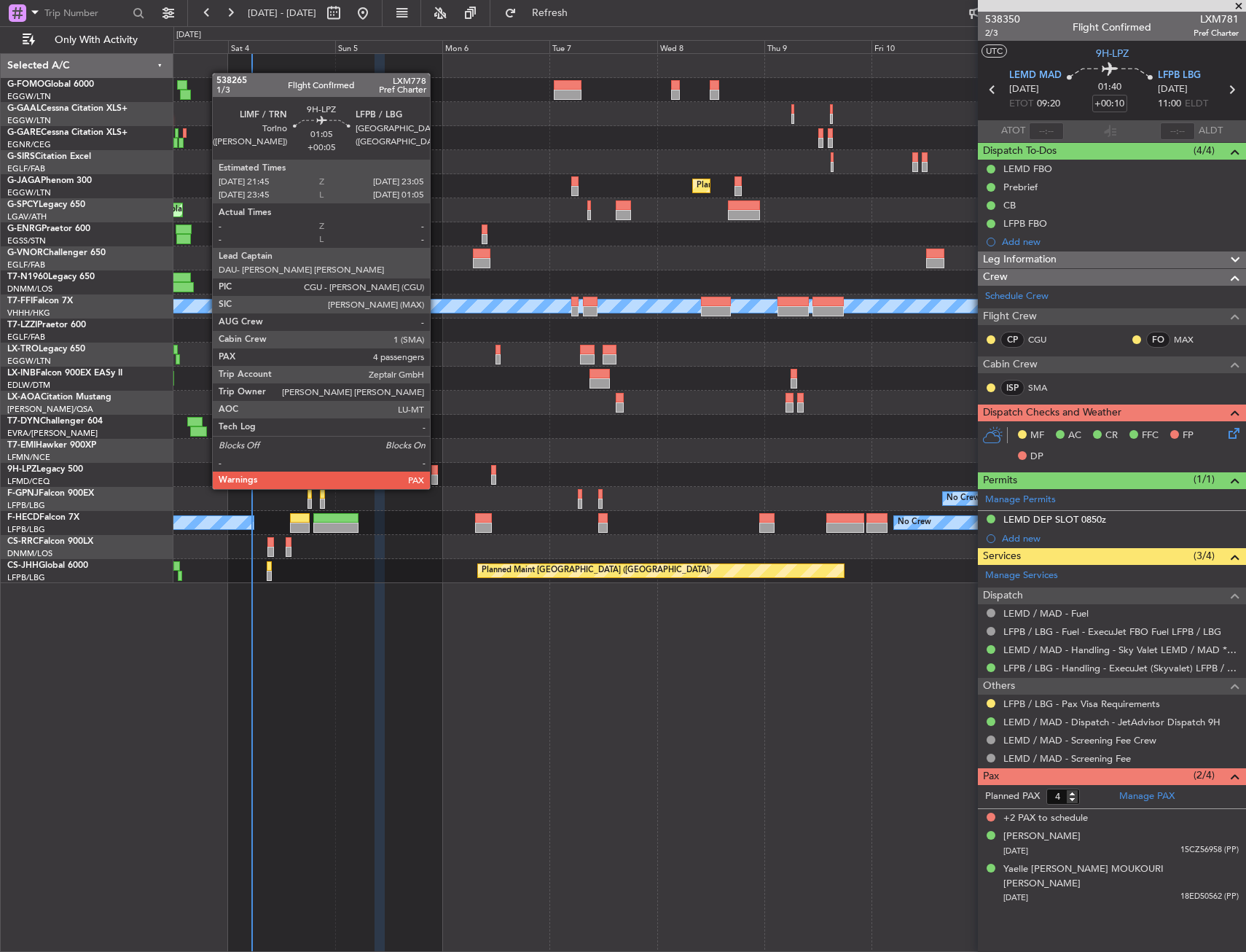
click at [436, 474] on div at bounding box center [435, 479] width 6 height 10
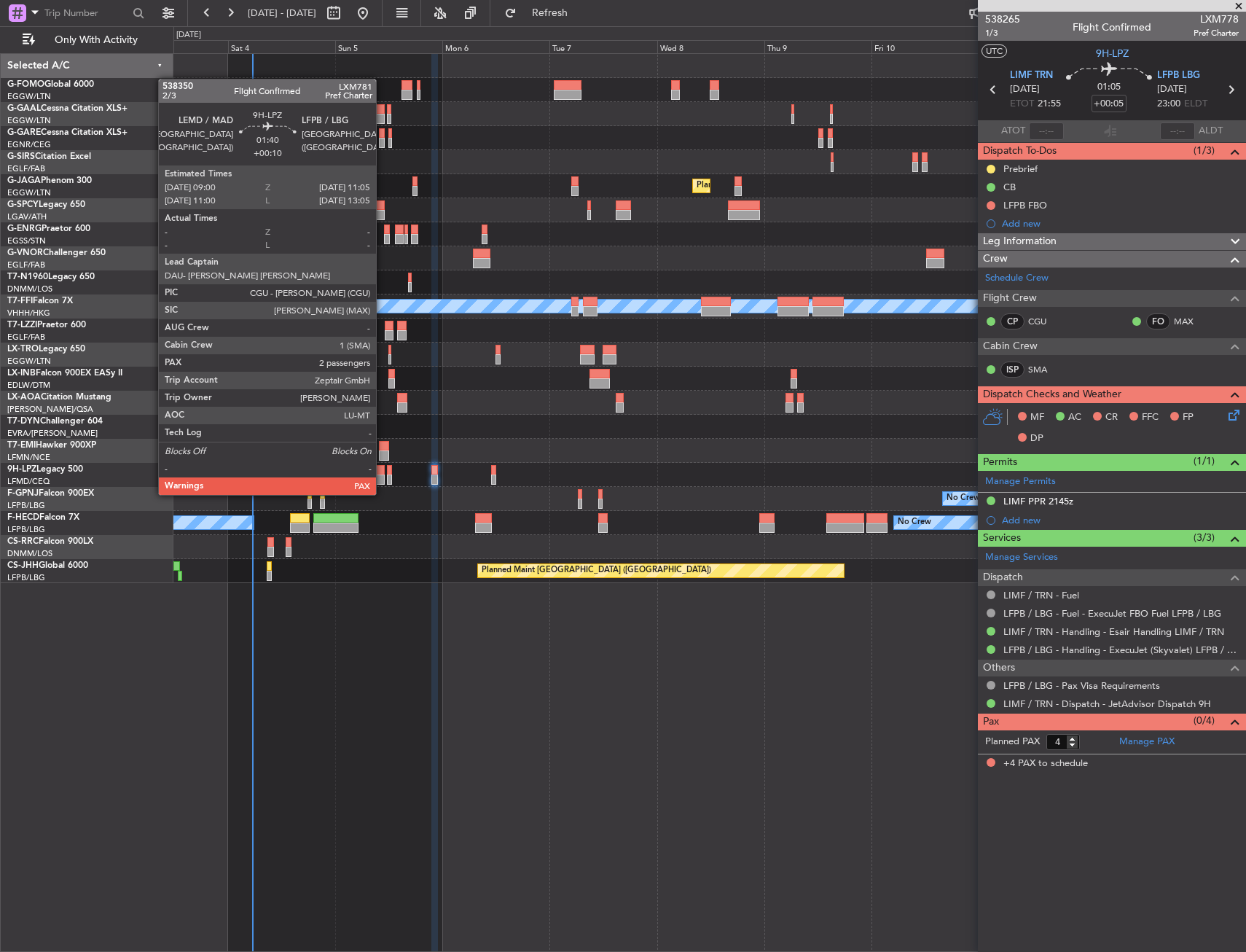
click at [382, 480] on div at bounding box center [379, 479] width 9 height 10
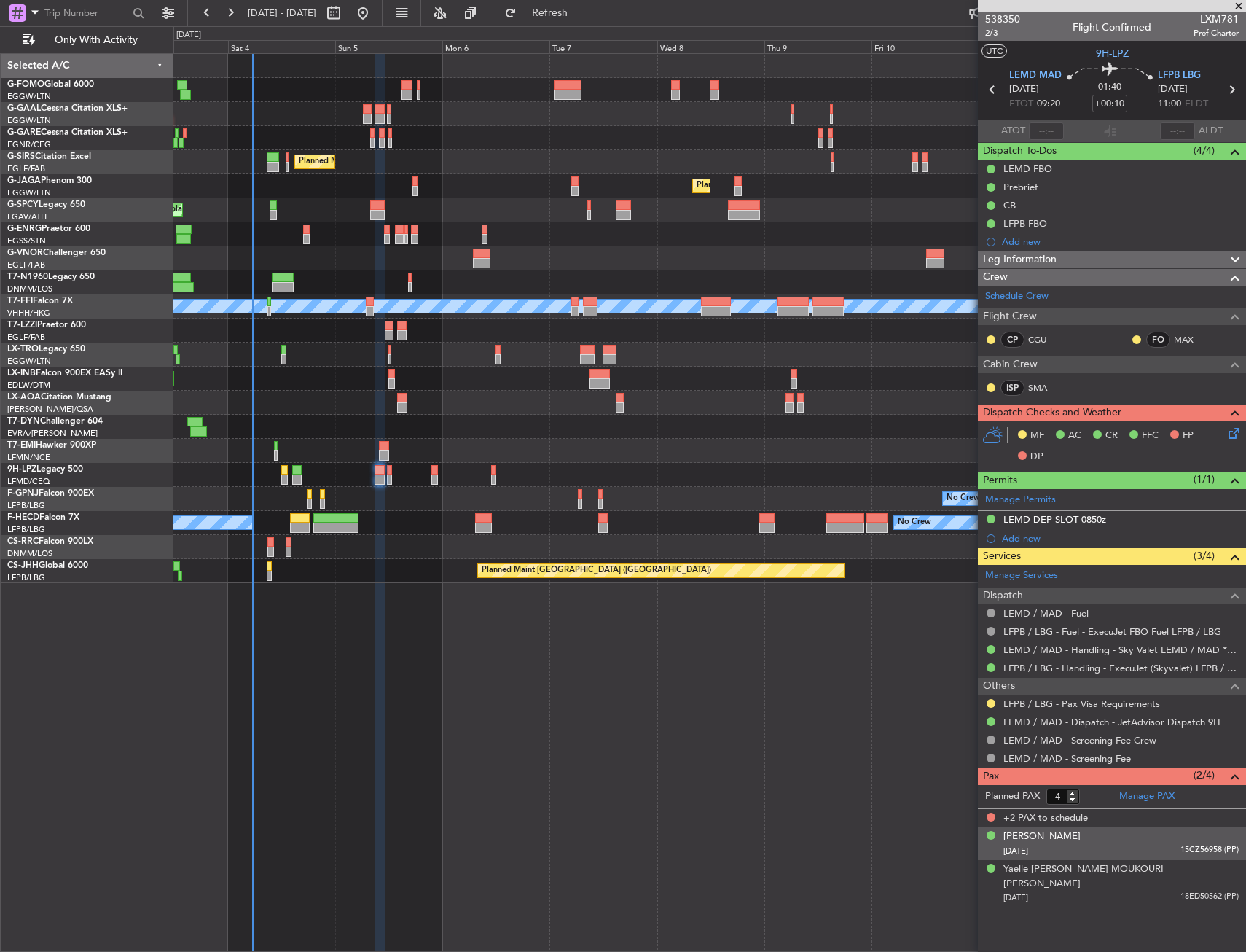
drag, startPoint x: 1054, startPoint y: 846, endPoint x: 1054, endPoint y: 837, distance: 9.0
click at [1054, 845] on div "03/11/1978 15CZ56958 (PP)" at bounding box center [1121, 851] width 235 height 14
click at [1054, 834] on div "Abdelhalim Debbaghi" at bounding box center [1042, 836] width 77 height 14
click at [1232, 868] on img at bounding box center [1232, 867] width 13 height 13
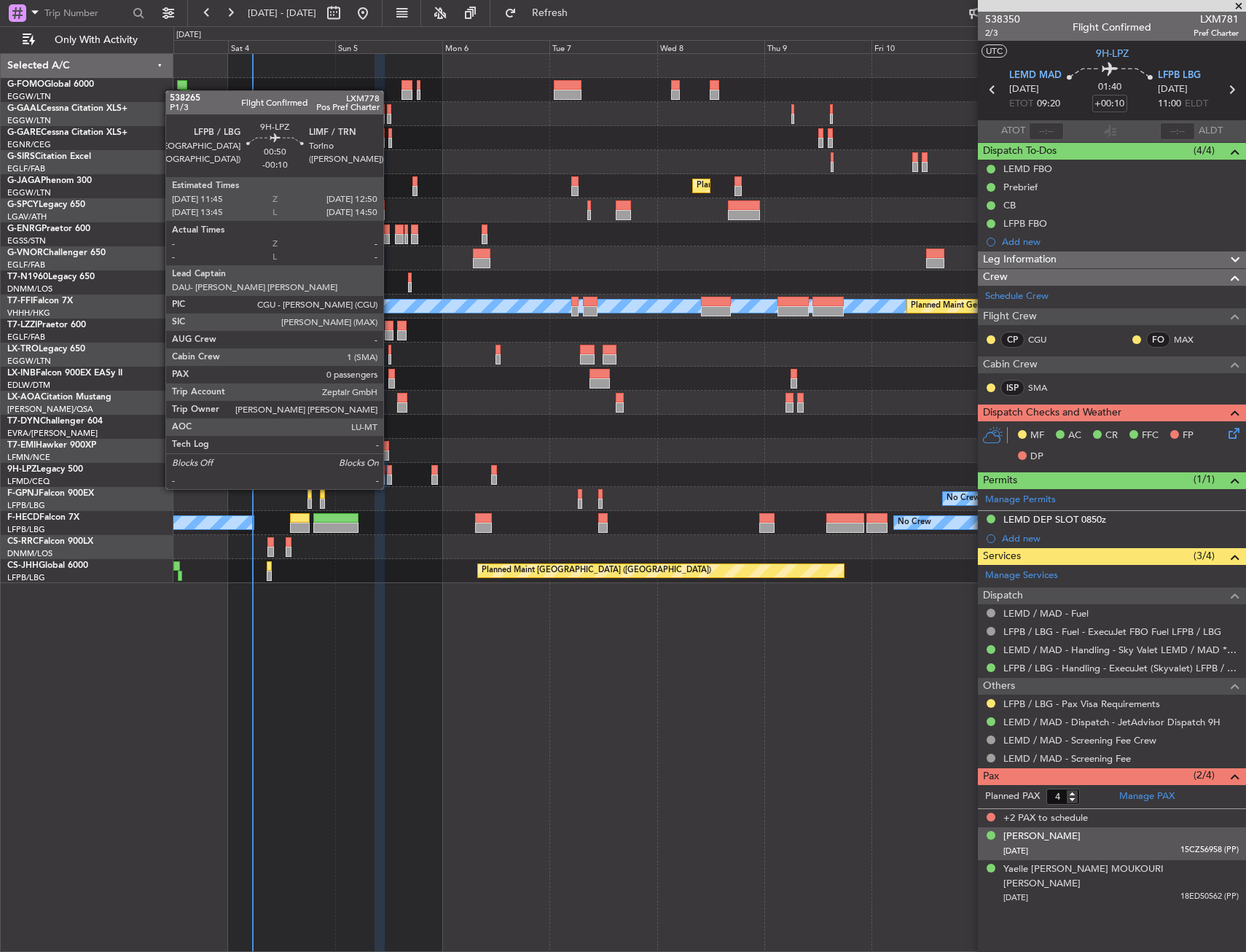
click at [390, 474] on div at bounding box center [390, 479] width 5 height 10
type input "-00:10"
type input "0"
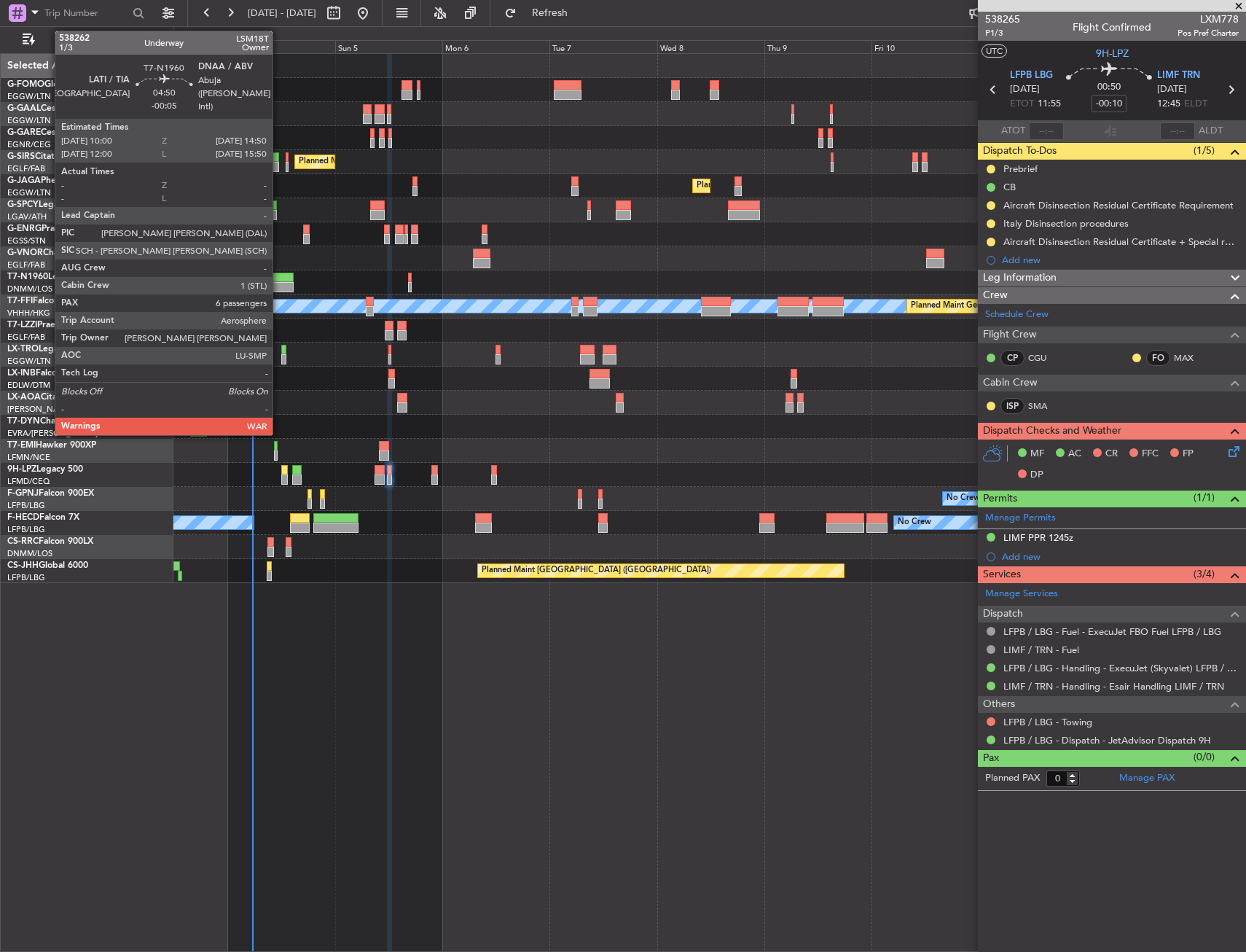
click at [279, 285] on div at bounding box center [283, 287] width 22 height 10
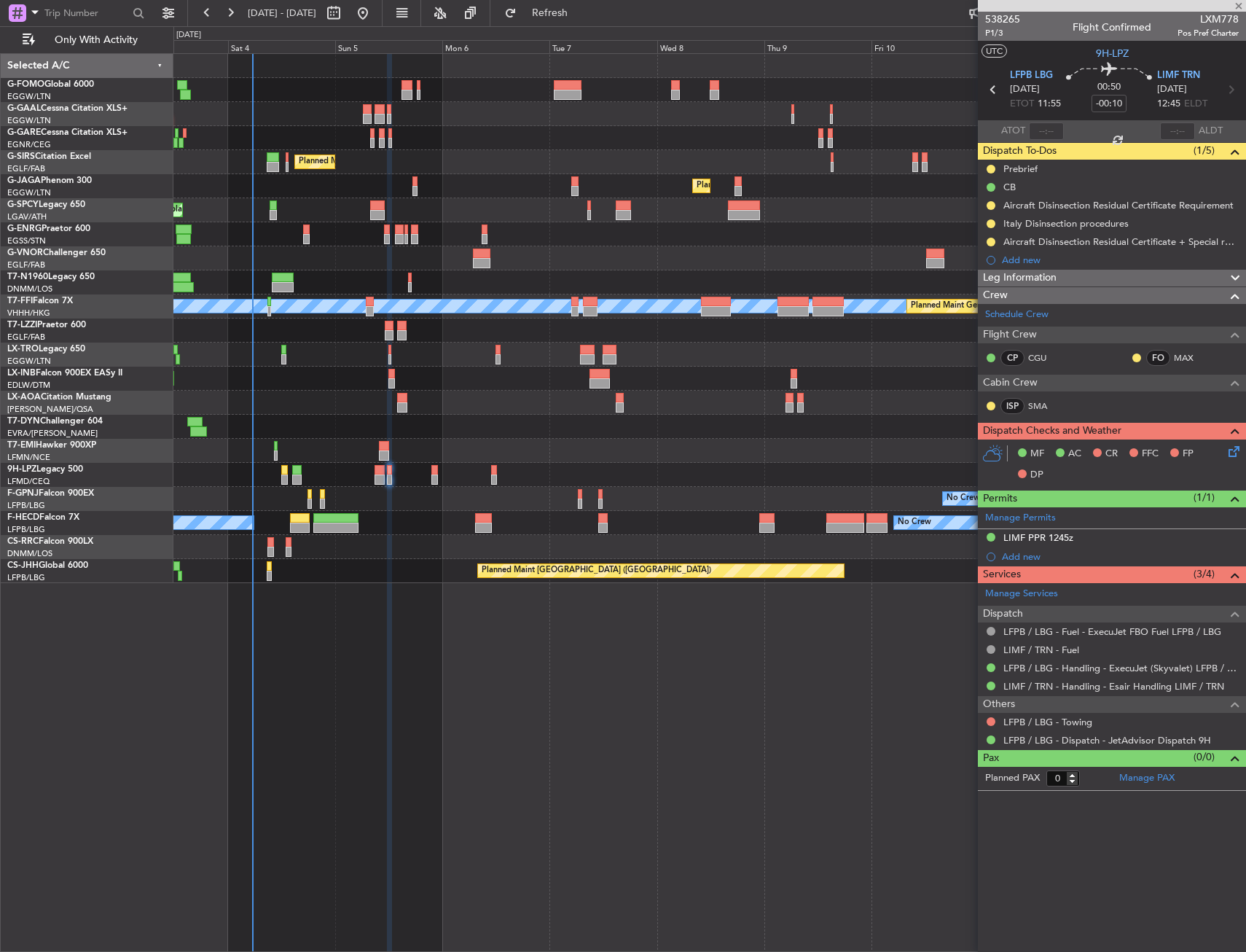
type input "-00:05"
type input "6"
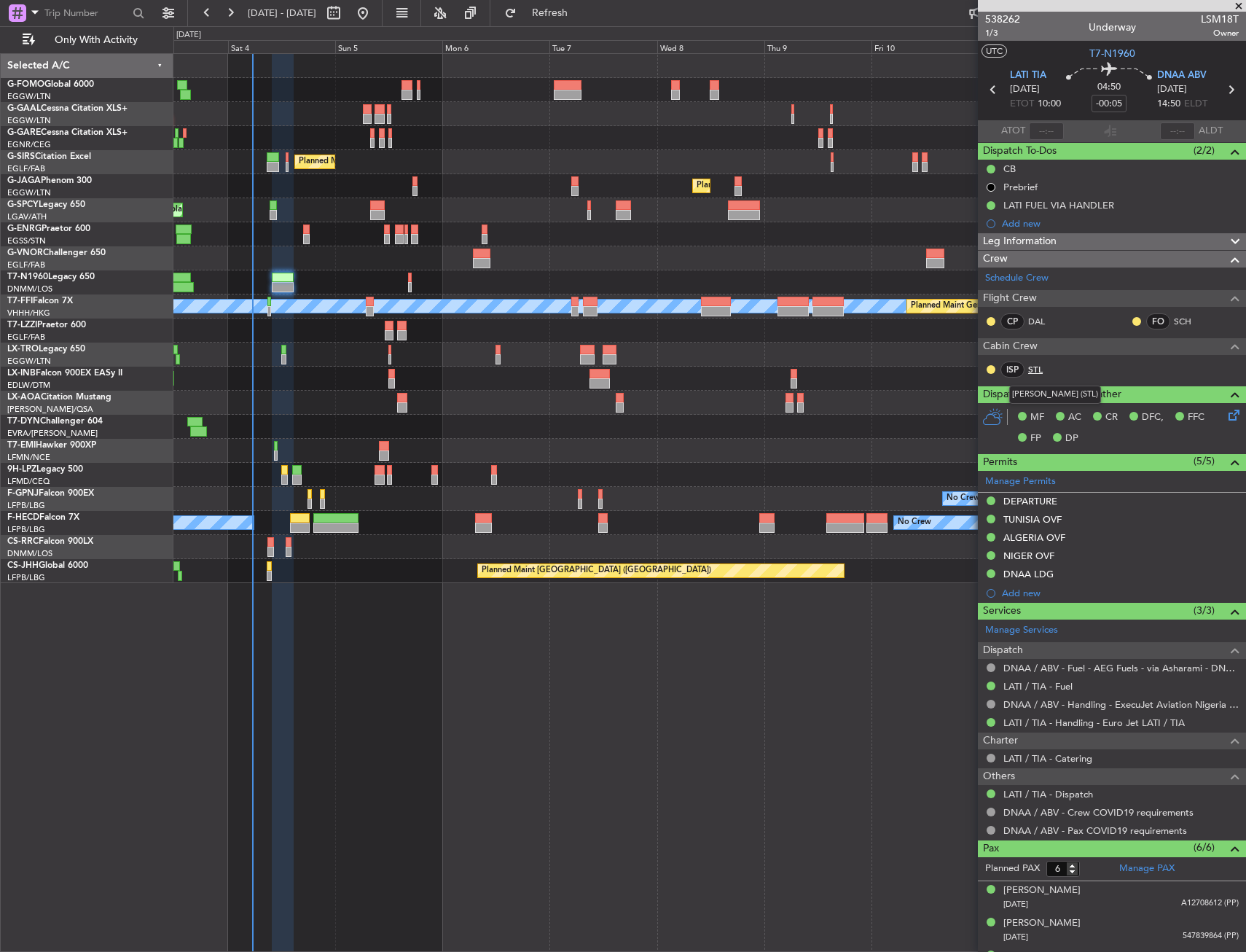
click at [1034, 371] on link "STL" at bounding box center [1045, 369] width 33 height 13
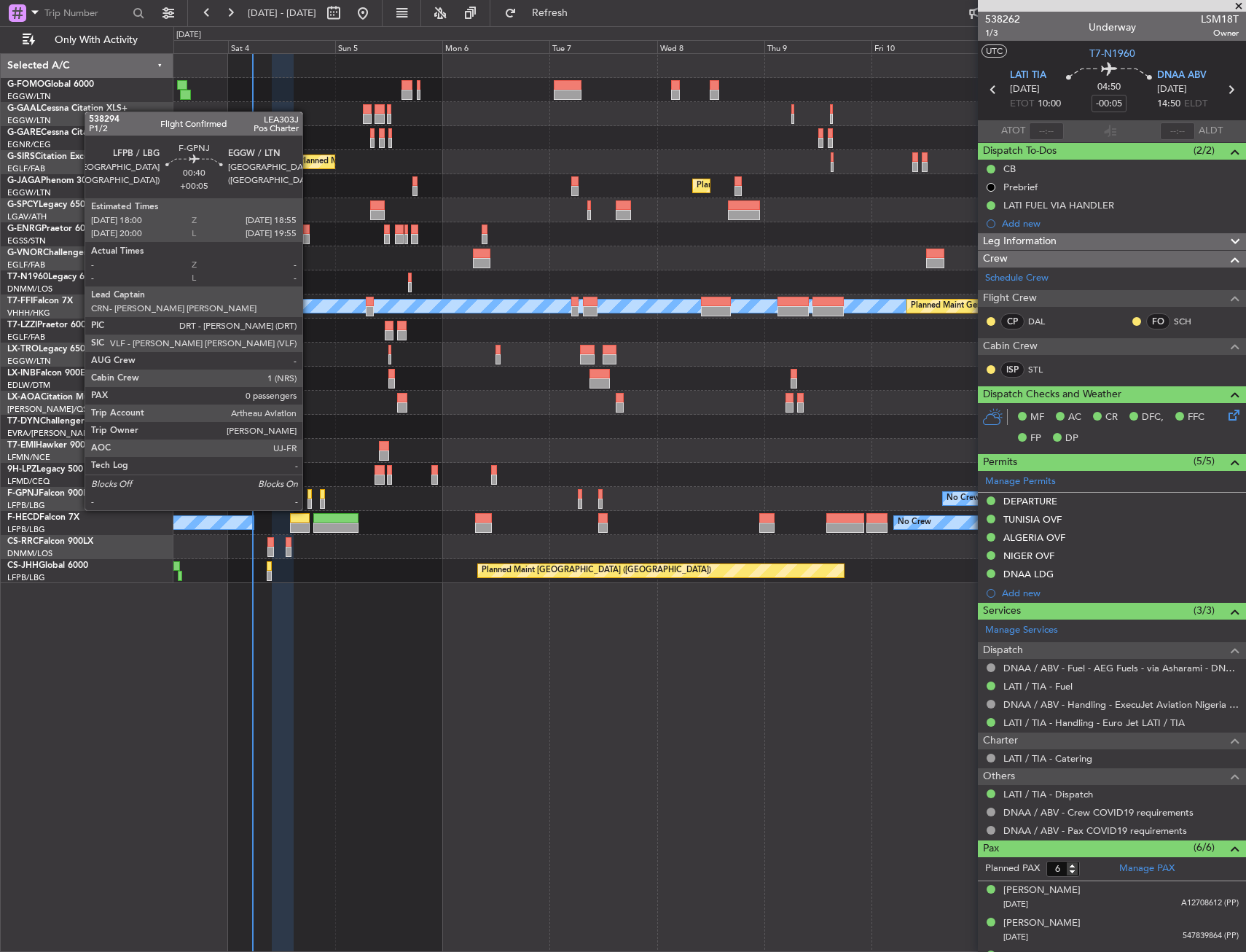
click at [309, 495] on div at bounding box center [310, 494] width 5 height 10
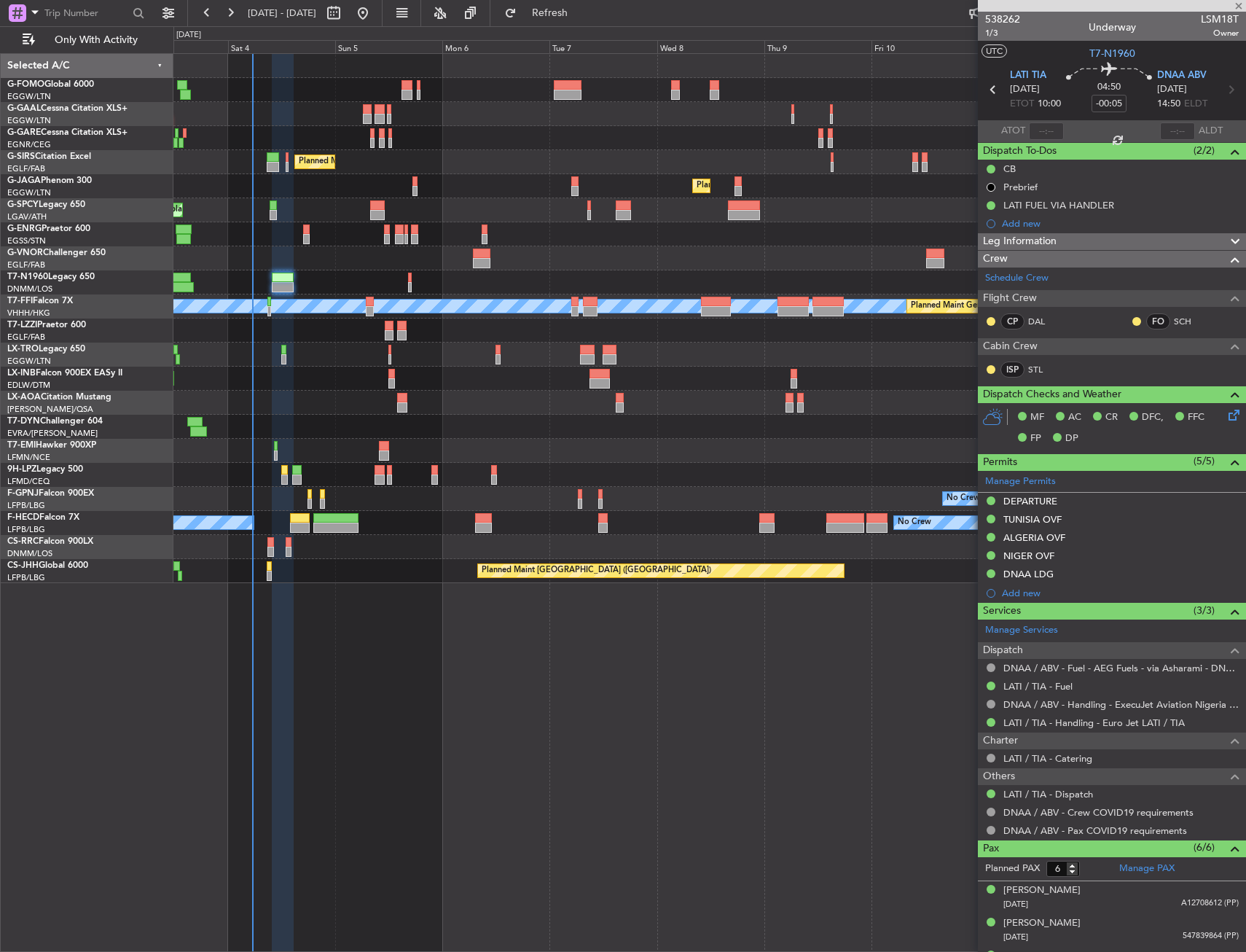
type input "+00:05"
type input "0"
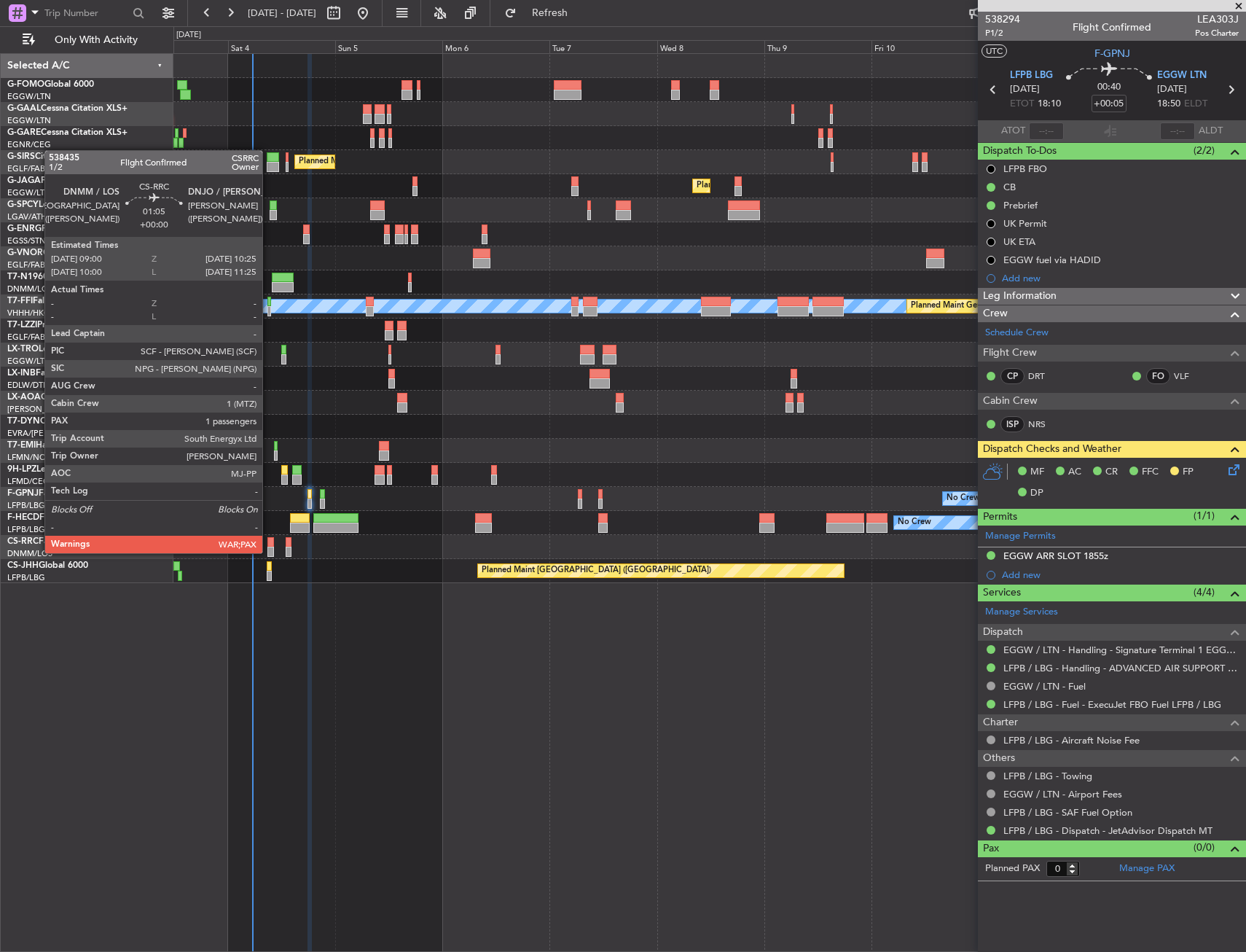
click at [269, 551] on div at bounding box center [270, 551] width 6 height 10
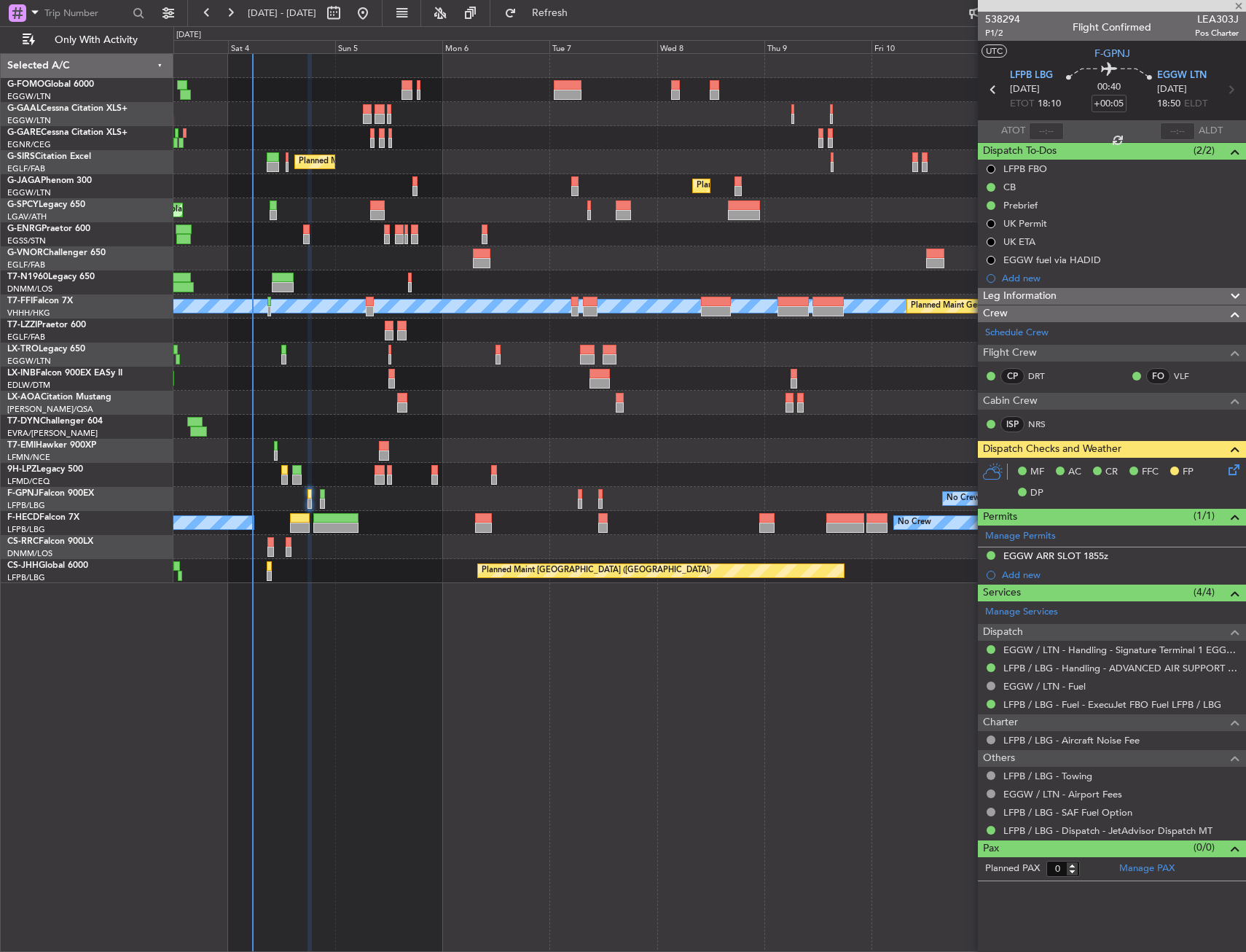
type input "6"
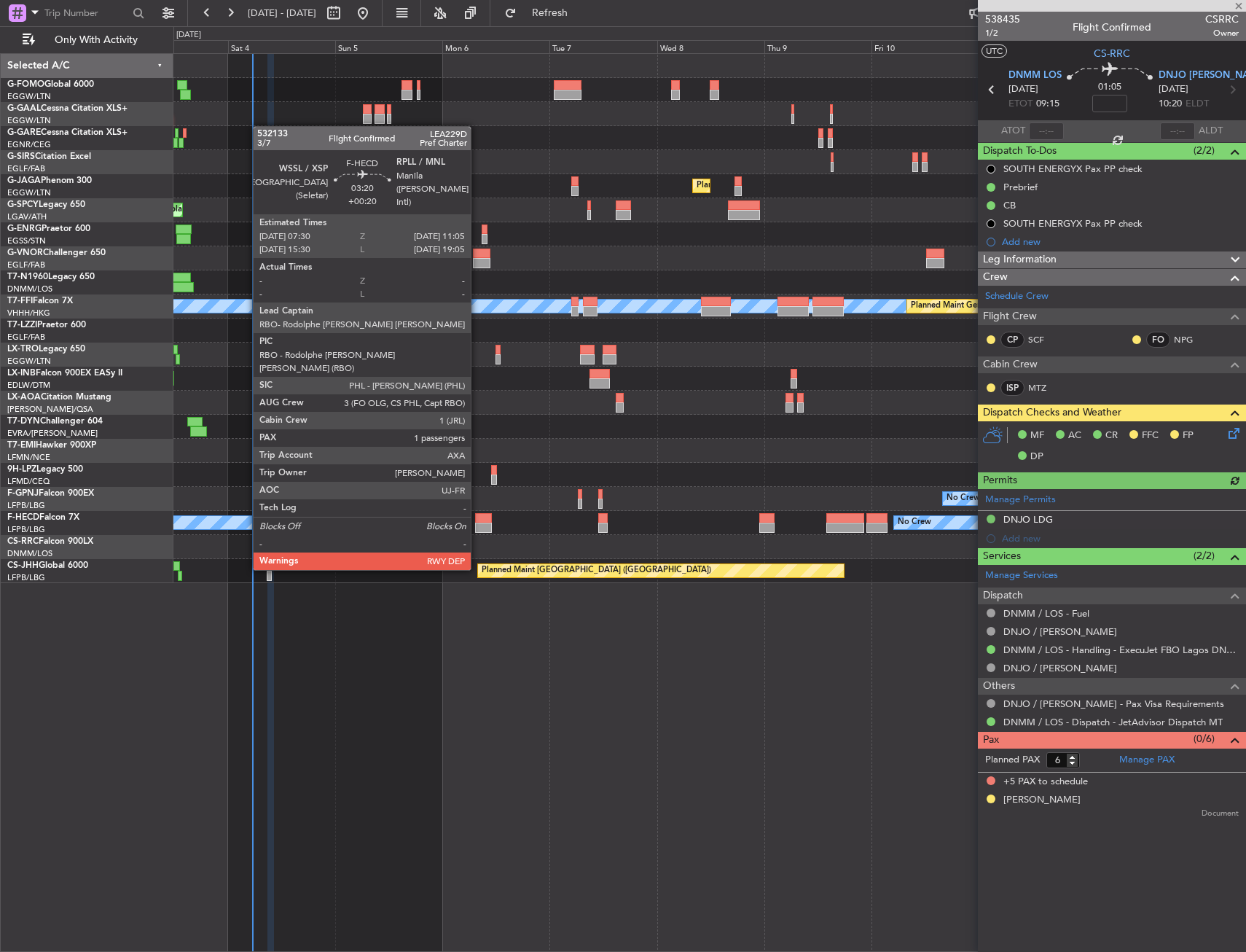
click at [477, 528] on div at bounding box center [483, 527] width 16 height 10
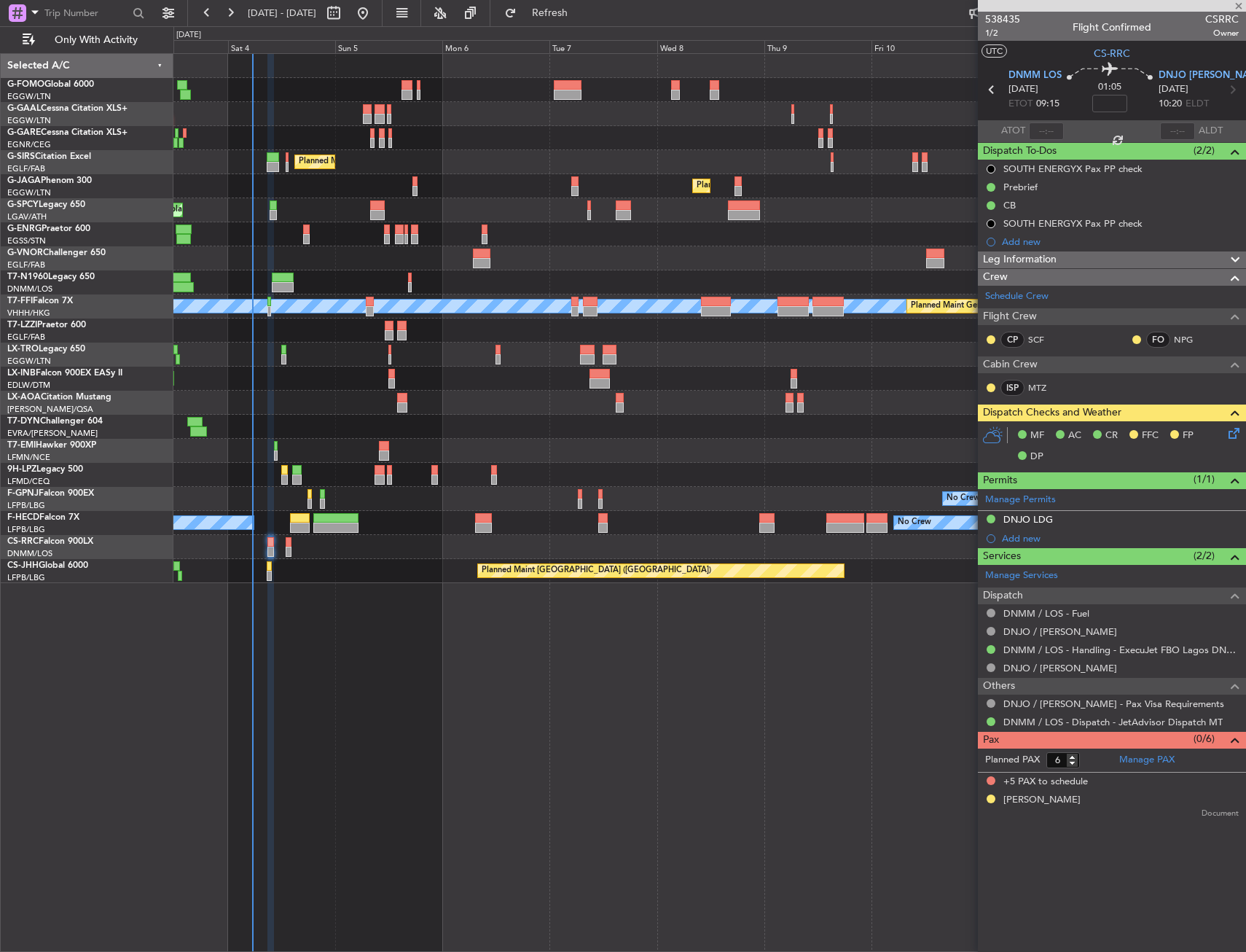
type input "+00:20"
type input "1"
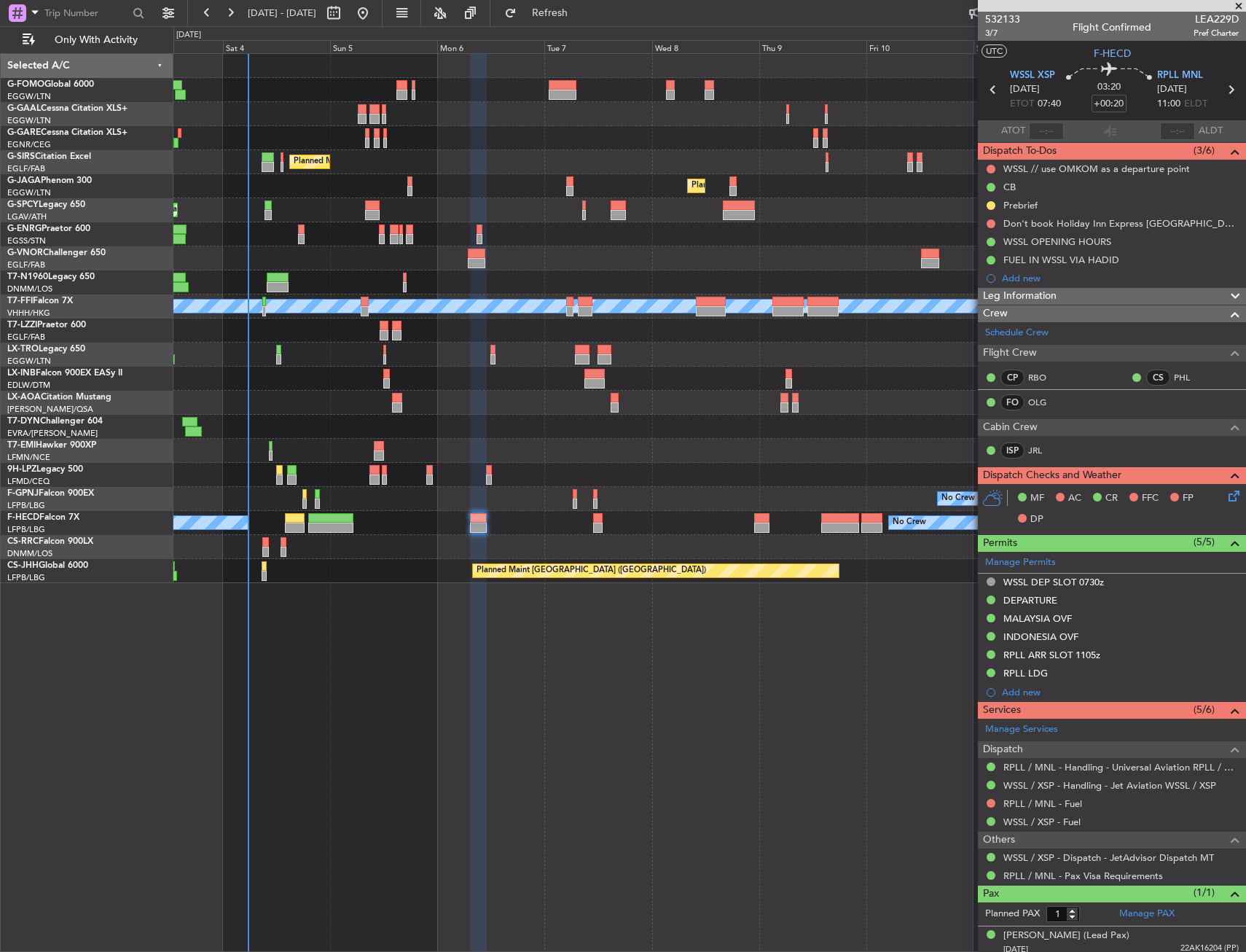
click at [531, 166] on div "Planned Maint [GEOGRAPHIC_DATA] ([GEOGRAPHIC_DATA])" at bounding box center [709, 162] width 1072 height 24
click at [301, 595] on div "Owner No Crew AOG Maint Dusseldorf Owner Planned Maint Dusseldorf Planned Maint…" at bounding box center [710, 502] width 1073 height 898
